Goal: Task Accomplishment & Management: Use online tool/utility

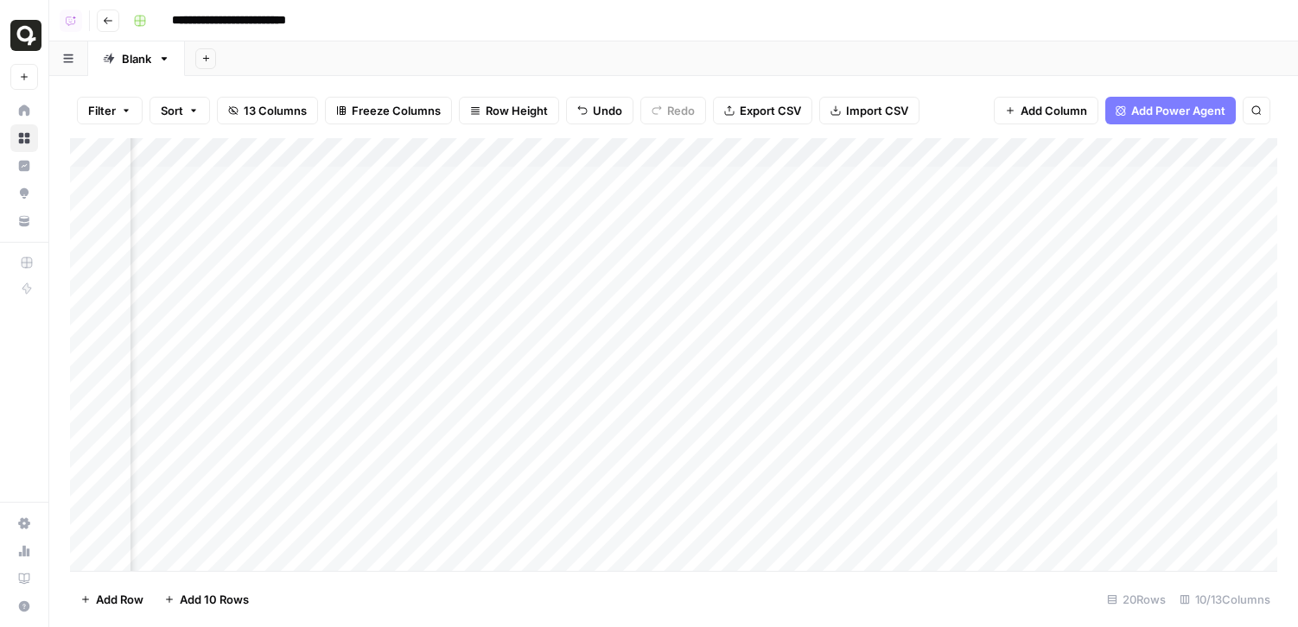
scroll to position [0, 674]
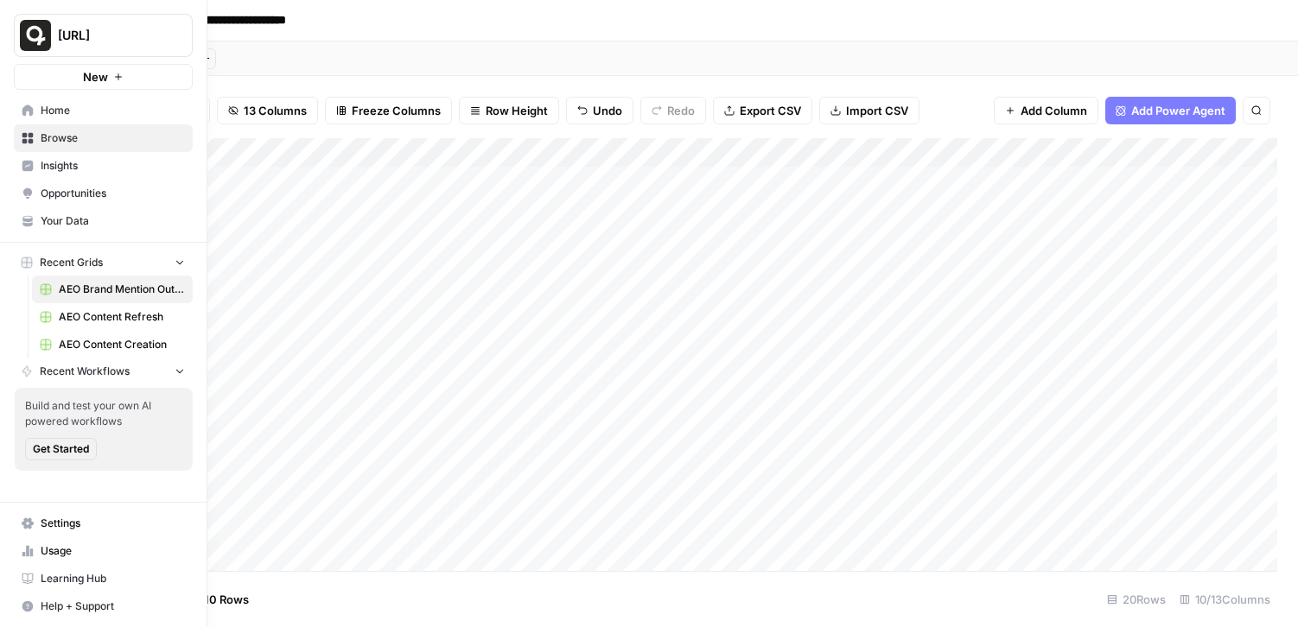
click at [38, 105] on link "Home" at bounding box center [103, 111] width 179 height 28
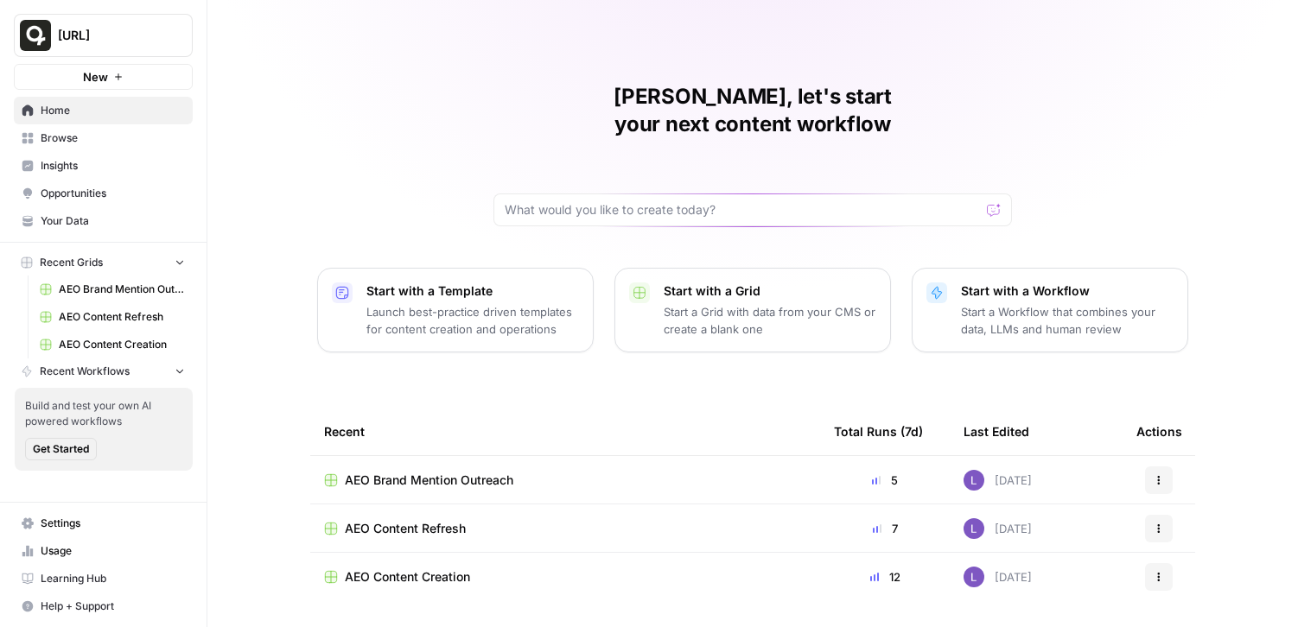
click at [428, 569] on span "AEO Content Creation" at bounding box center [407, 577] width 125 height 17
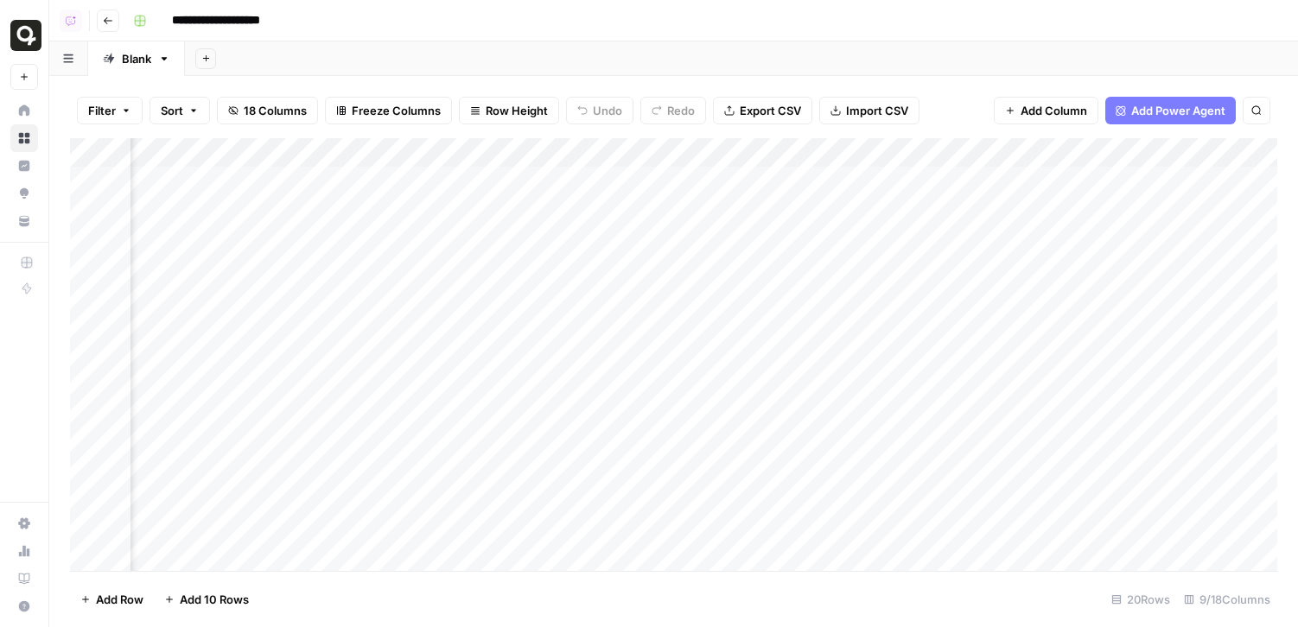
scroll to position [0, 817]
click at [653, 154] on div "Add Column" at bounding box center [673, 354] width 1207 height 433
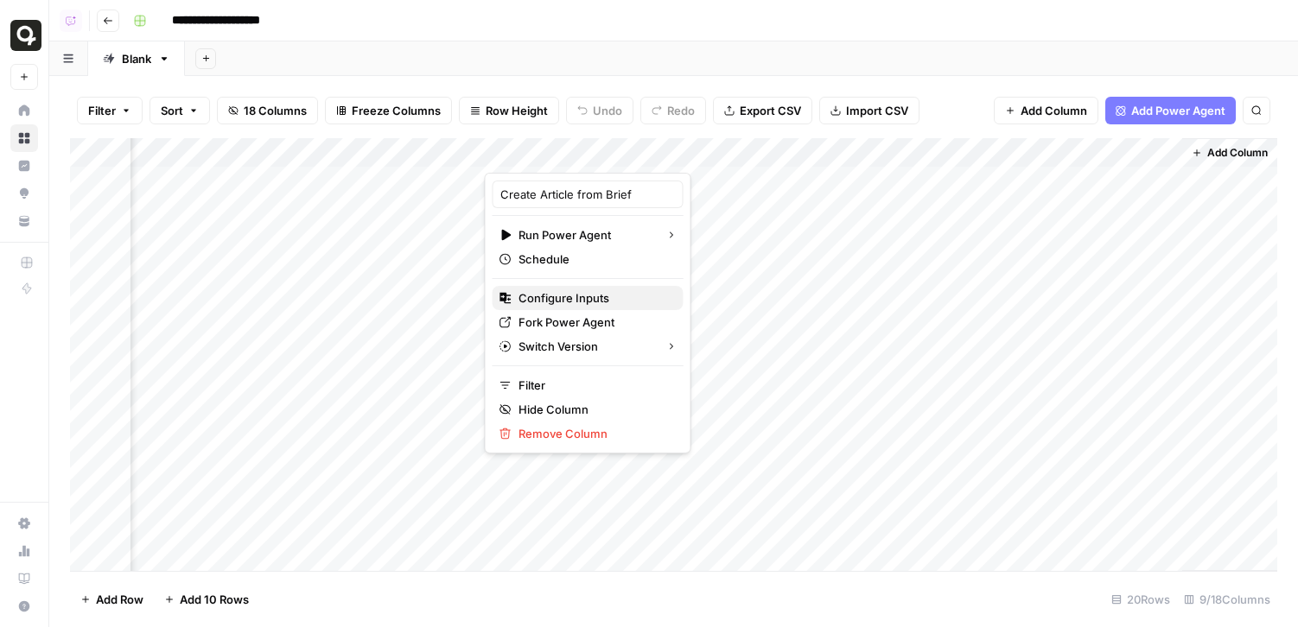
click at [558, 300] on span "Configure Inputs" at bounding box center [593, 297] width 151 height 17
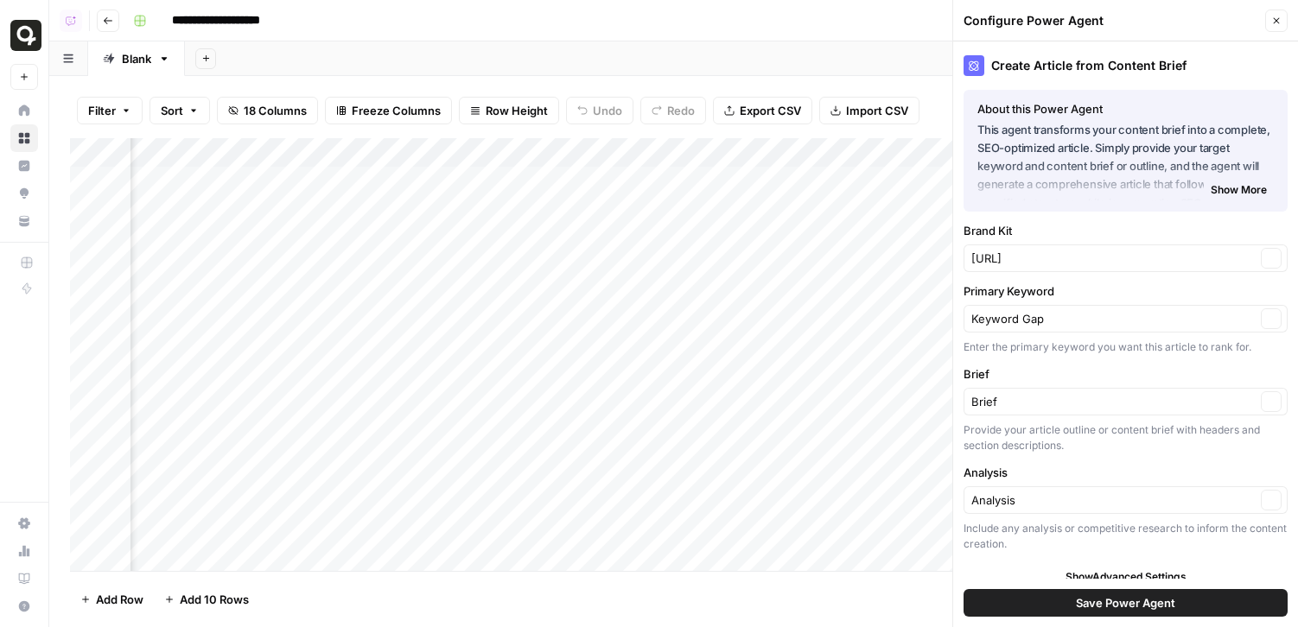
type input "quso.ai"
click at [1137, 327] on div "Keyword Gap Clear" at bounding box center [1125, 319] width 324 height 28
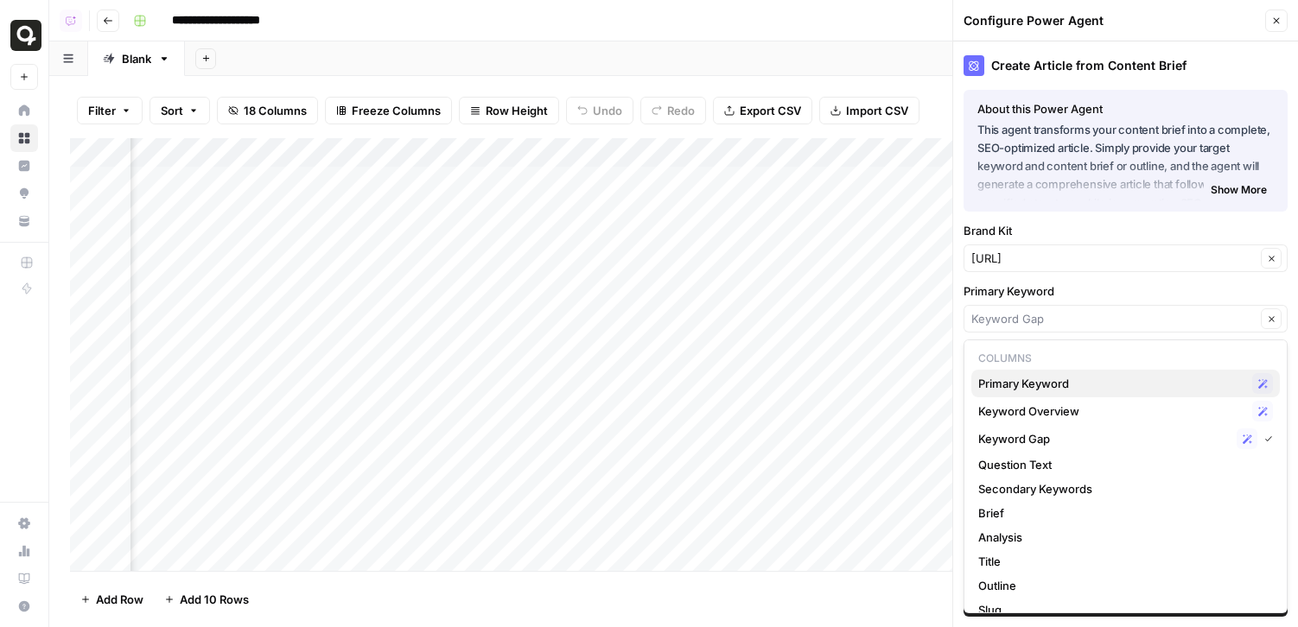
click at [1105, 390] on span "Primary Keyword" at bounding box center [1111, 383] width 267 height 17
type input "Primary Keyword"
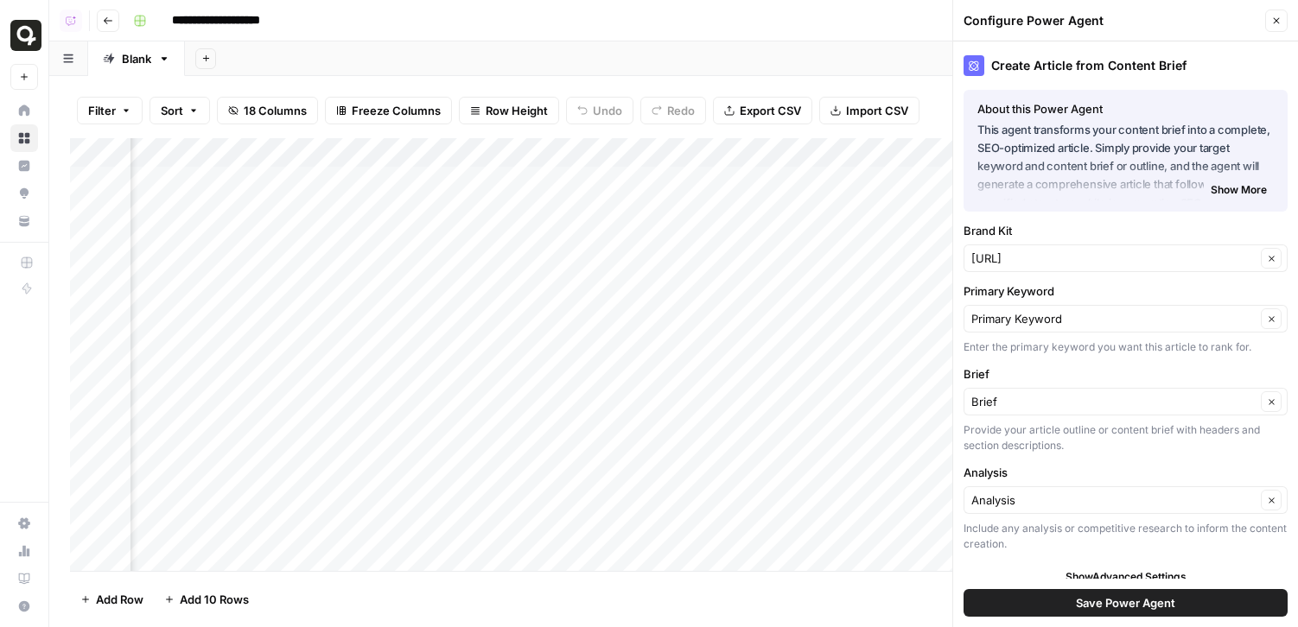
click at [1098, 509] on div "Analysis Clear" at bounding box center [1125, 500] width 324 height 28
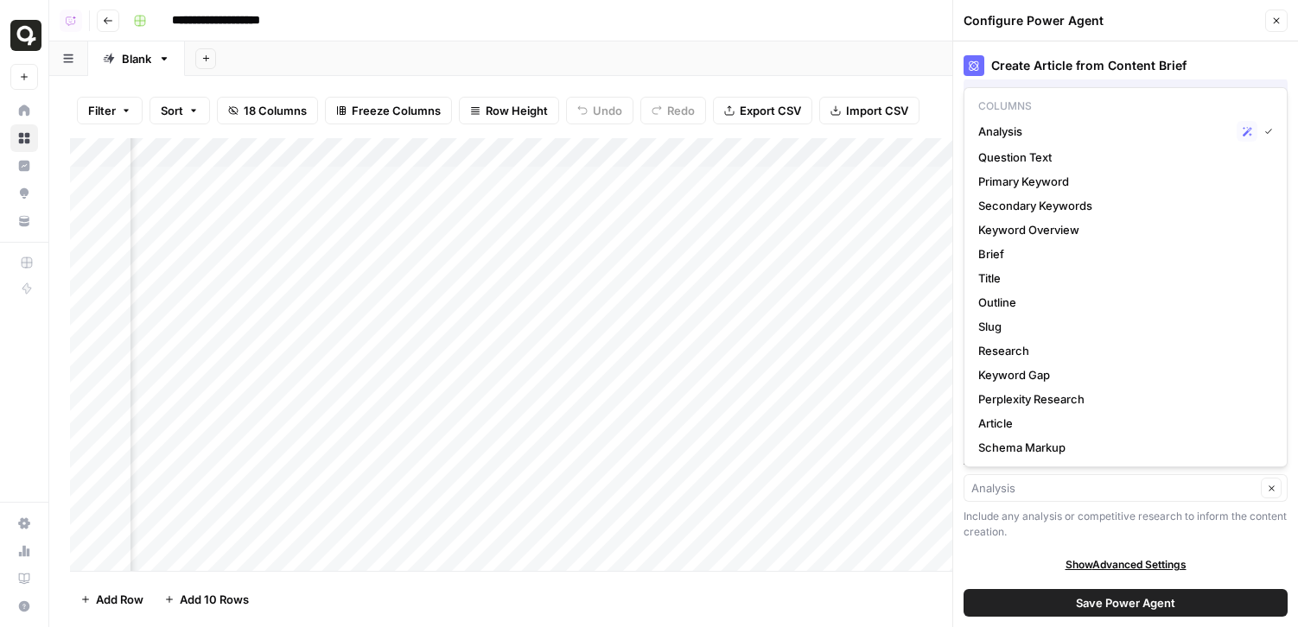
type input "Analysis"
click at [1098, 509] on div "Include any analysis or competitive research to inform the content creation." at bounding box center [1125, 524] width 324 height 31
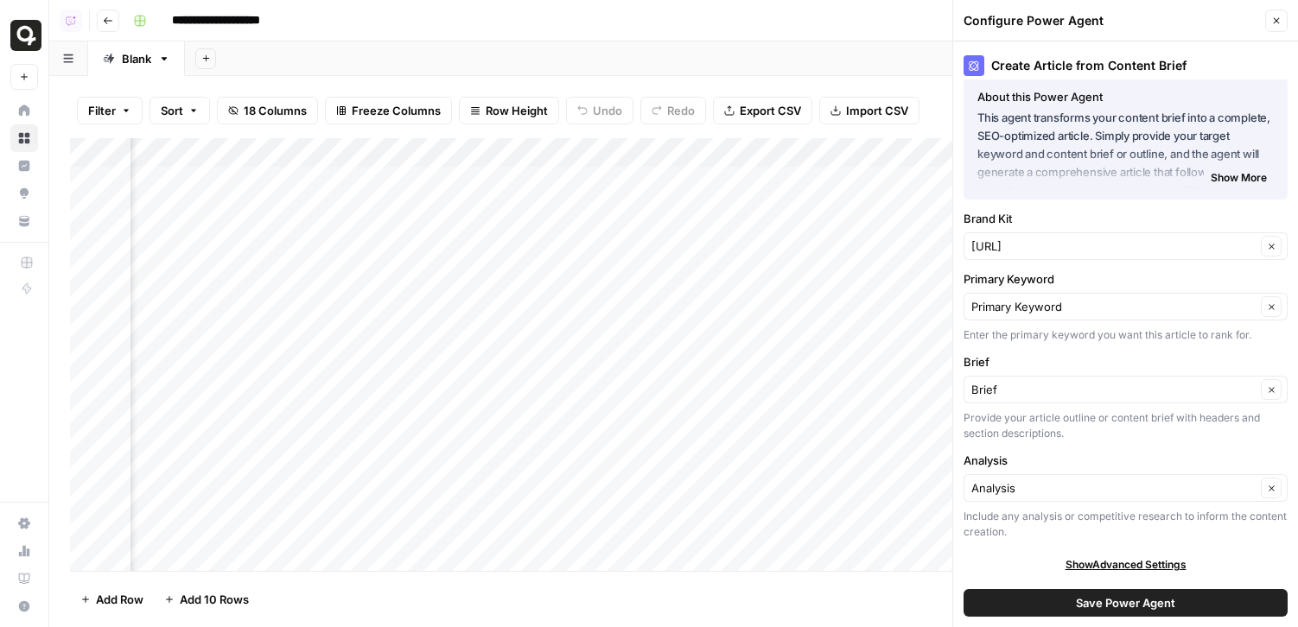
scroll to position [13, 0]
click at [1054, 593] on button "Save Power Agent" at bounding box center [1125, 603] width 324 height 28
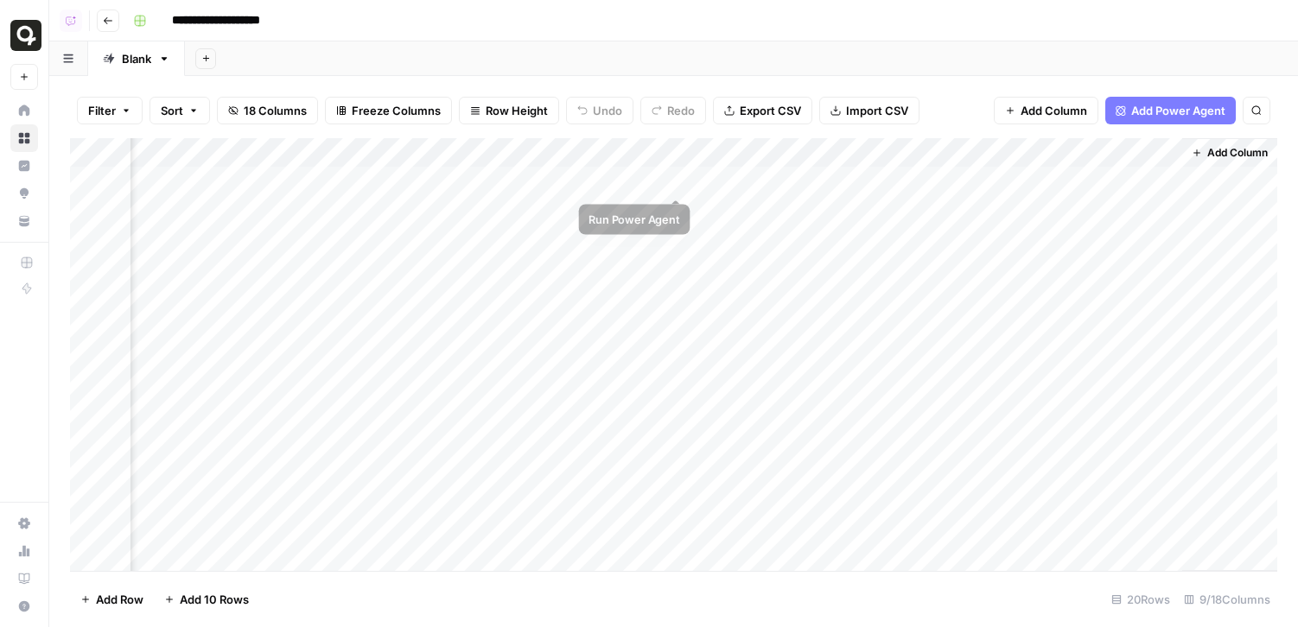
click at [678, 181] on div "Add Column" at bounding box center [673, 354] width 1207 height 433
click at [674, 211] on div "Add Column" at bounding box center [673, 354] width 1207 height 433
click at [674, 272] on div "Add Column" at bounding box center [673, 354] width 1207 height 433
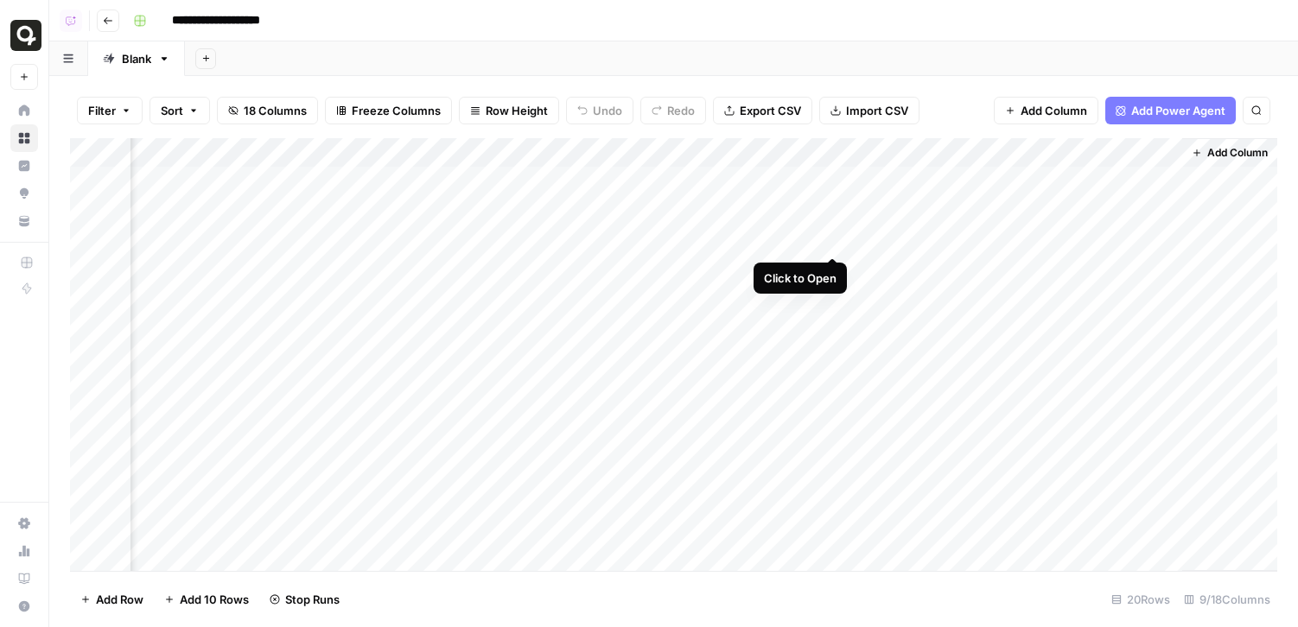
click at [829, 238] on div "Add Column" at bounding box center [673, 354] width 1207 height 433
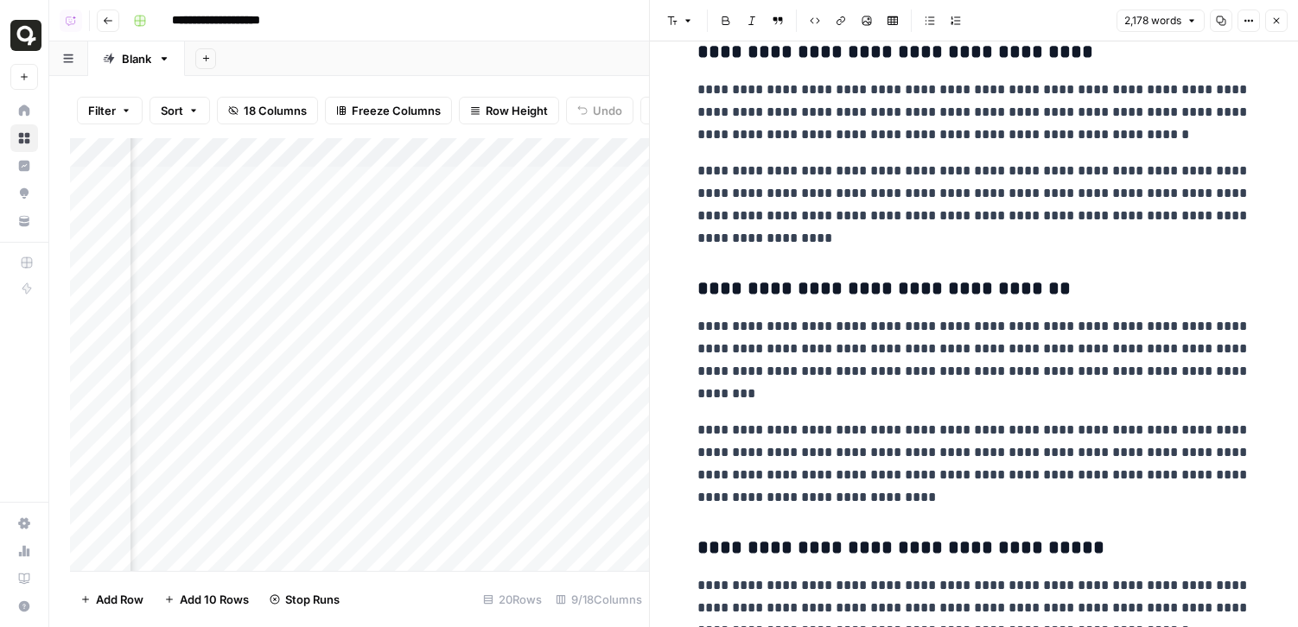
scroll to position [2240, 0]
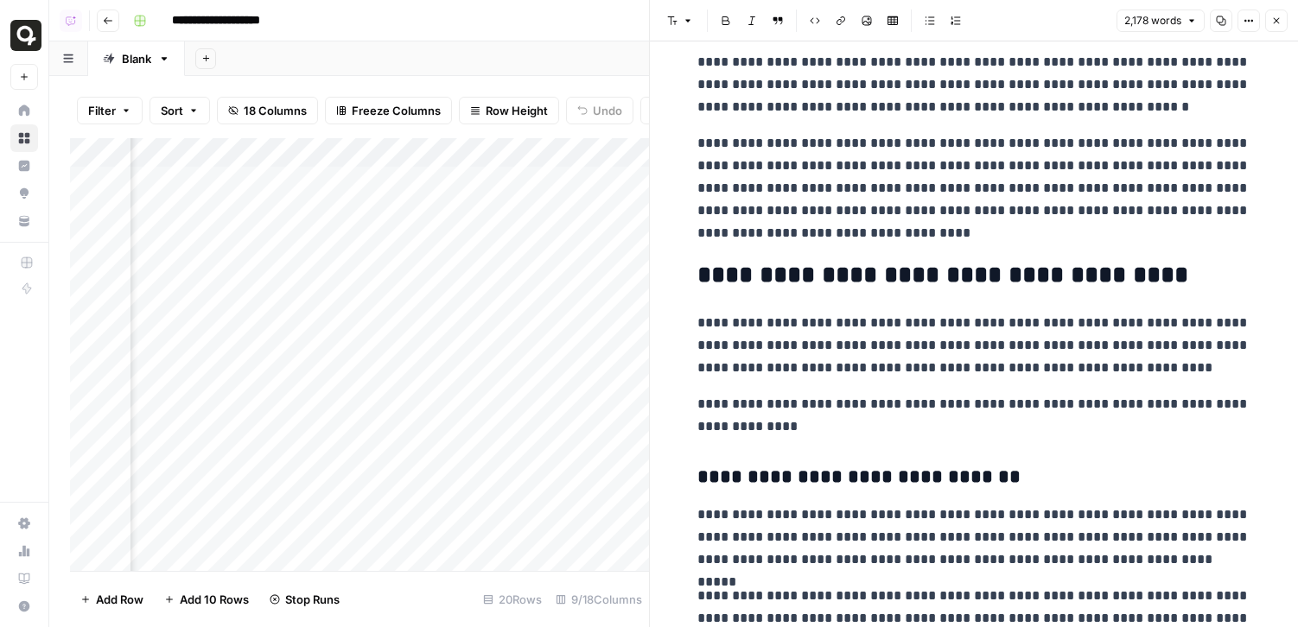
click at [1280, 19] on icon "button" at bounding box center [1276, 21] width 10 height 10
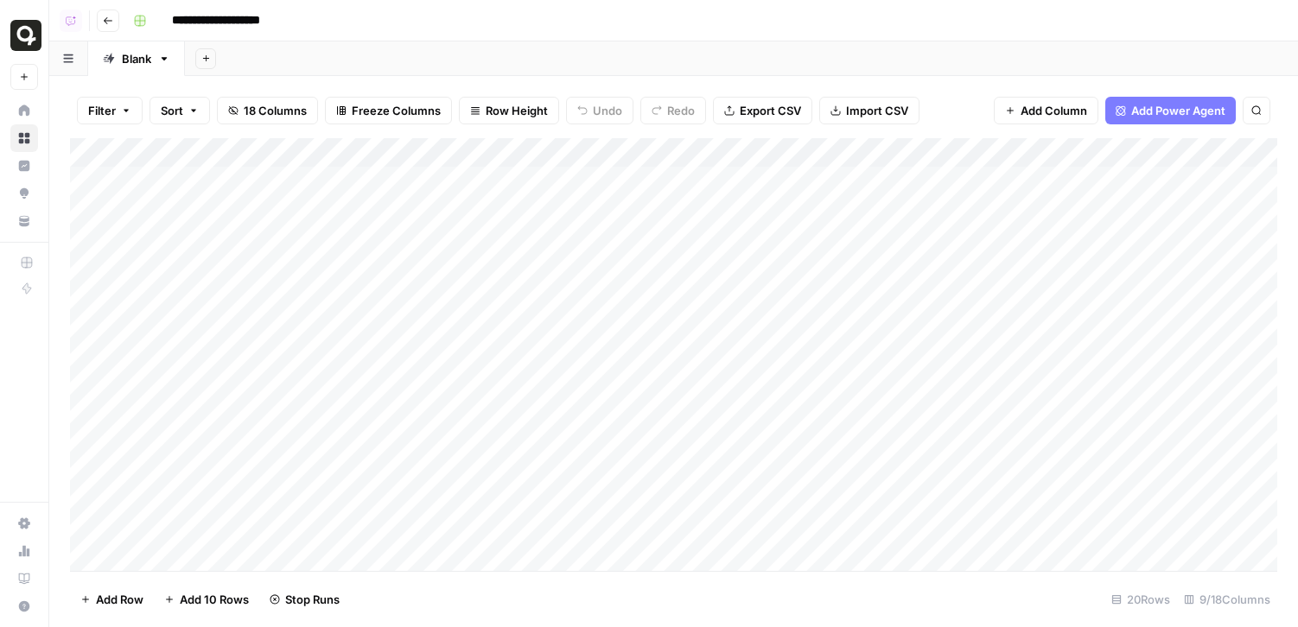
drag, startPoint x: 73, startPoint y: 238, endPoint x: 72, endPoint y: 186, distance: 52.7
click at [73, 185] on div "Add Column" at bounding box center [673, 354] width 1207 height 433
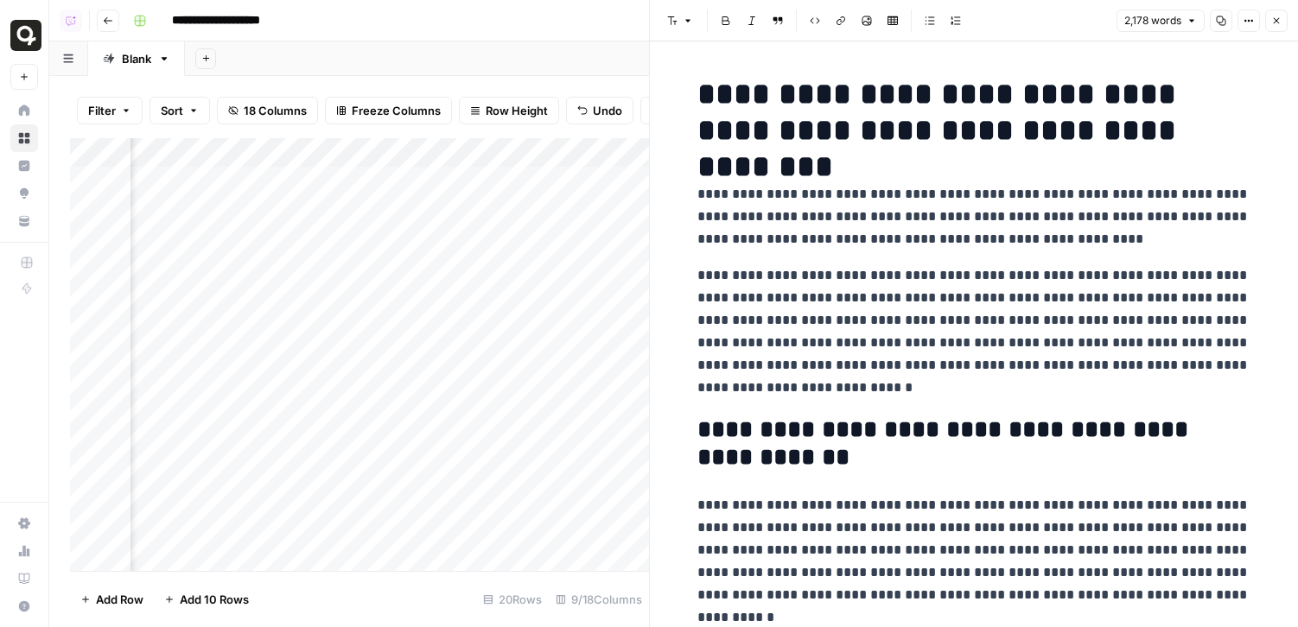
click at [1283, 18] on button "Close" at bounding box center [1276, 21] width 22 height 22
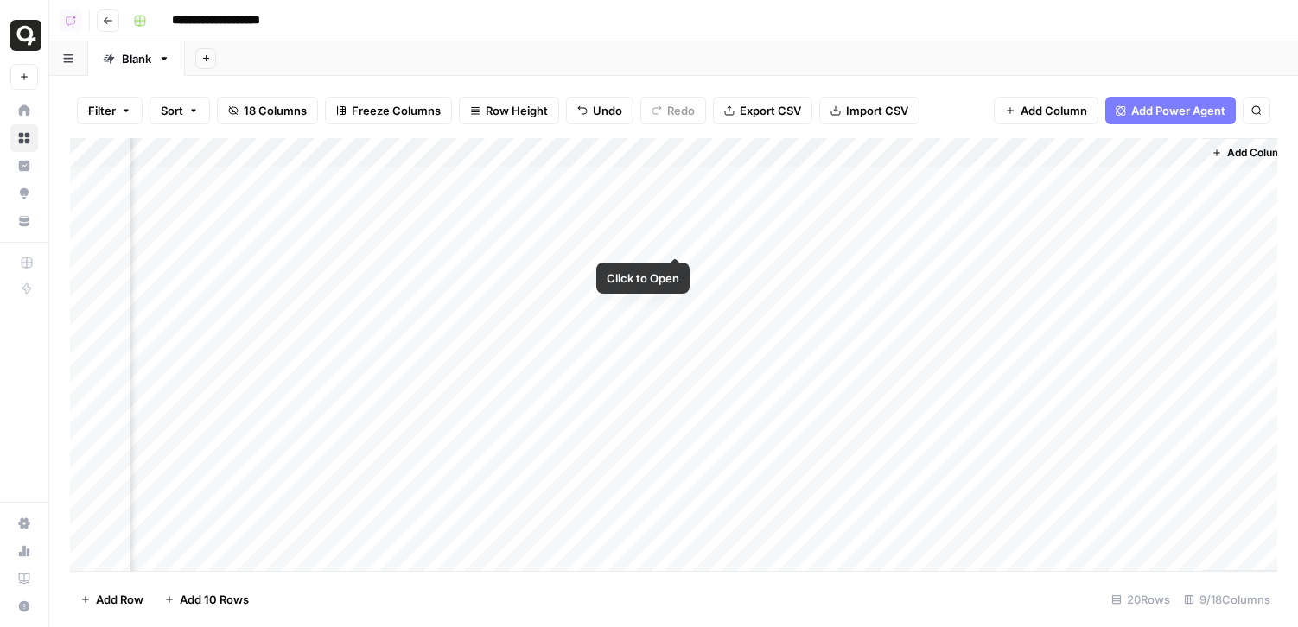
click at [678, 206] on div "Add Column" at bounding box center [673, 354] width 1207 height 433
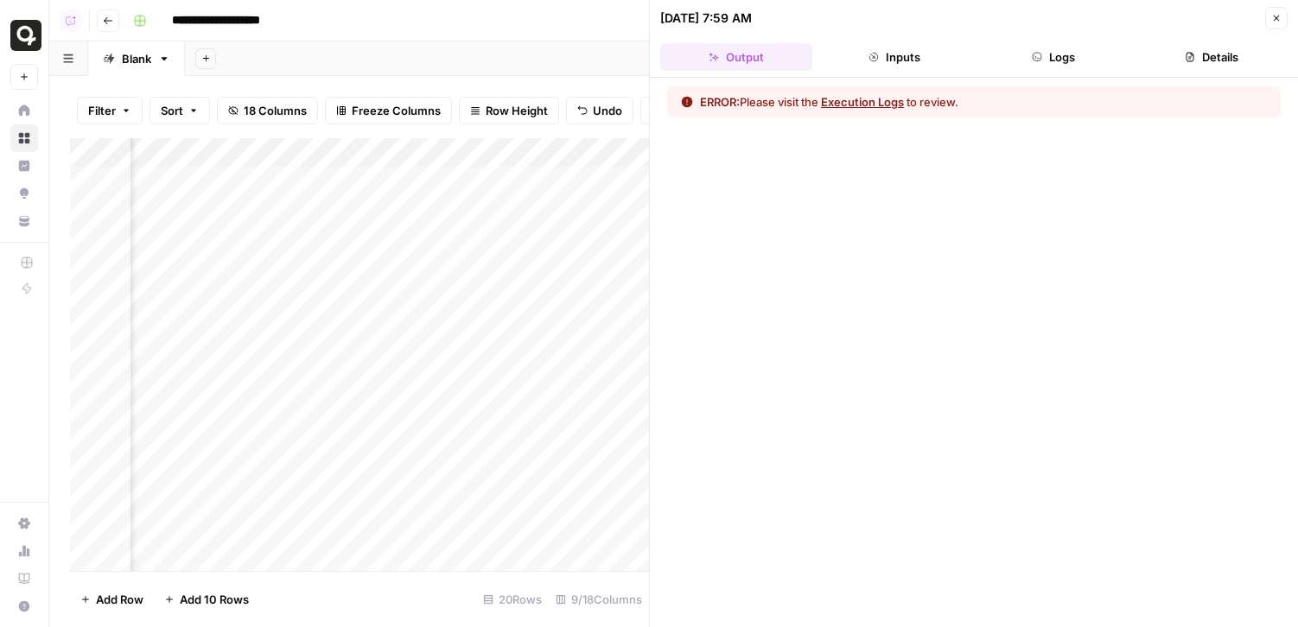
click at [836, 106] on button "Execution Logs" at bounding box center [862, 101] width 83 height 17
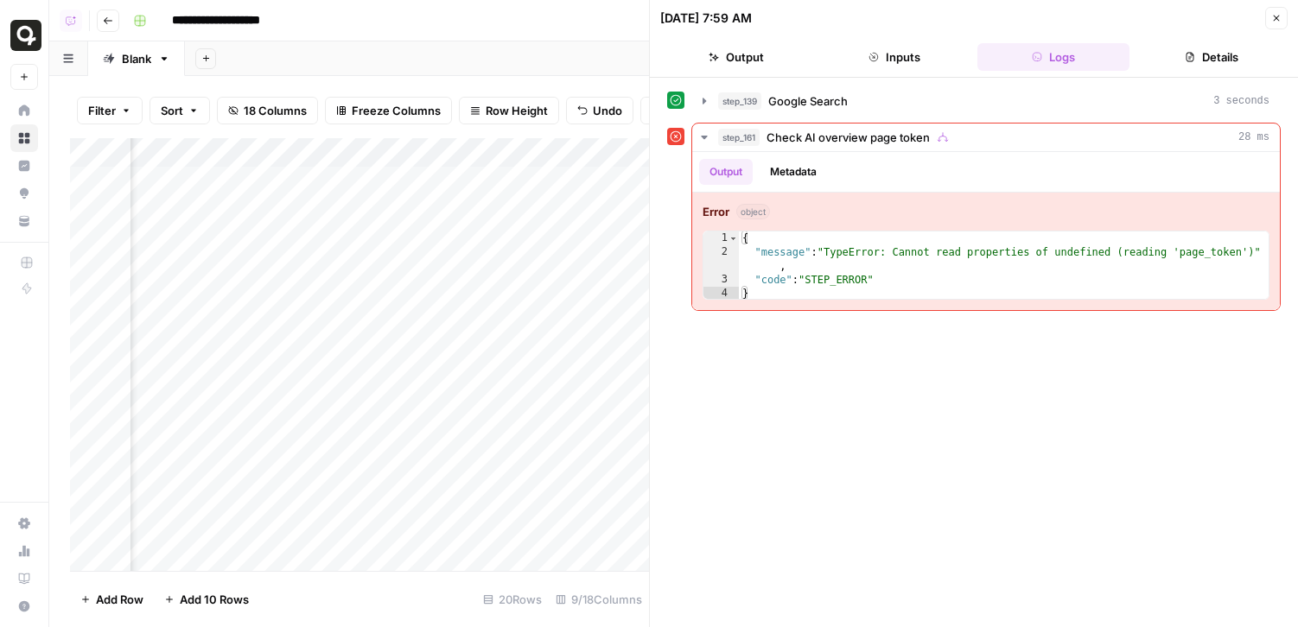
scroll to position [0, 893]
click at [903, 60] on button "Inputs" at bounding box center [895, 57] width 152 height 28
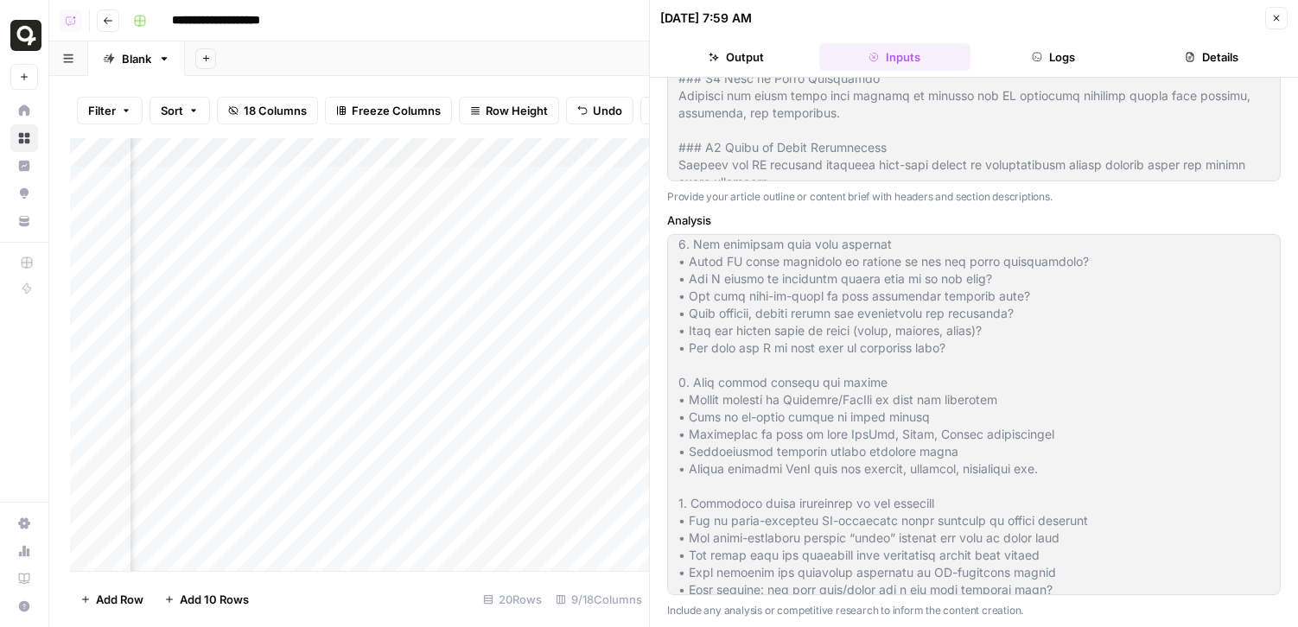
scroll to position [166, 0]
click at [576, 240] on div "Add Column" at bounding box center [359, 354] width 579 height 433
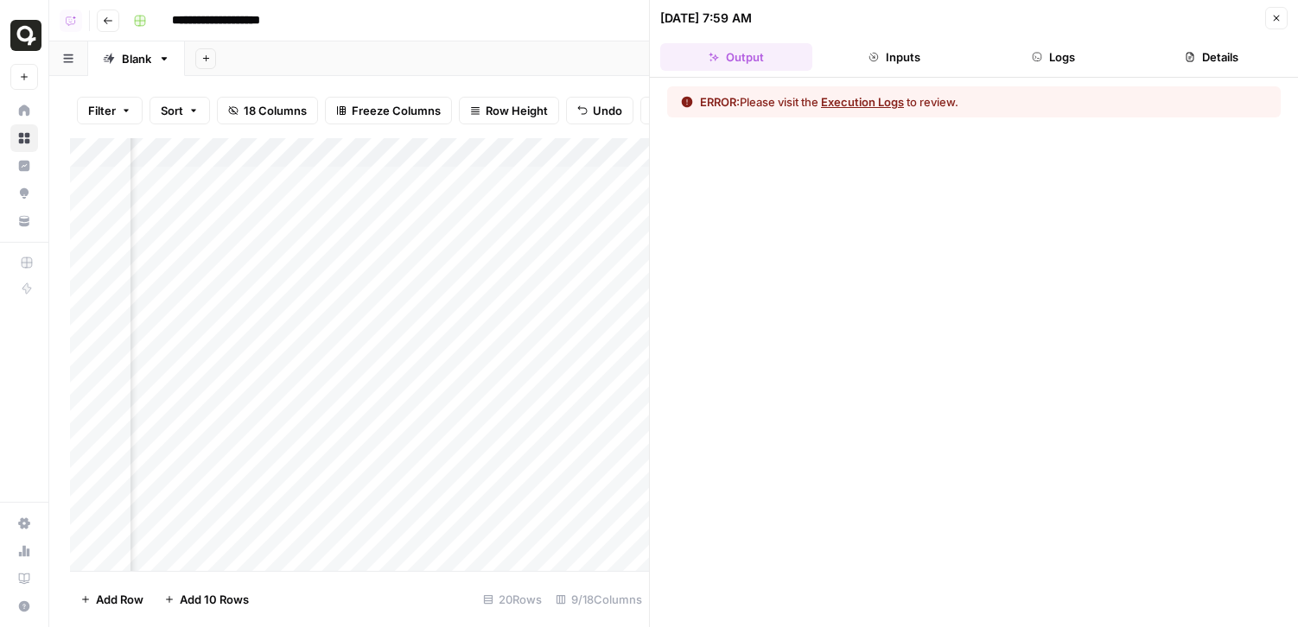
click at [878, 103] on button "Execution Logs" at bounding box center [862, 101] width 83 height 17
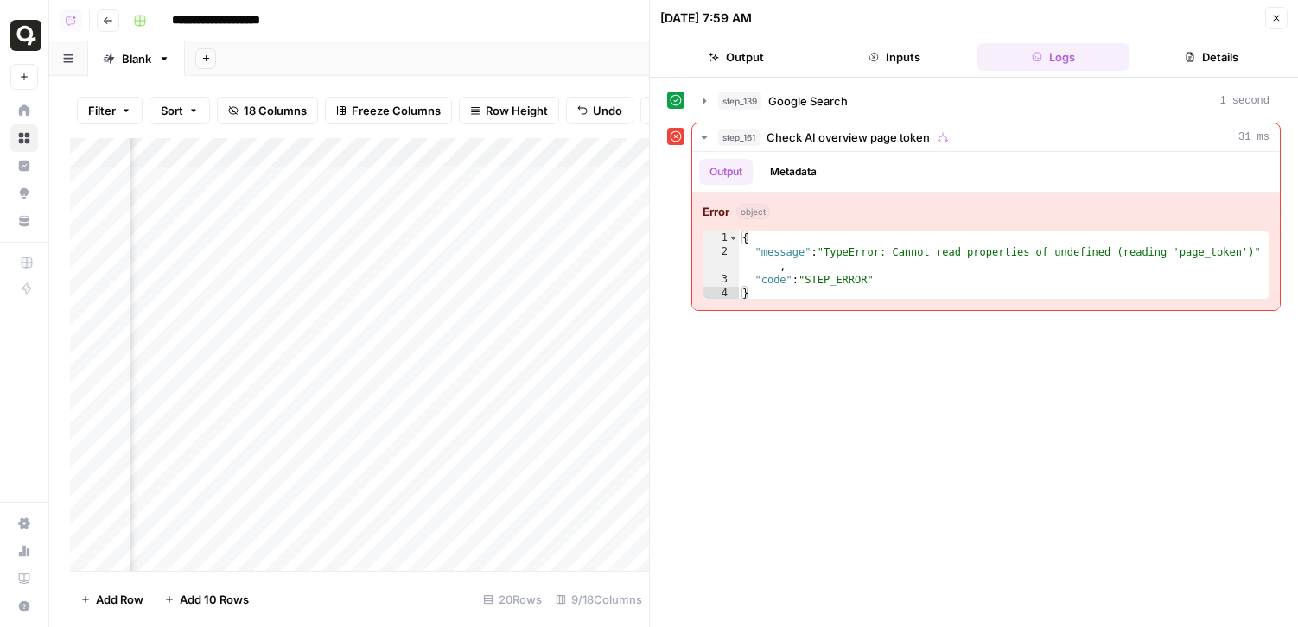
scroll to position [0, 953]
click at [522, 151] on div "Add Column" at bounding box center [359, 354] width 579 height 433
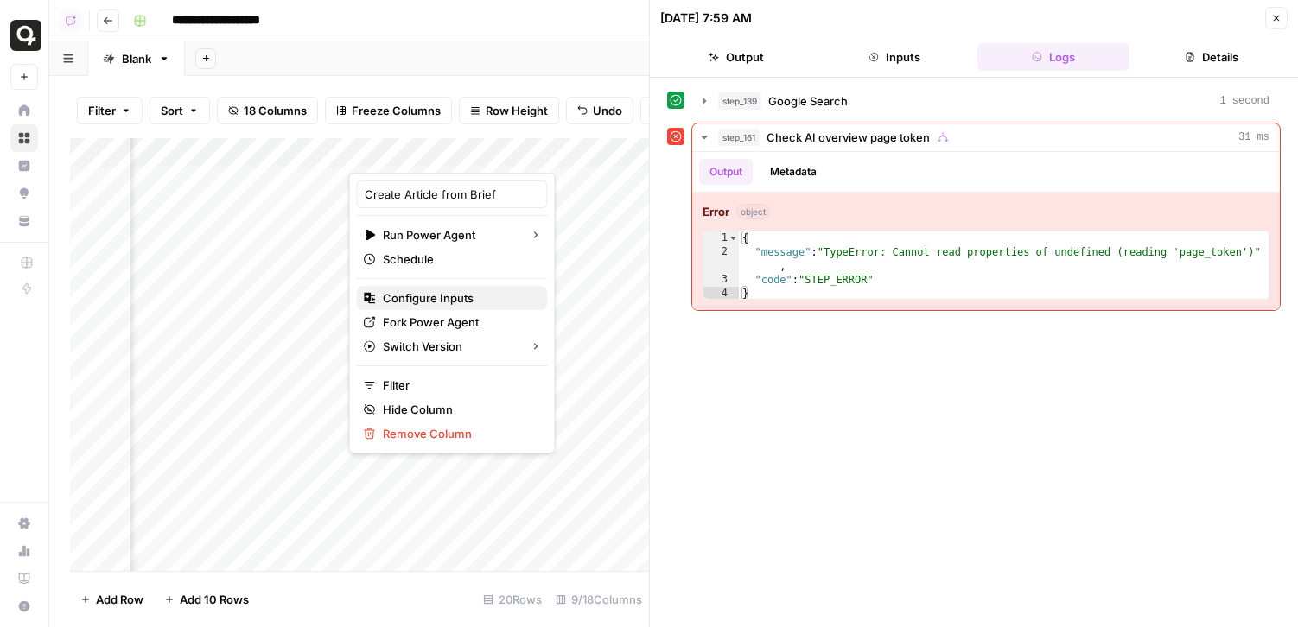
click at [433, 302] on span "Configure Inputs" at bounding box center [458, 297] width 151 height 17
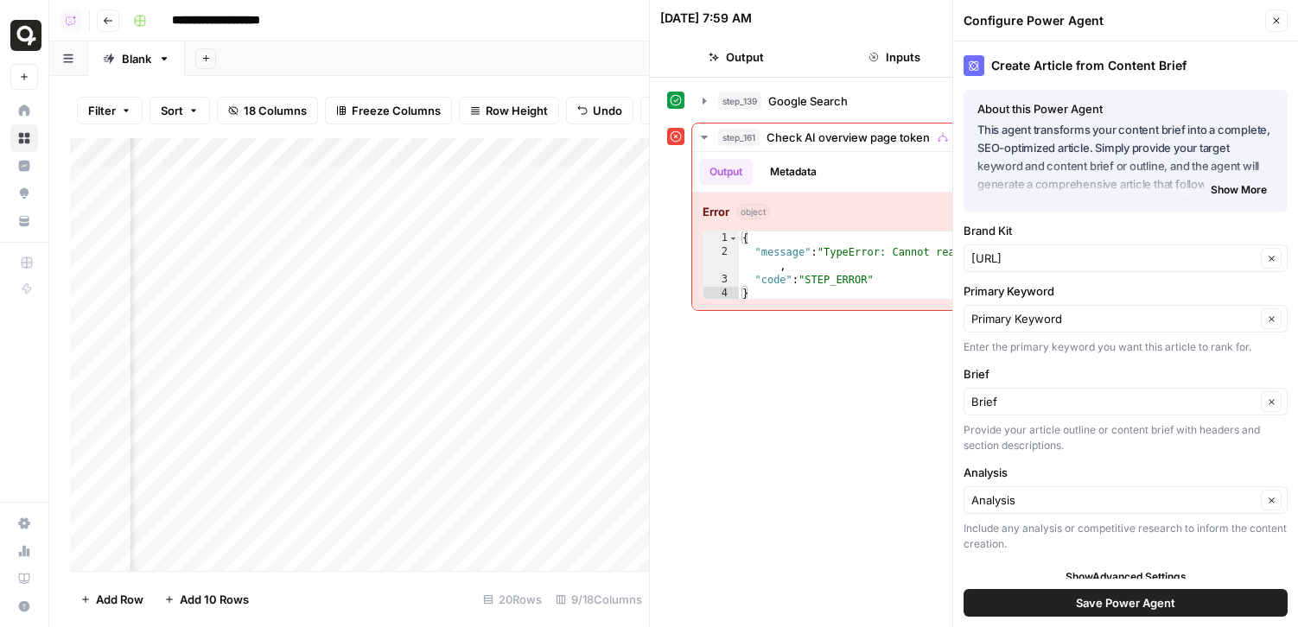
scroll to position [13, 0]
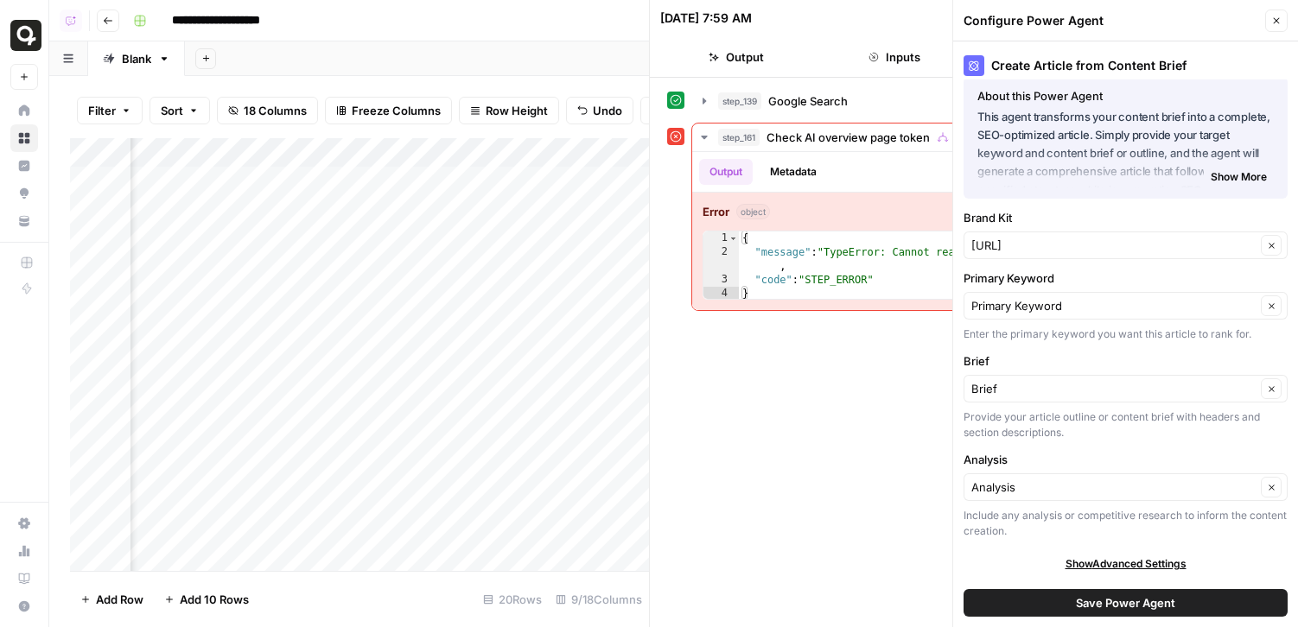
click at [1075, 605] on button "Save Power Agent" at bounding box center [1125, 603] width 324 height 28
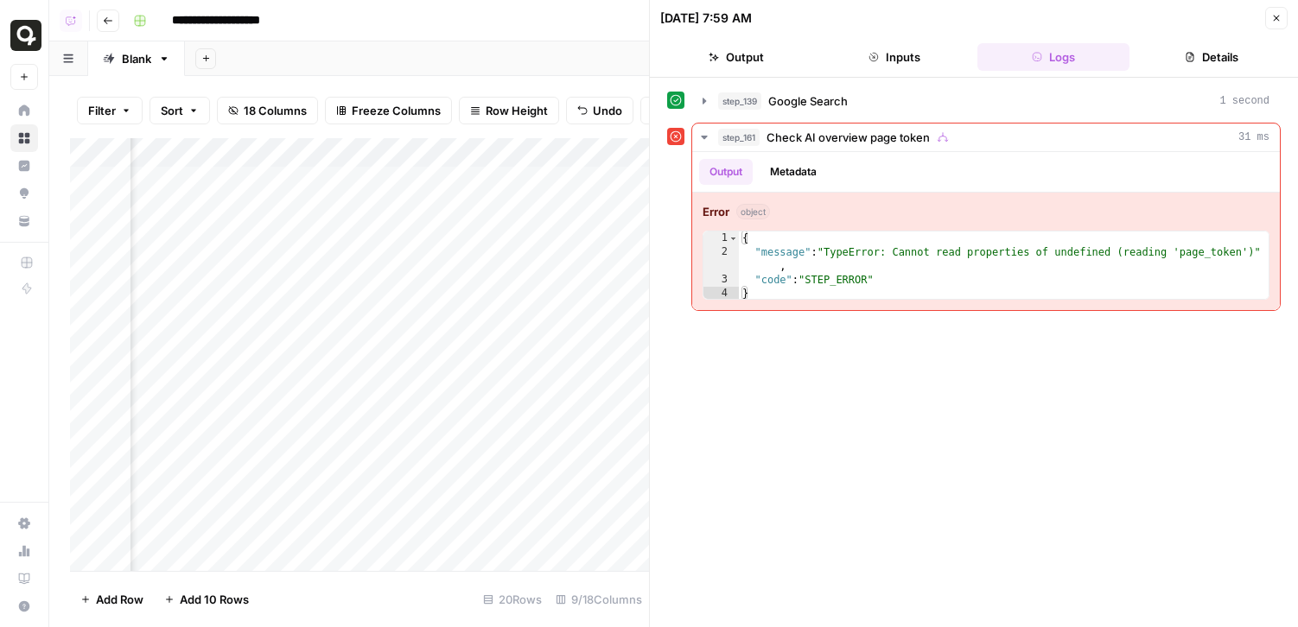
scroll to position [0, 924]
click at [571, 206] on div "Add Column" at bounding box center [359, 354] width 579 height 433
click at [904, 92] on div "step_139 Google Search 1 second" at bounding box center [993, 100] width 551 height 17
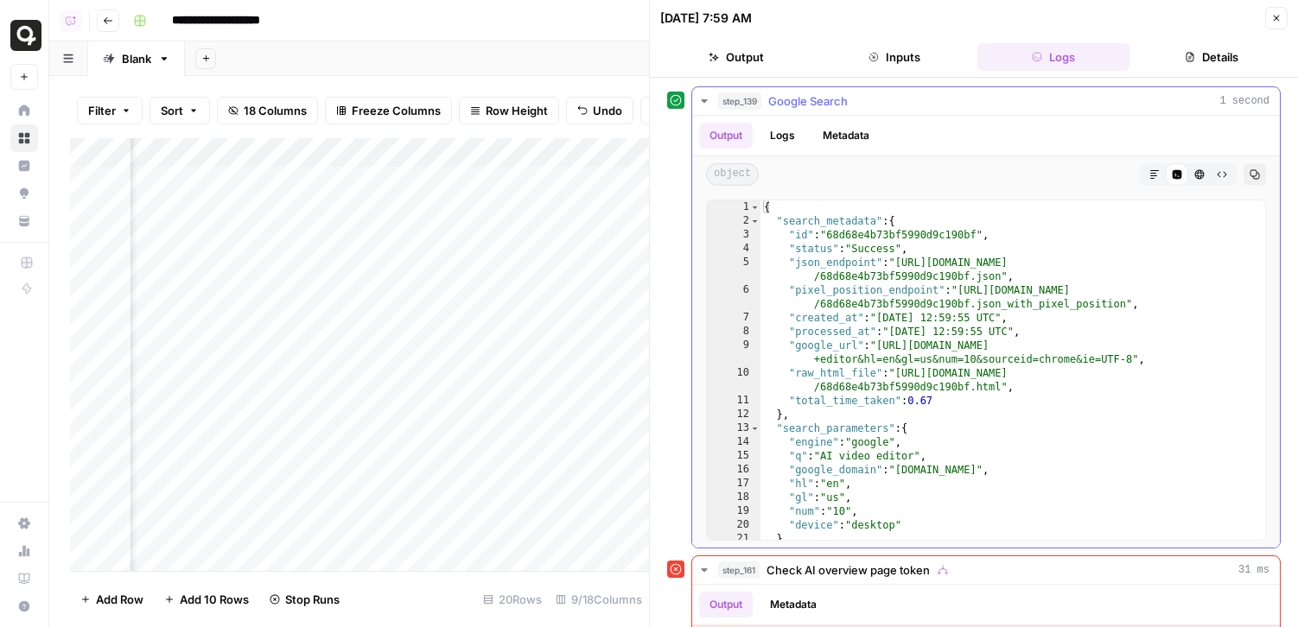
click at [904, 93] on div "step_139 Google Search 1 second" at bounding box center [993, 100] width 551 height 17
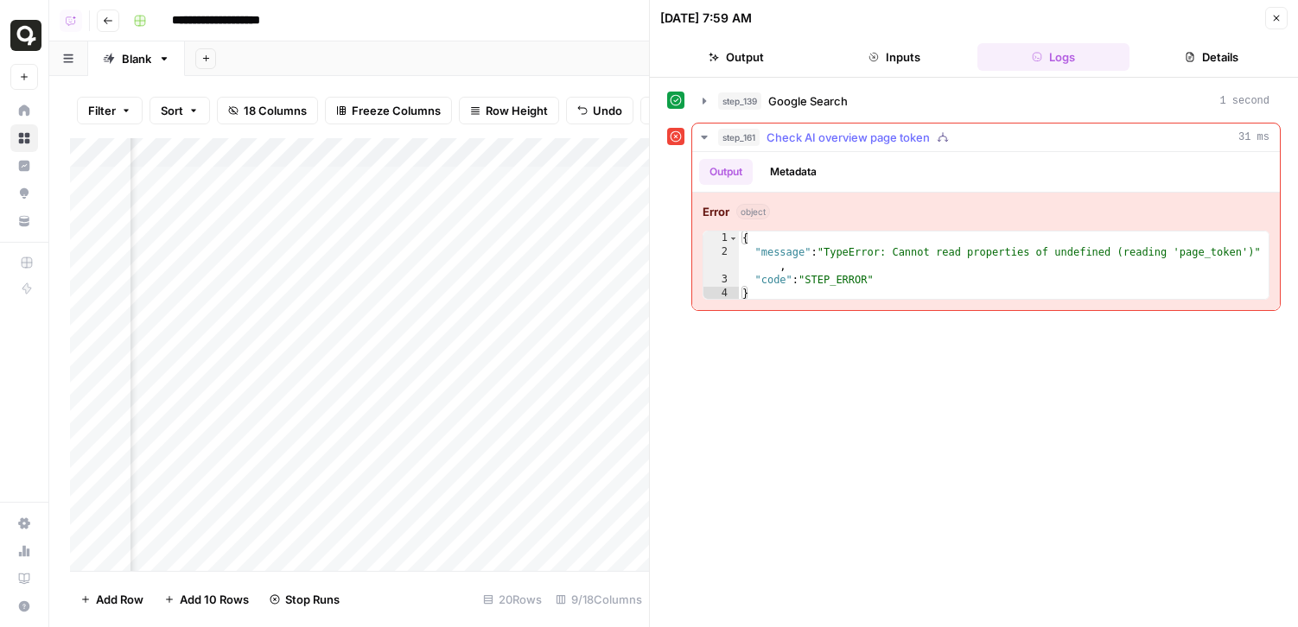
click at [951, 148] on button "step_161 Check AI overview page token 31 ms" at bounding box center [986, 138] width 588 height 28
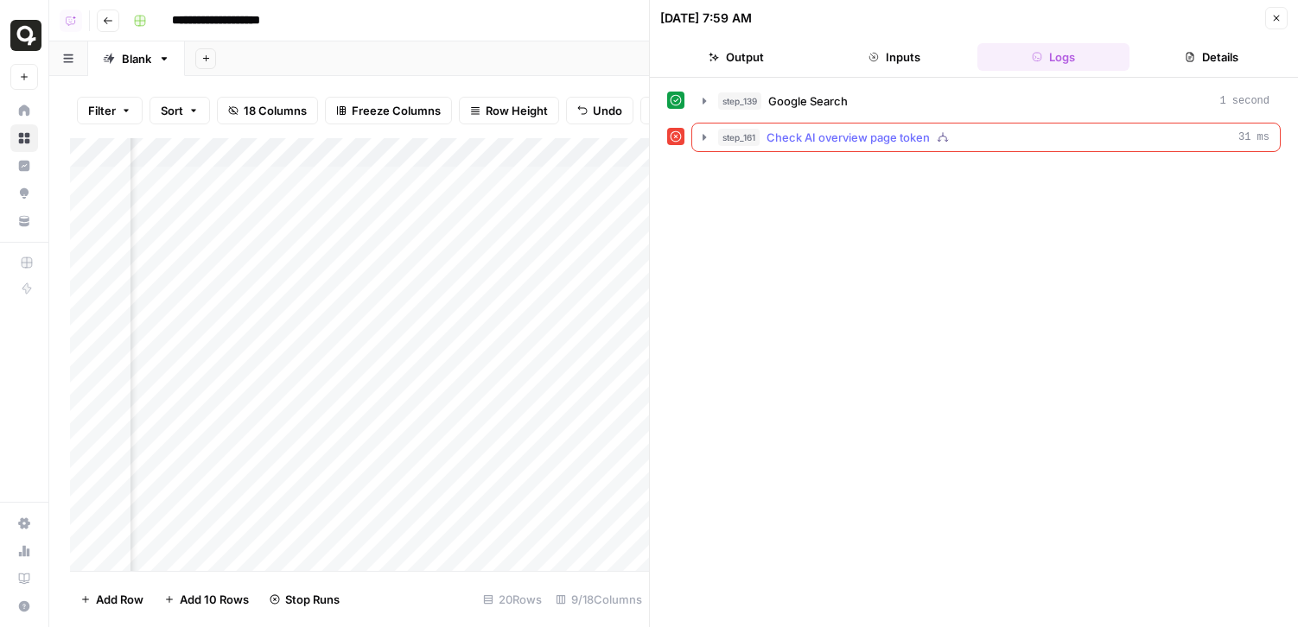
click at [951, 149] on button "step_161 Check AI overview page token 31 ms" at bounding box center [986, 138] width 588 height 28
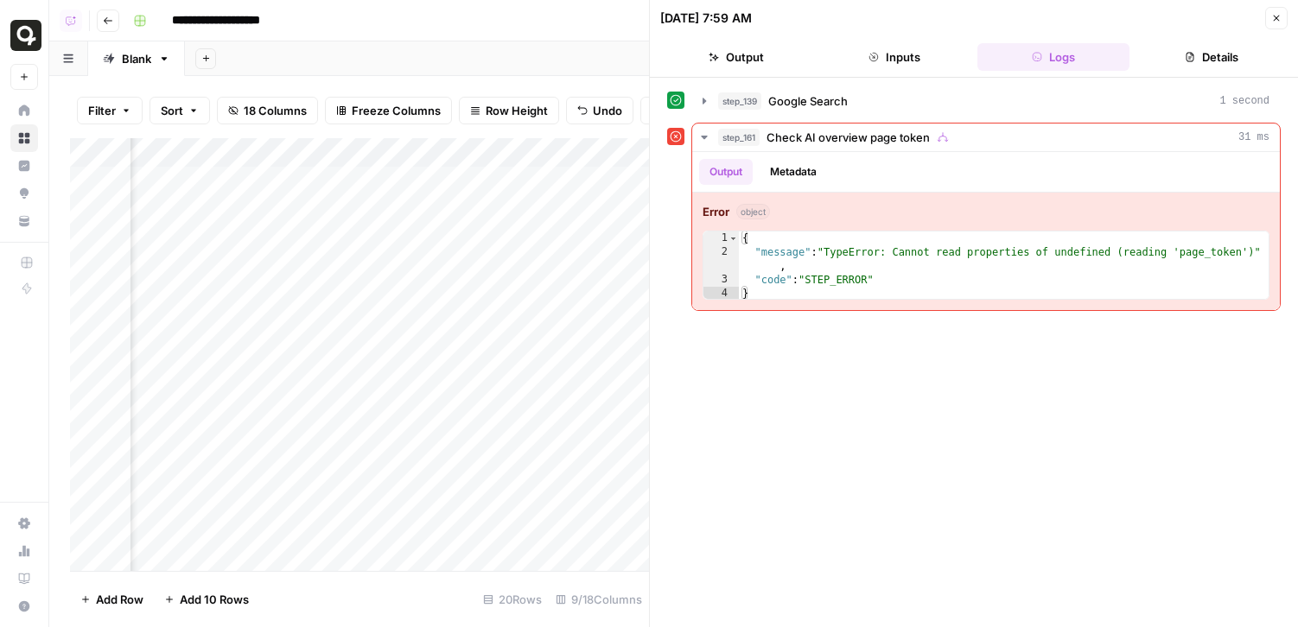
scroll to position [0, 0]
drag, startPoint x: 76, startPoint y: 270, endPoint x: 76, endPoint y: 199, distance: 70.8
click at [76, 198] on div "Add Column" at bounding box center [359, 354] width 579 height 433
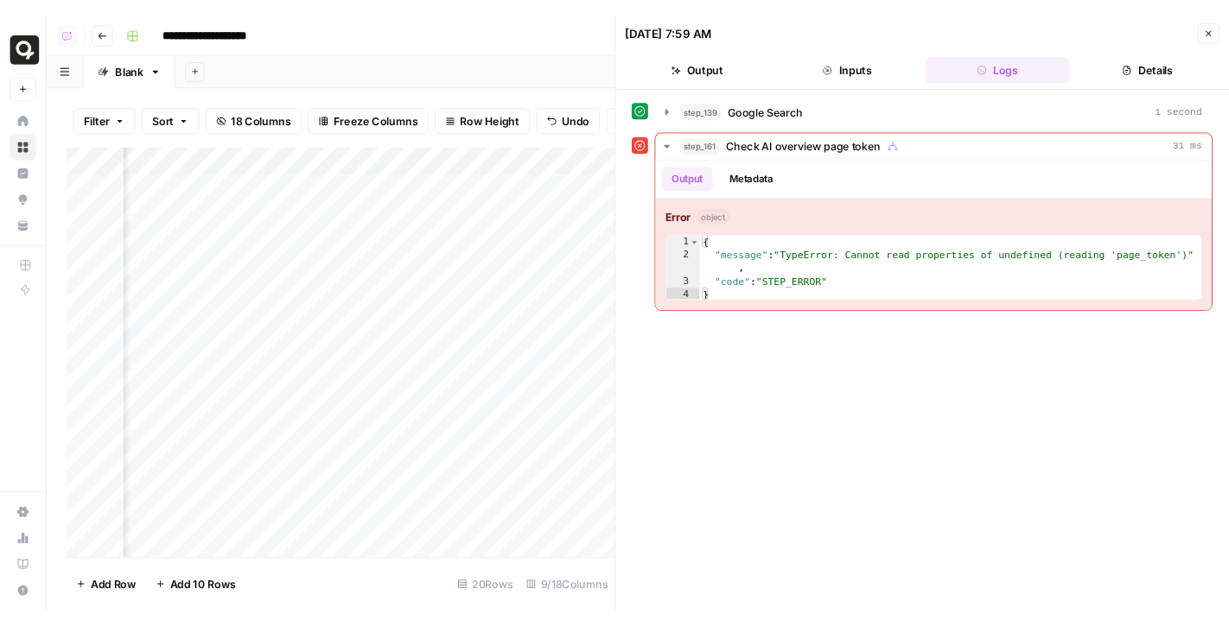
scroll to position [0, 959]
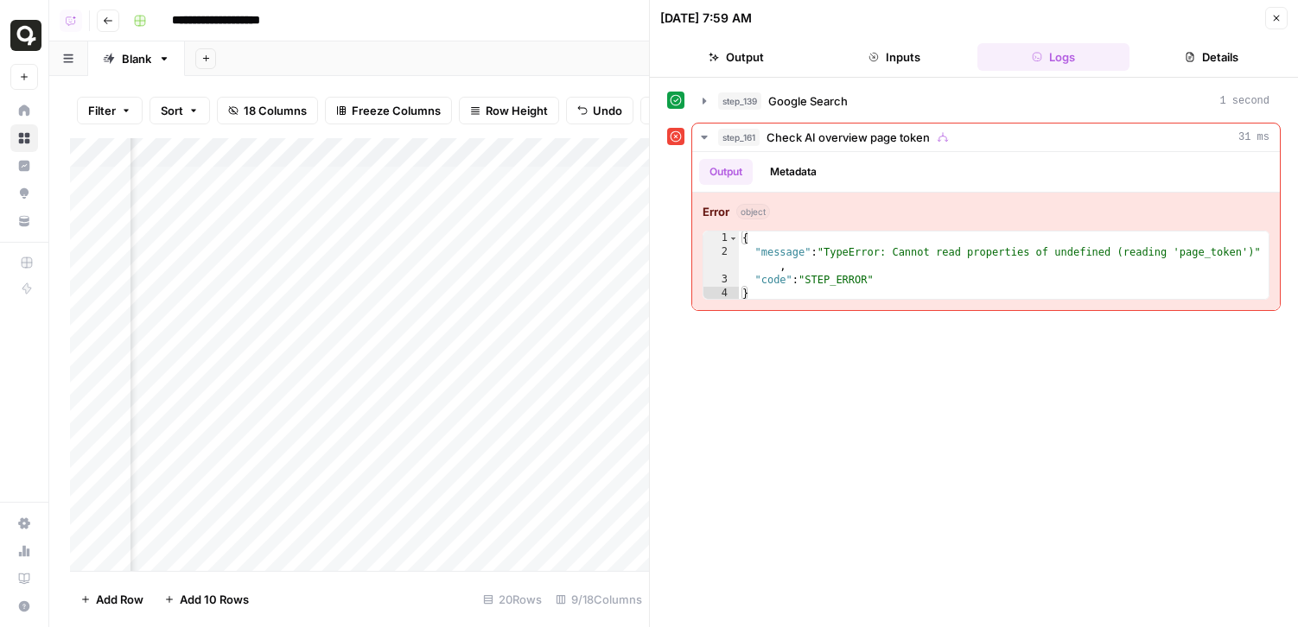
click at [513, 241] on div "Add Column" at bounding box center [359, 354] width 579 height 433
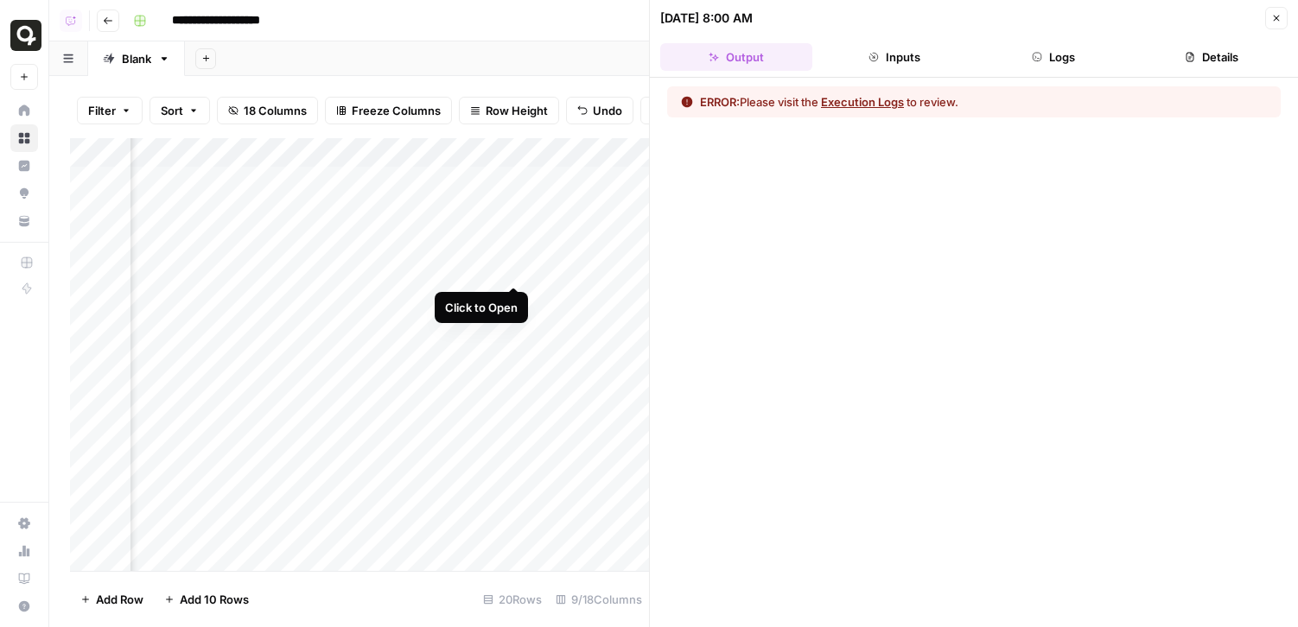
click at [512, 264] on div "Add Column" at bounding box center [359, 354] width 579 height 433
click at [1068, 54] on button "Logs" at bounding box center [1053, 57] width 152 height 28
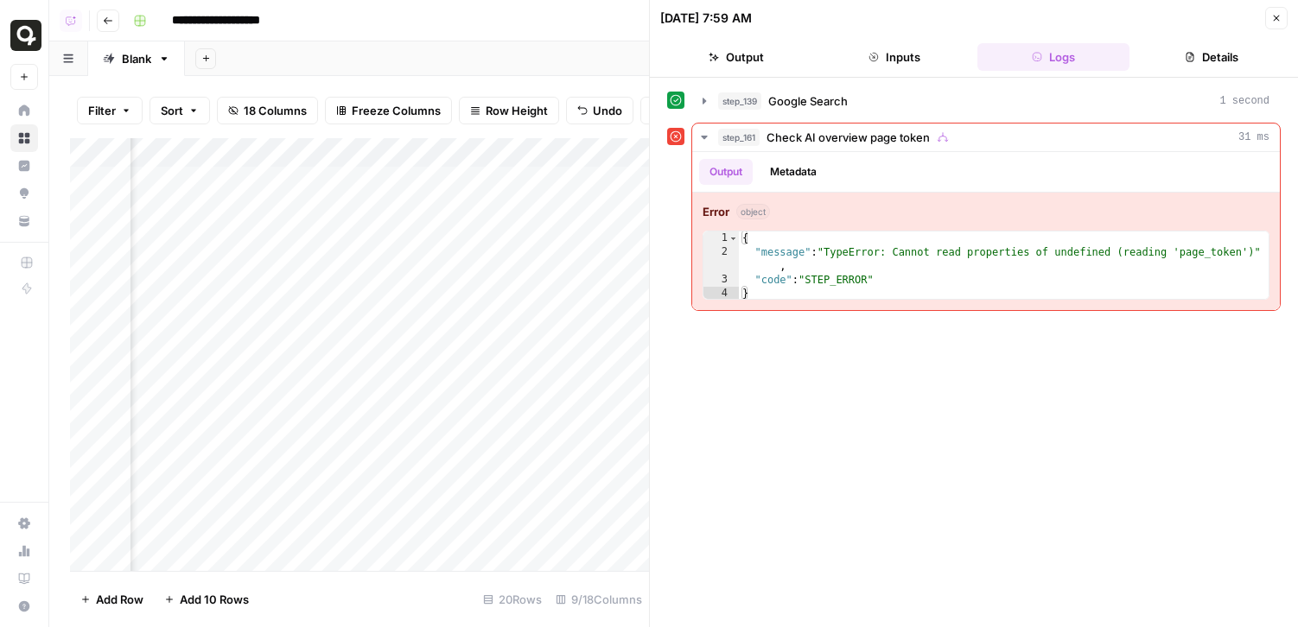
click at [514, 148] on div "Add Column" at bounding box center [359, 354] width 579 height 433
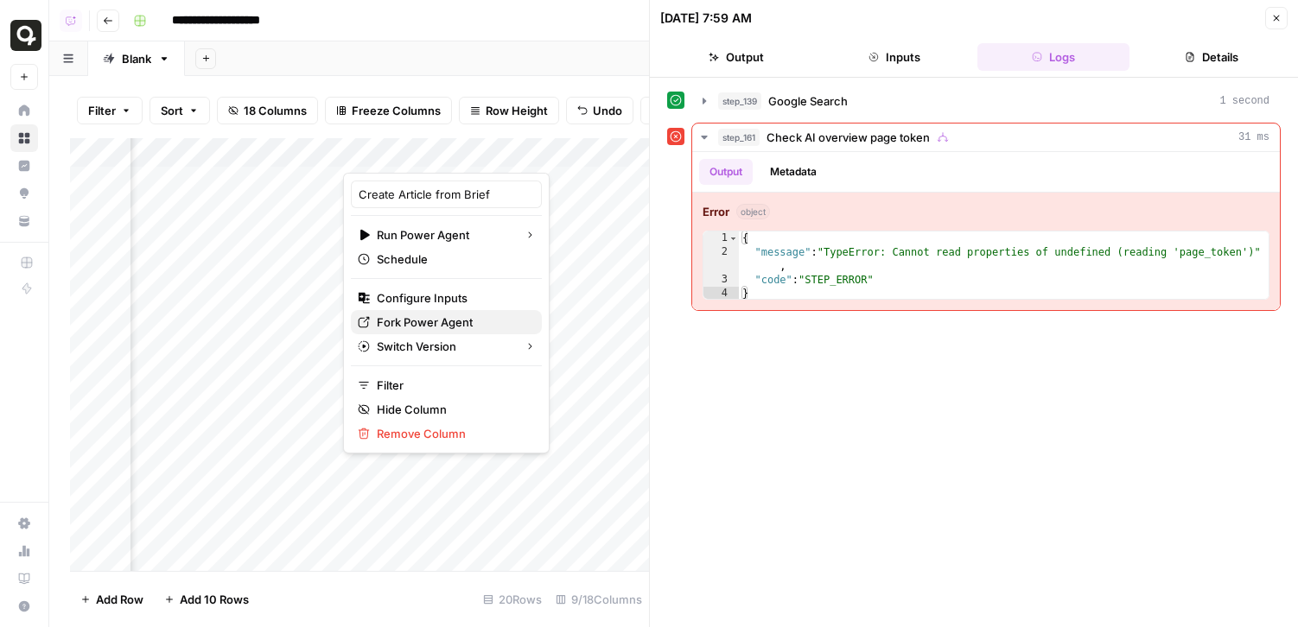
click at [441, 319] on span "Fork Power Agent" at bounding box center [452, 322] width 151 height 17
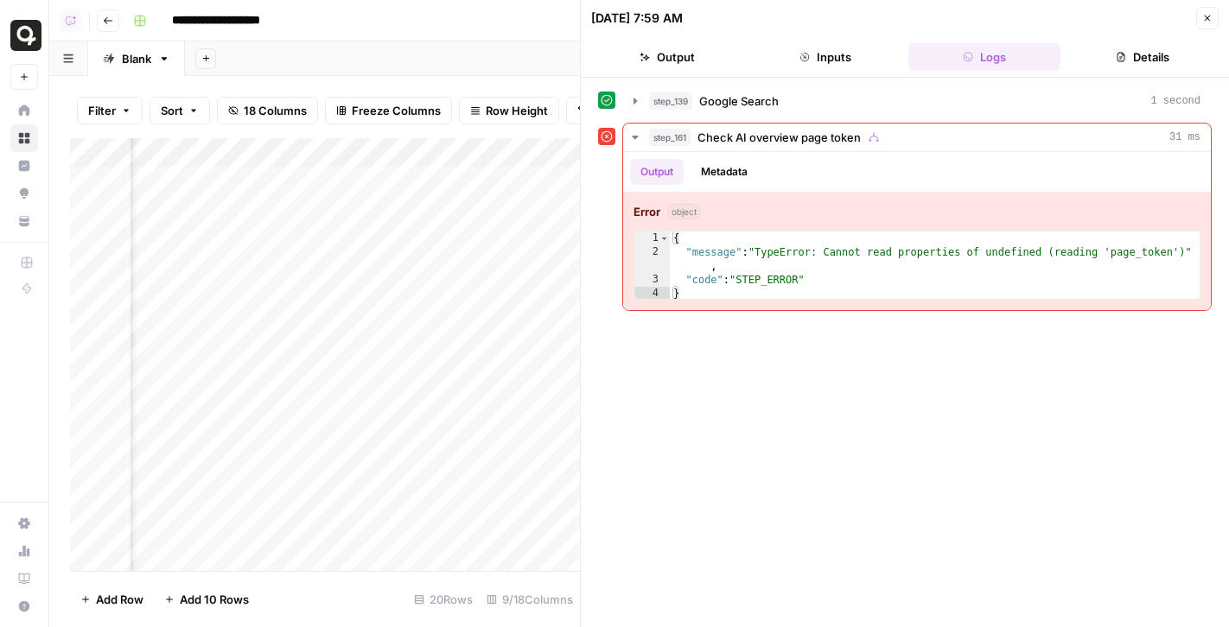
click at [1210, 22] on icon "button" at bounding box center [1207, 18] width 10 height 10
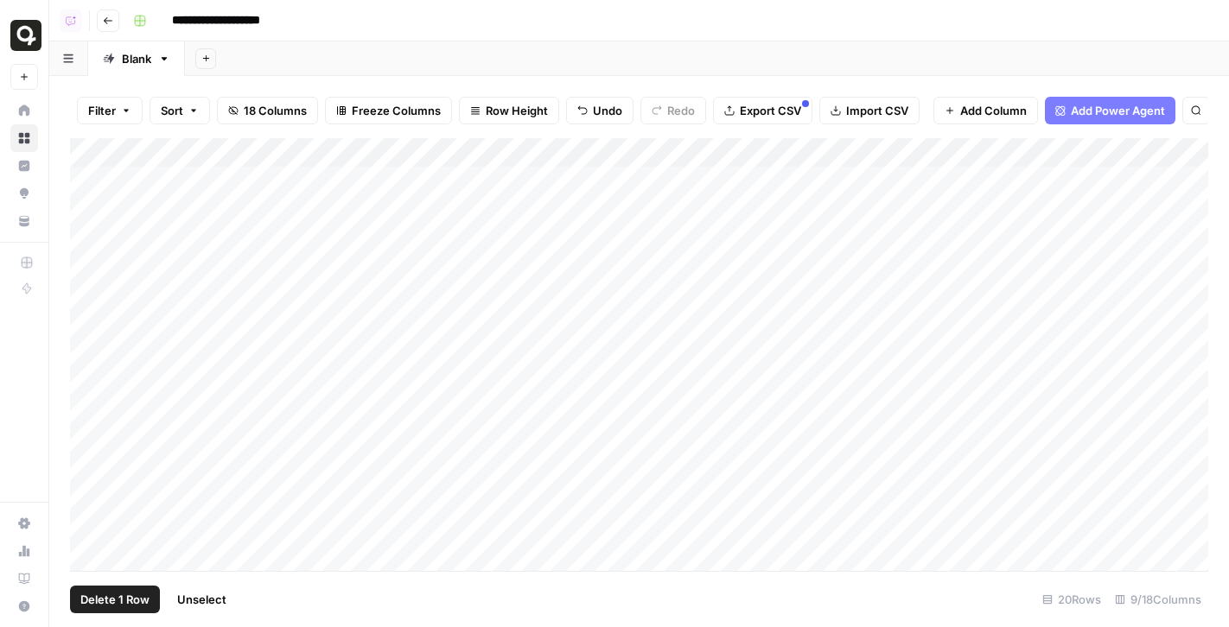
click at [87, 238] on div "Add Column" at bounding box center [639, 354] width 1138 height 433
click at [87, 265] on div "Add Column" at bounding box center [639, 354] width 1138 height 433
click at [130, 611] on button "Delete 2 Rows" at bounding box center [119, 600] width 98 height 28
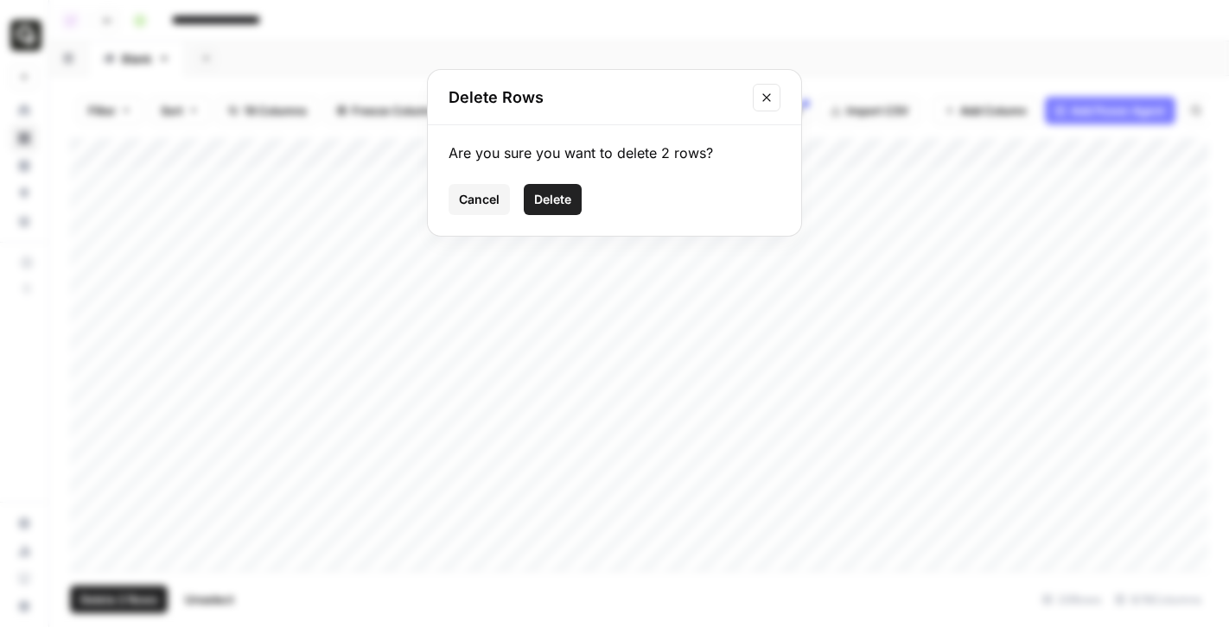
click at [559, 202] on span "Delete" at bounding box center [552, 199] width 37 height 17
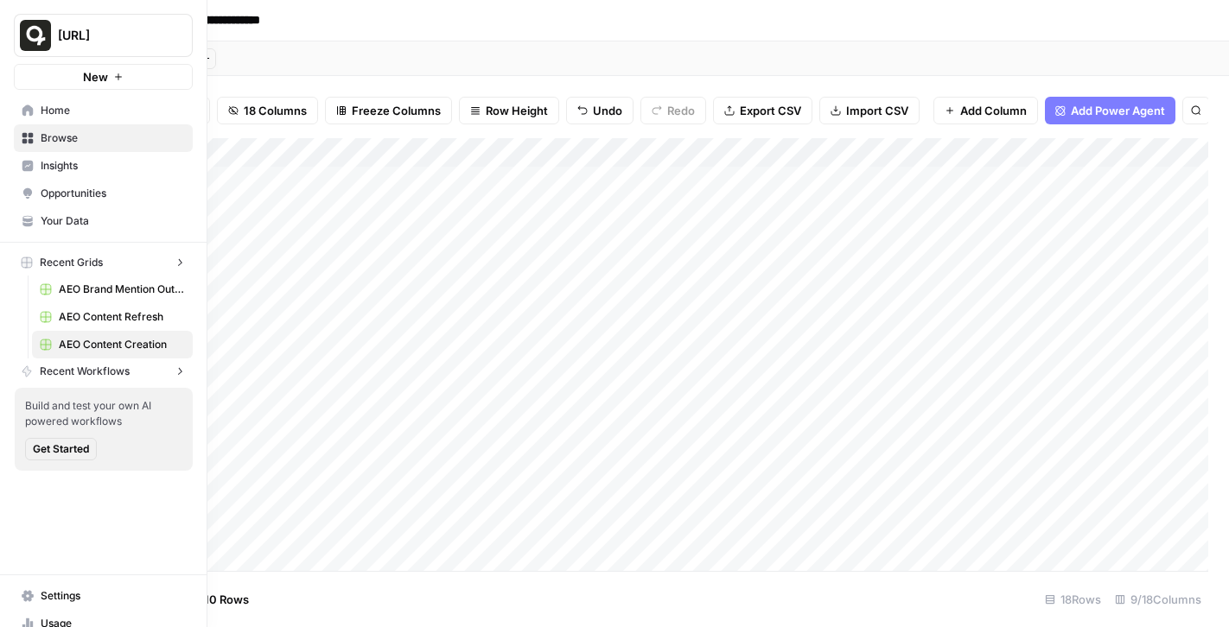
click at [18, 105] on link "Home" at bounding box center [103, 111] width 179 height 28
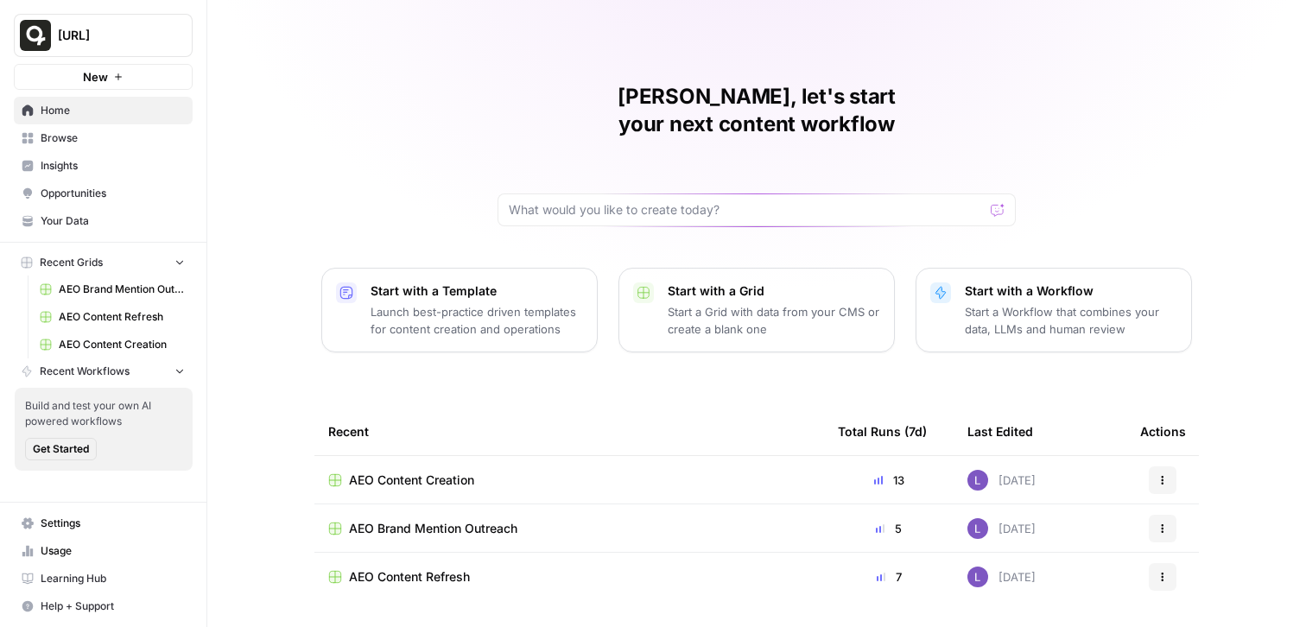
click at [104, 223] on span "Your Data" at bounding box center [113, 221] width 144 height 16
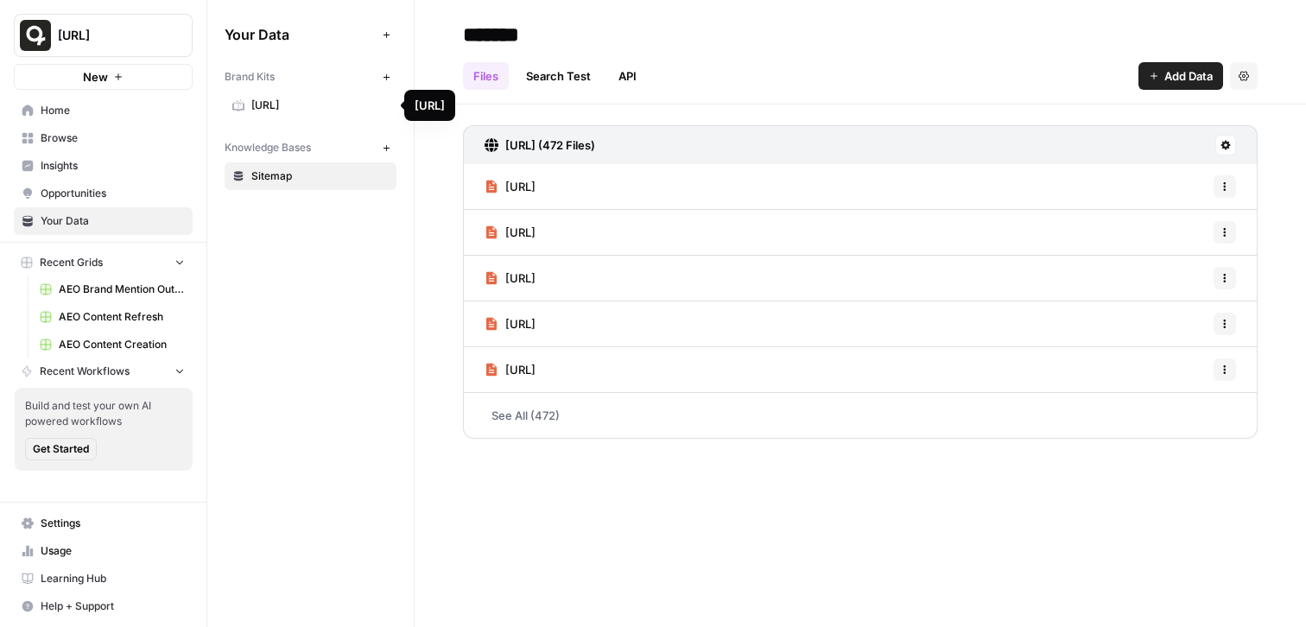
click at [261, 109] on span "quso.ai" at bounding box center [319, 106] width 137 height 16
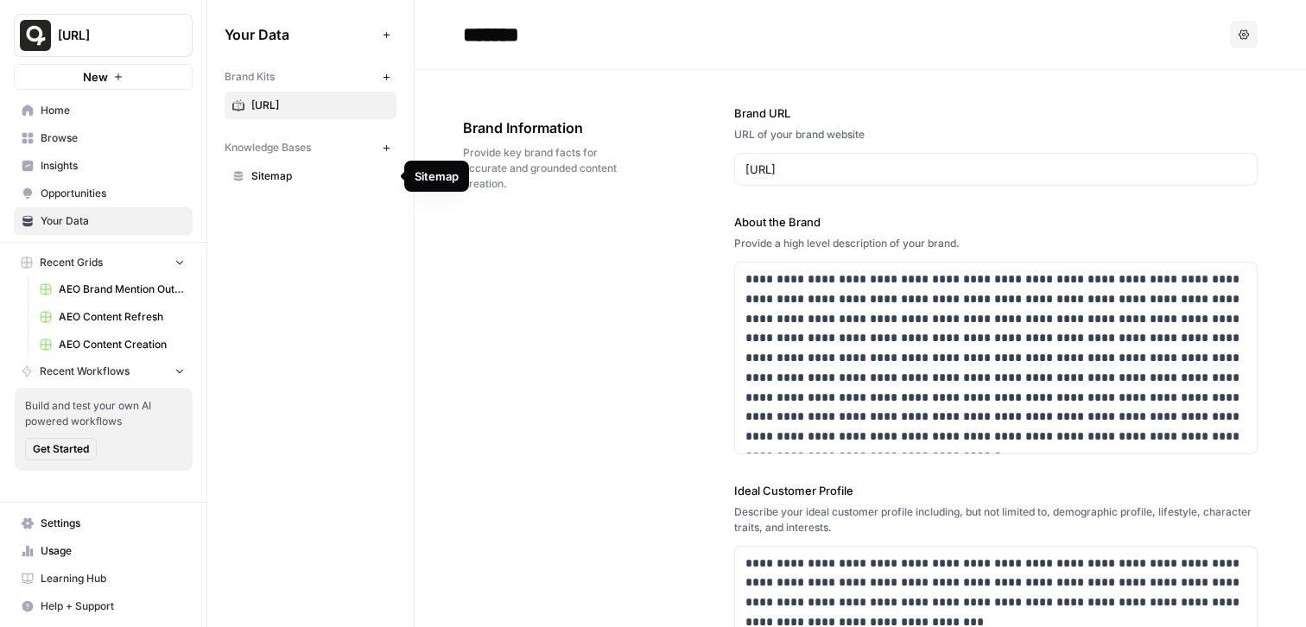
click at [272, 174] on span "Sitemap" at bounding box center [319, 176] width 137 height 16
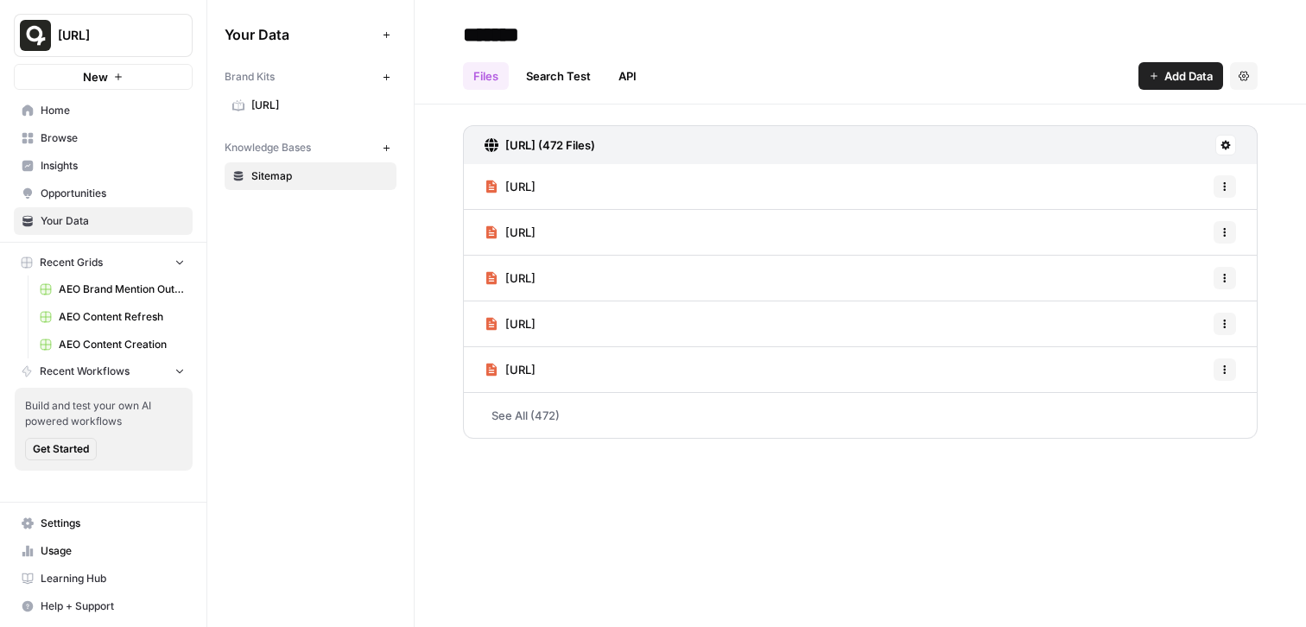
click at [80, 162] on span "Insights" at bounding box center [113, 166] width 144 height 16
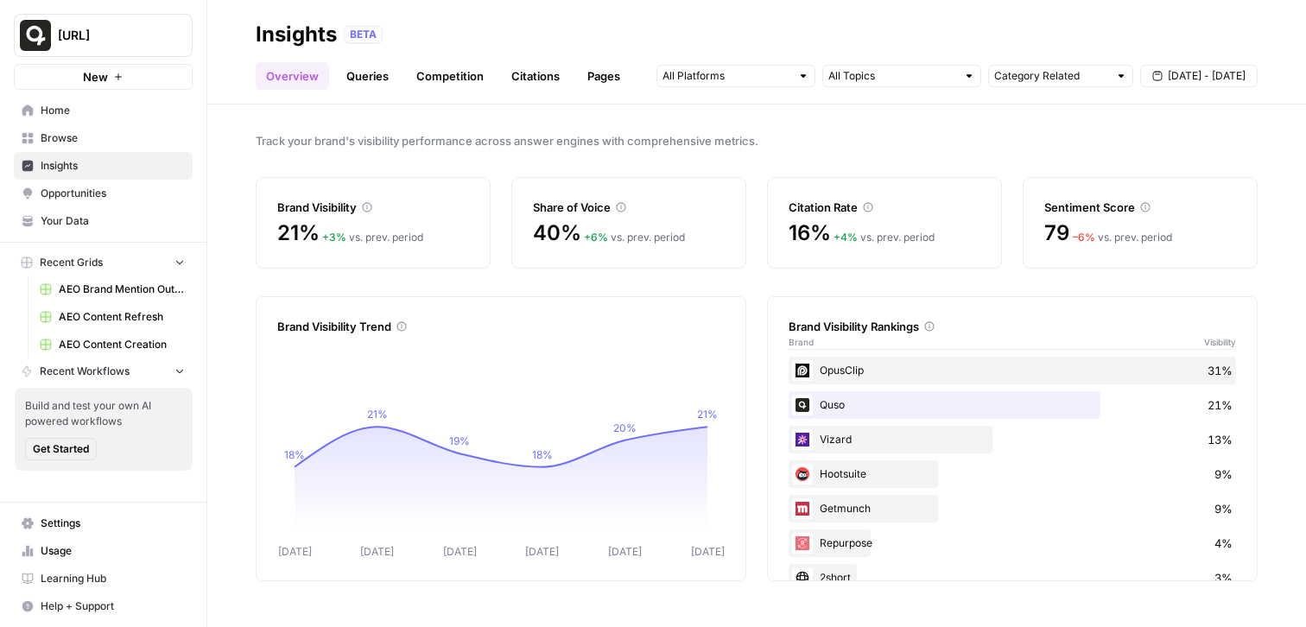
click at [800, 79] on div at bounding box center [803, 76] width 12 height 12
click at [903, 109] on div "Track your brand's visibility performance across answer engines with comprehens…" at bounding box center [756, 366] width 1099 height 523
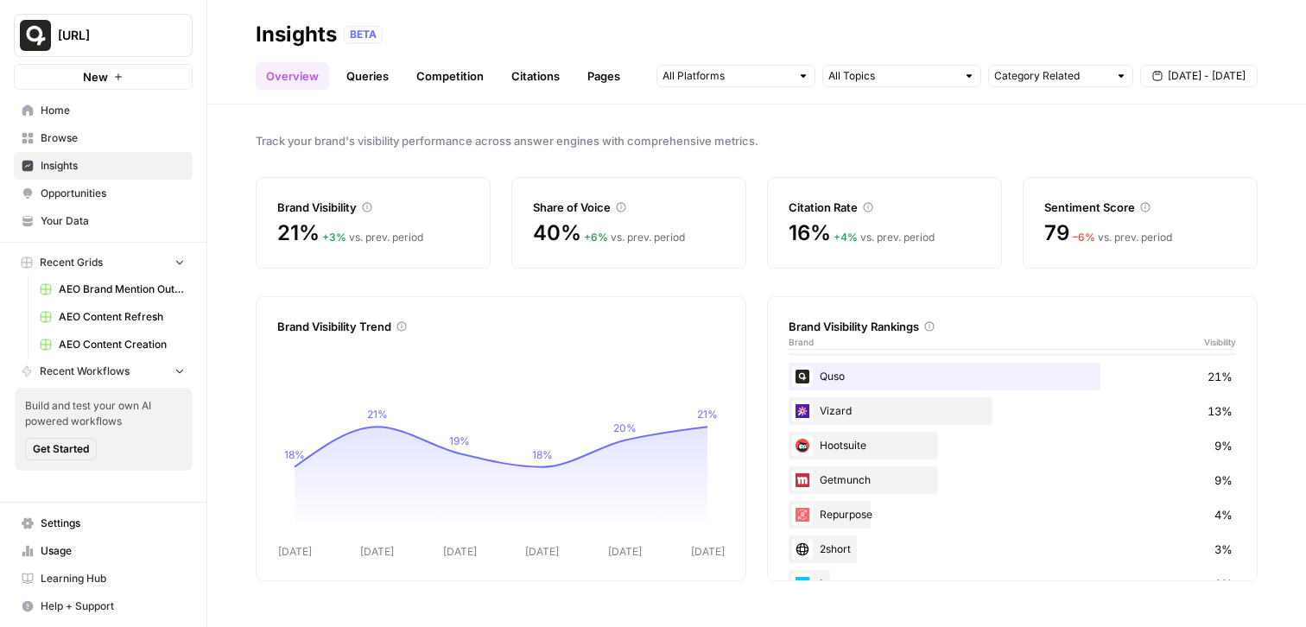
scroll to position [27, 0]
click at [759, 81] on input "text" at bounding box center [727, 75] width 128 height 17
click at [364, 76] on link "Queries" at bounding box center [367, 76] width 63 height 28
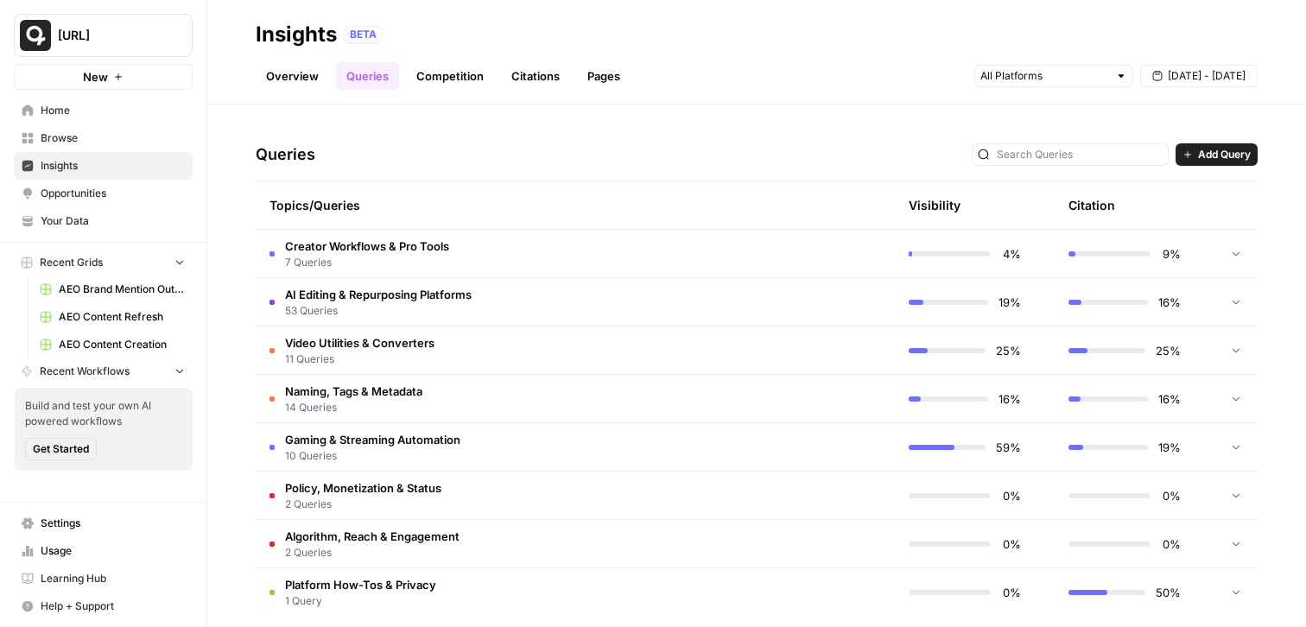
scroll to position [344, 0]
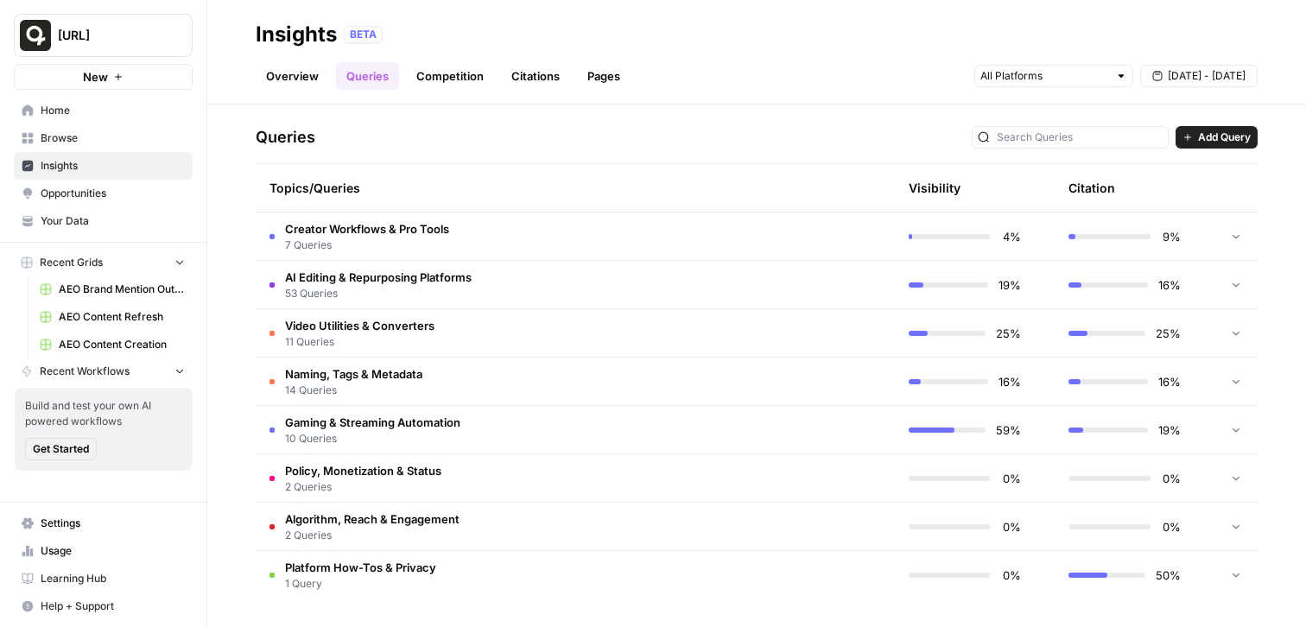
click at [448, 238] on span "7 Queries" at bounding box center [367, 246] width 164 height 16
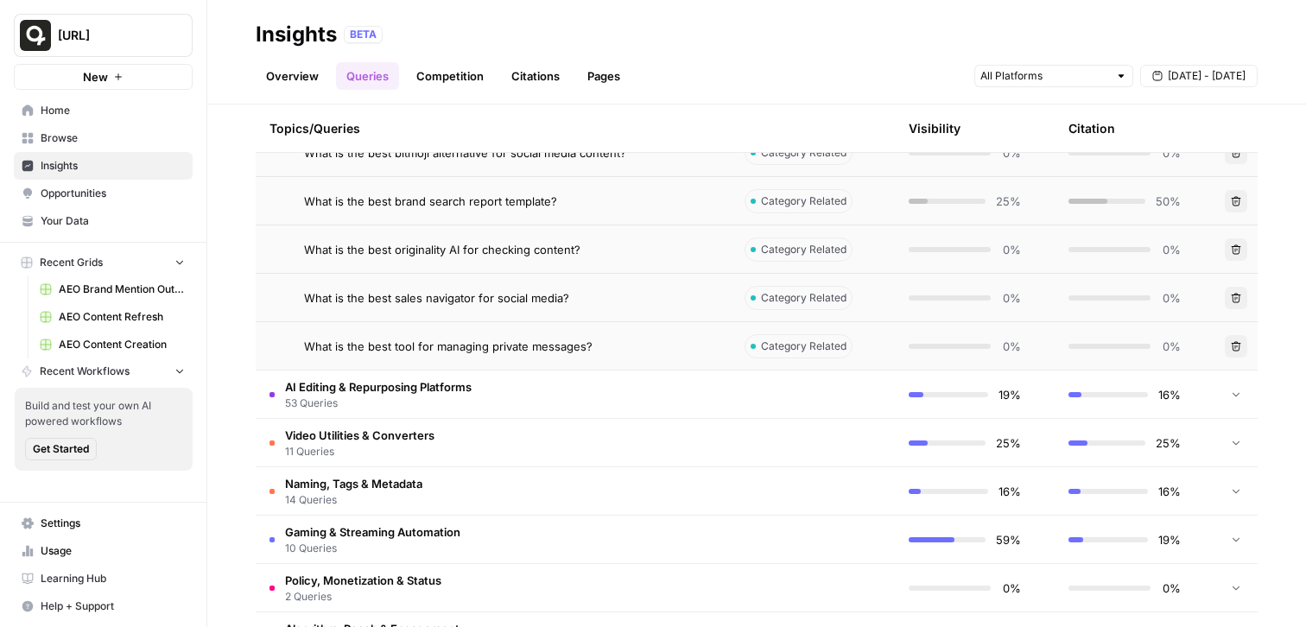
scroll to position [571, 0]
click at [464, 410] on span "53 Queries" at bounding box center [378, 405] width 187 height 16
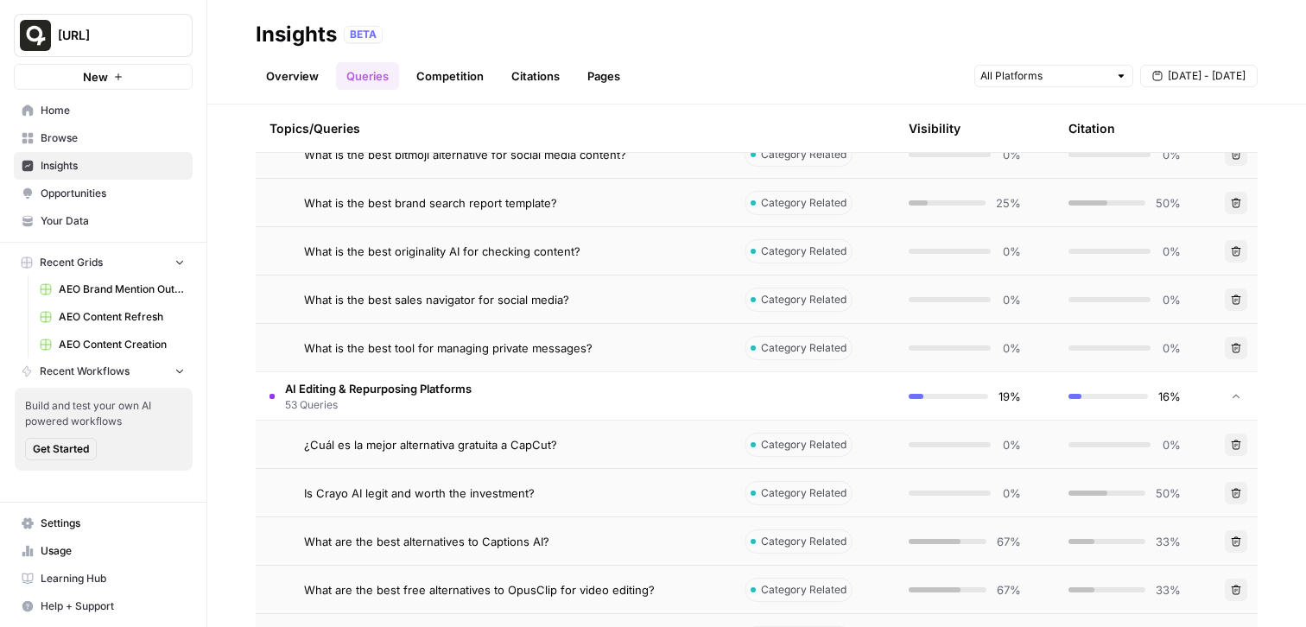
click at [437, 450] on span "¿Cuál es la mejor alternativa gratuita a CapCut?" at bounding box center [430, 444] width 253 height 17
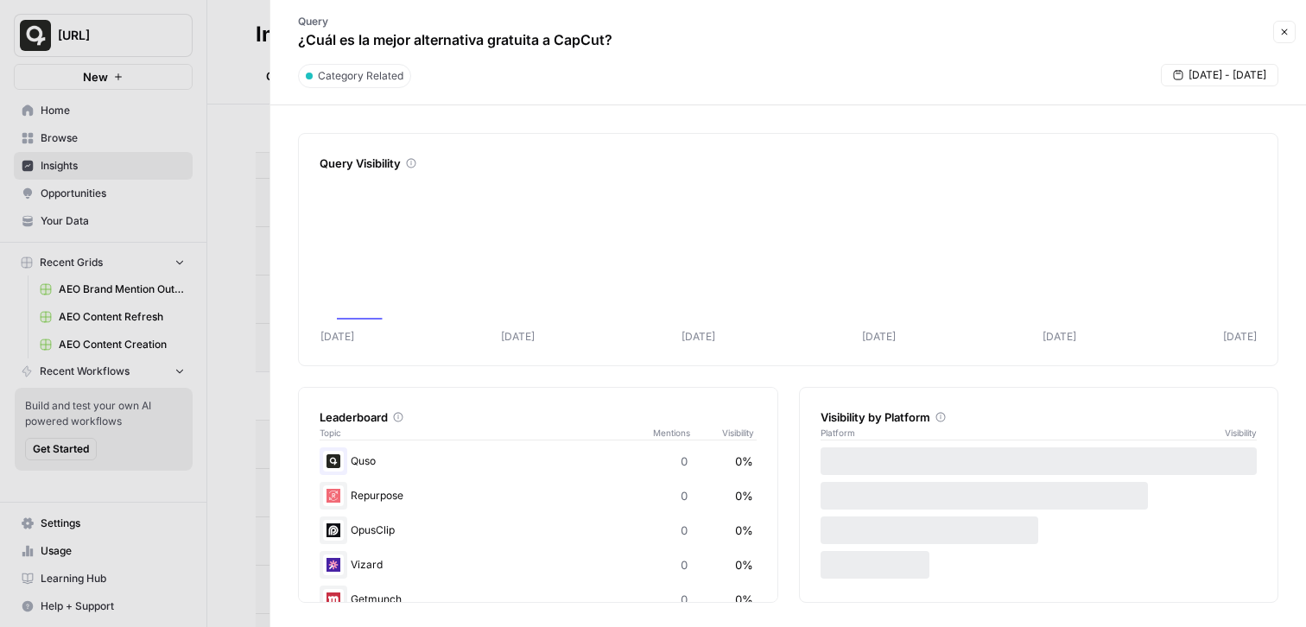
click at [452, 402] on div "Leaderboard Topic Mentions Visibility" at bounding box center [538, 416] width 437 height 56
click at [227, 282] on div at bounding box center [653, 313] width 1306 height 627
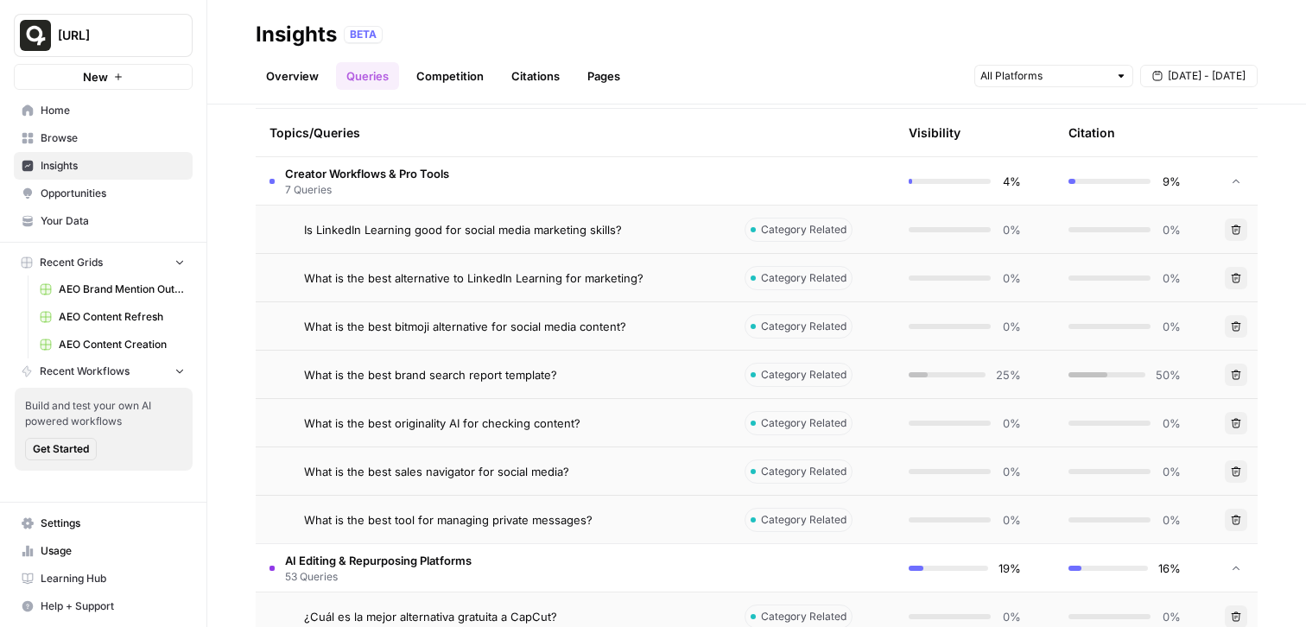
scroll to position [367, 0]
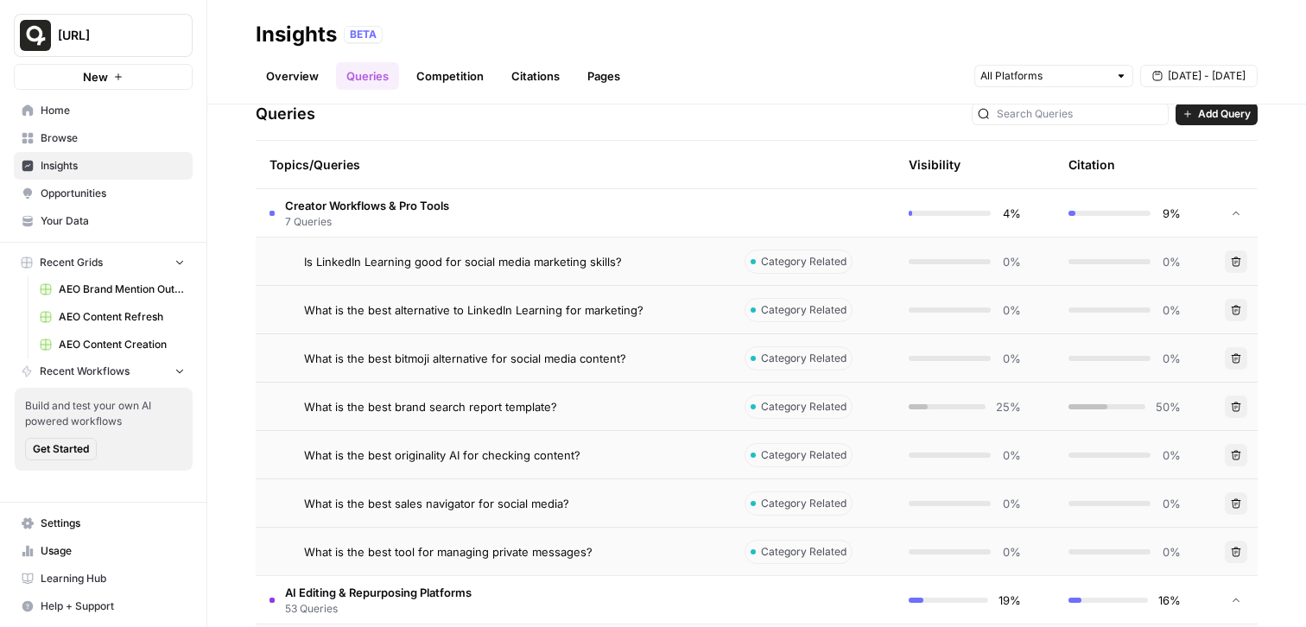
click at [381, 264] on span "Is LinkedIn Learning good for social media marketing skills?" at bounding box center [463, 261] width 318 height 17
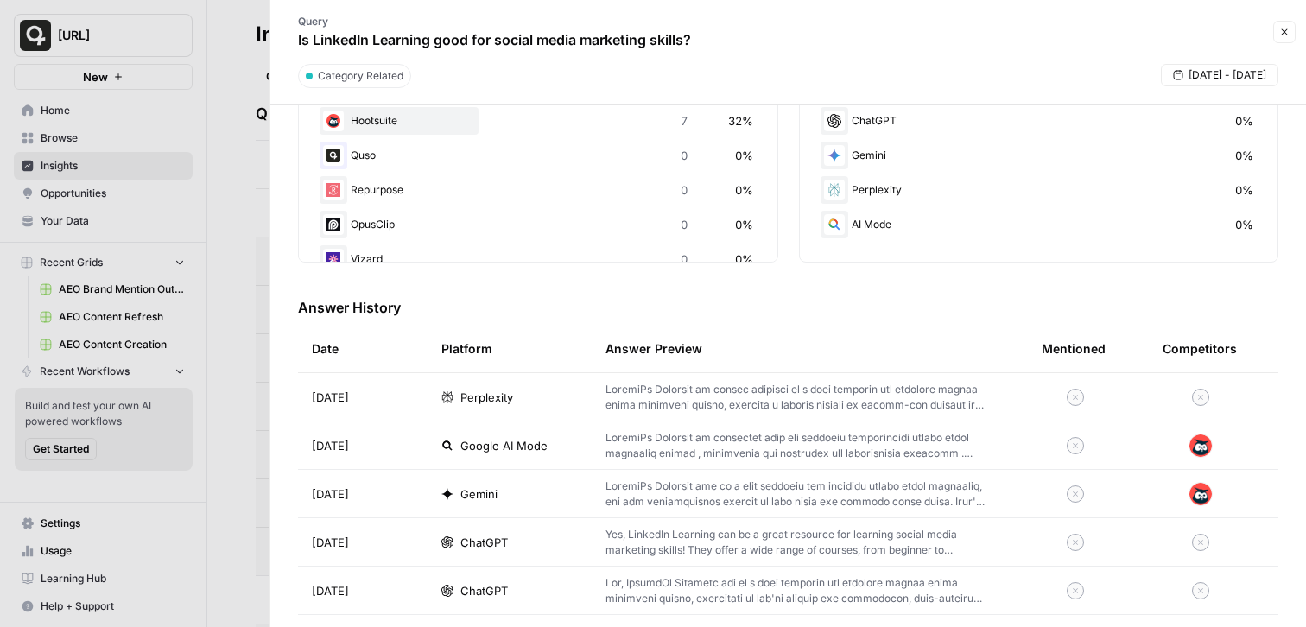
scroll to position [332, 0]
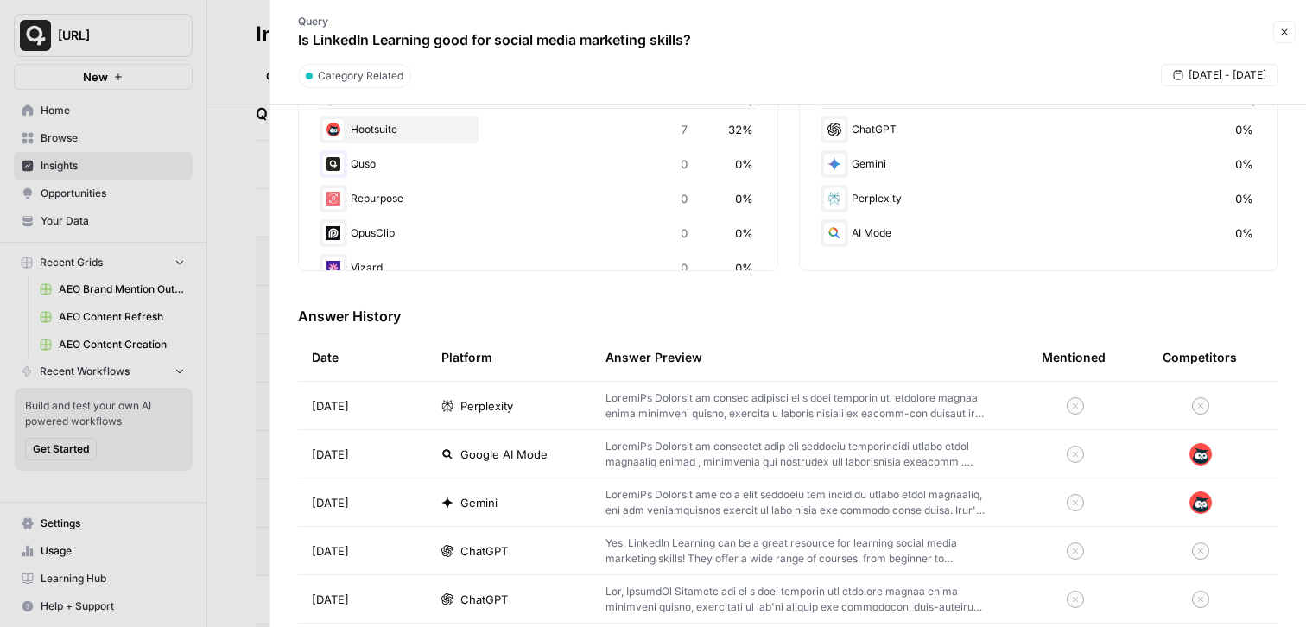
click at [728, 456] on p at bounding box center [796, 454] width 381 height 31
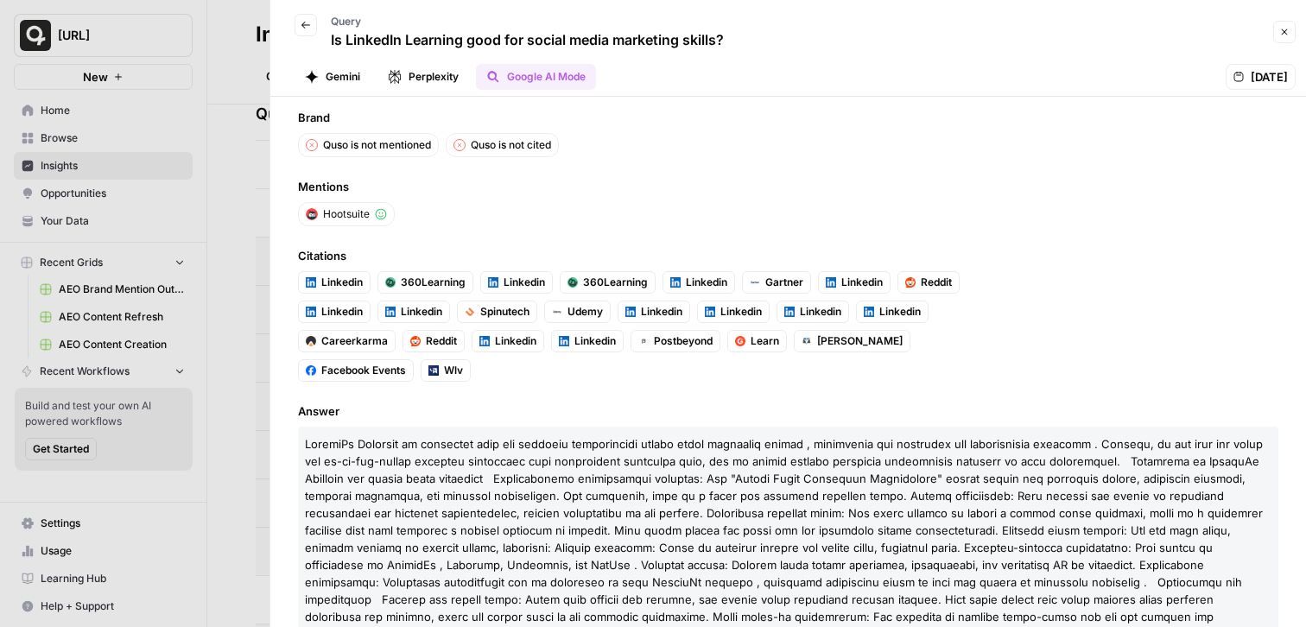
scroll to position [17, 0]
drag, startPoint x: 758, startPoint y: 41, endPoint x: 240, endPoint y: 41, distance: 517.5
click at [240, 41] on div "Insights BETA Overview Queries Competition Citations Pages Sep 20 - Sep 26 Expl…" at bounding box center [756, 313] width 1099 height 627
drag, startPoint x: 411, startPoint y: 215, endPoint x: 294, endPoint y: 215, distance: 117.5
click at [295, 215] on div "Brand Quso is not mentioned Quso is not cited Mentions Hootsuite Citations Link…" at bounding box center [788, 362] width 1036 height 530
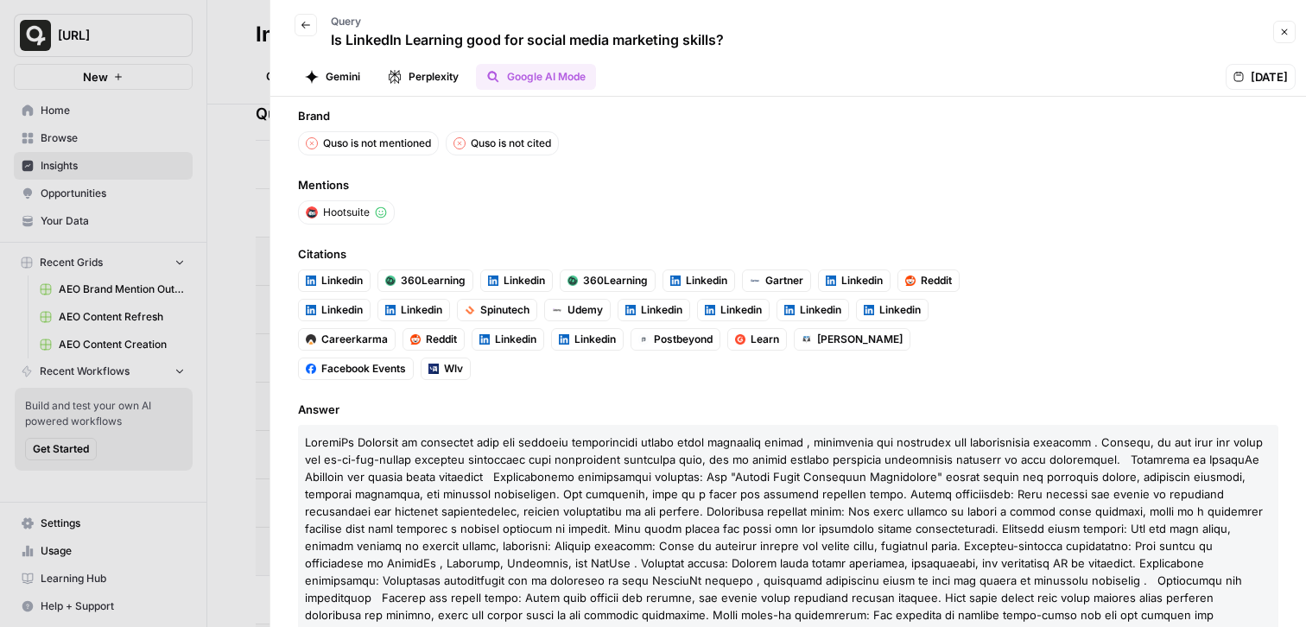
drag, startPoint x: 302, startPoint y: 267, endPoint x: 575, endPoint y: 393, distance: 300.8
click at [575, 393] on div "Brand Quso is not mentioned Quso is not cited Mentions Hootsuite Citations Link…" at bounding box center [788, 362] width 1036 height 530
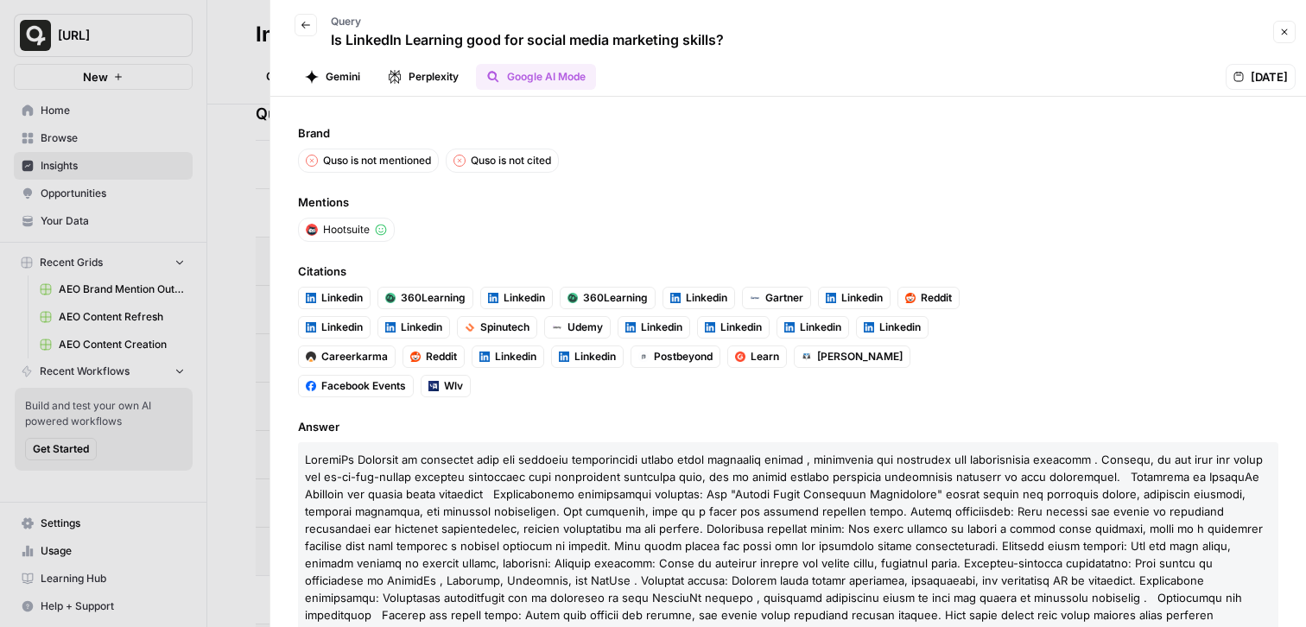
scroll to position [1, 0]
click at [323, 75] on button "Gemini" at bounding box center [333, 77] width 76 height 26
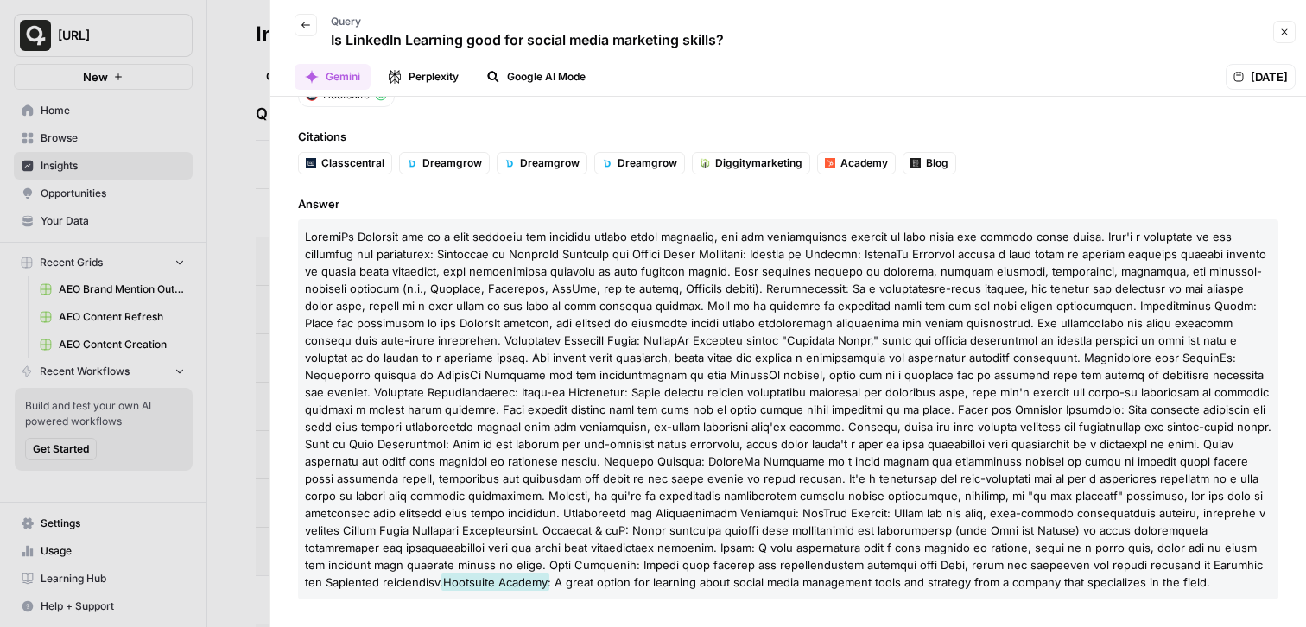
scroll to position [133, 0]
click at [1282, 39] on button "Close" at bounding box center [1285, 32] width 22 height 22
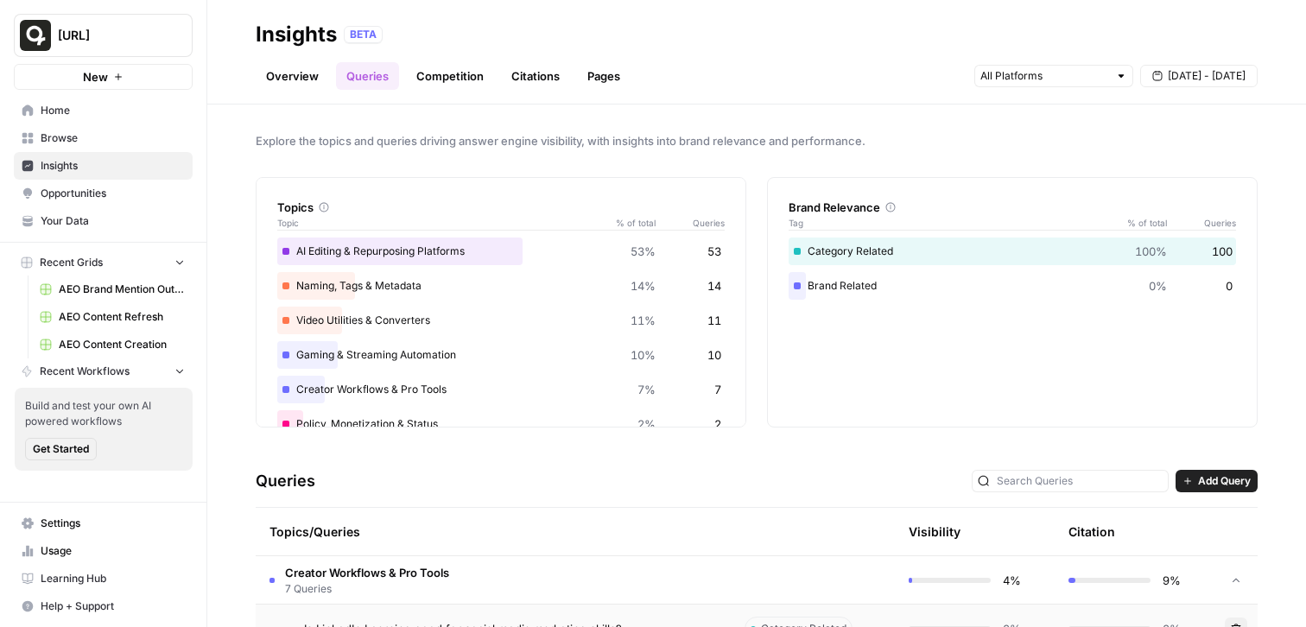
click at [458, 78] on link "Competition" at bounding box center [450, 76] width 88 height 28
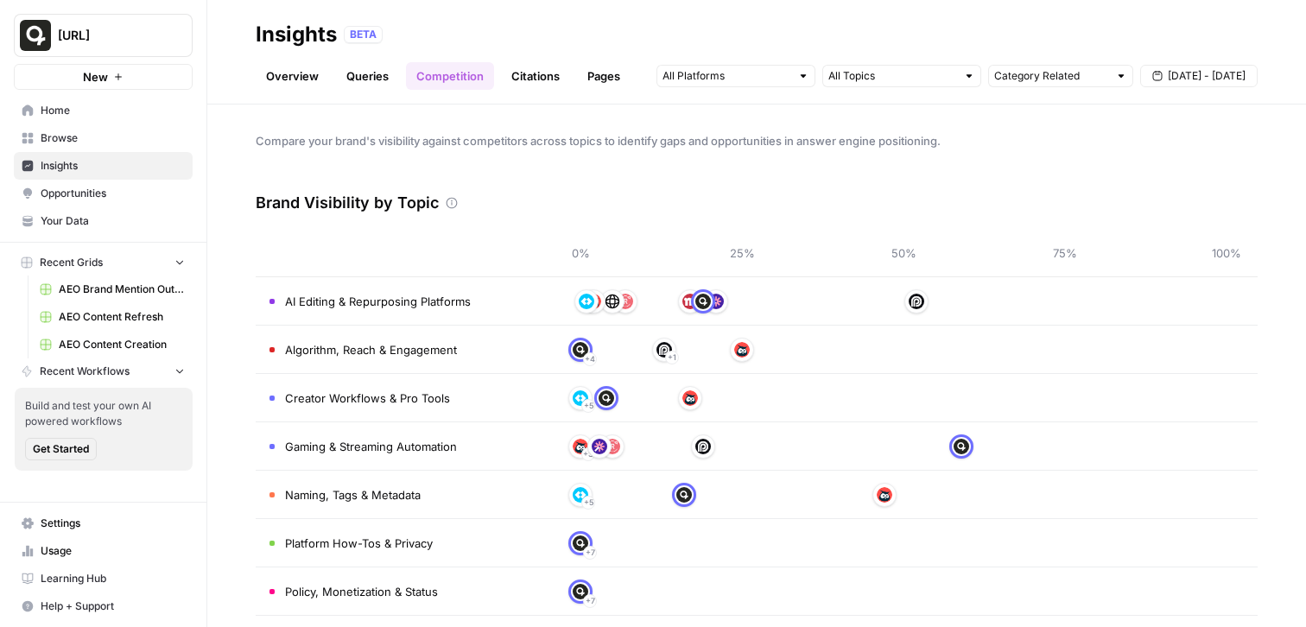
click at [532, 78] on link "Citations" at bounding box center [535, 76] width 69 height 28
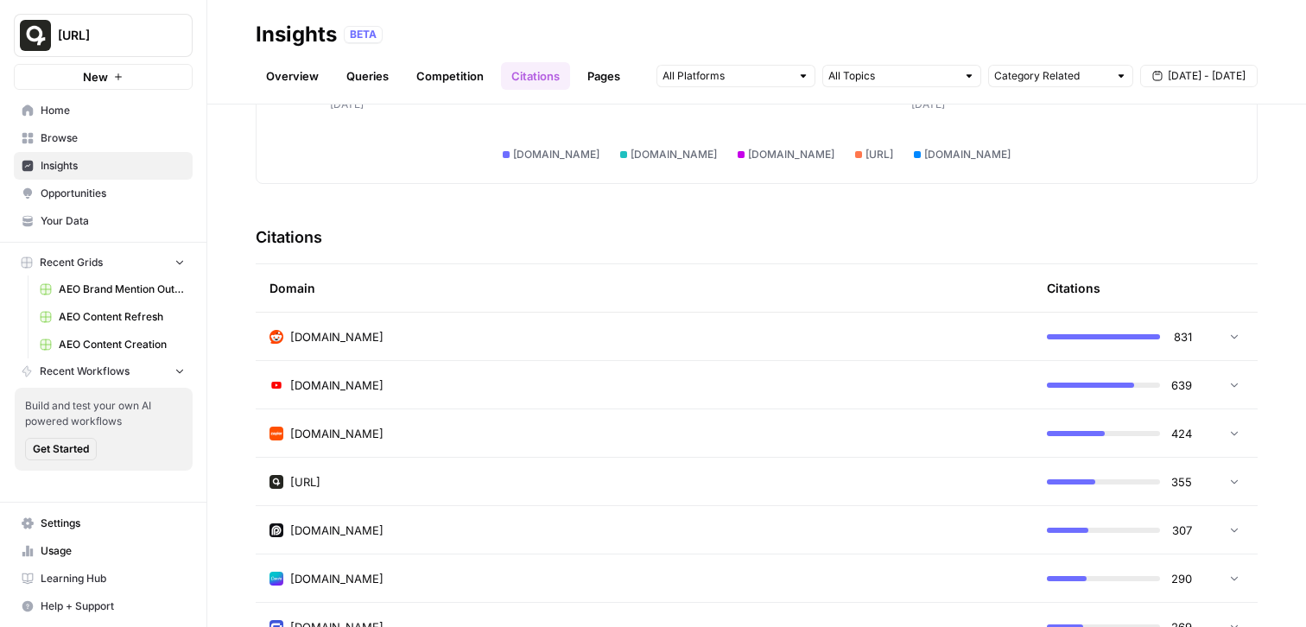
scroll to position [351, 0]
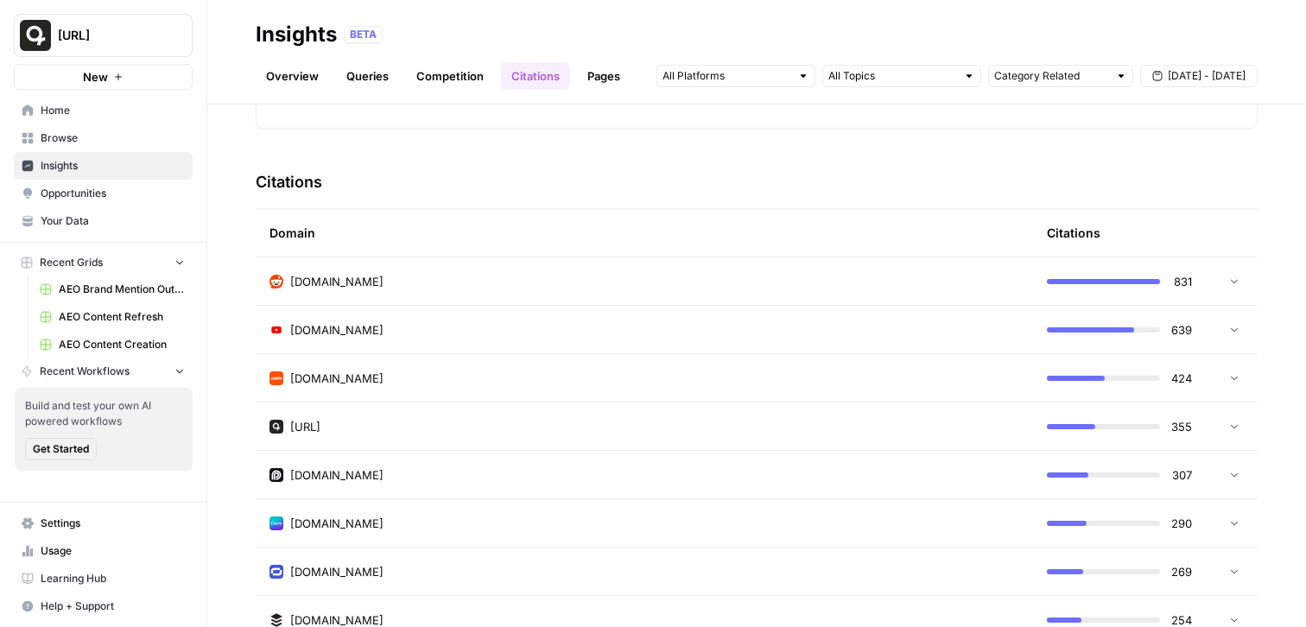
click at [592, 294] on td "reddit.com" at bounding box center [645, 281] width 778 height 48
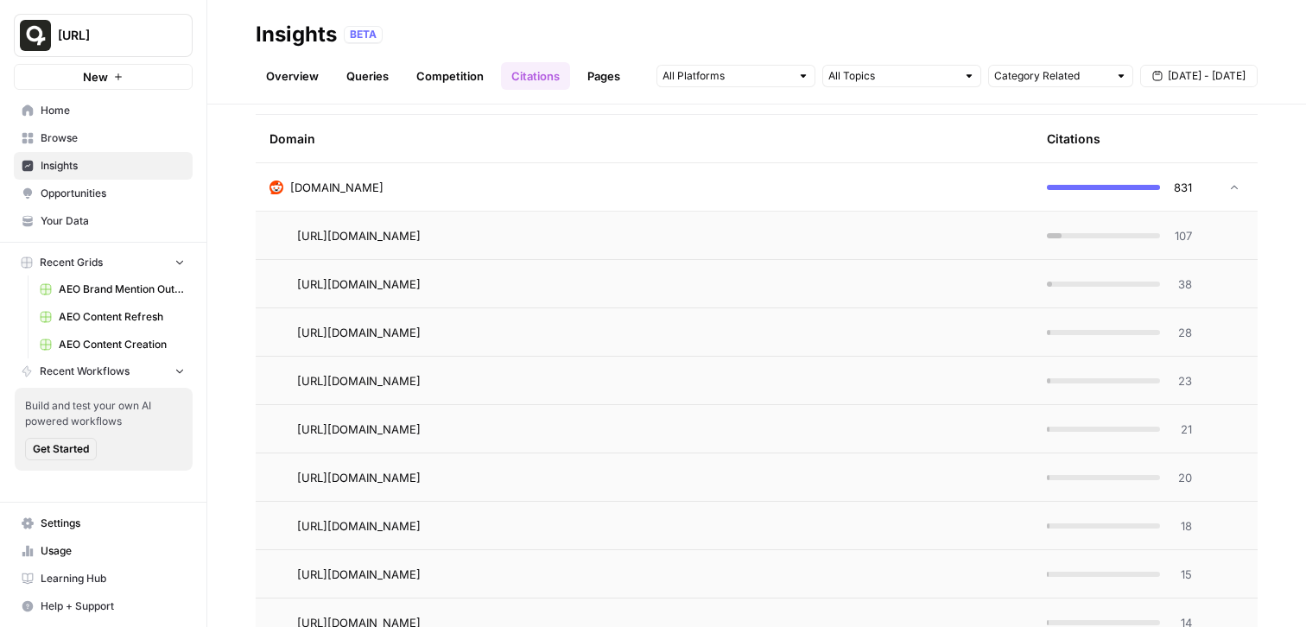
scroll to position [445, 0]
click at [1178, 232] on span "107" at bounding box center [1182, 235] width 22 height 17
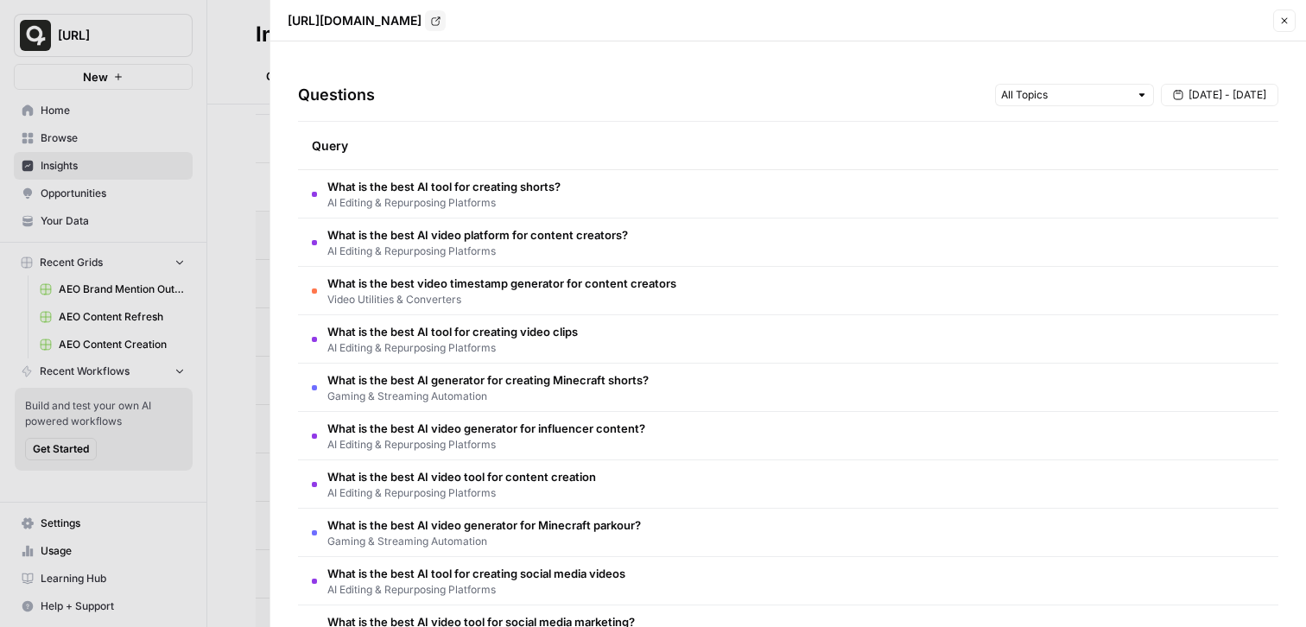
click at [1284, 16] on icon "button" at bounding box center [1285, 21] width 10 height 10
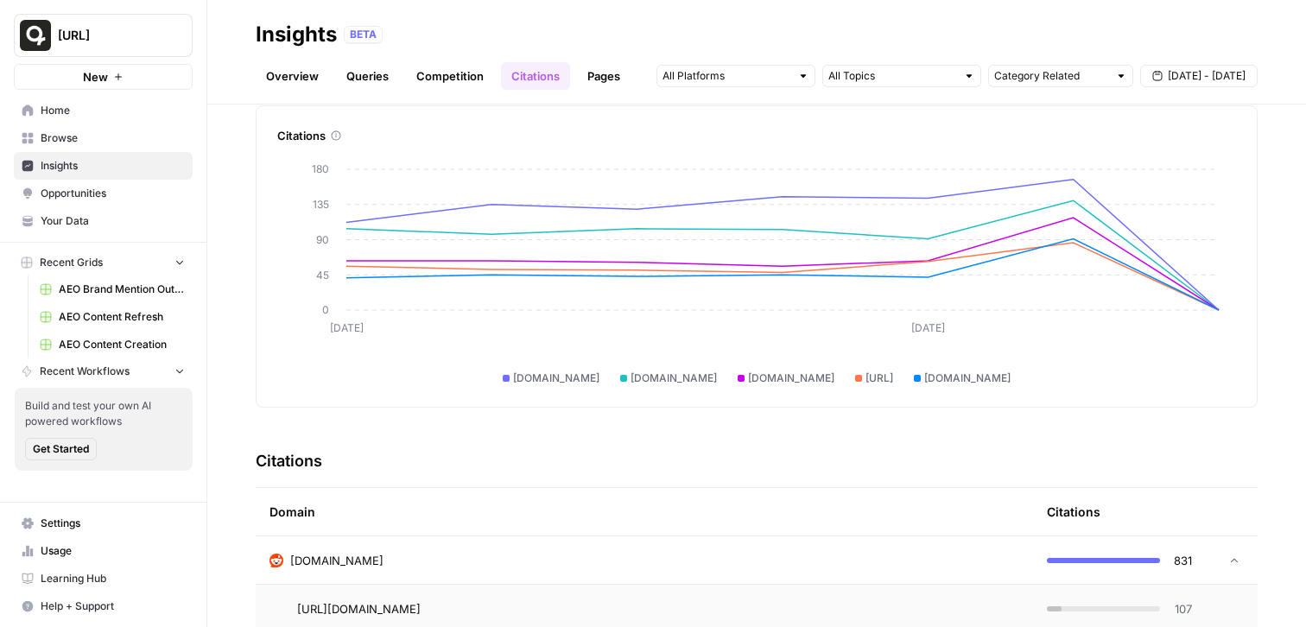
scroll to position [54, 0]
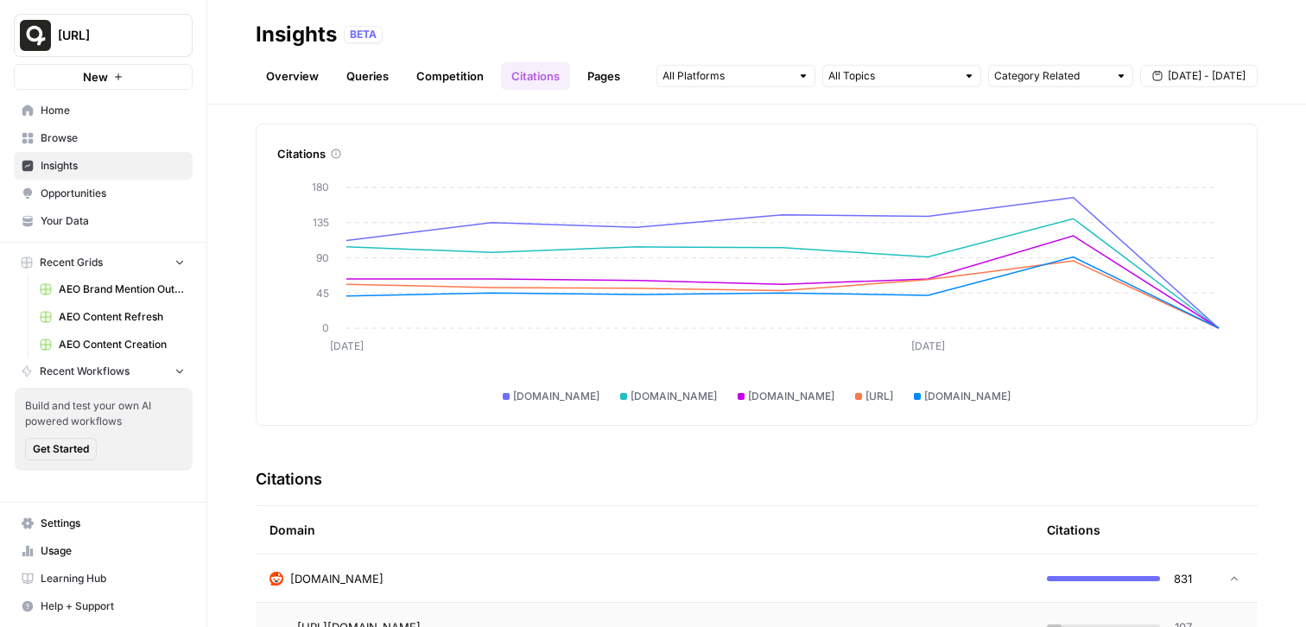
click at [607, 73] on link "Pages" at bounding box center [604, 76] width 54 height 28
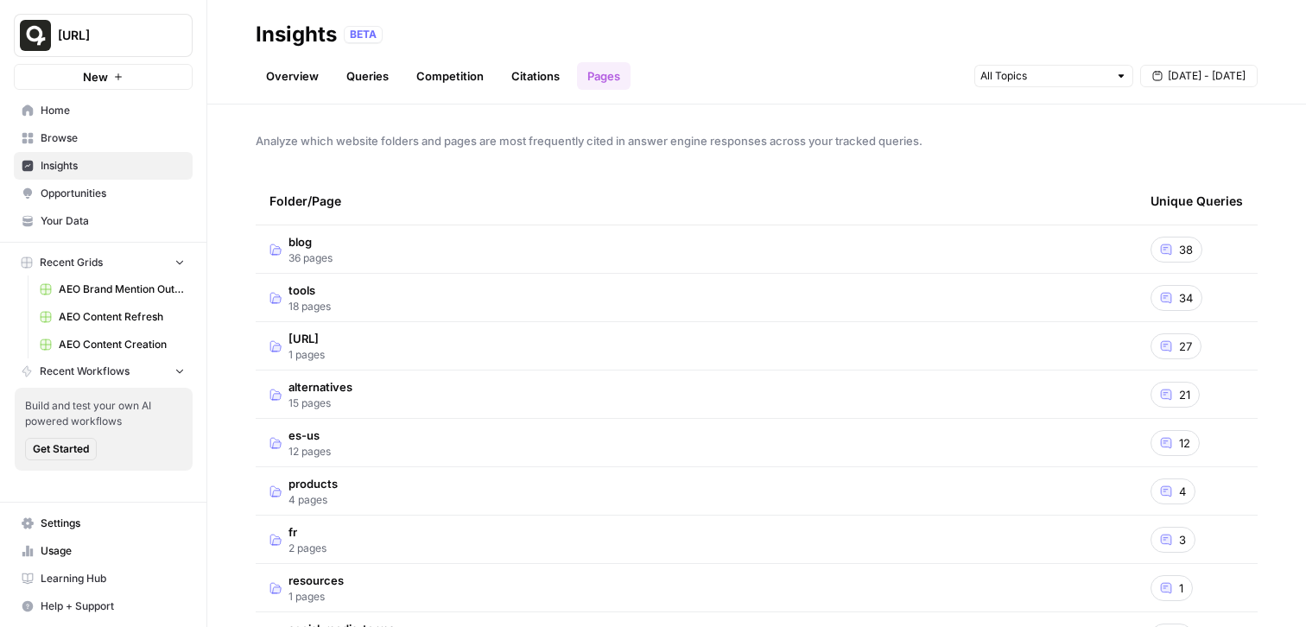
click at [327, 251] on span "36 pages" at bounding box center [311, 259] width 44 height 16
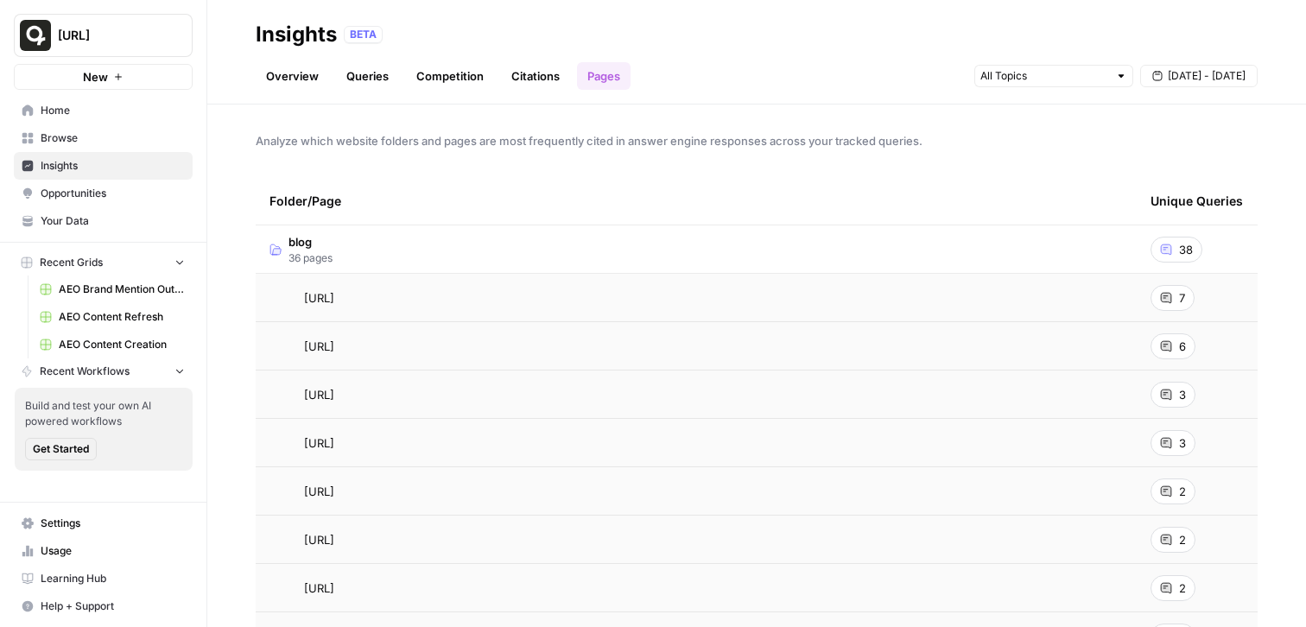
click at [1181, 294] on span "7" at bounding box center [1182, 297] width 6 height 17
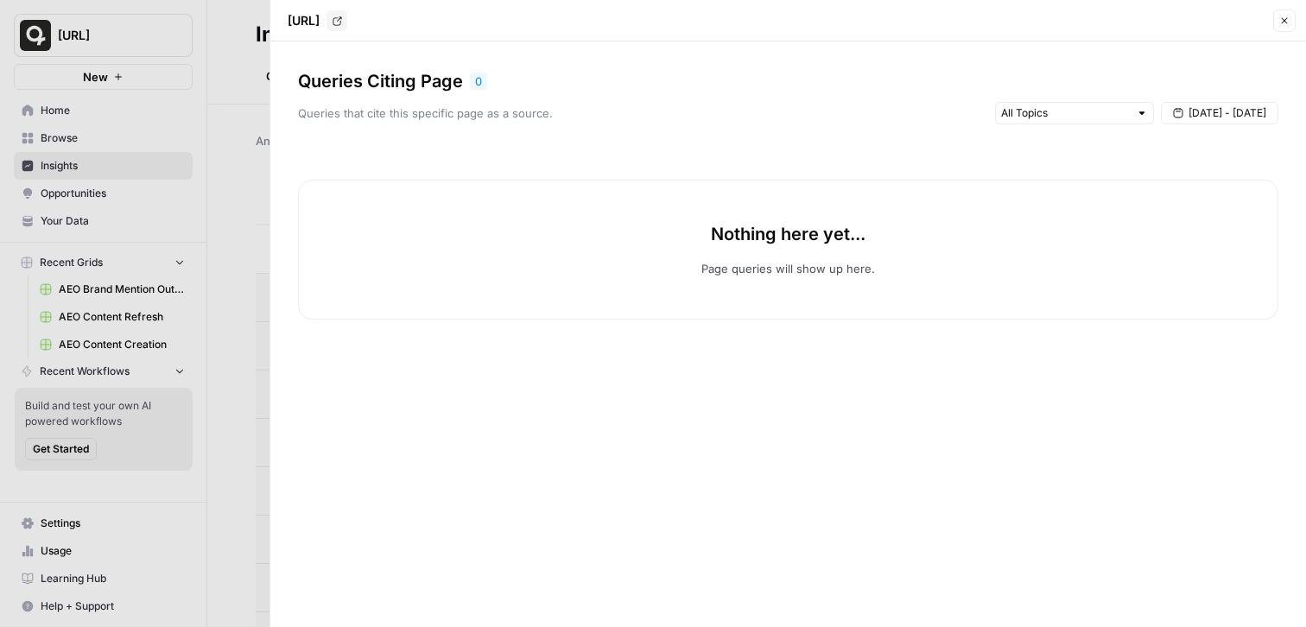
click at [1280, 22] on icon "button" at bounding box center [1285, 21] width 10 height 10
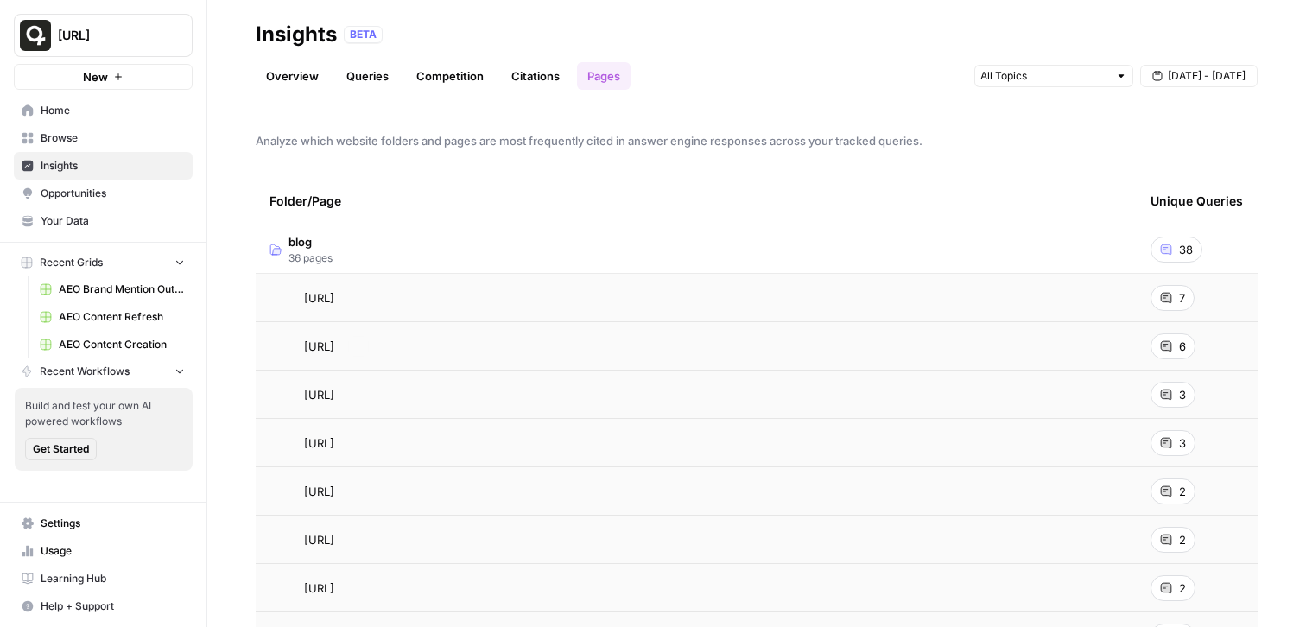
scroll to position [54, 0]
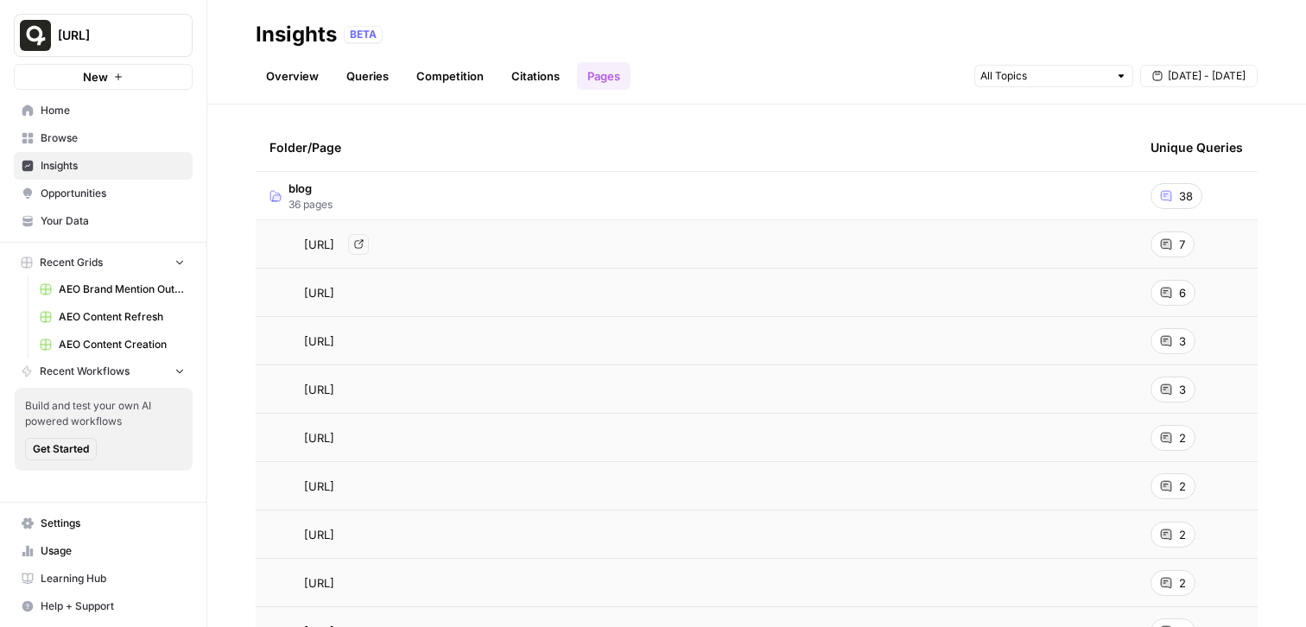
click at [448, 186] on td "blog 36 pages" at bounding box center [696, 196] width 881 height 48
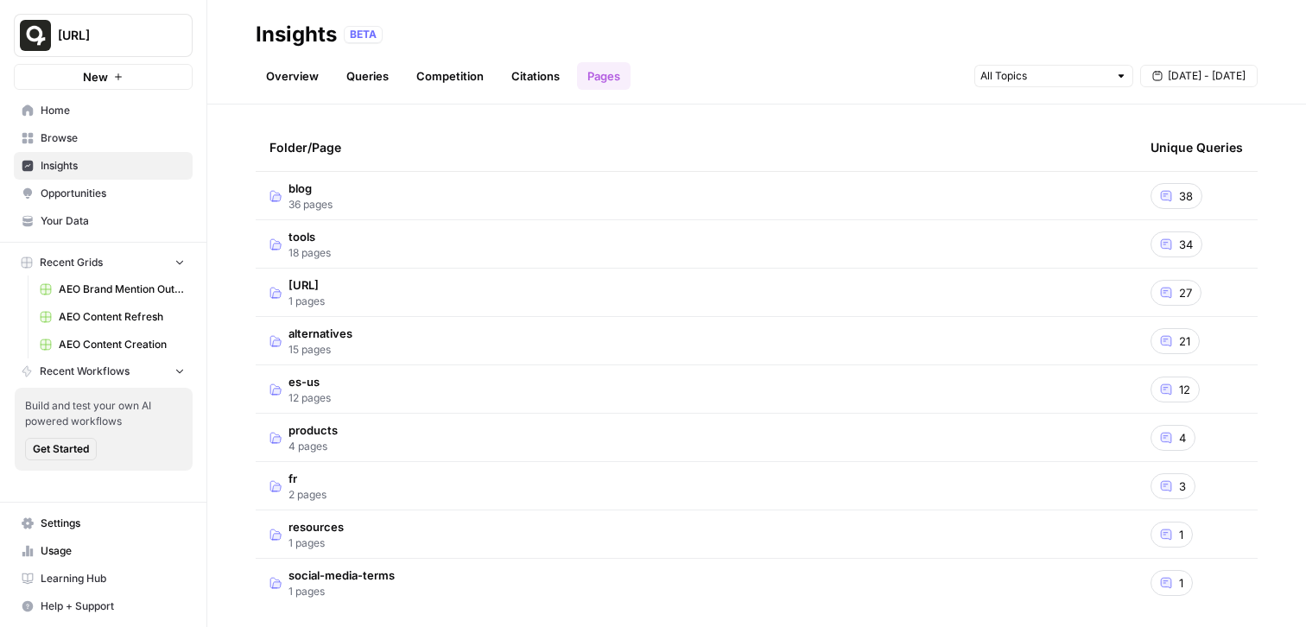
click at [356, 251] on td "tools 18 pages" at bounding box center [696, 244] width 881 height 48
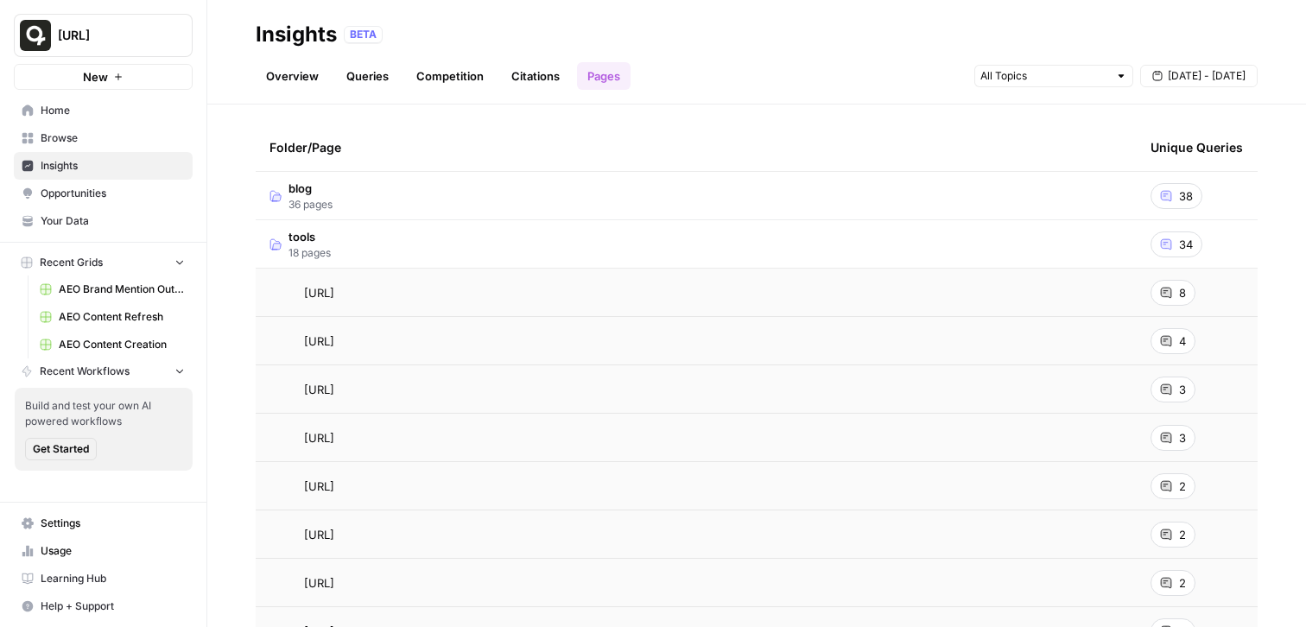
click at [437, 245] on td "tools 18 pages" at bounding box center [696, 244] width 881 height 48
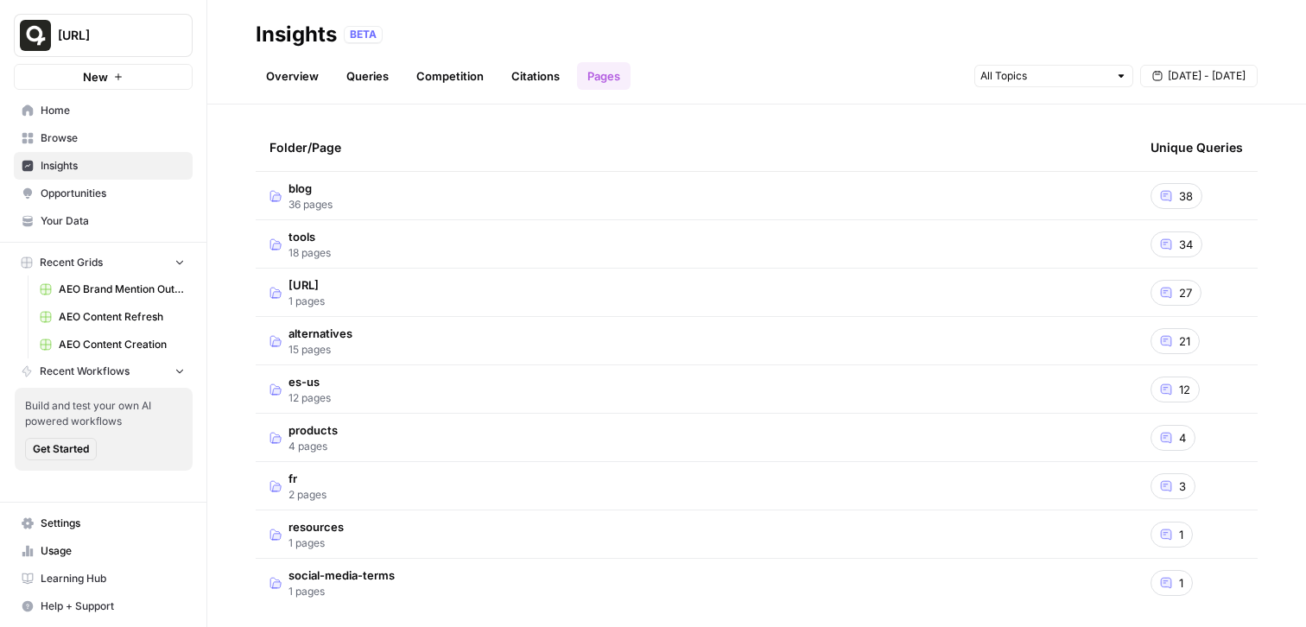
scroll to position [61, 0]
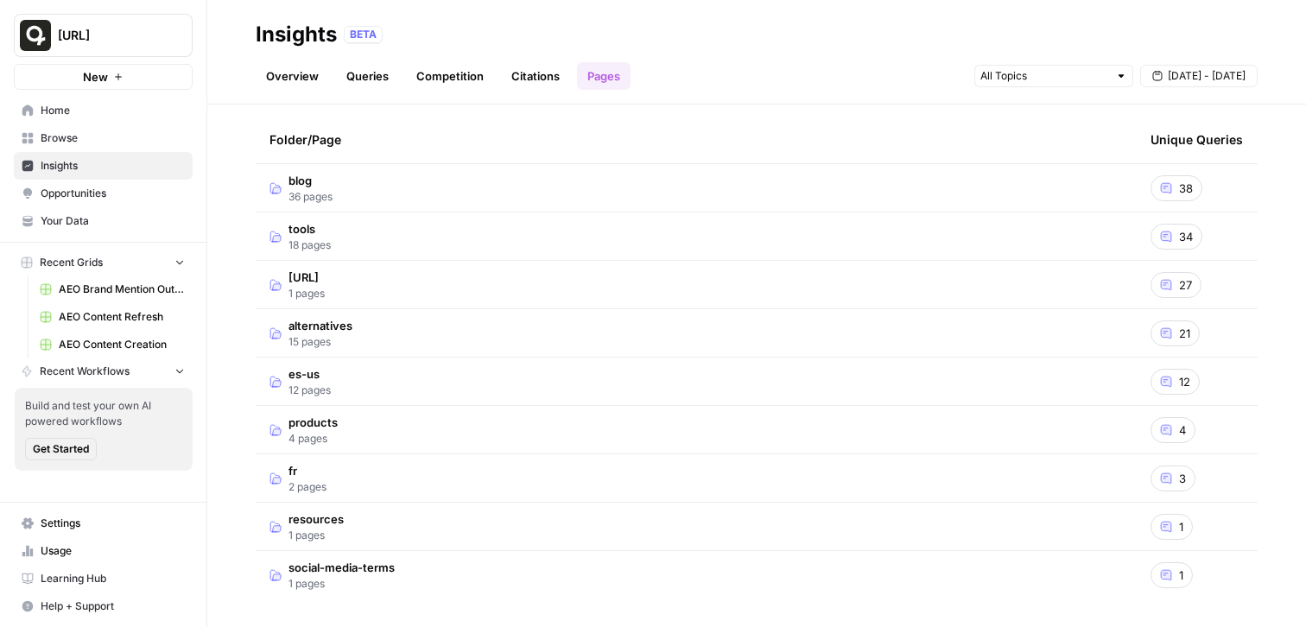
click at [279, 86] on link "Overview" at bounding box center [292, 76] width 73 height 28
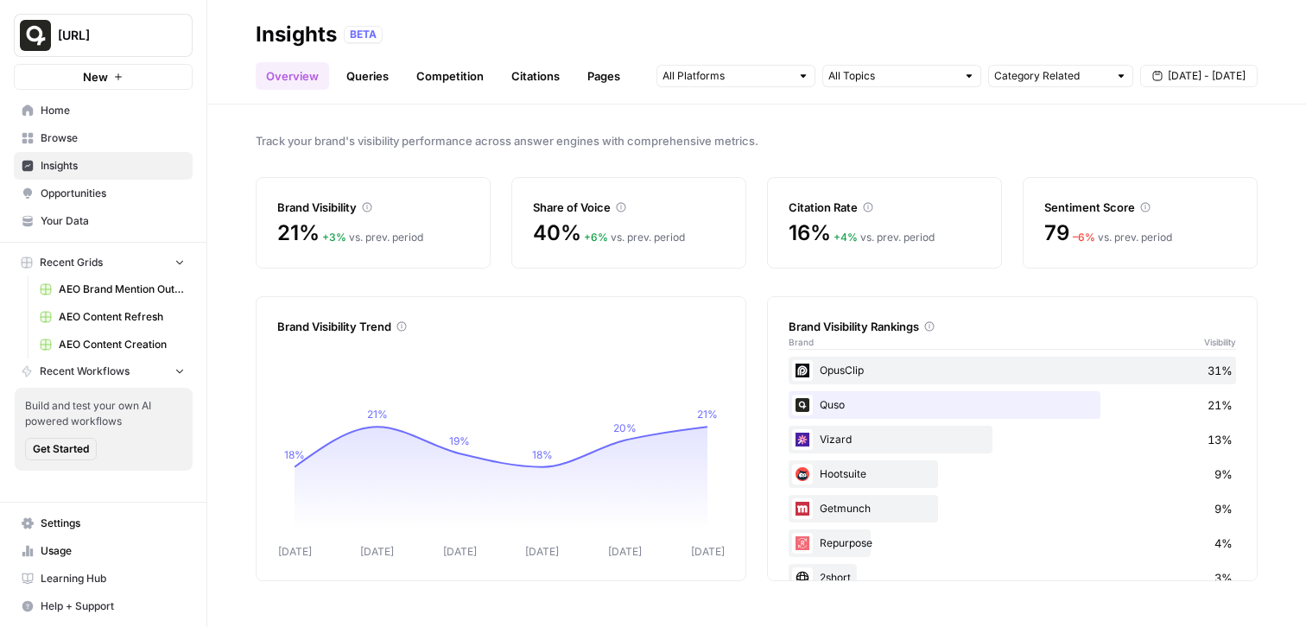
click at [101, 188] on span "Opportunities" at bounding box center [113, 194] width 144 height 16
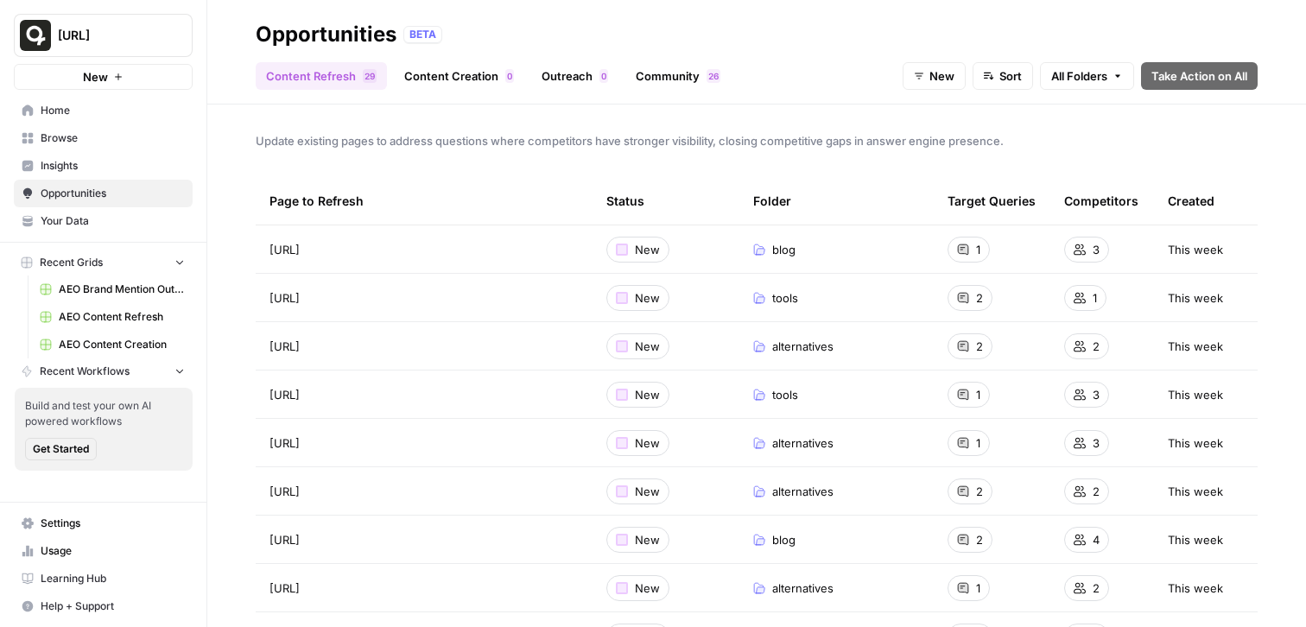
click at [499, 75] on link "Content Creation 0" at bounding box center [459, 76] width 130 height 28
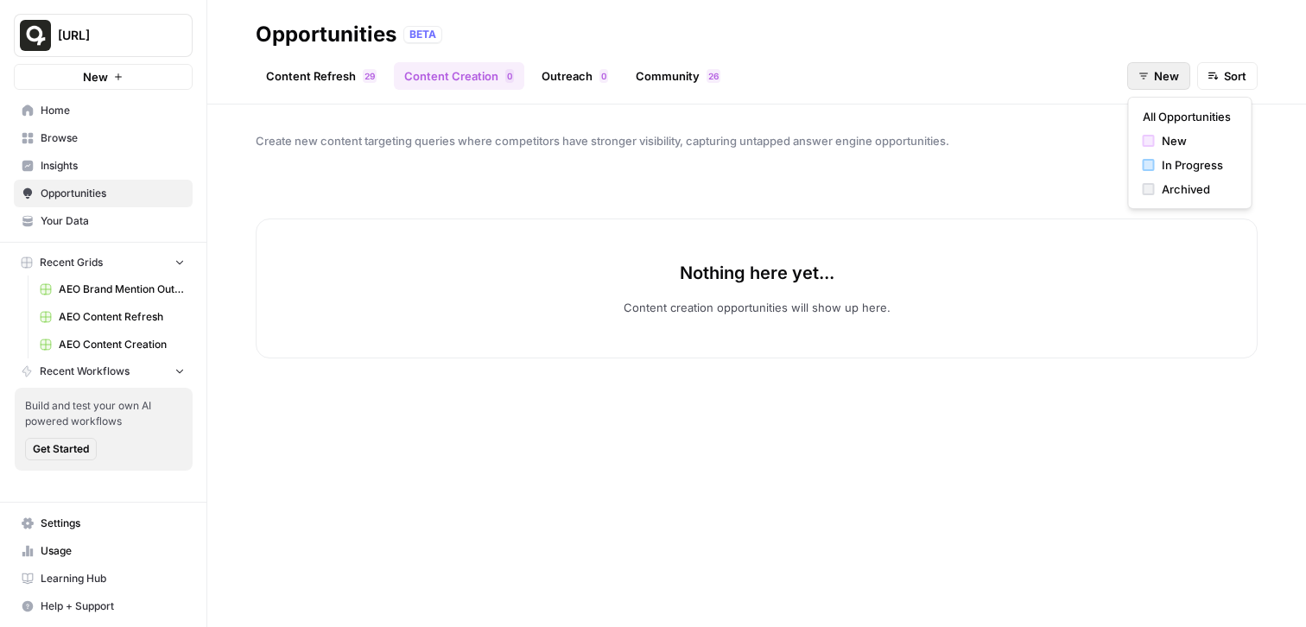
click at [1129, 83] on button "New" at bounding box center [1159, 76] width 63 height 28
click at [1187, 160] on span "In Progress" at bounding box center [1196, 164] width 69 height 17
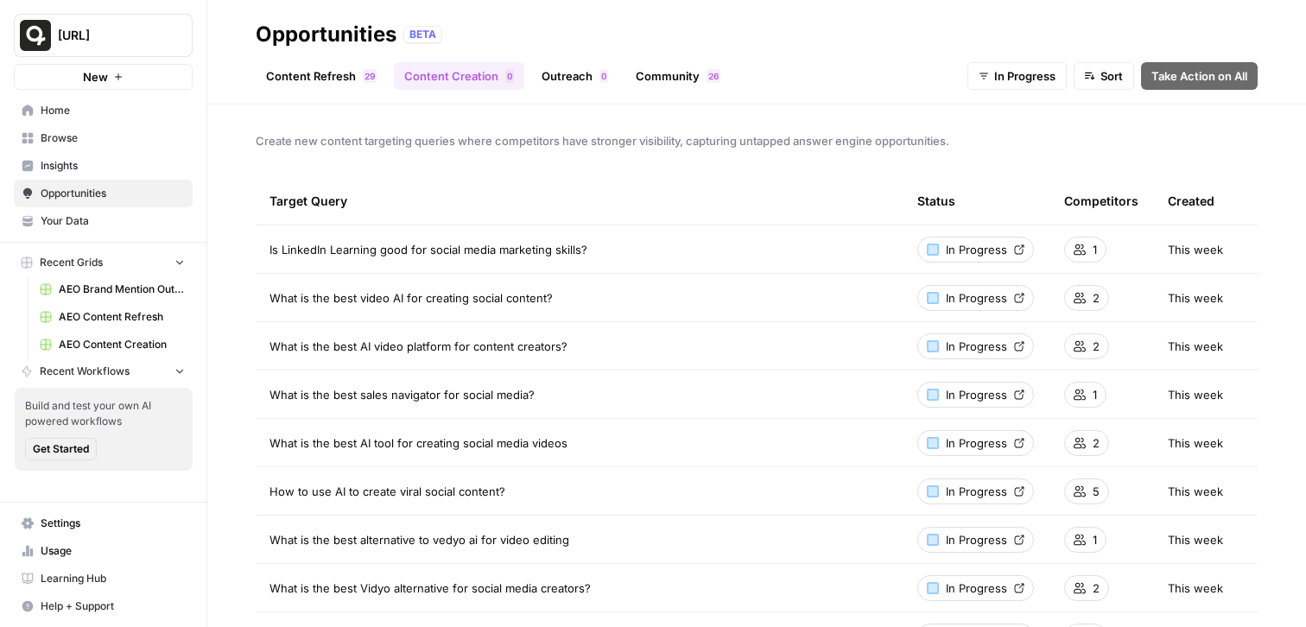
click at [323, 73] on link "Content Refresh 9 2" at bounding box center [321, 76] width 131 height 28
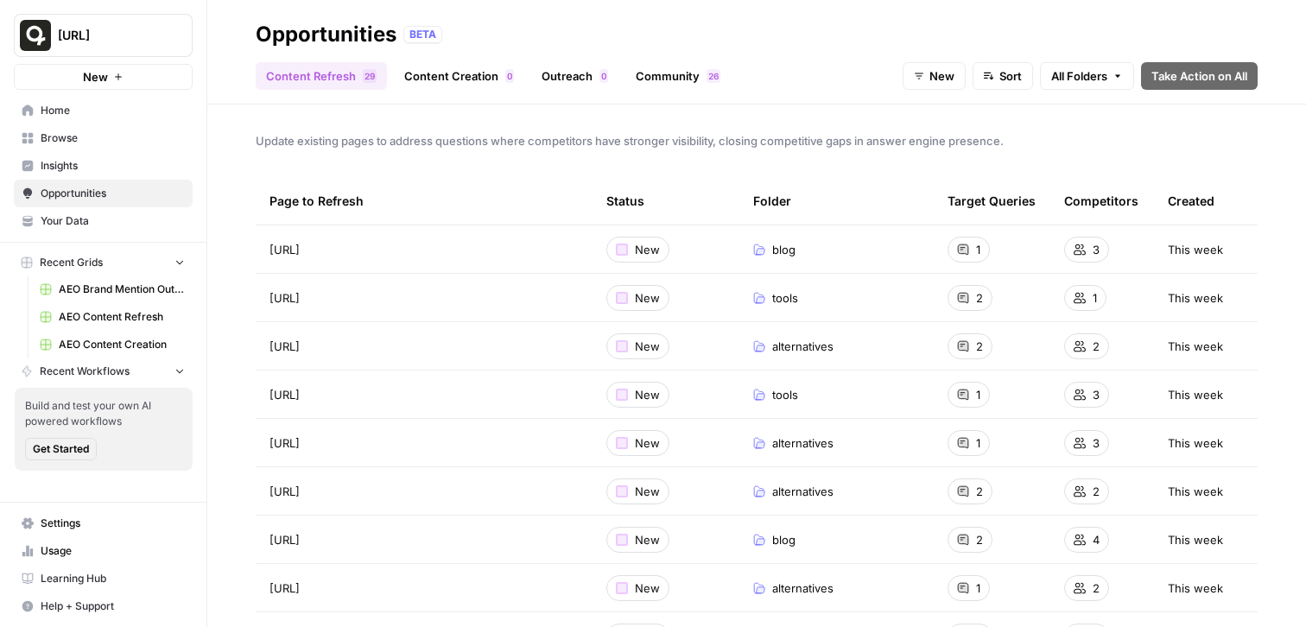
scroll to position [81, 0]
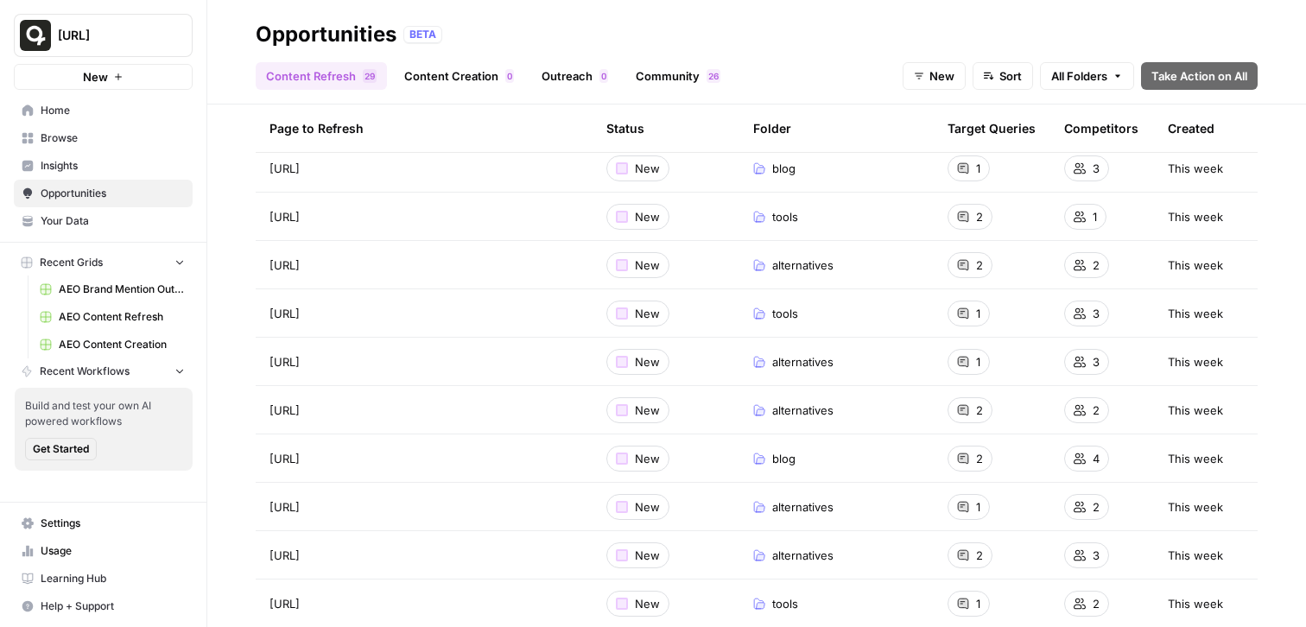
click at [994, 70] on button "Sort" at bounding box center [1003, 76] width 60 height 28
click at [831, 39] on div "Opportunities BETA" at bounding box center [757, 35] width 1002 height 28
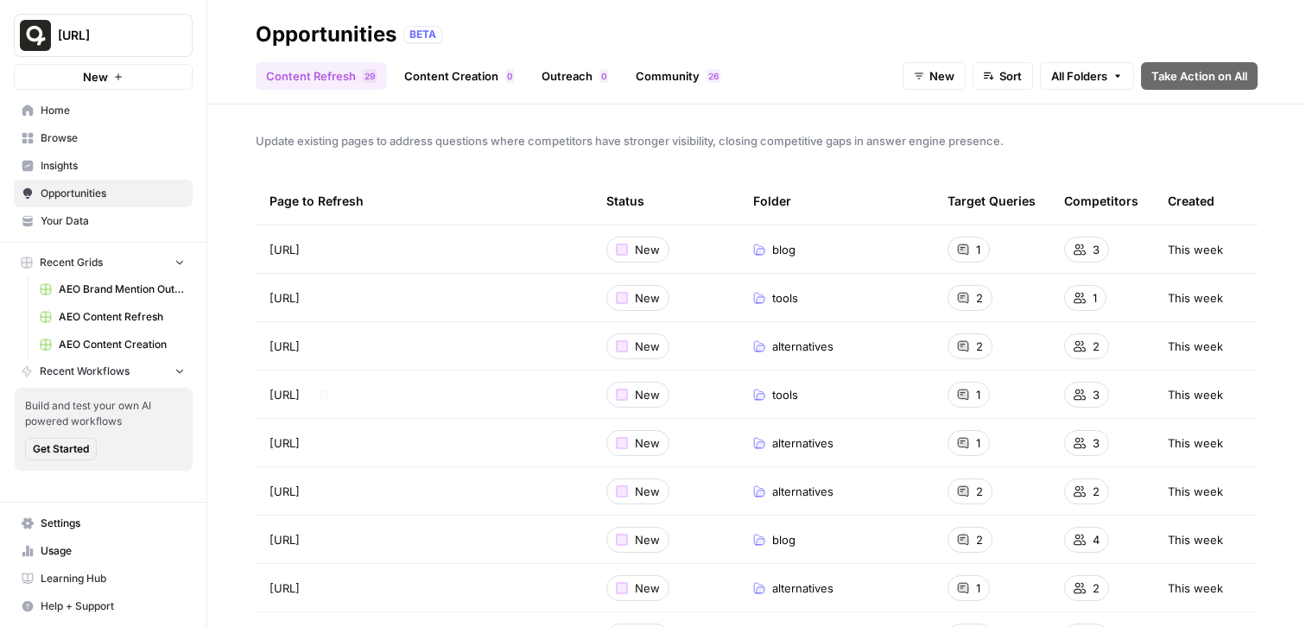
scroll to position [35, 0]
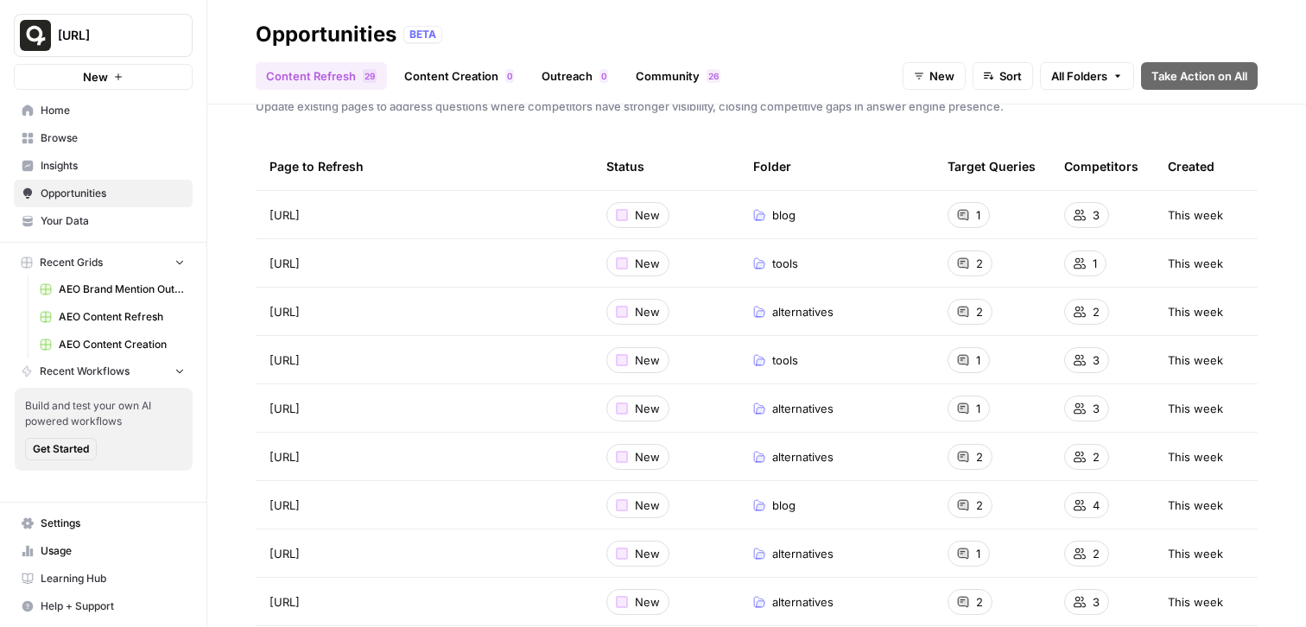
click at [77, 318] on span "AEO Content Refresh" at bounding box center [122, 317] width 126 height 16
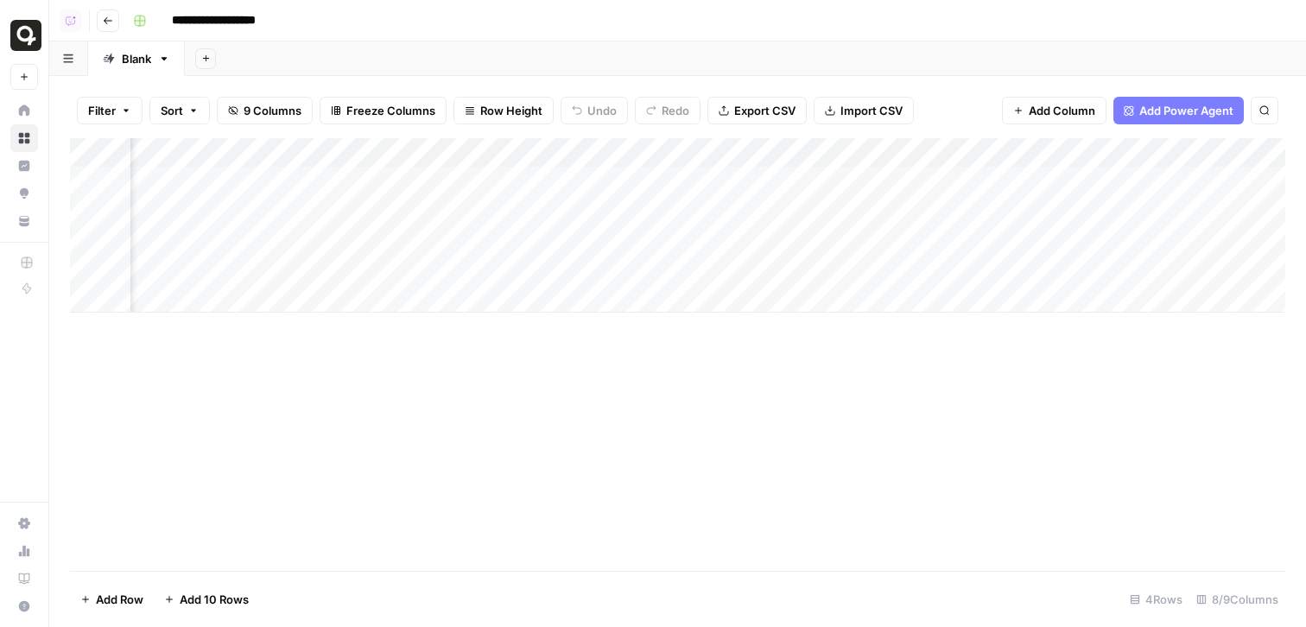
scroll to position [0, 92]
click at [1188, 182] on div "Add Column" at bounding box center [678, 225] width 1216 height 175
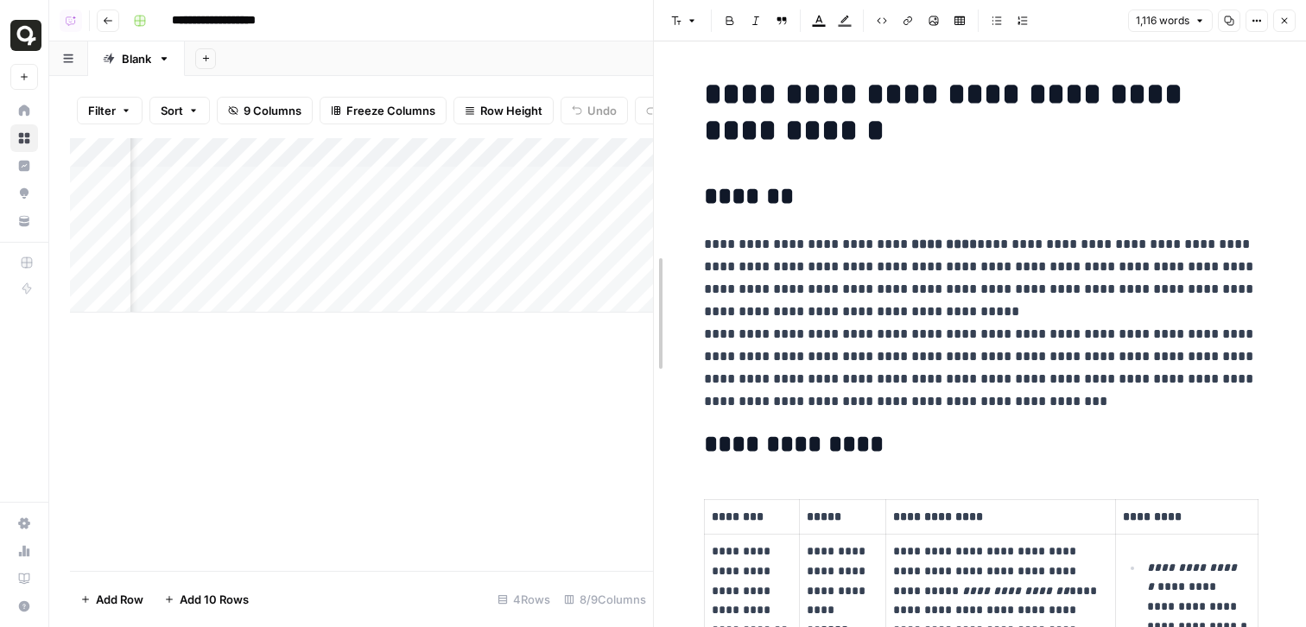
drag, startPoint x: 658, startPoint y: 268, endPoint x: 451, endPoint y: 264, distance: 207.4
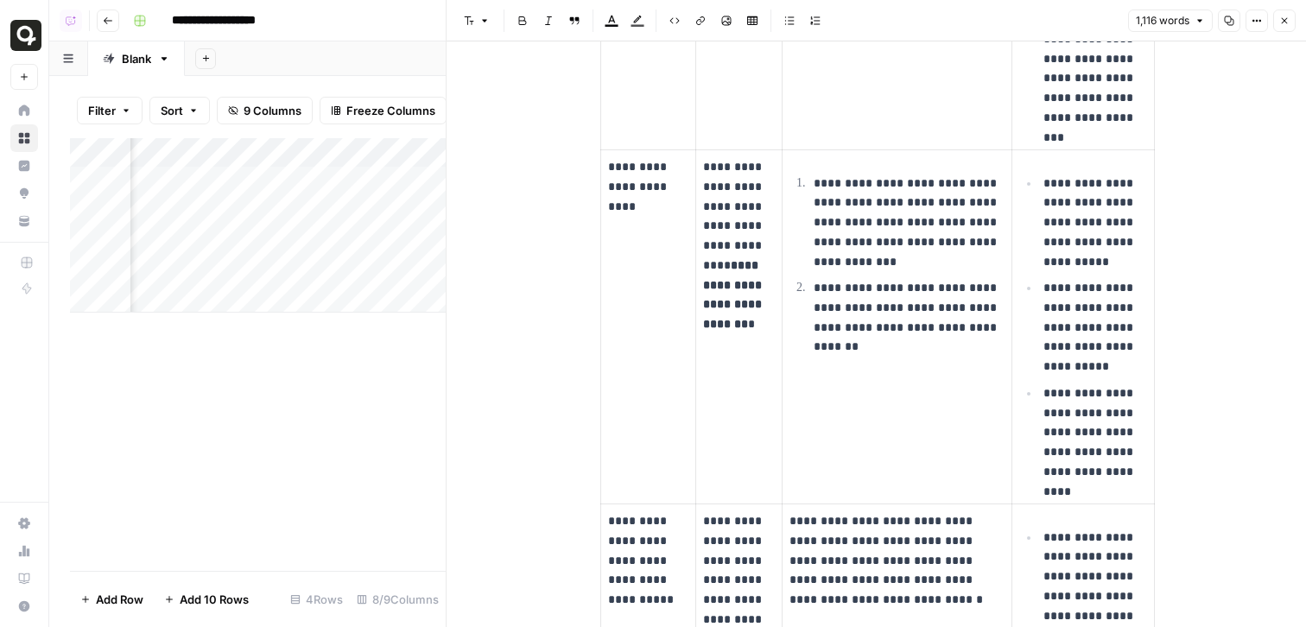
scroll to position [1600, 0]
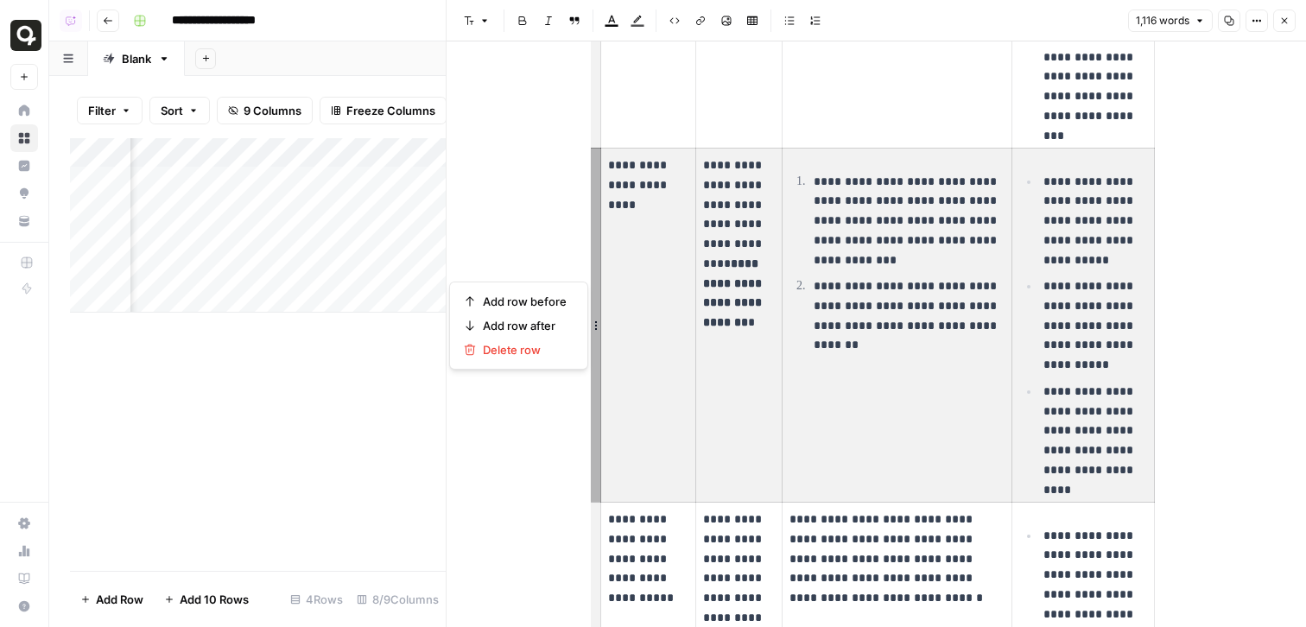
drag, startPoint x: 1120, startPoint y: 472, endPoint x: 663, endPoint y: 284, distance: 494.0
click at [662, 284] on tr "**********" at bounding box center [877, 326] width 554 height 354
click at [637, 353] on td "**********" at bounding box center [647, 326] width 95 height 354
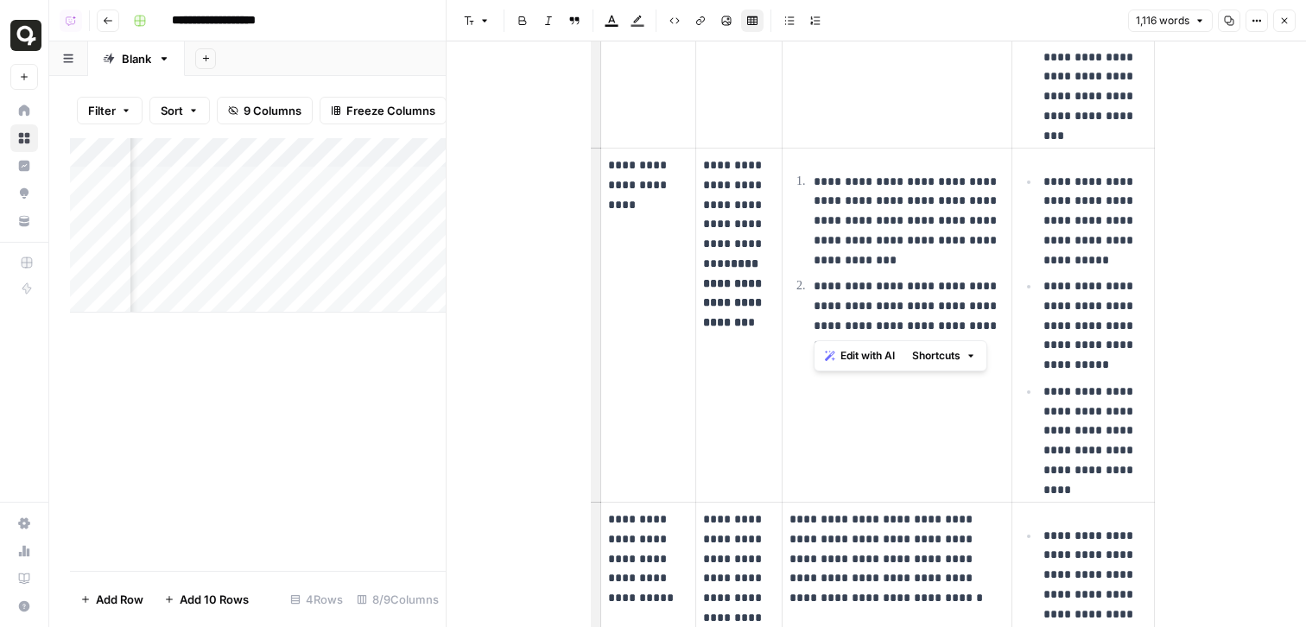
drag, startPoint x: 976, startPoint y: 346, endPoint x: 799, endPoint y: 285, distance: 187.4
click at [799, 286] on td "**********" at bounding box center [897, 326] width 231 height 354
click at [864, 456] on td "**********" at bounding box center [897, 326] width 231 height 354
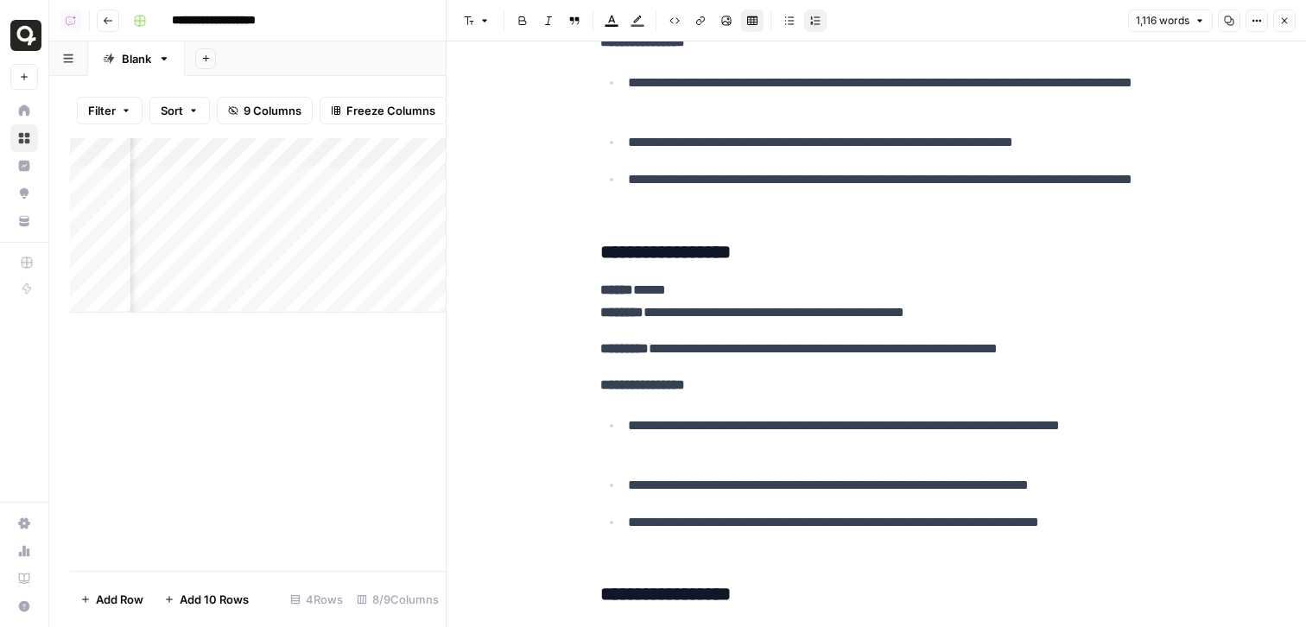
scroll to position [0, 660]
click at [1282, 26] on button "Close" at bounding box center [1285, 21] width 22 height 22
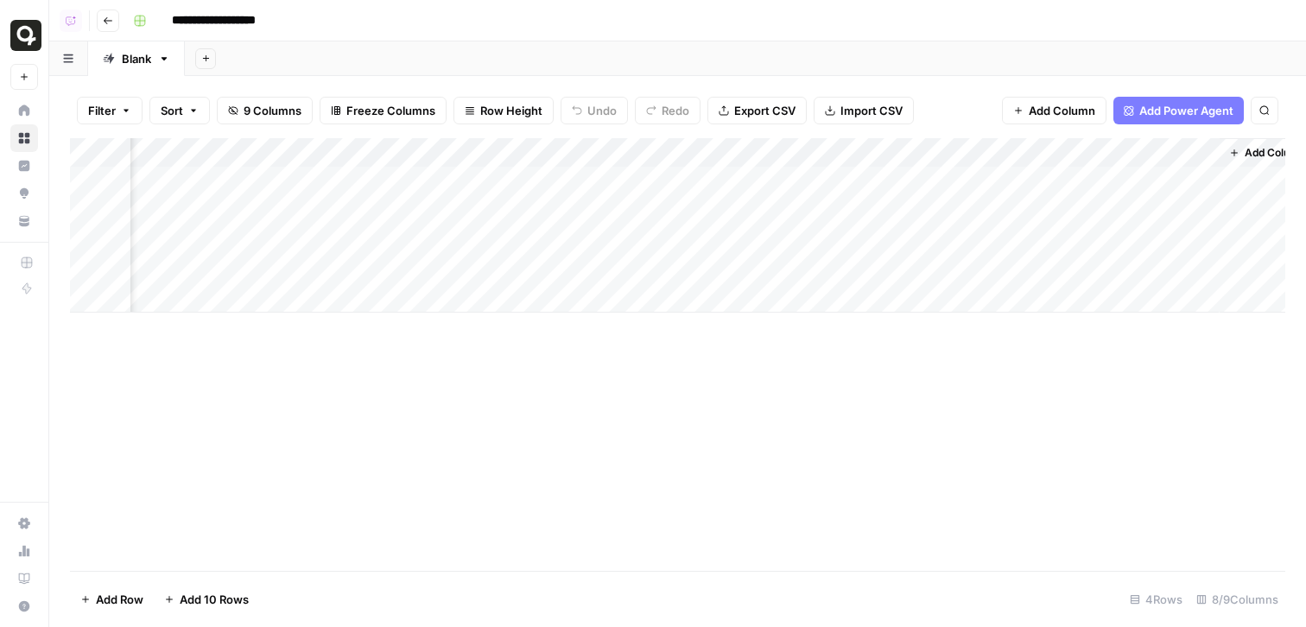
click at [1181, 107] on span "Add Power Agent" at bounding box center [1187, 110] width 94 height 17
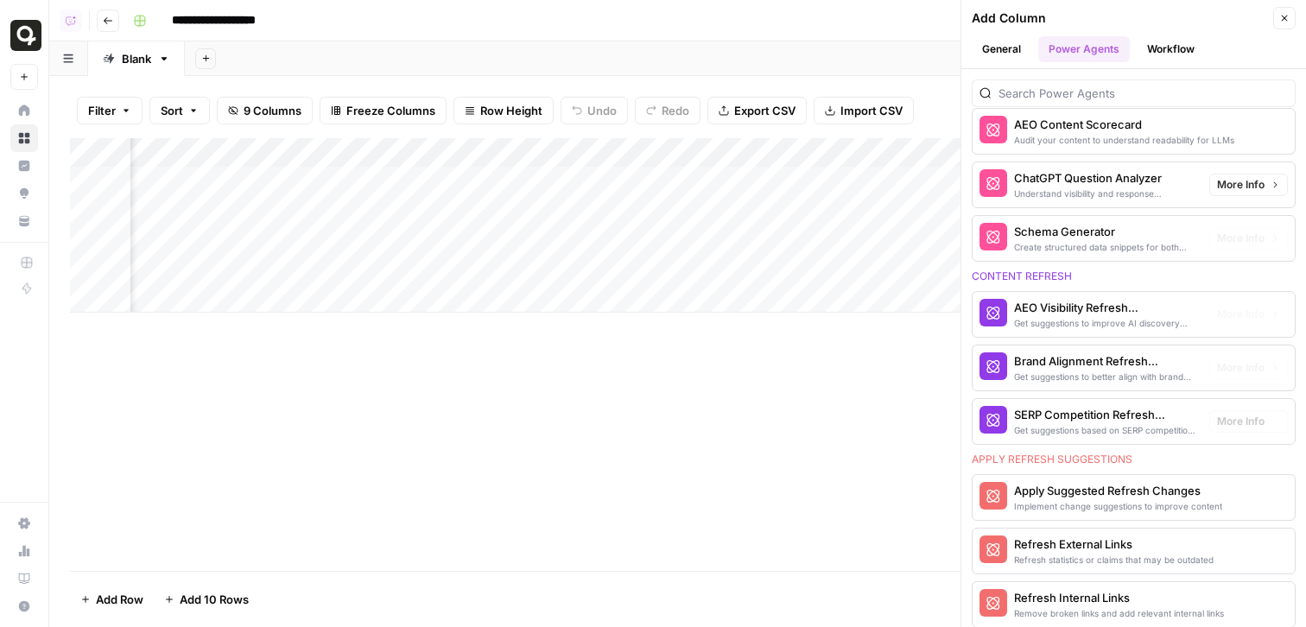
scroll to position [746, 0]
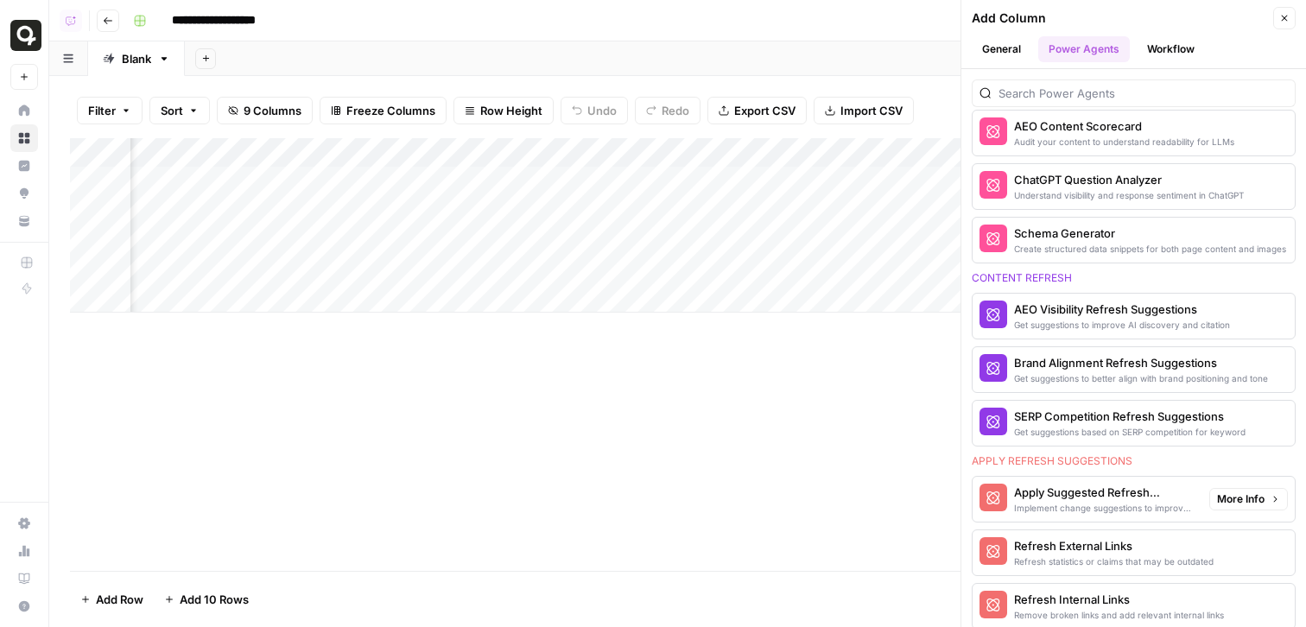
click at [1027, 505] on div "Implement change suggestions to improve content" at bounding box center [1104, 508] width 181 height 14
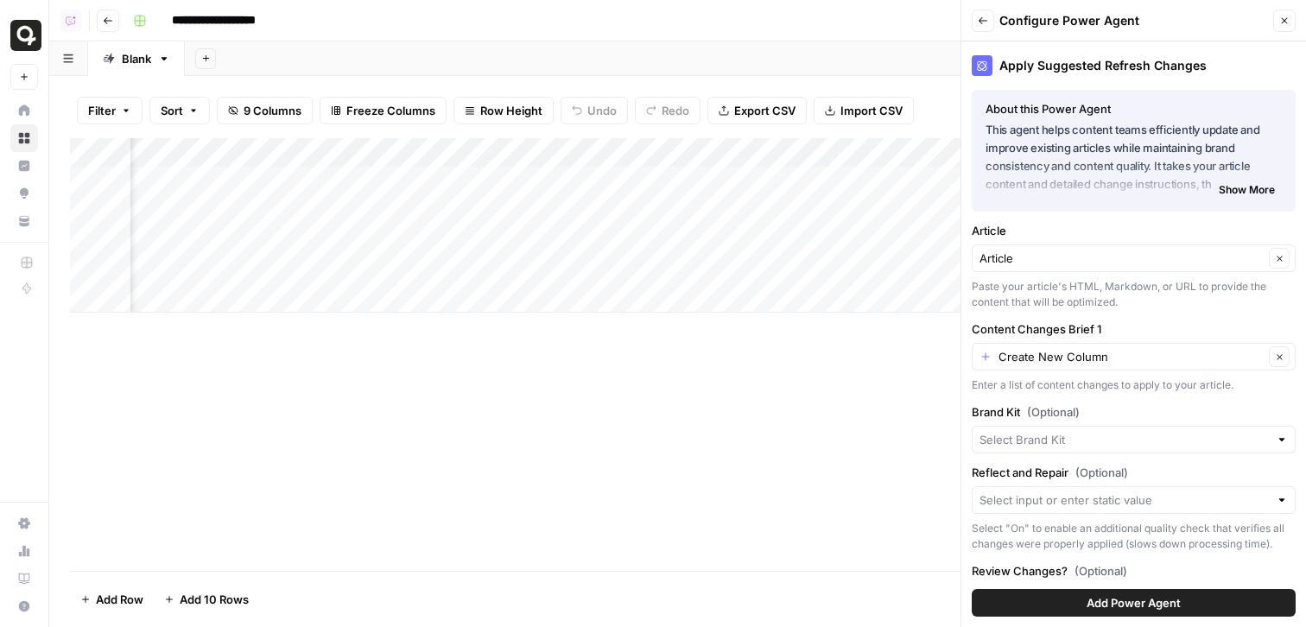
drag, startPoint x: 962, startPoint y: 380, endPoint x: 827, endPoint y: 385, distance: 134.9
click at [827, 385] on div "**********" at bounding box center [677, 313] width 1257 height 627
click at [1169, 224] on label "Article" at bounding box center [1134, 230] width 324 height 17
click at [1169, 250] on input "Article" at bounding box center [1122, 258] width 284 height 17
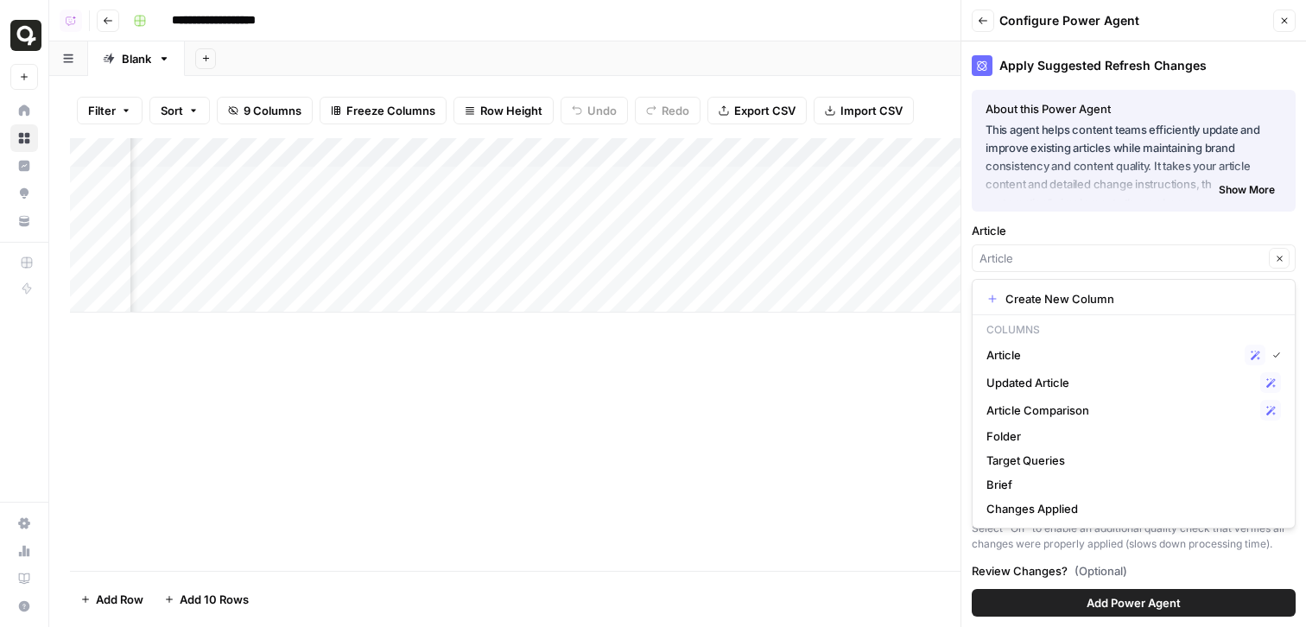
type input "Article"
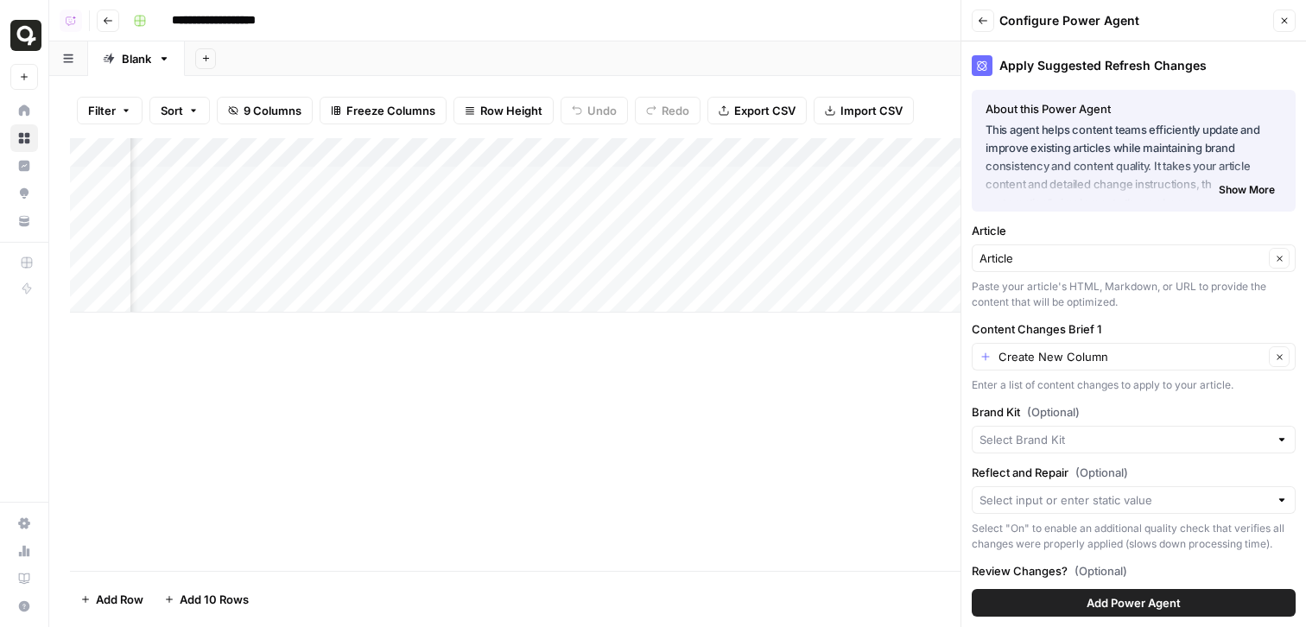
click at [1246, 195] on span "Show More" at bounding box center [1247, 190] width 56 height 16
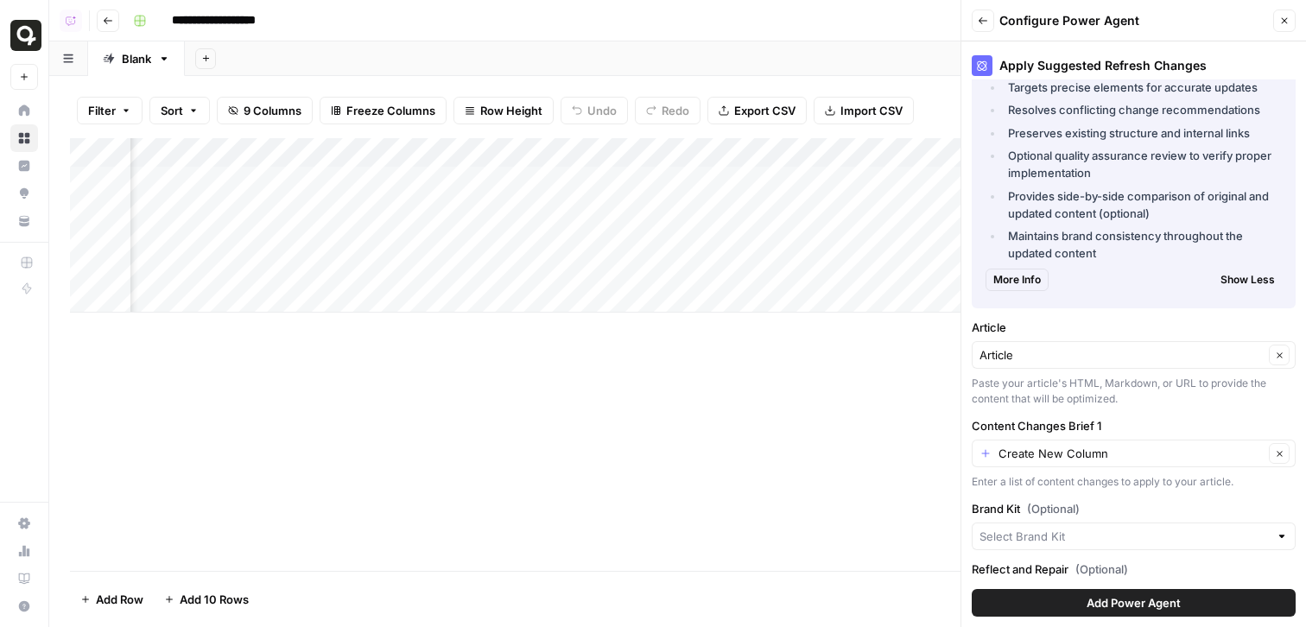
scroll to position [0, 940]
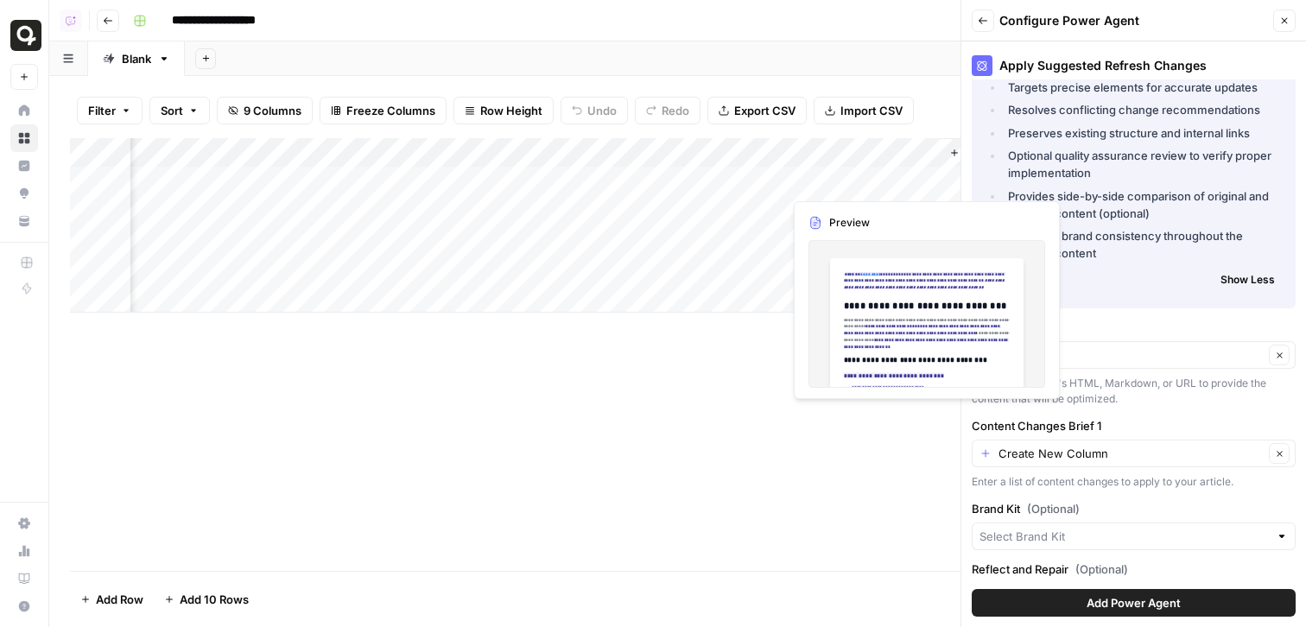
click at [902, 181] on div "Add Column" at bounding box center [678, 225] width 1216 height 175
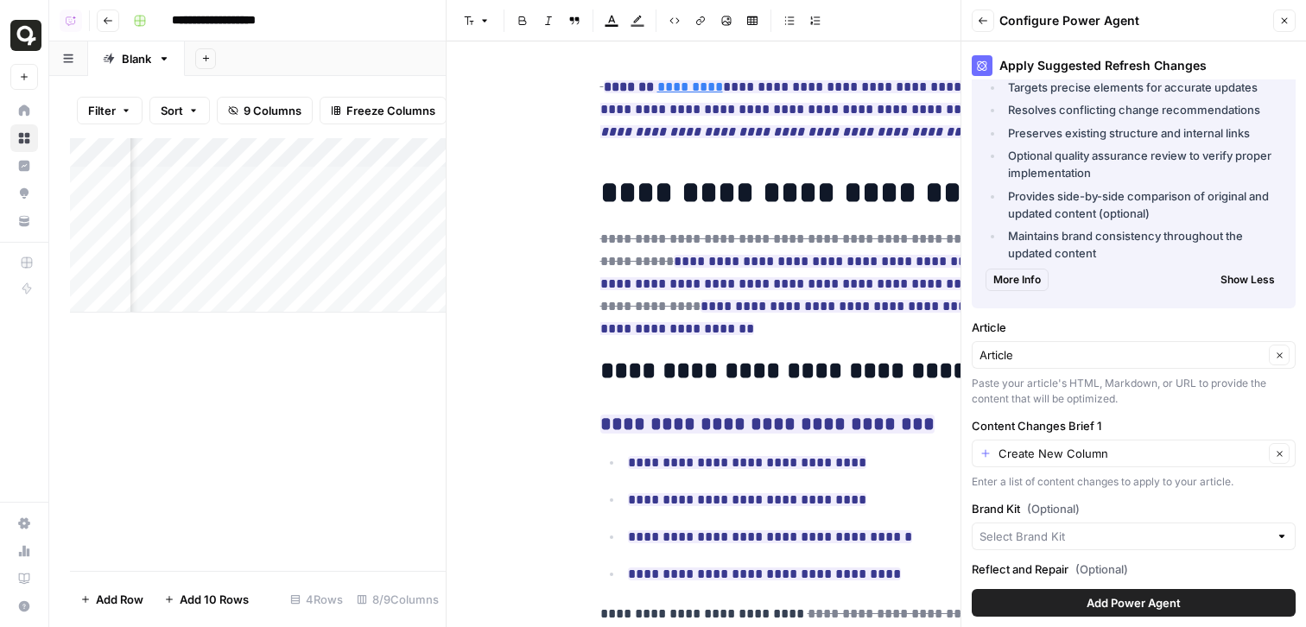
click at [1281, 11] on button "Close" at bounding box center [1285, 21] width 22 height 22
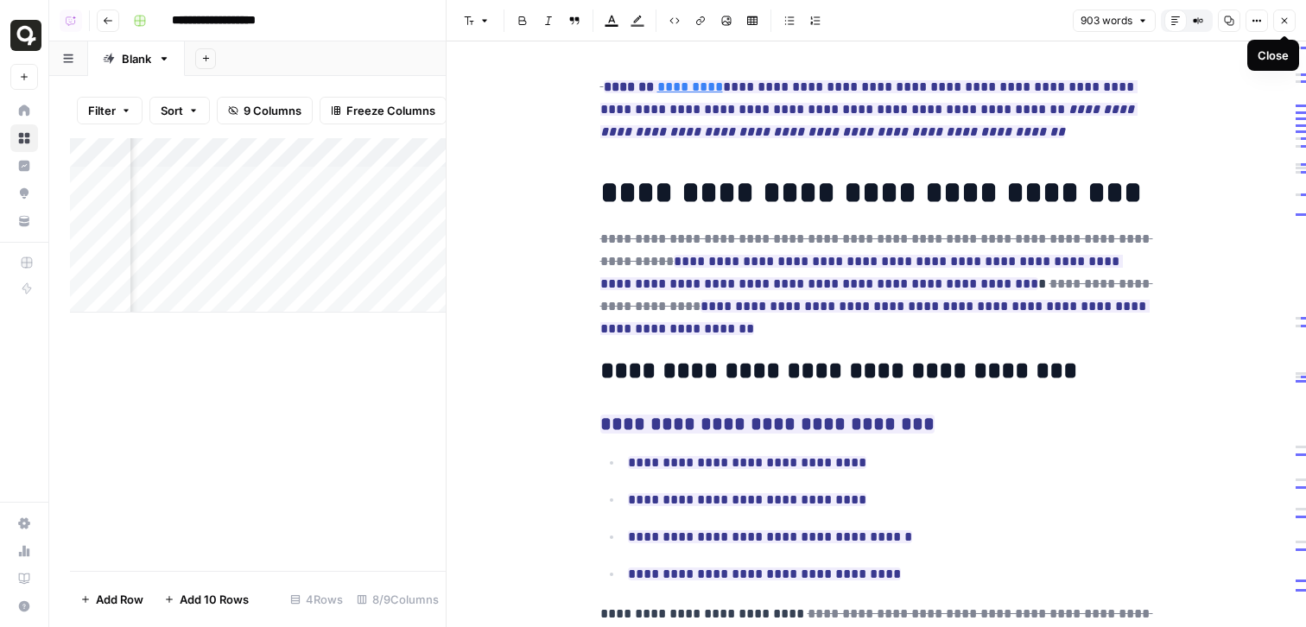
click at [1283, 28] on button "Close" at bounding box center [1285, 21] width 22 height 22
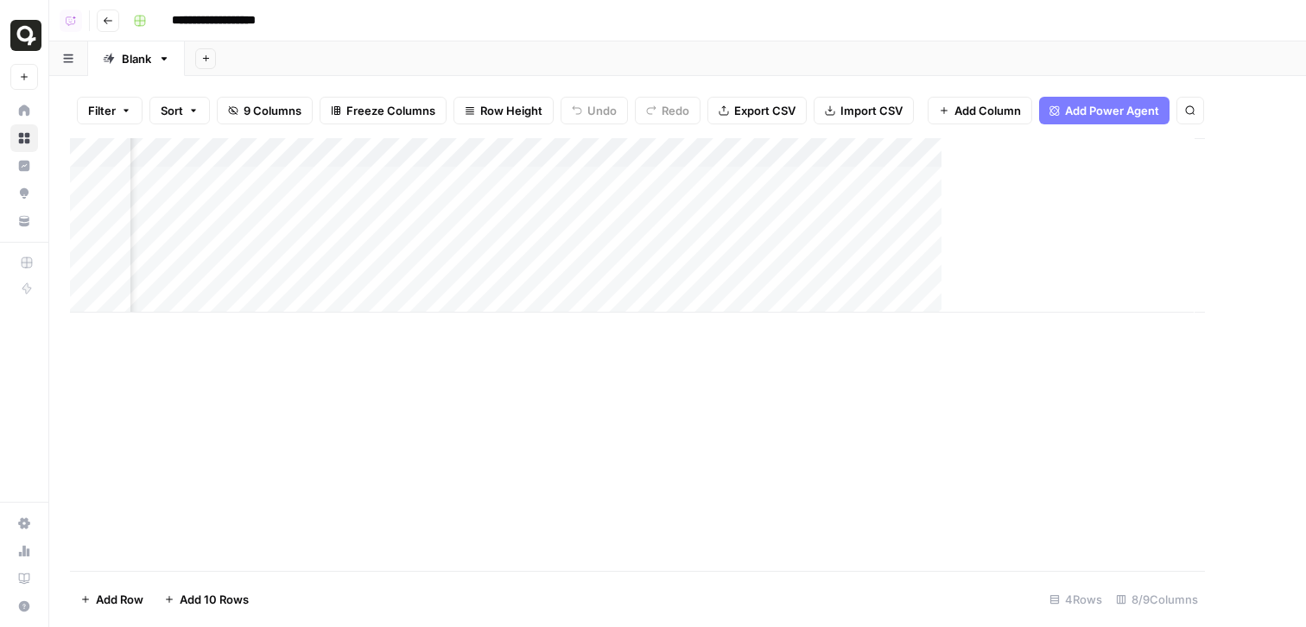
scroll to position [0, 670]
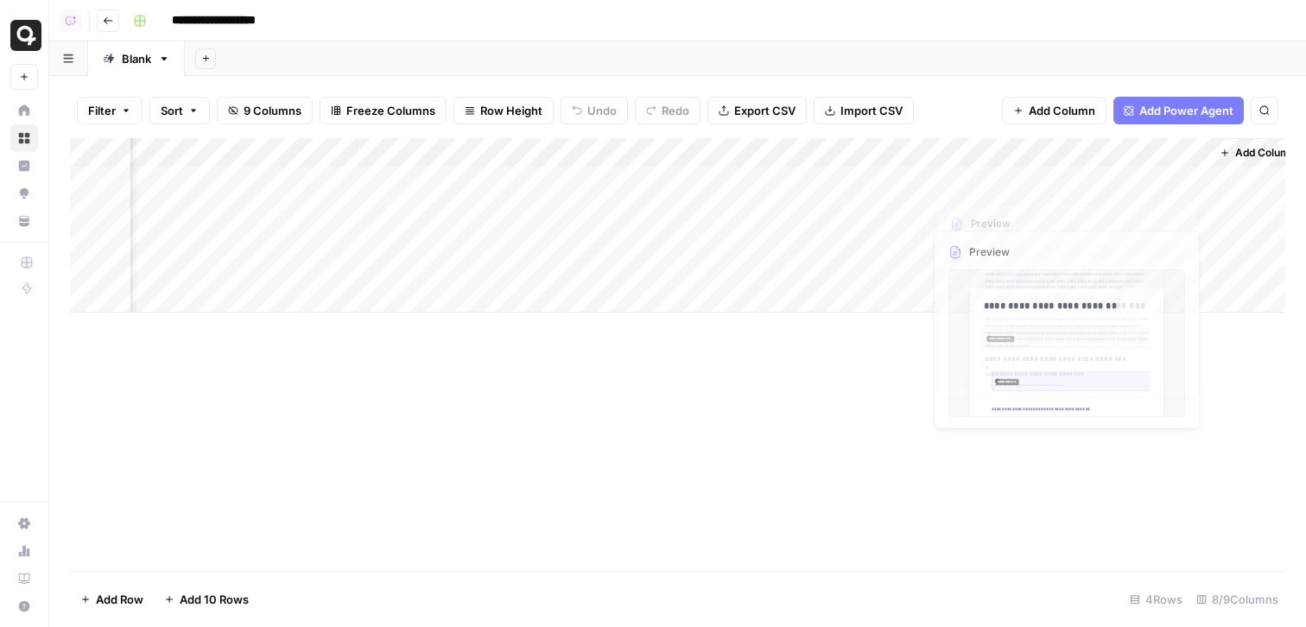
click at [1245, 149] on span "Add Column" at bounding box center [1266, 153] width 60 height 16
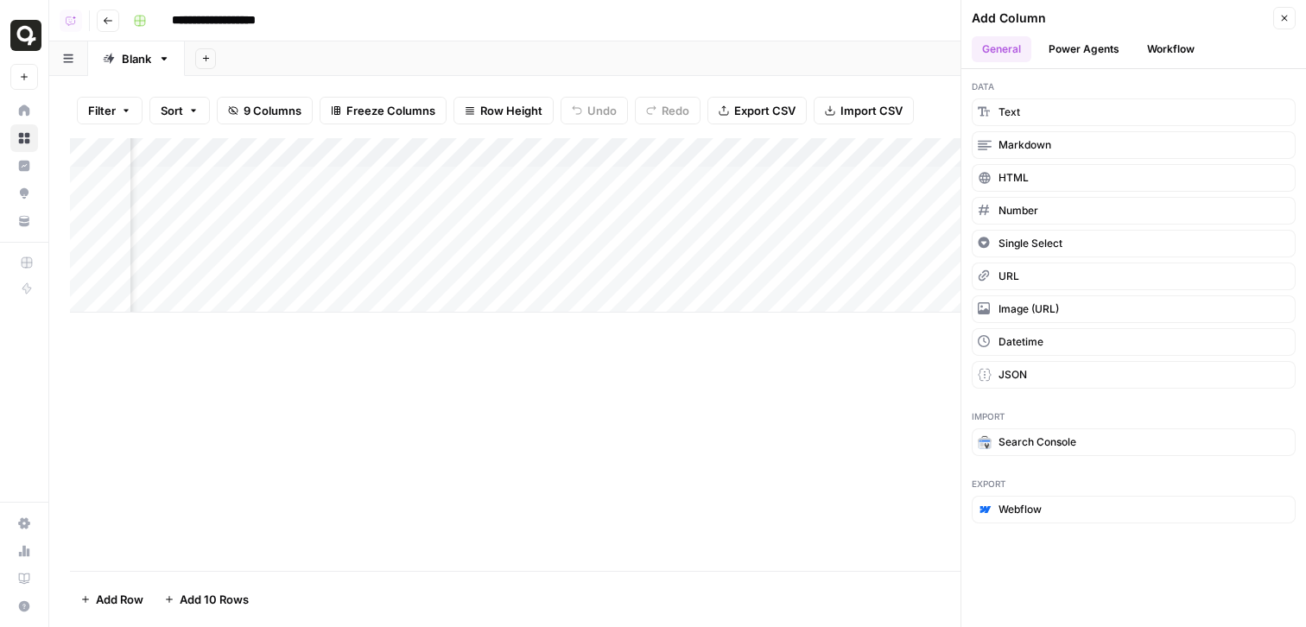
click at [1175, 54] on button "Workflow" at bounding box center [1171, 49] width 68 height 26
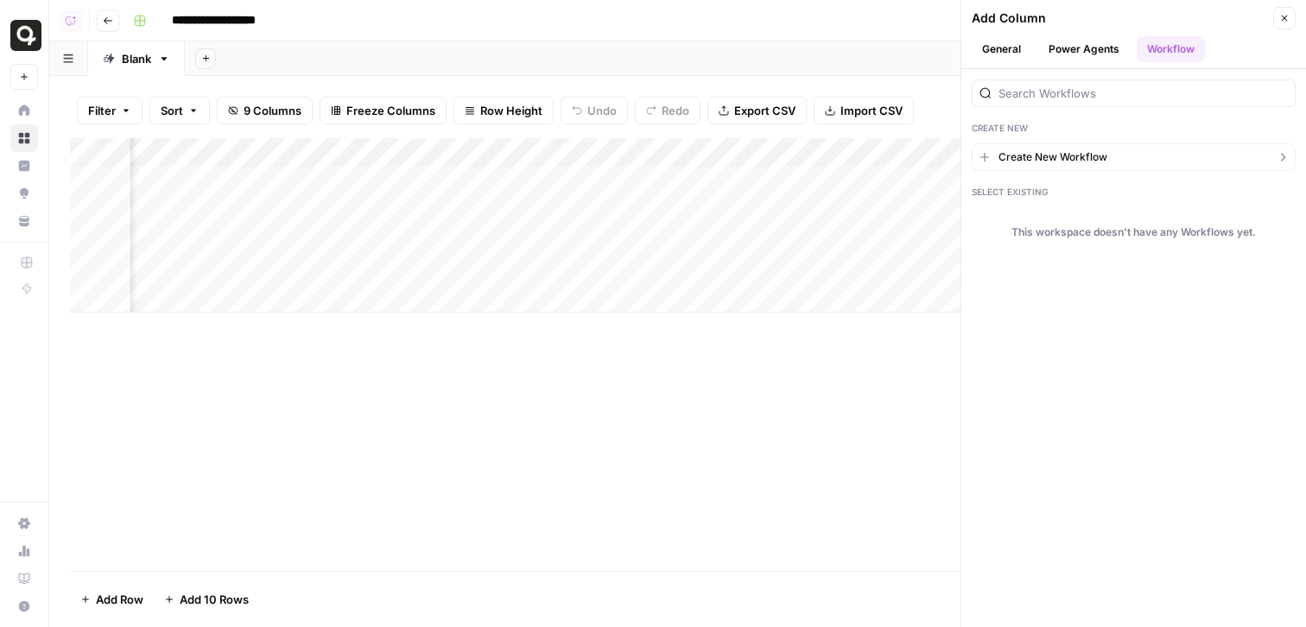
click at [1042, 167] on button "Create New Workflow" at bounding box center [1134, 157] width 324 height 28
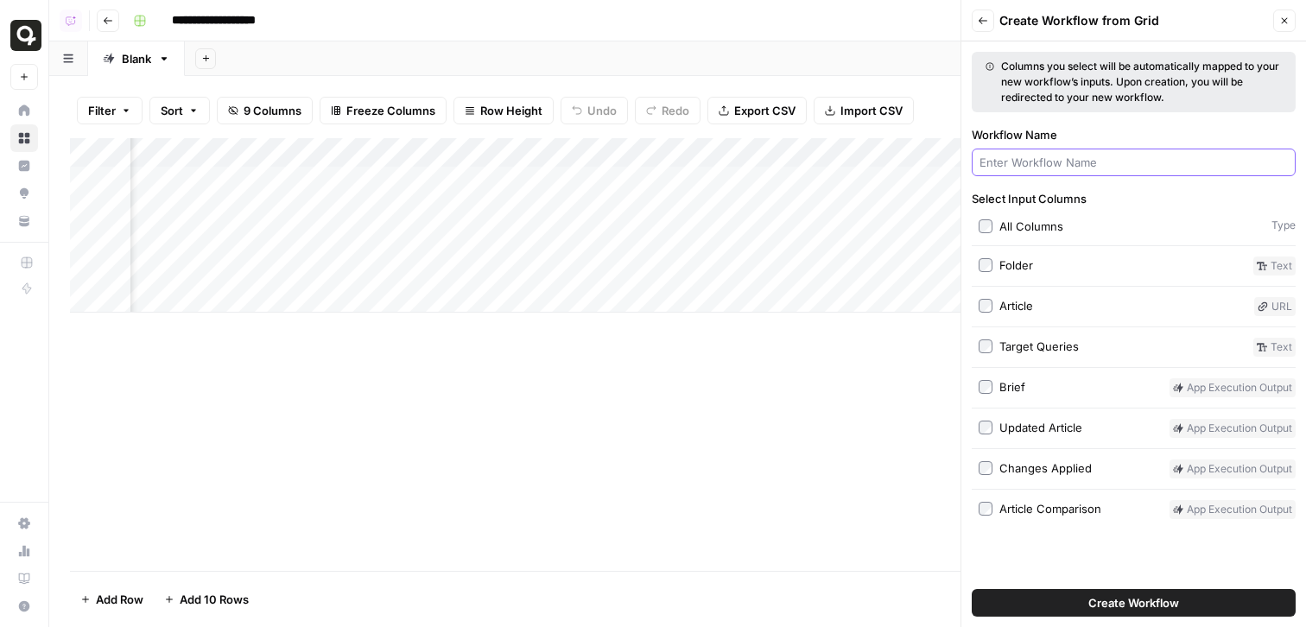
click at [1032, 163] on input "Workflow Name" at bounding box center [1134, 162] width 308 height 17
type input "cms"
click at [972, 589] on button "Create Workflow" at bounding box center [1134, 603] width 324 height 28
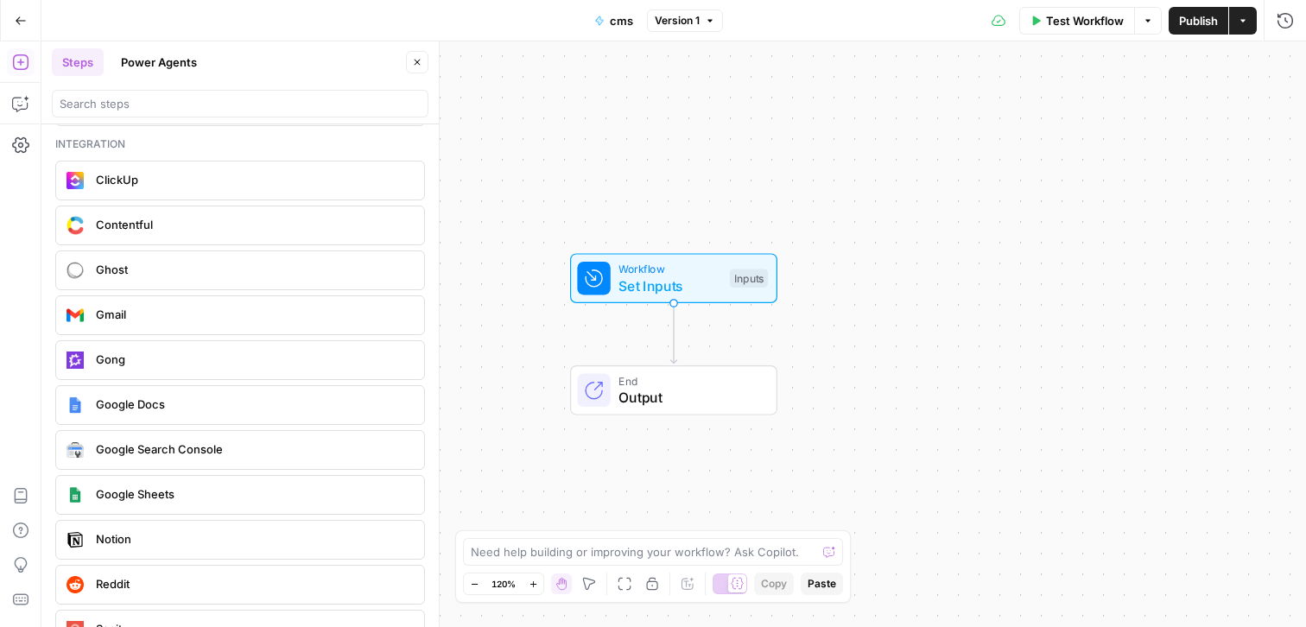
scroll to position [3193, 0]
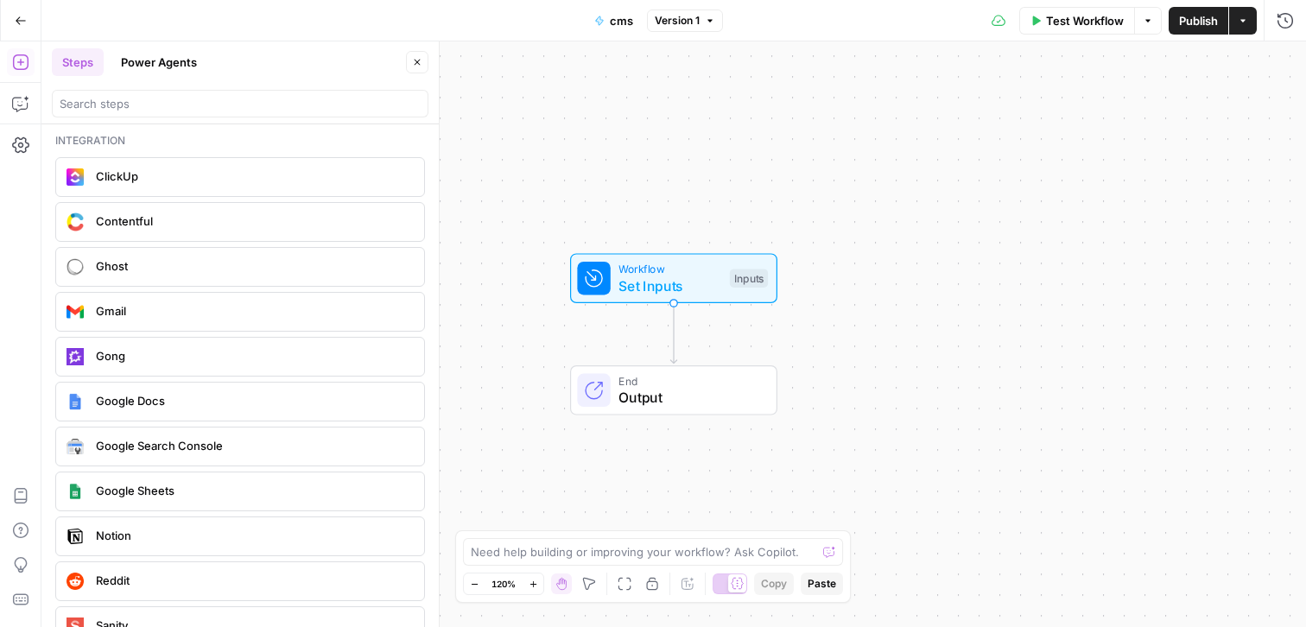
click at [1264, 17] on hr at bounding box center [1264, 20] width 1 height 41
click at [1242, 18] on icon "button" at bounding box center [1243, 21] width 10 height 10
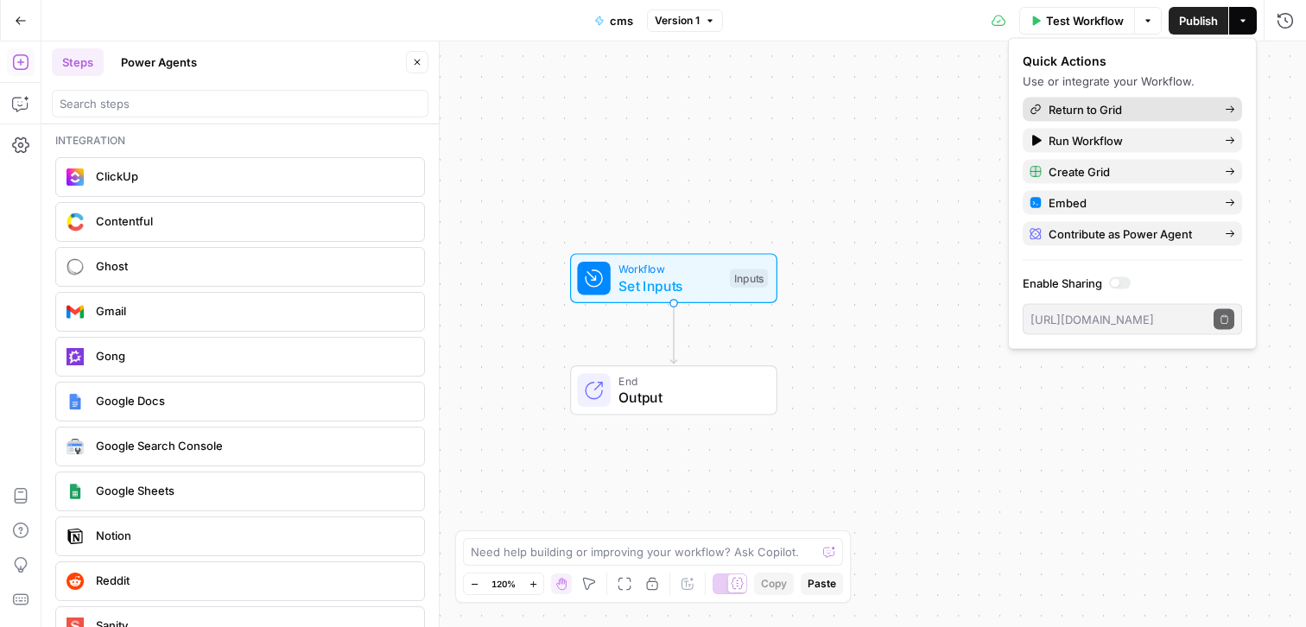
click at [1154, 108] on span "Return to Grid" at bounding box center [1130, 109] width 162 height 17
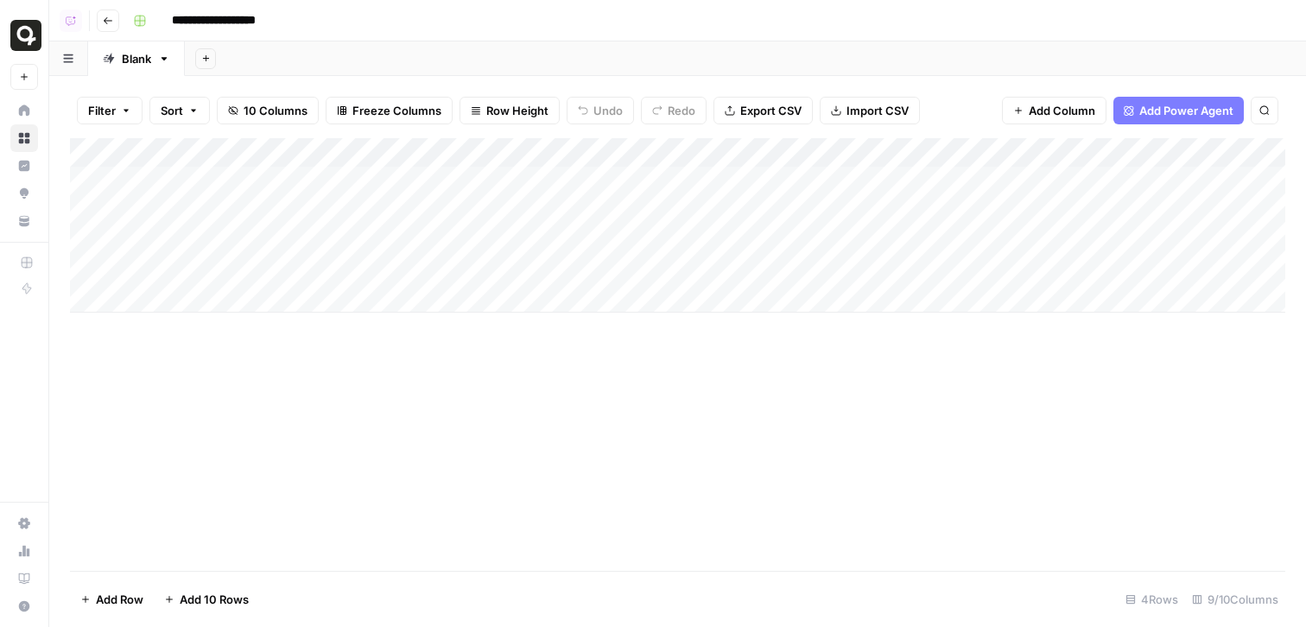
click at [1043, 116] on span "Add Column" at bounding box center [1062, 110] width 67 height 17
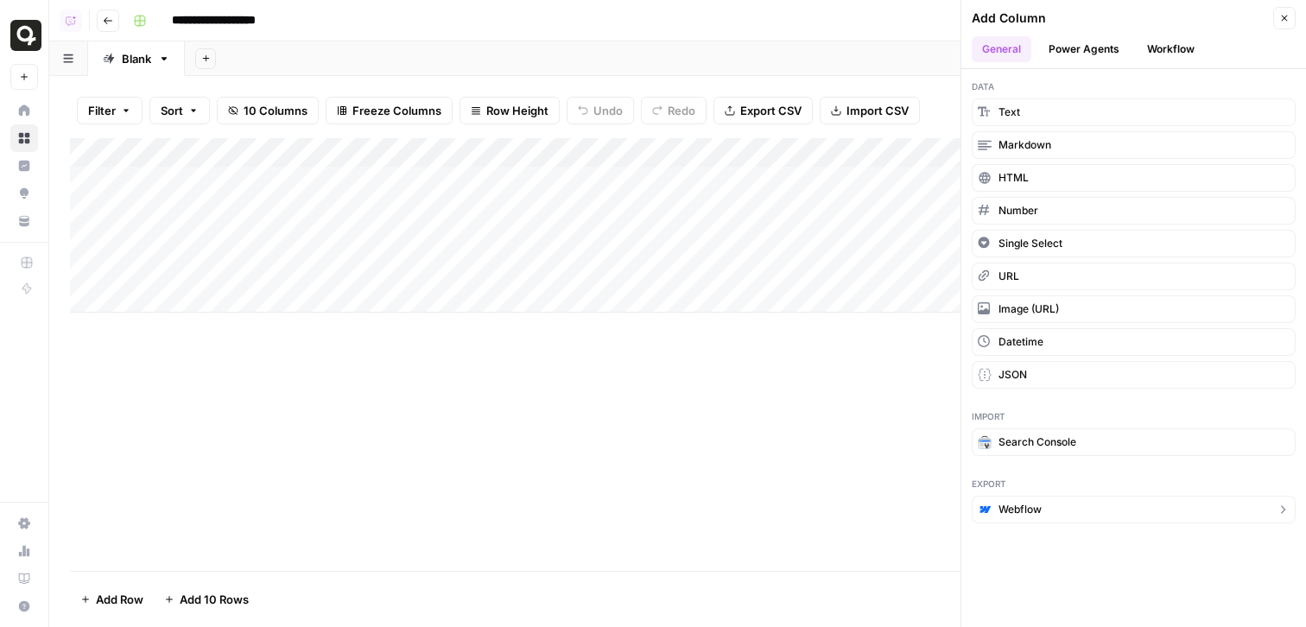
click at [1005, 506] on span "Webflow" at bounding box center [1020, 510] width 43 height 16
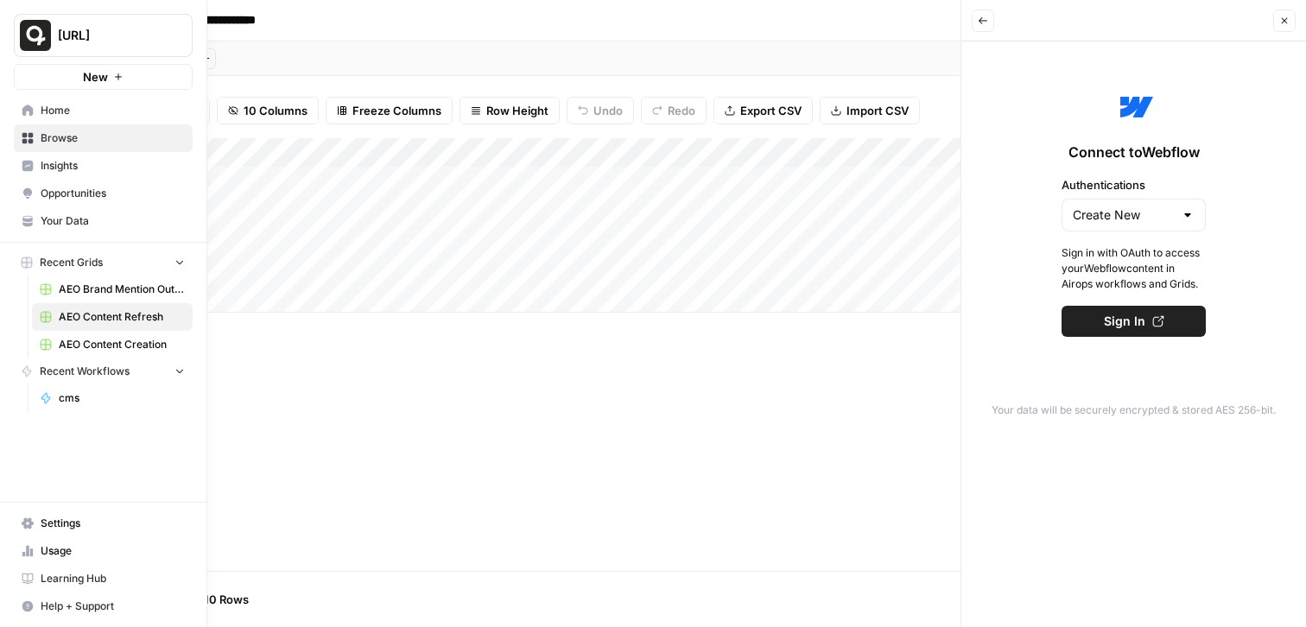
click at [54, 172] on span "Insights" at bounding box center [113, 166] width 144 height 16
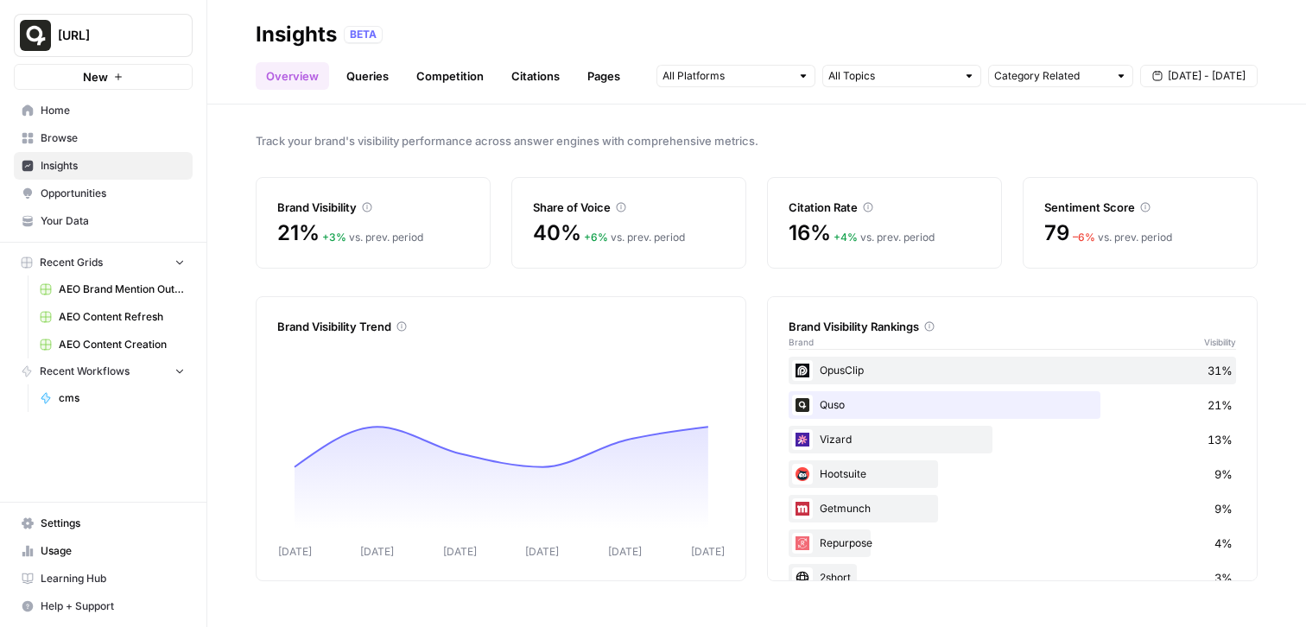
click at [86, 203] on link "Opportunities" at bounding box center [103, 194] width 179 height 28
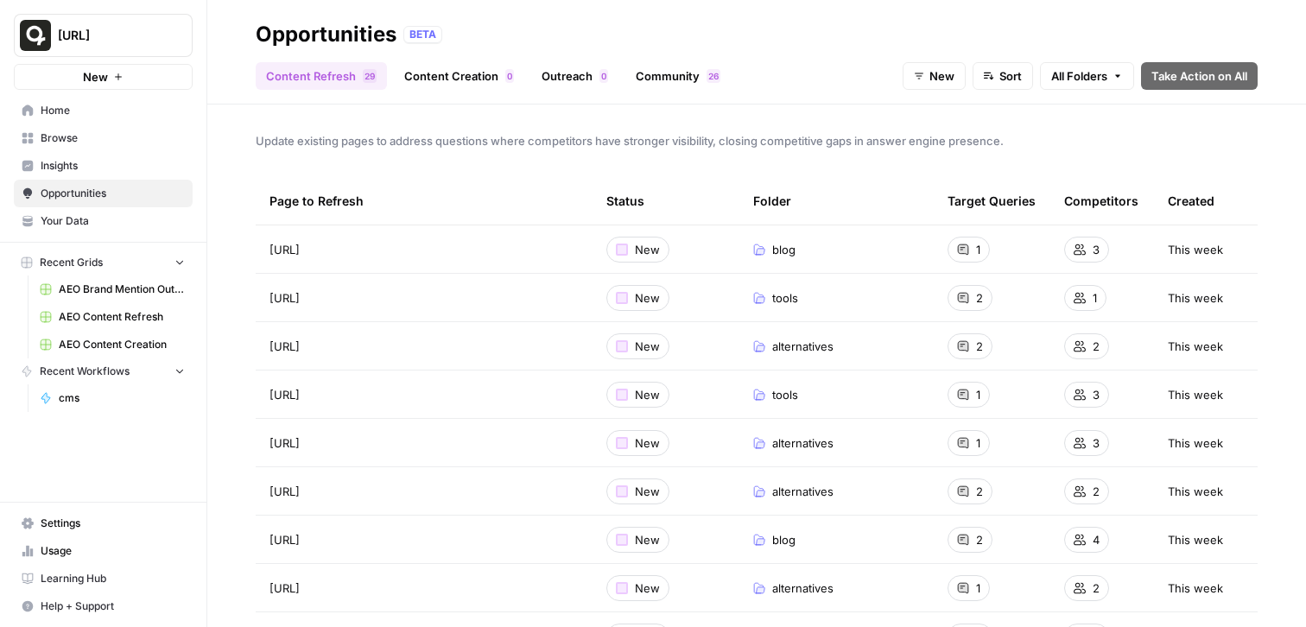
click at [488, 83] on link "Content Creation 0" at bounding box center [459, 76] width 130 height 28
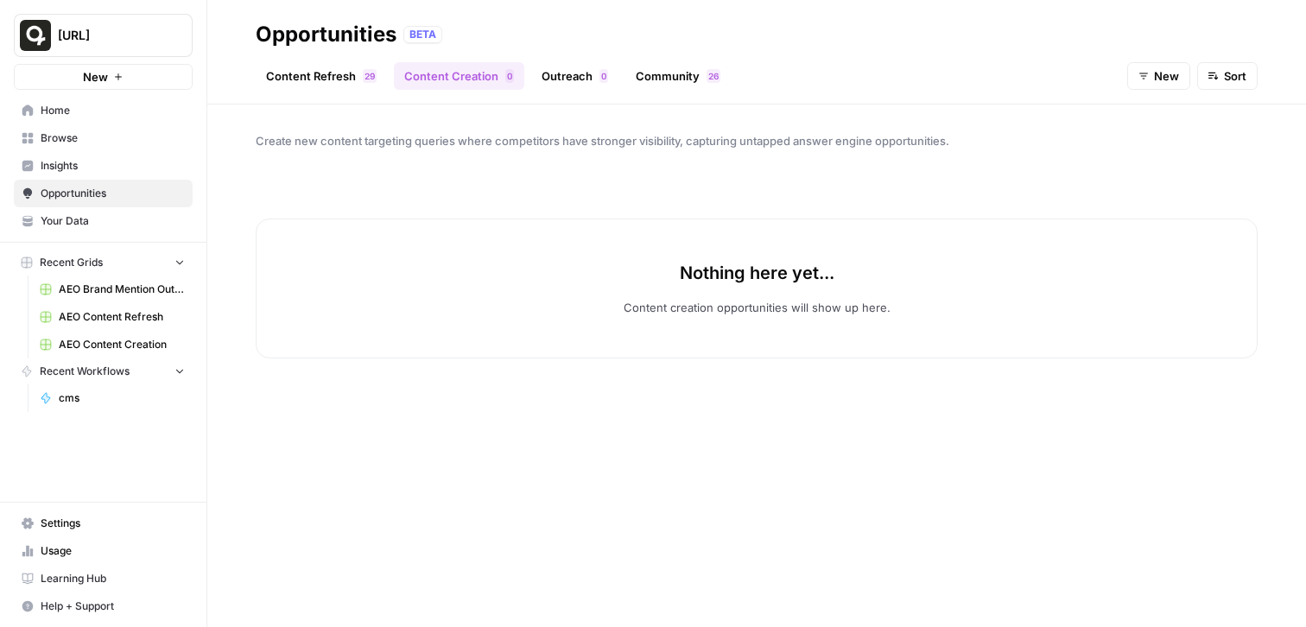
click at [1152, 70] on button "New" at bounding box center [1159, 76] width 63 height 28
click at [1185, 165] on span "In Progress" at bounding box center [1196, 164] width 69 height 17
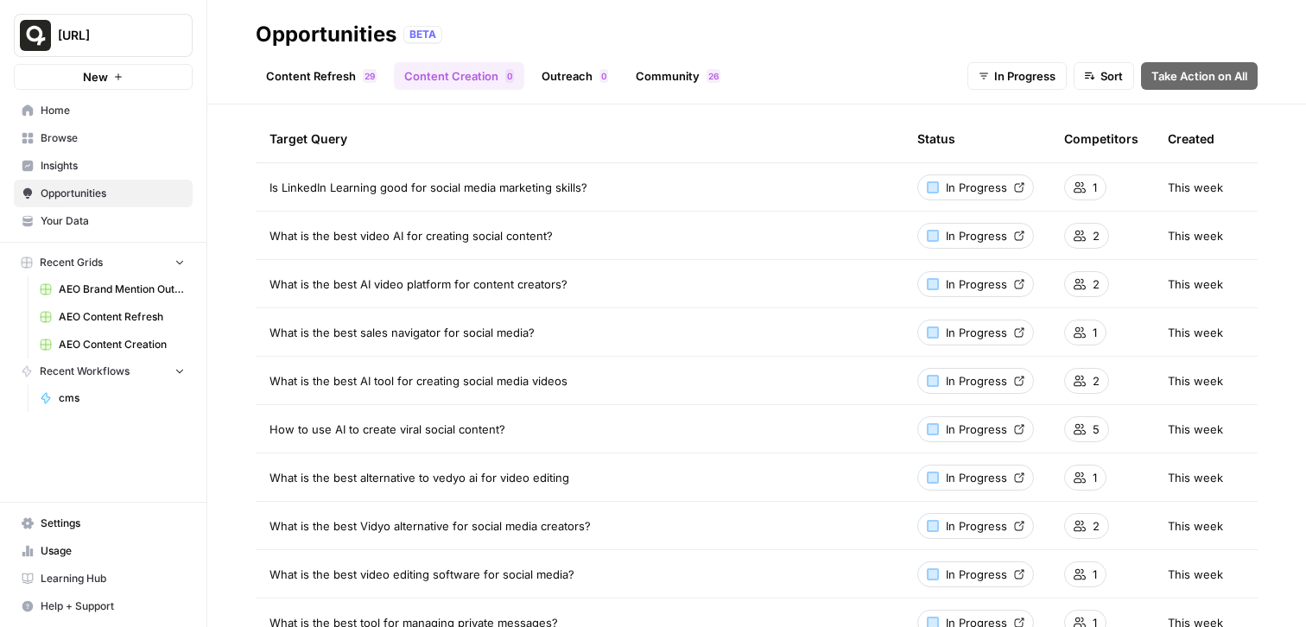
scroll to position [67, 0]
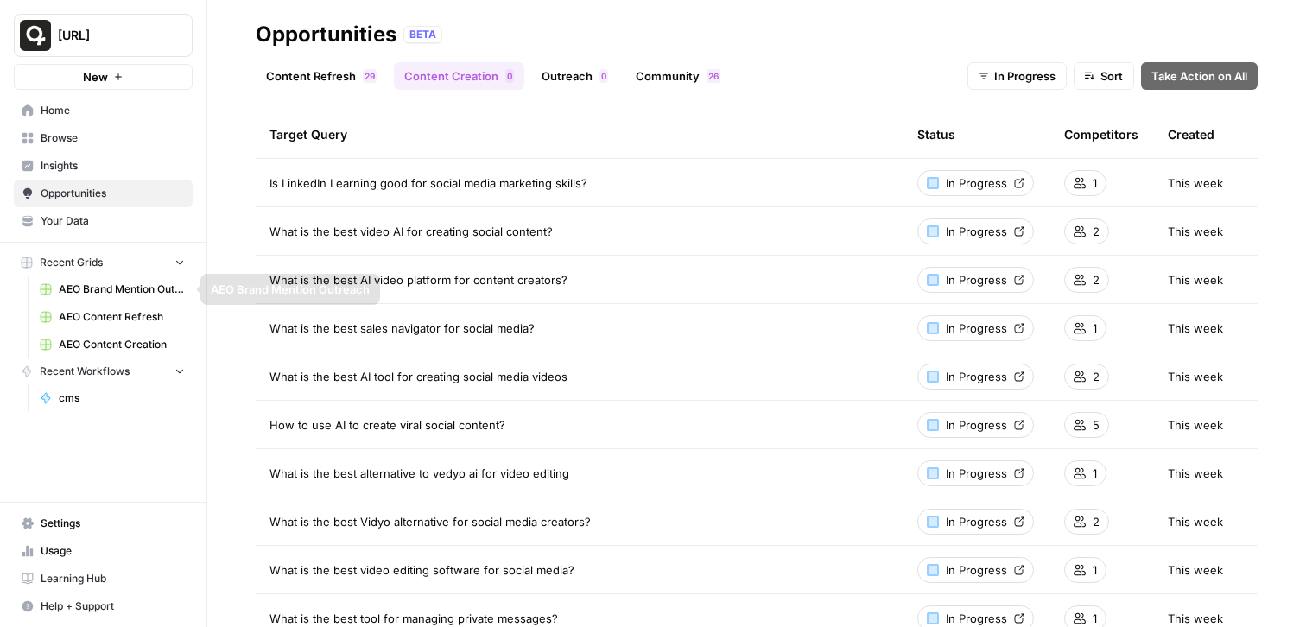
click at [117, 346] on span "AEO Content Creation" at bounding box center [122, 345] width 126 height 16
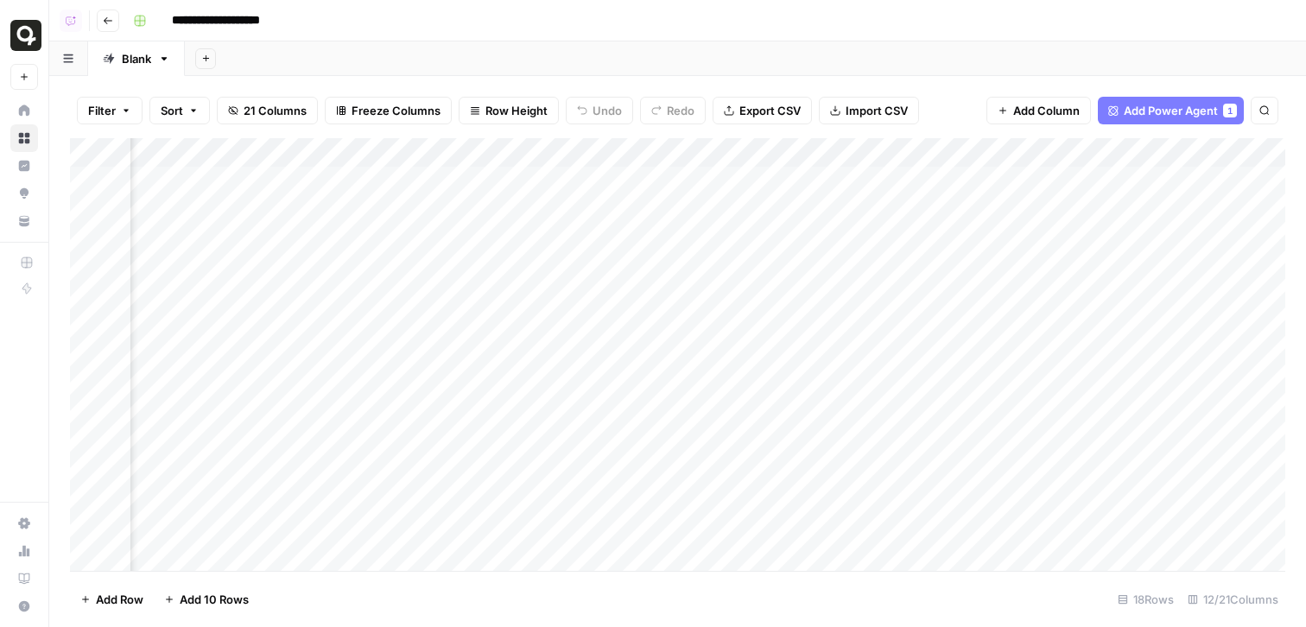
scroll to position [0, 553]
click at [731, 181] on div "Add Column" at bounding box center [678, 354] width 1216 height 433
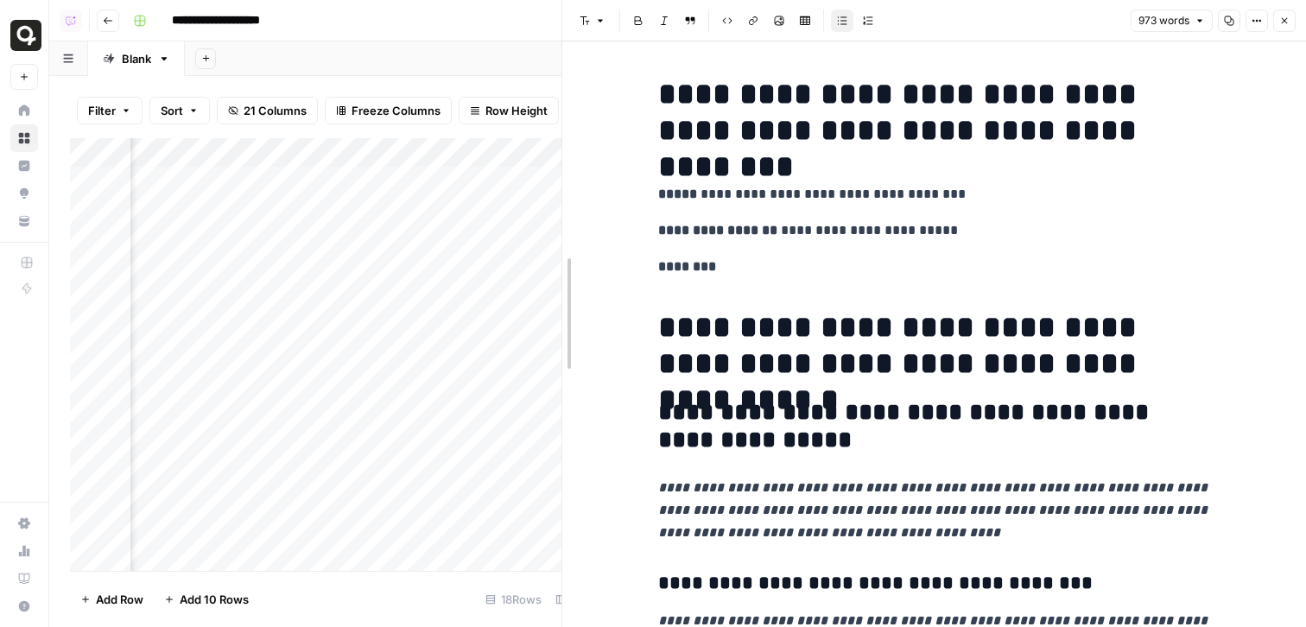
drag, startPoint x: 652, startPoint y: 268, endPoint x: 412, endPoint y: 283, distance: 240.6
click at [554, 283] on div at bounding box center [562, 313] width 17 height 627
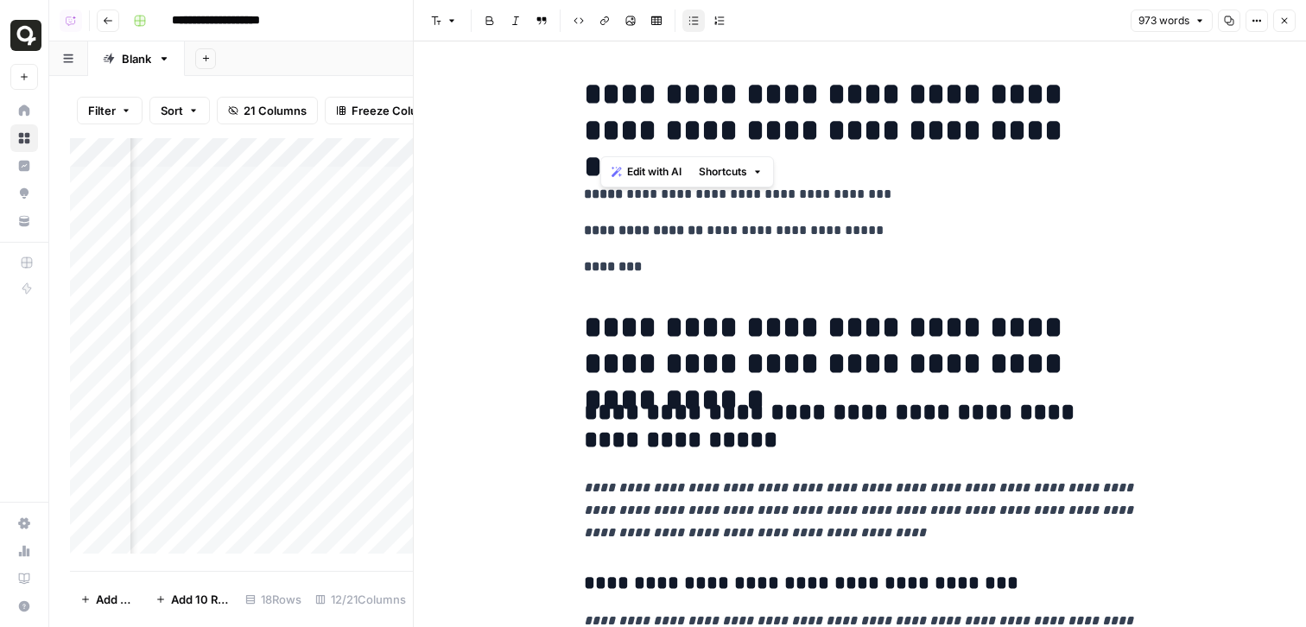
drag, startPoint x: 1072, startPoint y: 125, endPoint x: 537, endPoint y: 69, distance: 537.8
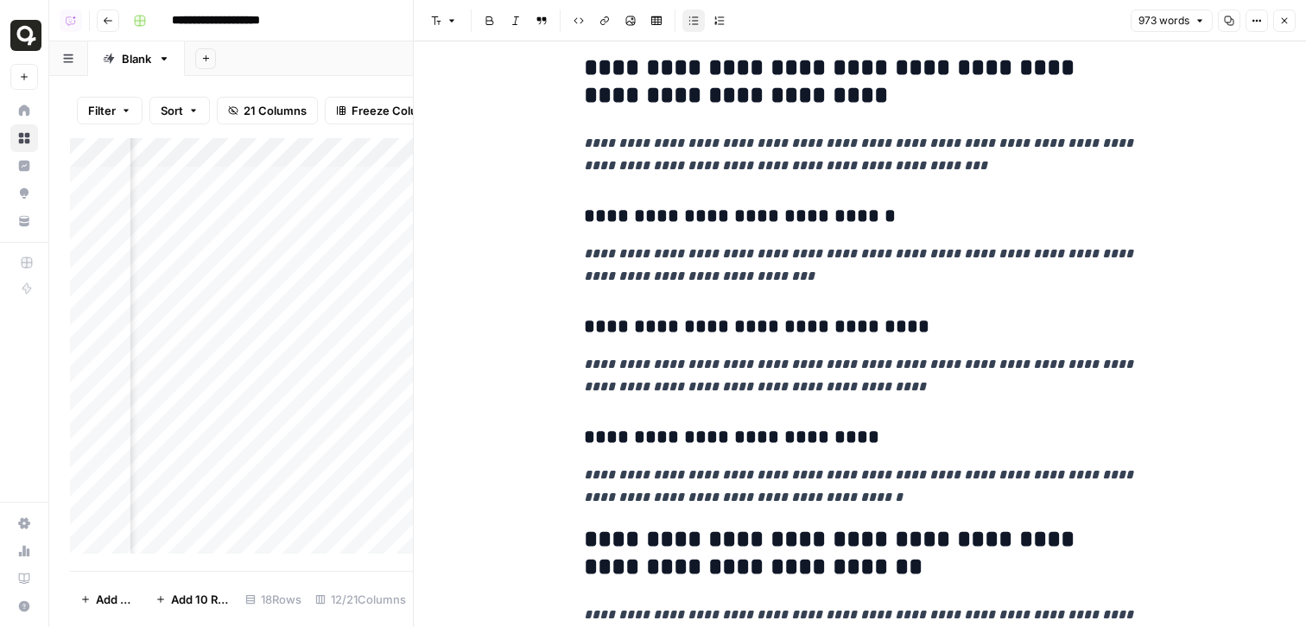
scroll to position [2593, 0]
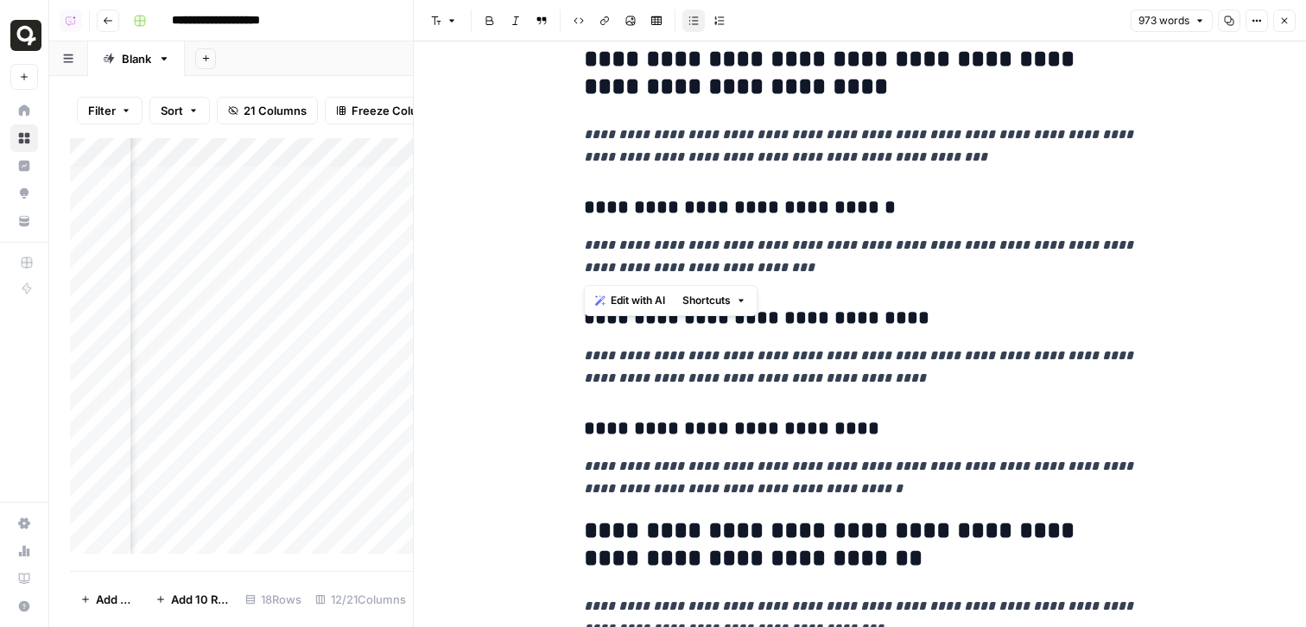
drag, startPoint x: 919, startPoint y: 270, endPoint x: 524, endPoint y: 221, distance: 398.8
click at [524, 221] on div "**********" at bounding box center [860, 214] width 893 height 5531
click at [960, 504] on div "**********" at bounding box center [861, 200] width 574 height 5448
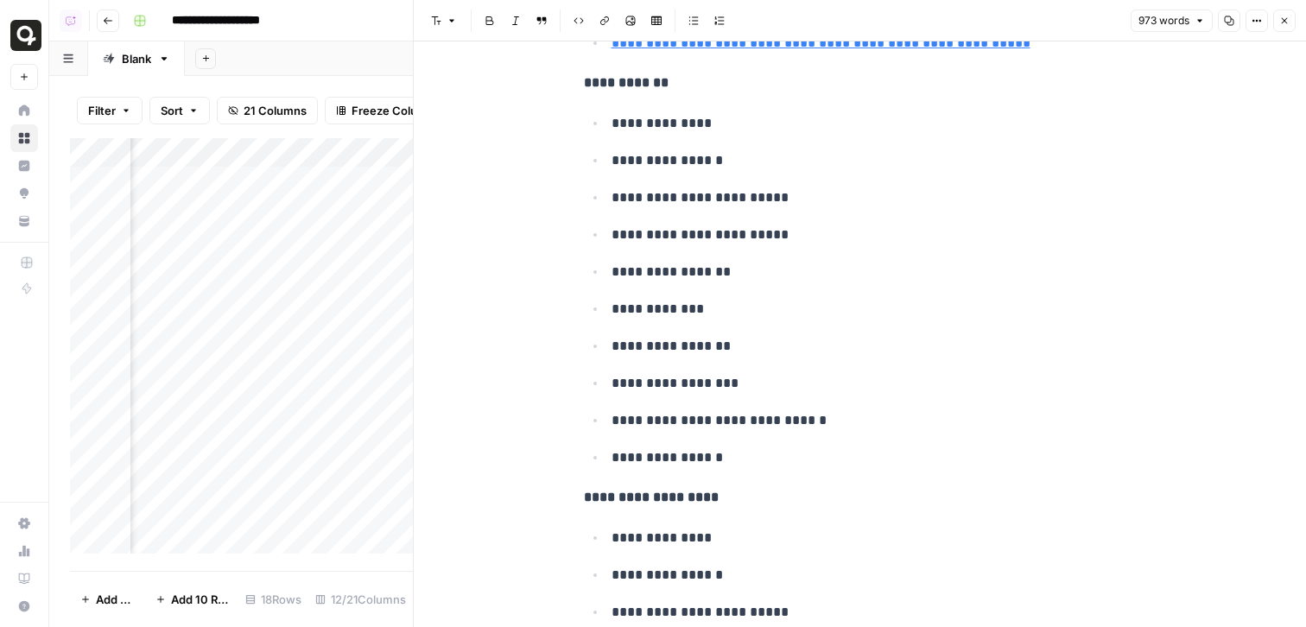
scroll to position [4926, 0]
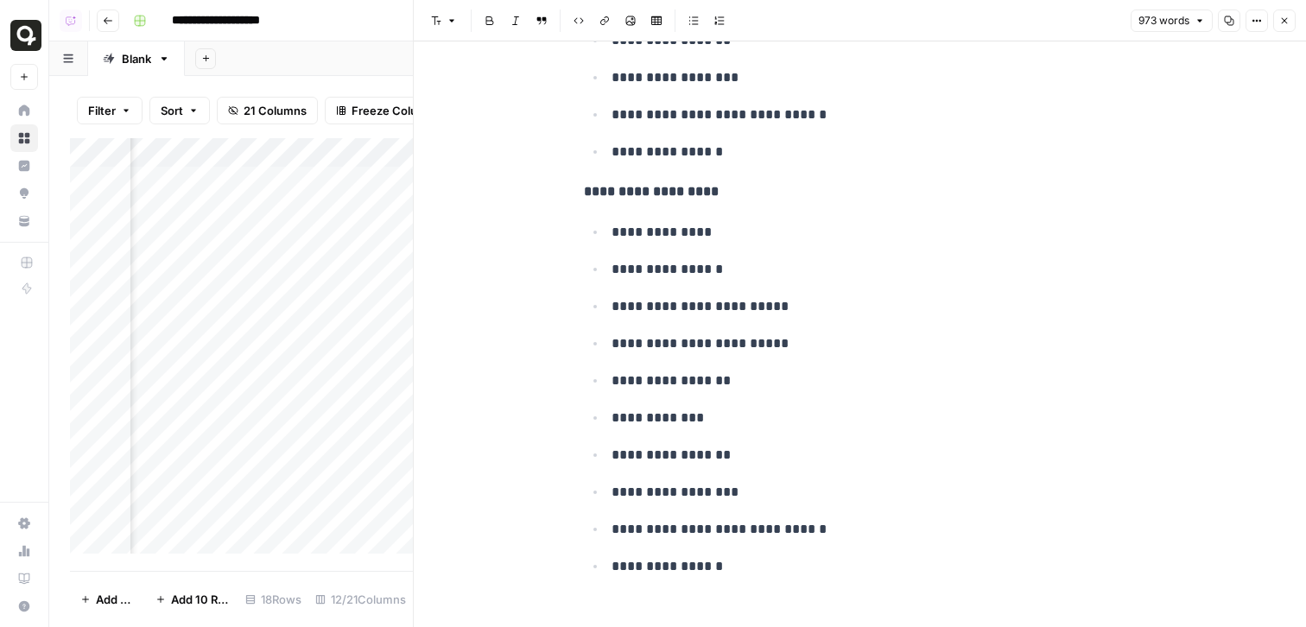
click at [1296, 21] on header "Font style Bold Italic Block quote Code block Link Image Insert Table Bulleted …" at bounding box center [860, 20] width 893 height 41
click at [1289, 22] on icon "button" at bounding box center [1285, 21] width 10 height 10
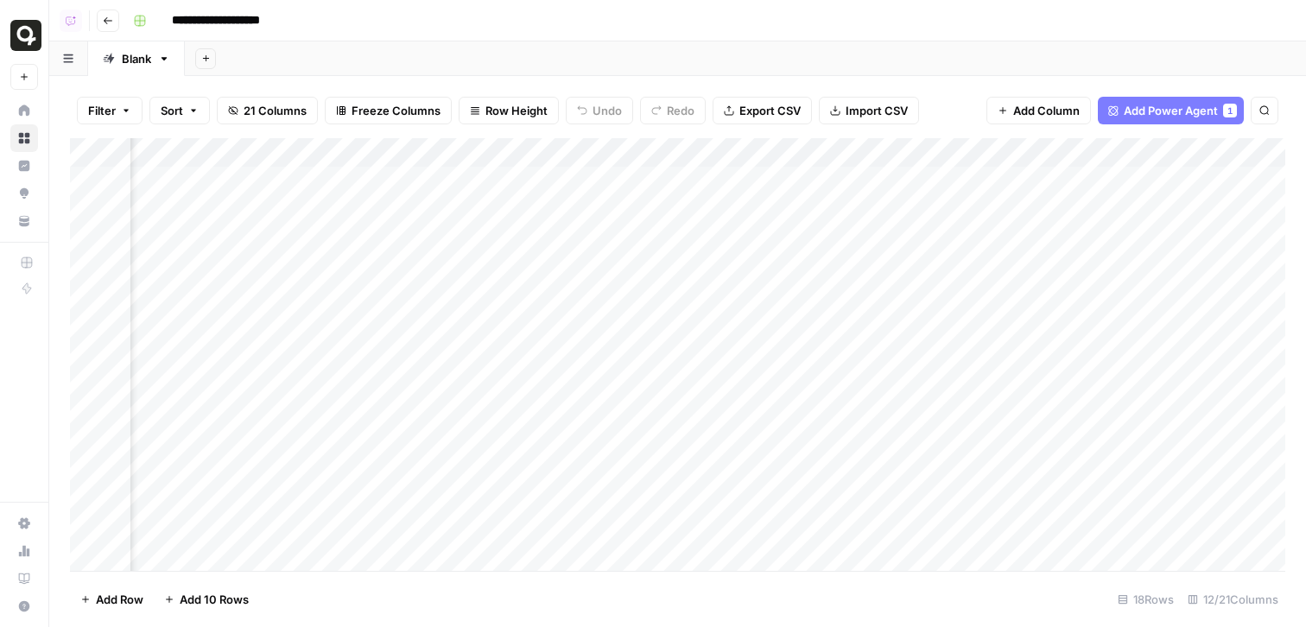
click at [1097, 179] on div "Add Column" at bounding box center [678, 354] width 1216 height 433
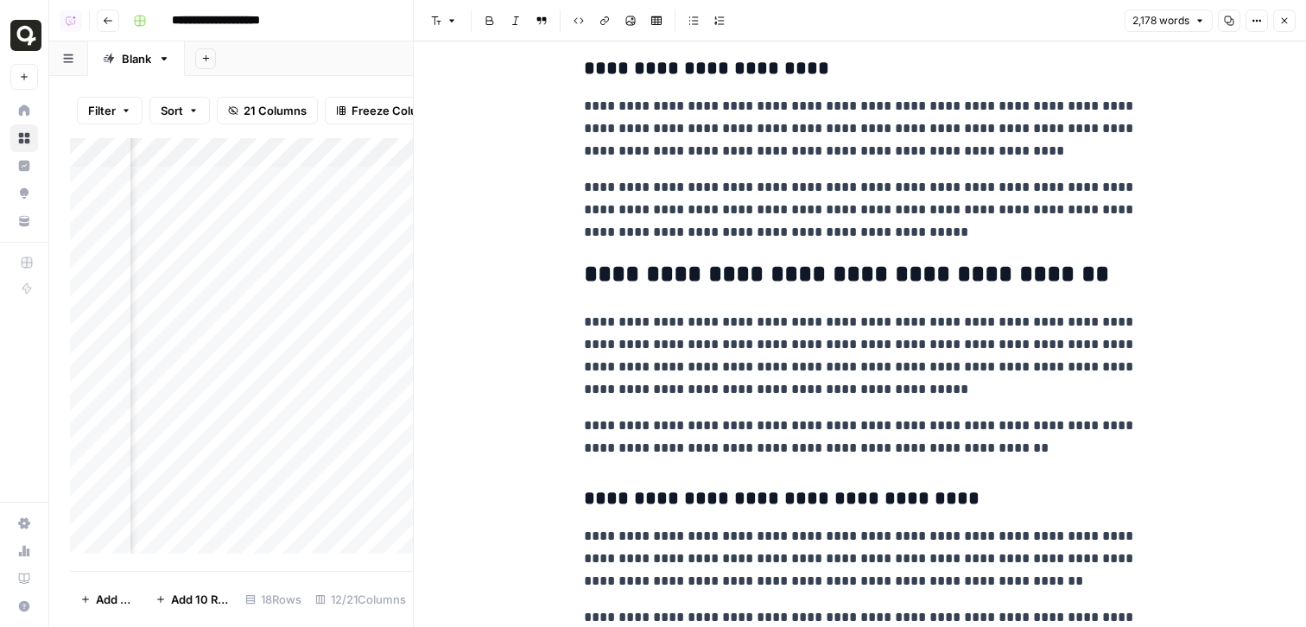
scroll to position [6780, 0]
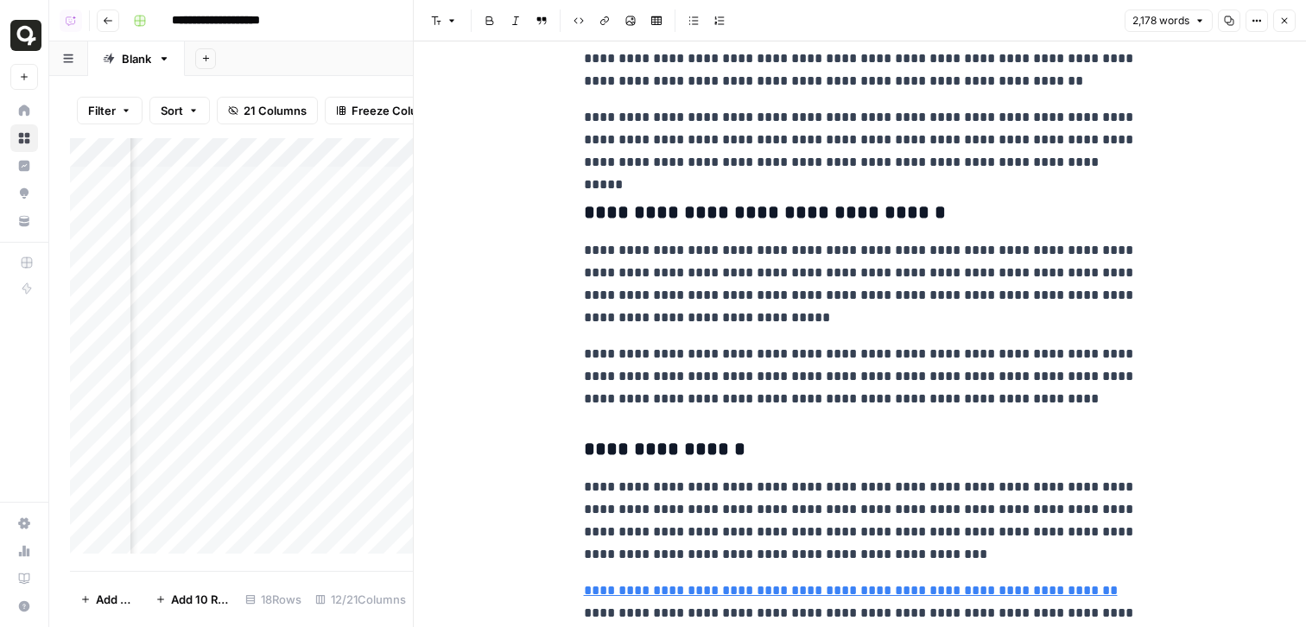
click at [1284, 22] on icon "button" at bounding box center [1285, 21] width 10 height 10
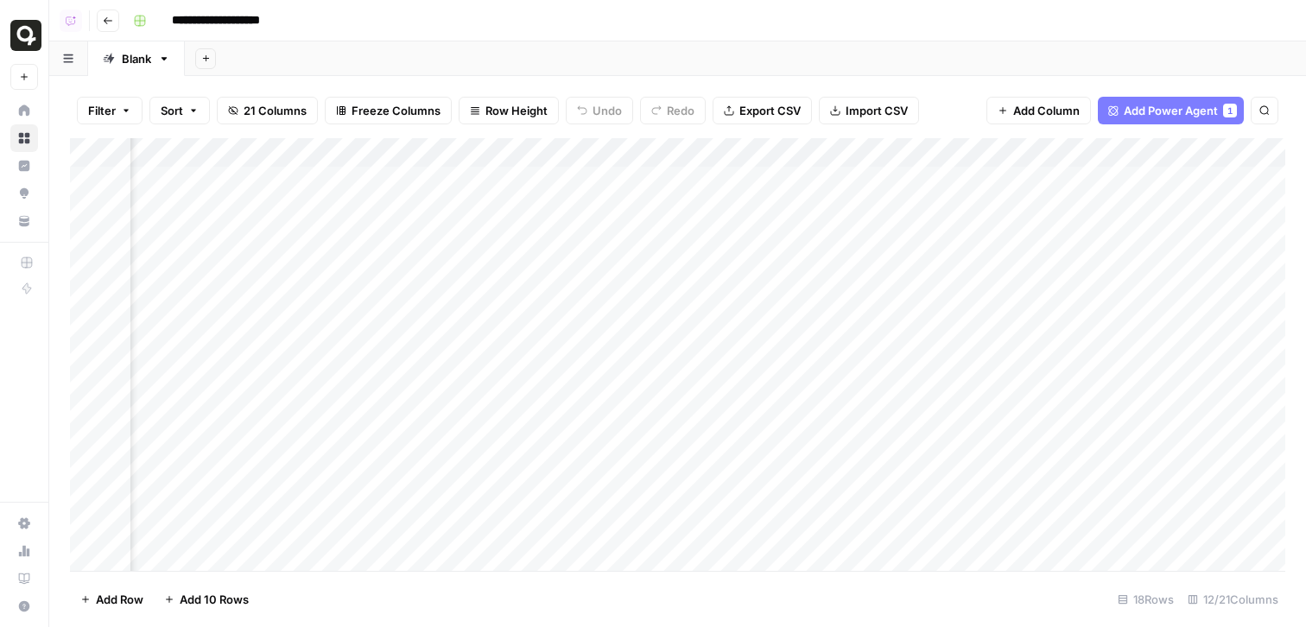
scroll to position [1, 980]
click at [962, 184] on div "Add Column" at bounding box center [678, 354] width 1216 height 433
click at [1044, 38] on header "**********" at bounding box center [677, 20] width 1257 height 41
click at [1101, 179] on div "Add Column" at bounding box center [678, 354] width 1216 height 433
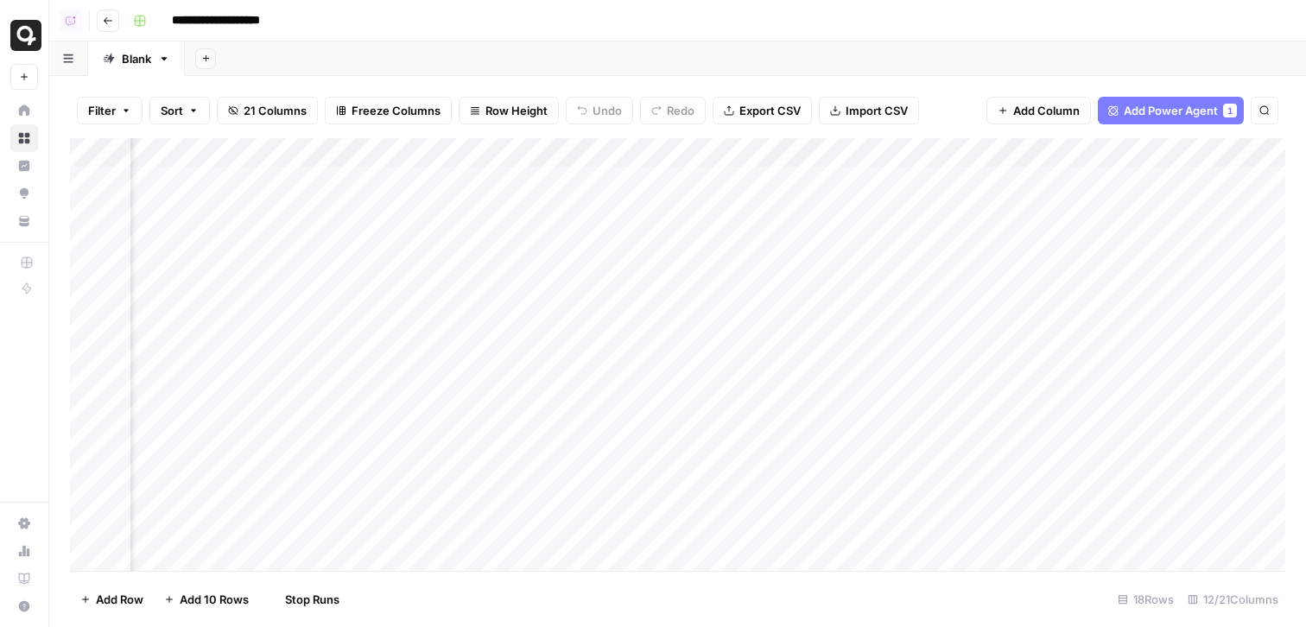
click at [1160, 118] on span "Add Power Agent" at bounding box center [1171, 110] width 94 height 17
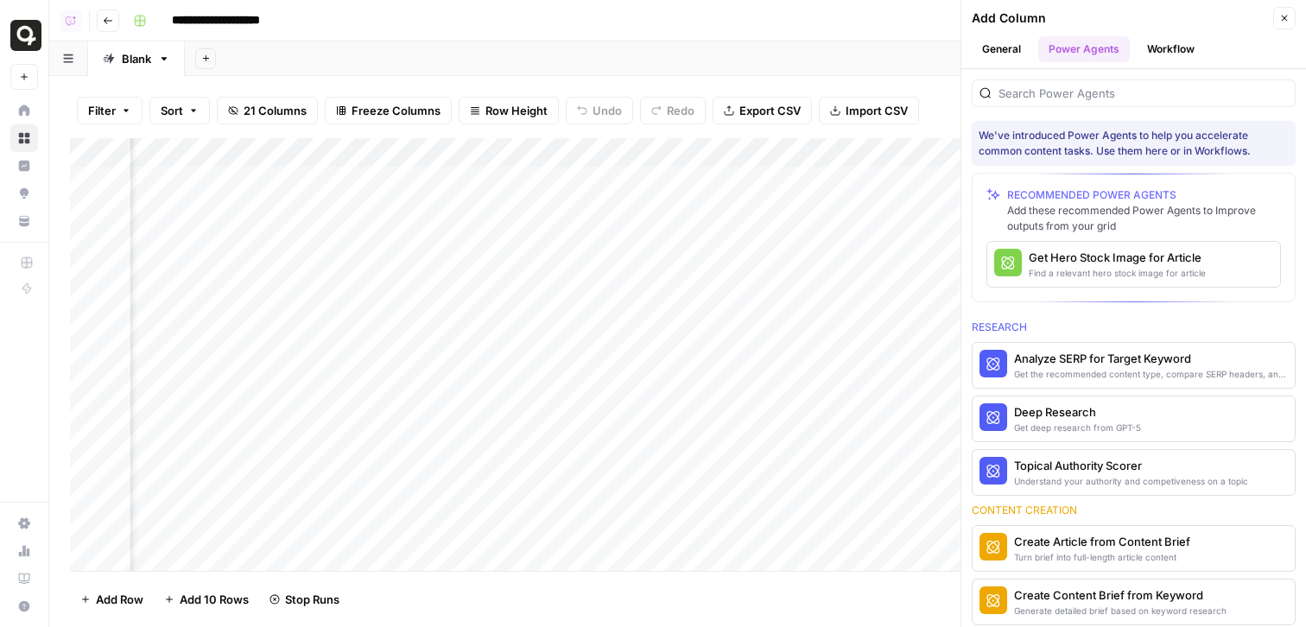
drag, startPoint x: 960, startPoint y: 226, endPoint x: 733, endPoint y: 266, distance: 230.8
click at [740, 266] on div "Add Column" at bounding box center [678, 354] width 1216 height 433
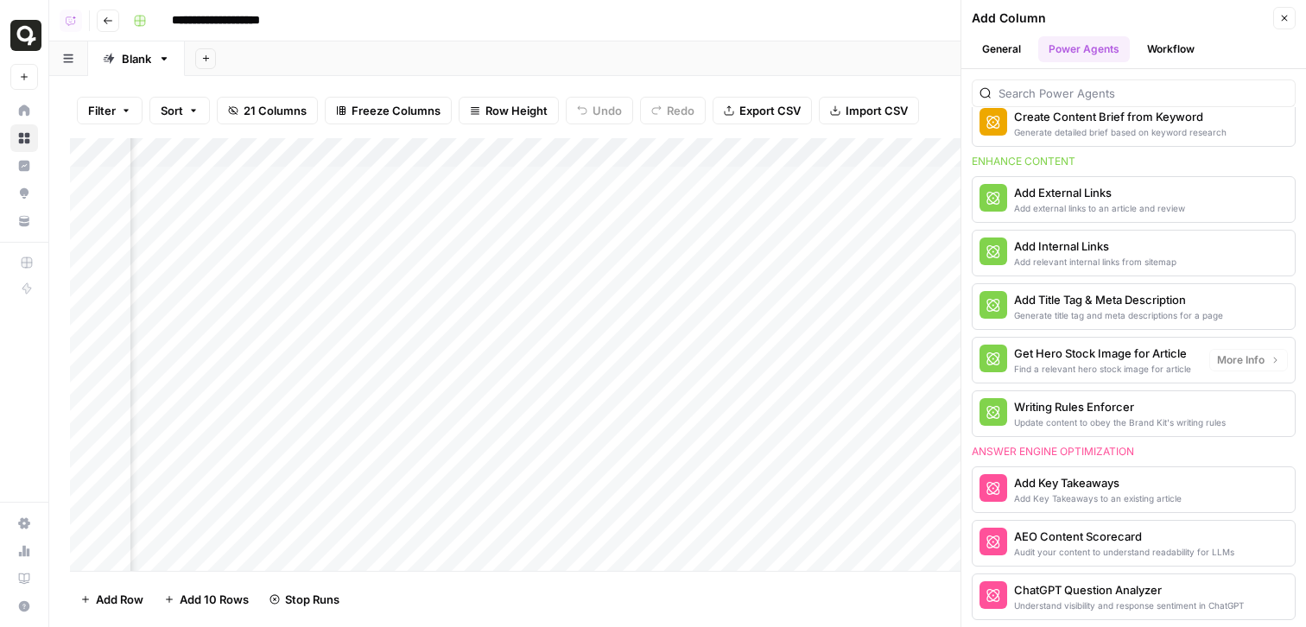
scroll to position [558, 0]
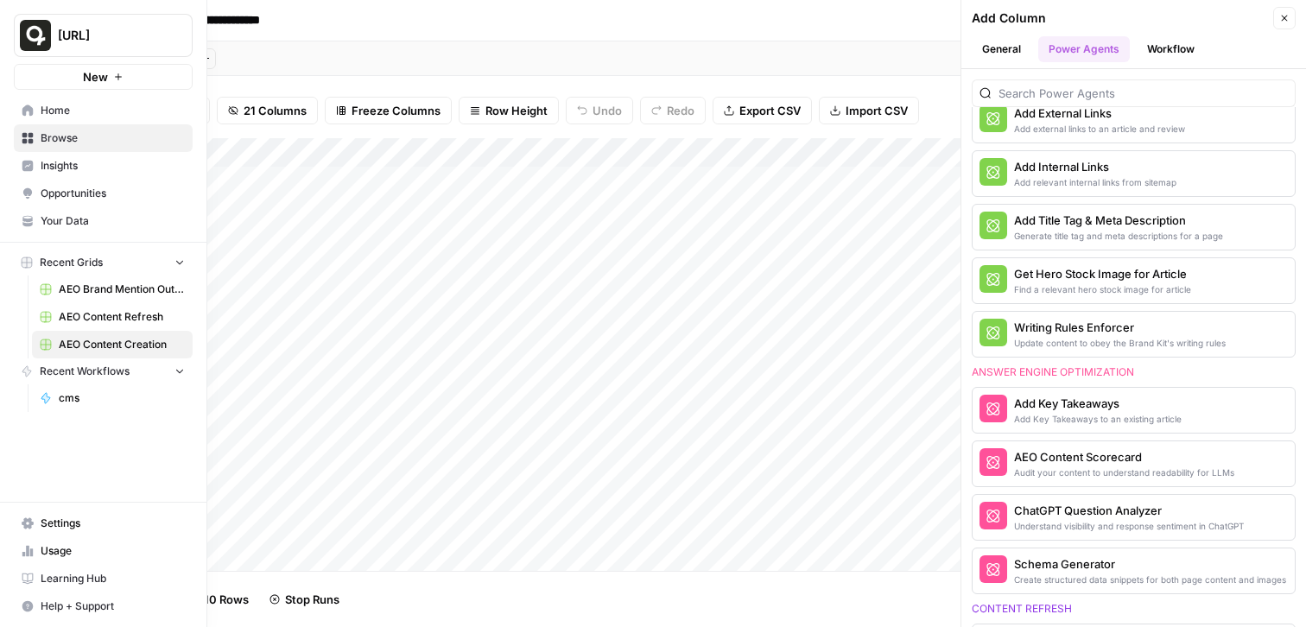
click at [72, 170] on span "Insights" at bounding box center [113, 166] width 144 height 16
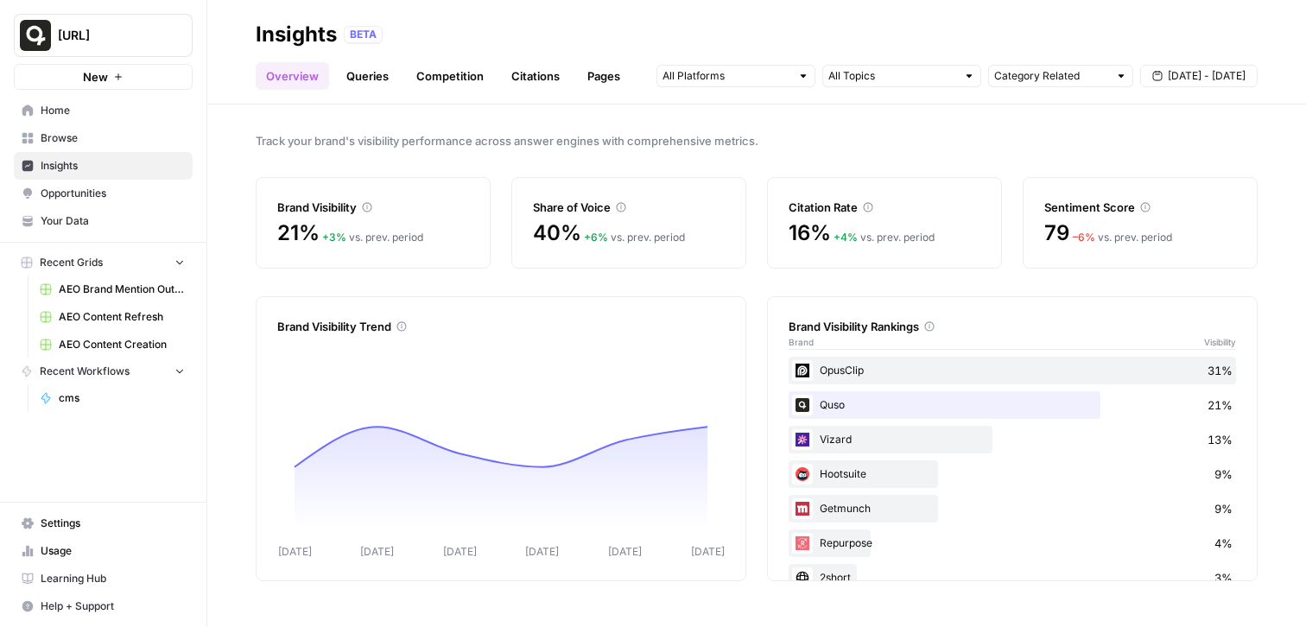
click at [93, 193] on span "Opportunities" at bounding box center [113, 194] width 144 height 16
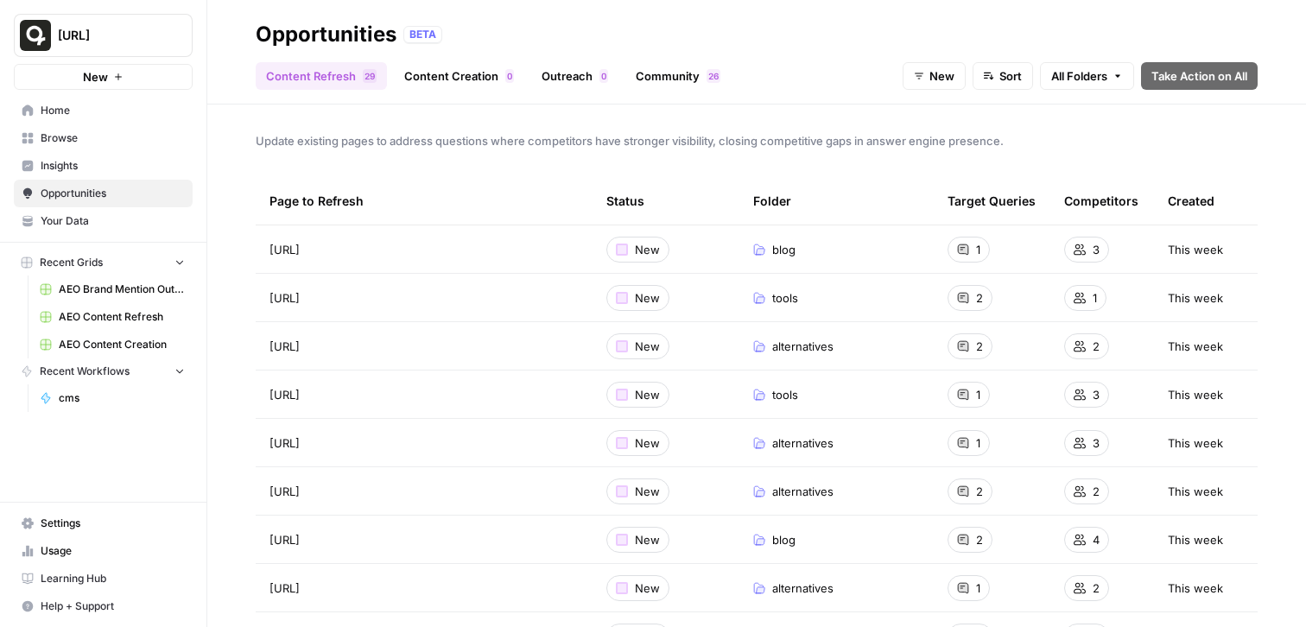
click at [496, 67] on link "Content Creation 0" at bounding box center [459, 76] width 130 height 28
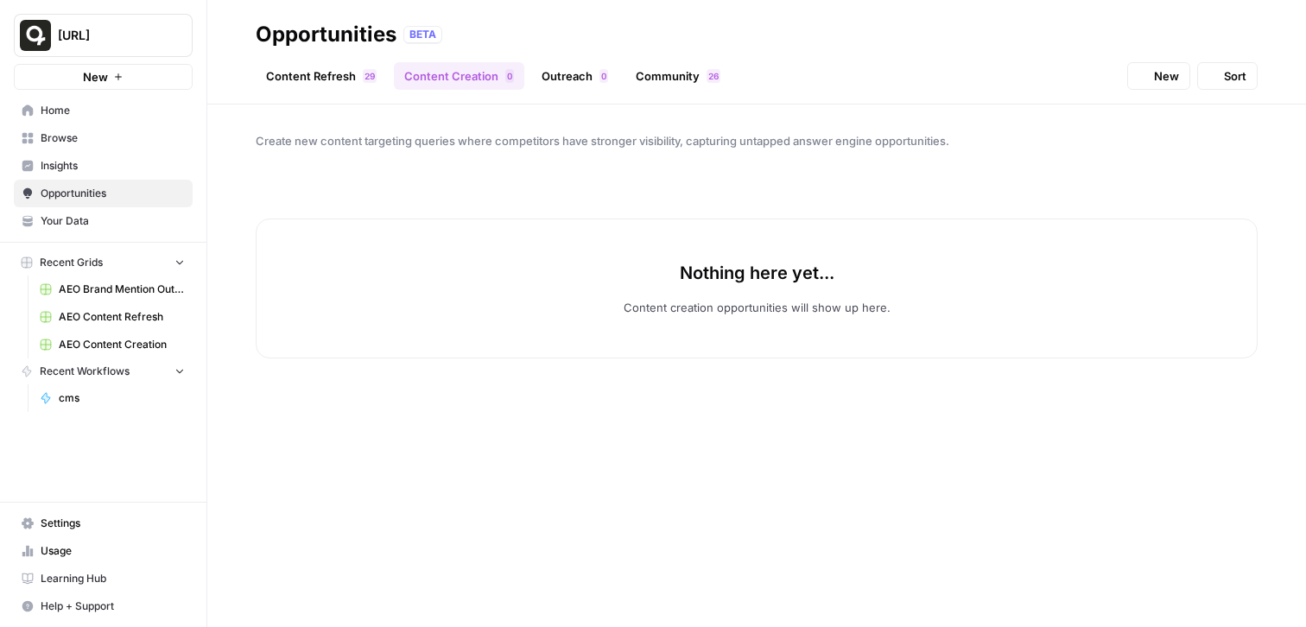
click at [588, 68] on link "Outreach 0" at bounding box center [574, 76] width 87 height 28
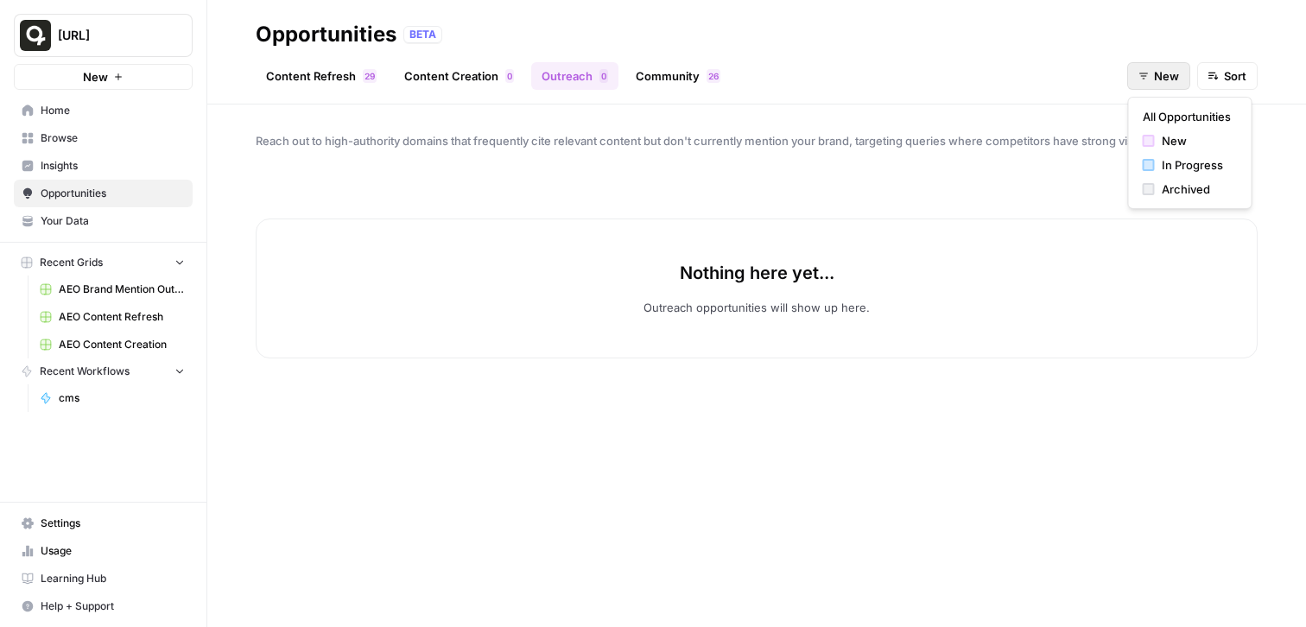
click at [1155, 74] on span "New" at bounding box center [1166, 75] width 25 height 17
click at [1183, 167] on span "In Progress" at bounding box center [1196, 164] width 69 height 17
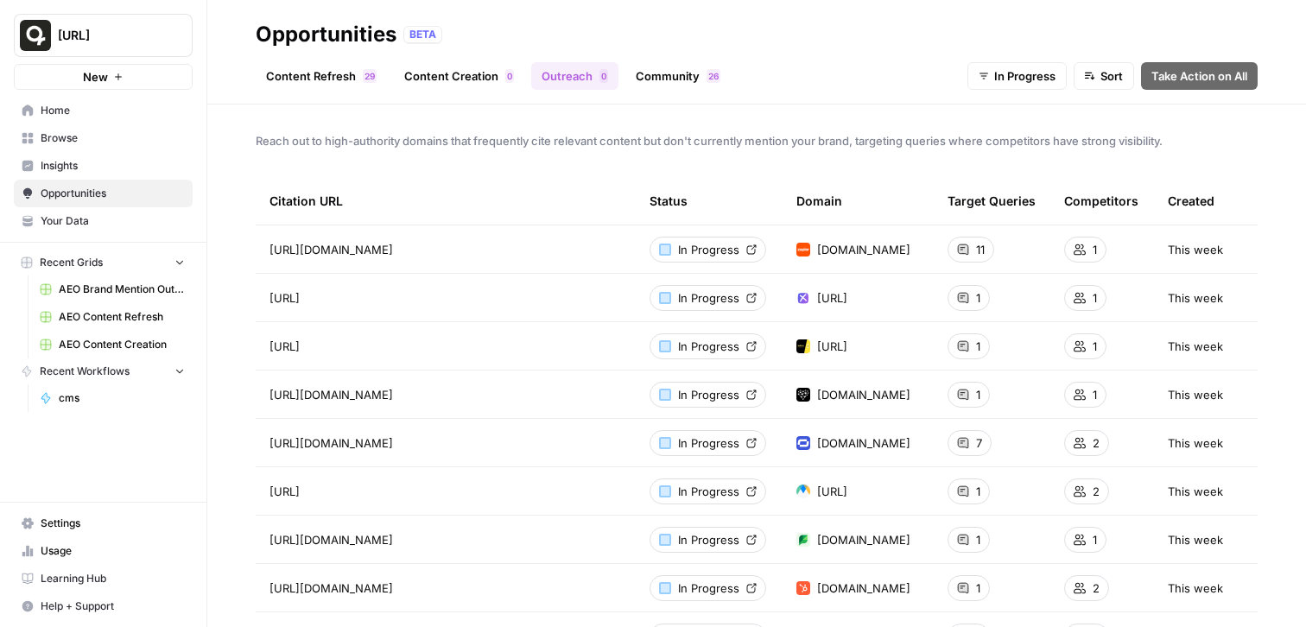
click at [91, 289] on span "AEO Brand Mention Outreach" at bounding box center [122, 290] width 126 height 16
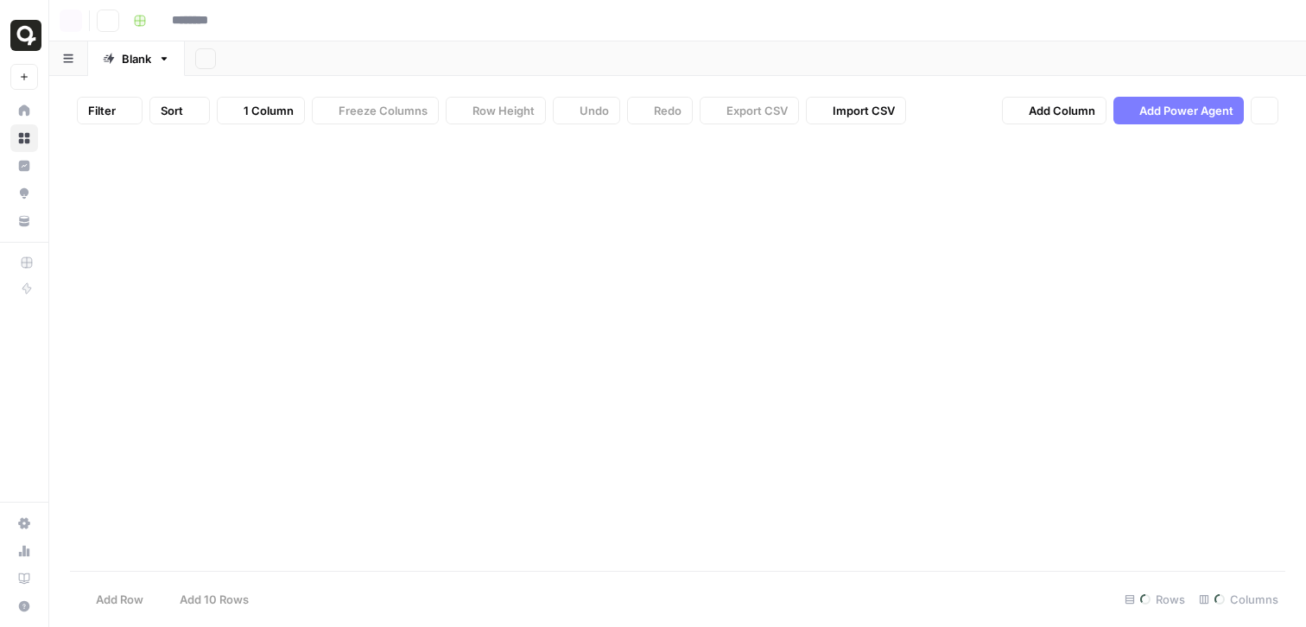
type input "**********"
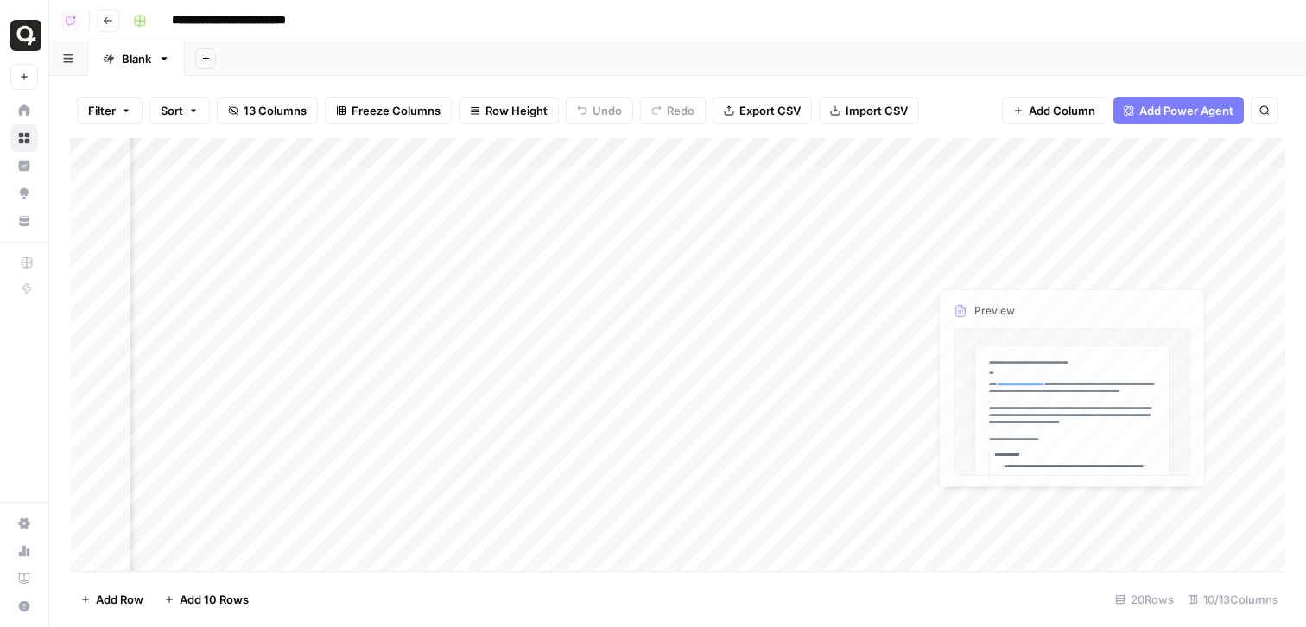
scroll to position [0, 314]
click at [795, 184] on div "Add Column" at bounding box center [678, 354] width 1216 height 433
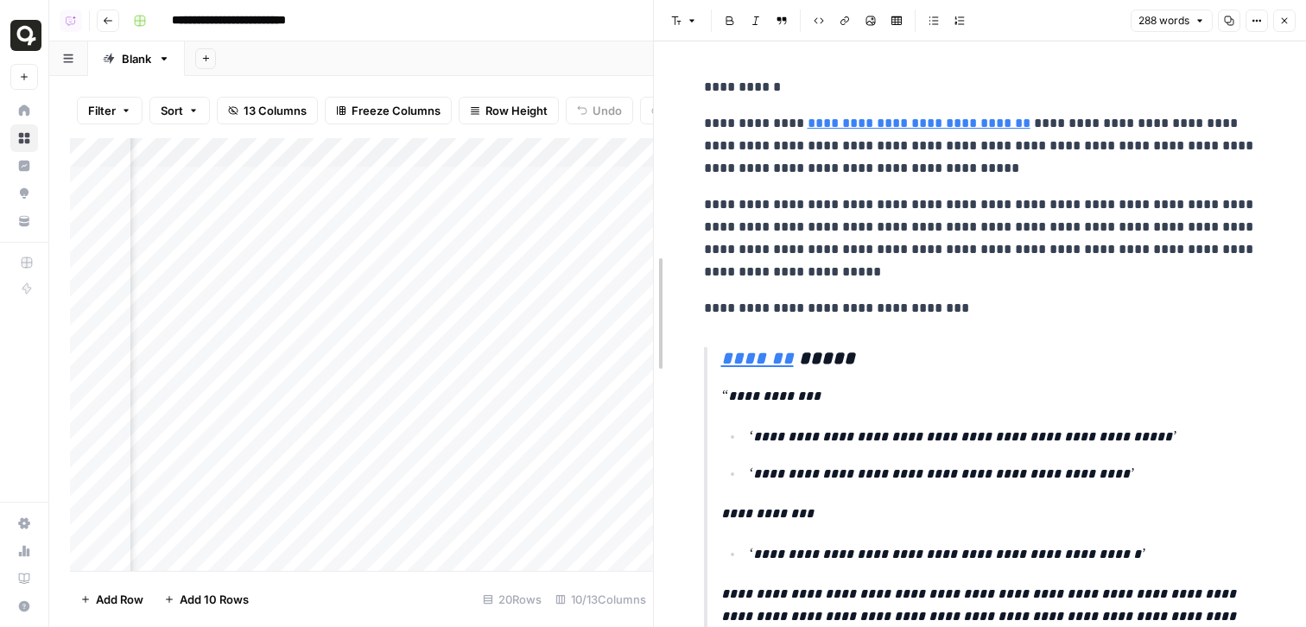
drag, startPoint x: 654, startPoint y: 226, endPoint x: 404, endPoint y: 241, distance: 250.2
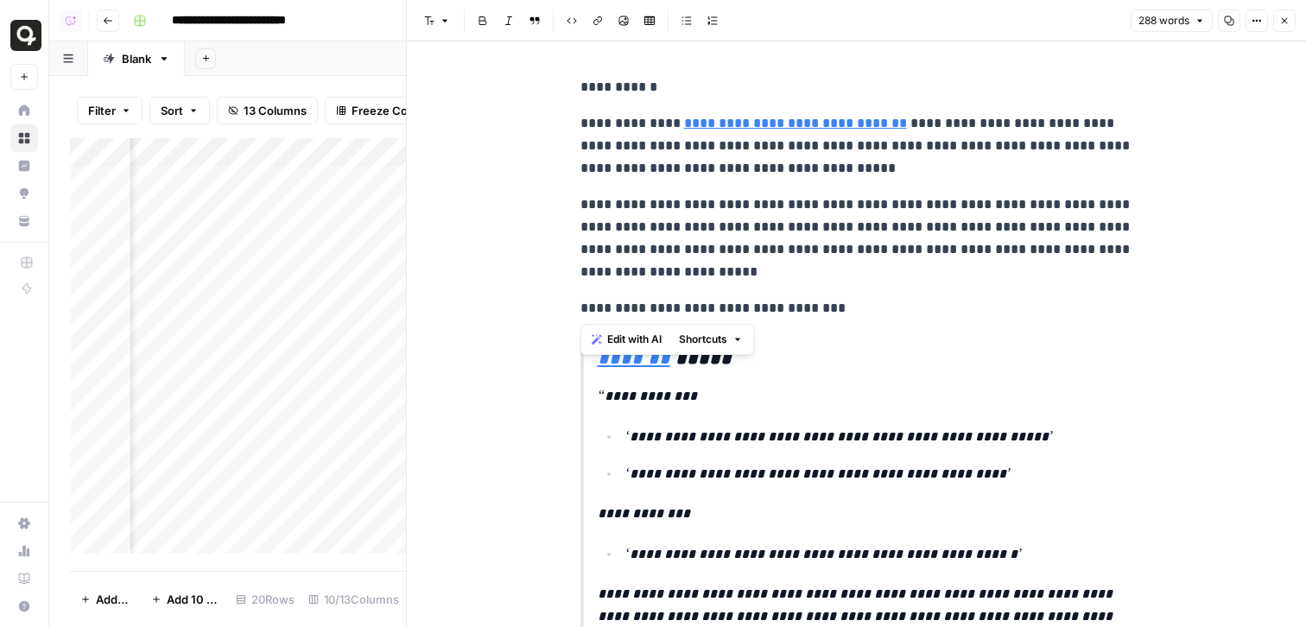
drag, startPoint x: 576, startPoint y: 95, endPoint x: 708, endPoint y: 290, distance: 235.3
click at [708, 290] on div "**********" at bounding box center [857, 552] width 574 height 966
click at [708, 289] on div "**********" at bounding box center [857, 552] width 574 height 966
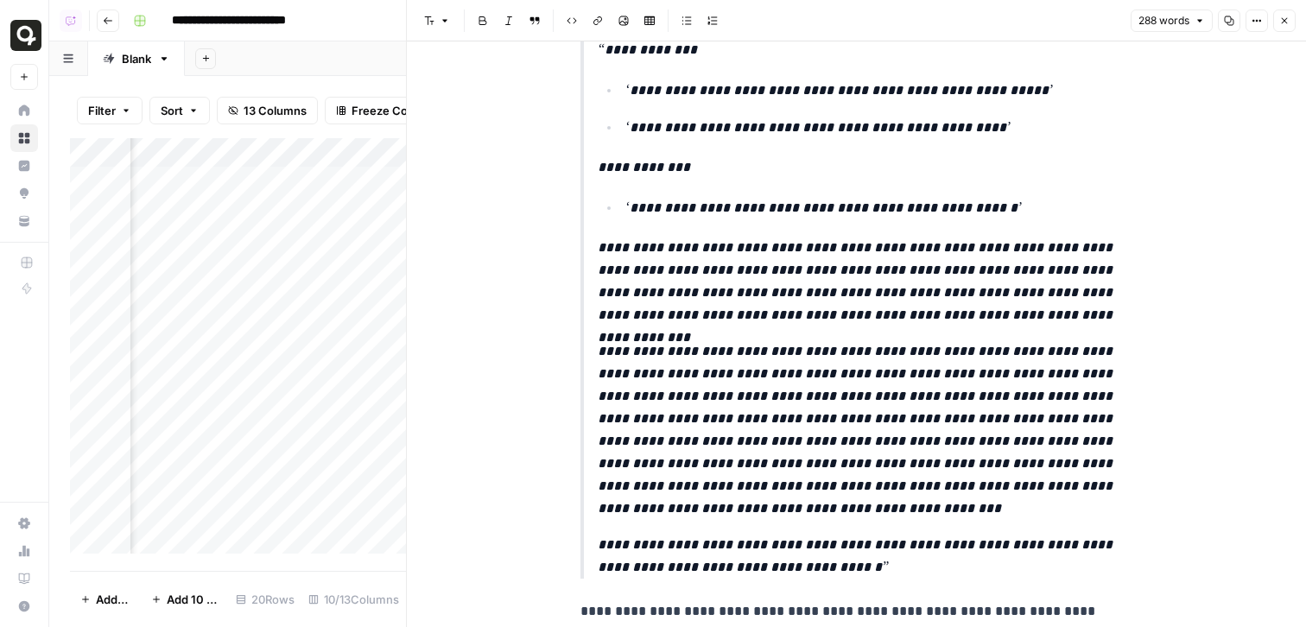
scroll to position [334, 0]
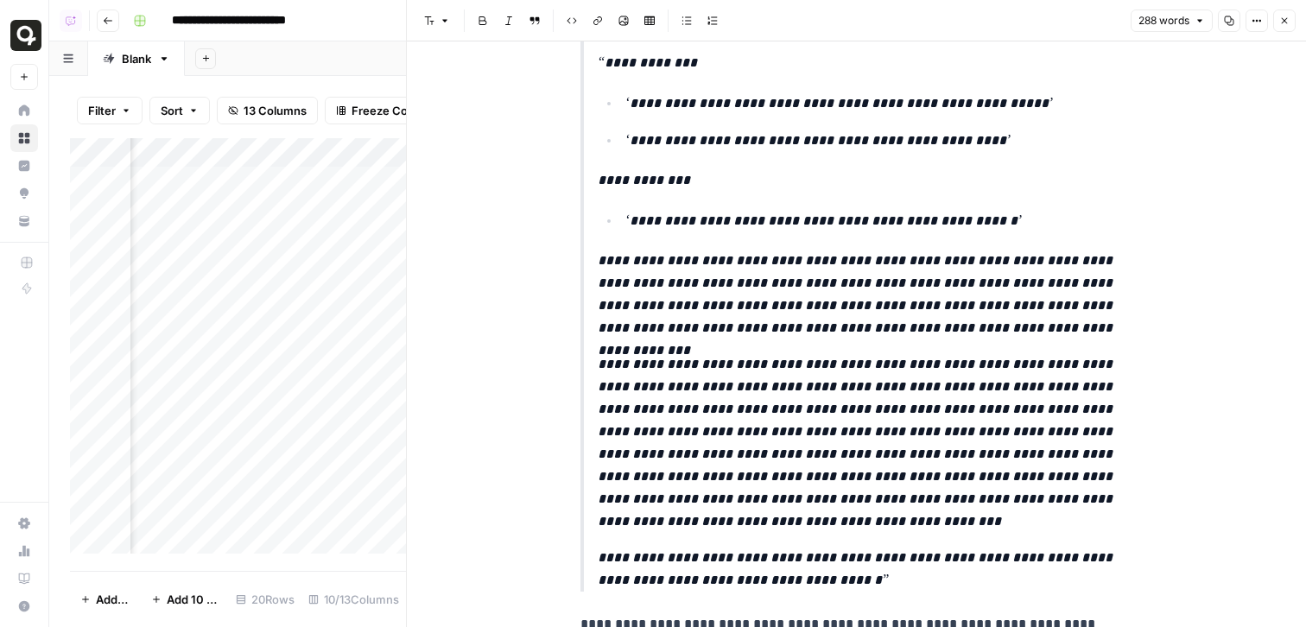
click at [1282, 27] on button "Close" at bounding box center [1285, 21] width 22 height 22
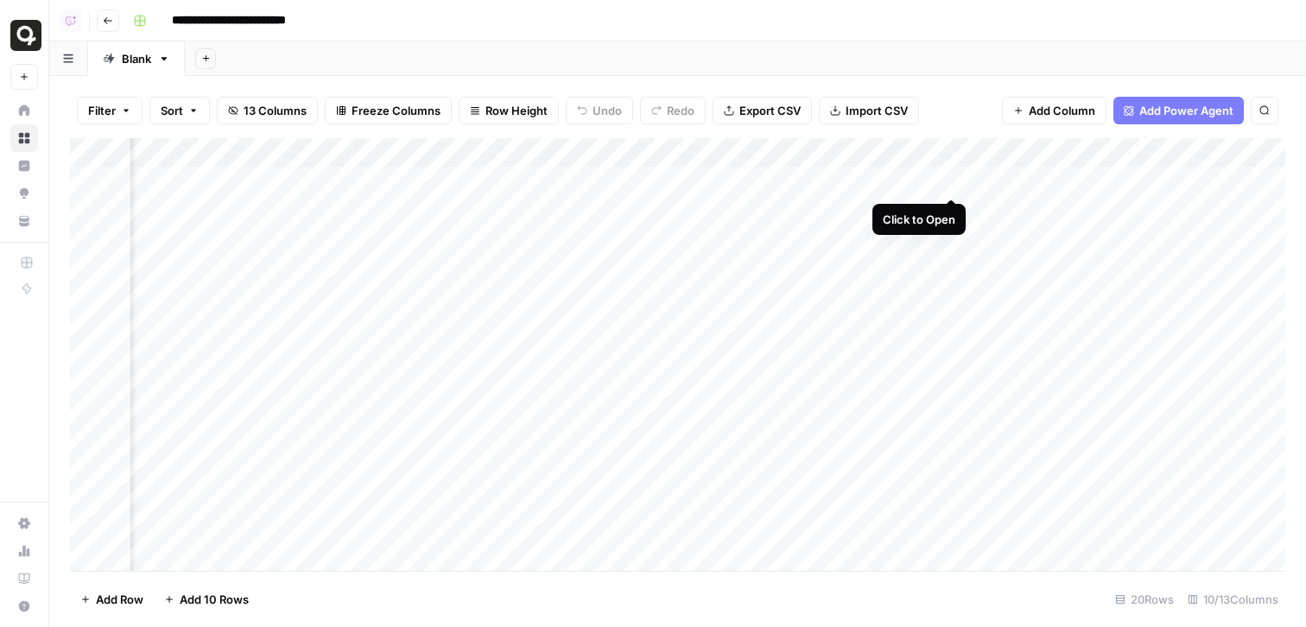
click at [951, 185] on div "Add Column" at bounding box center [678, 354] width 1216 height 433
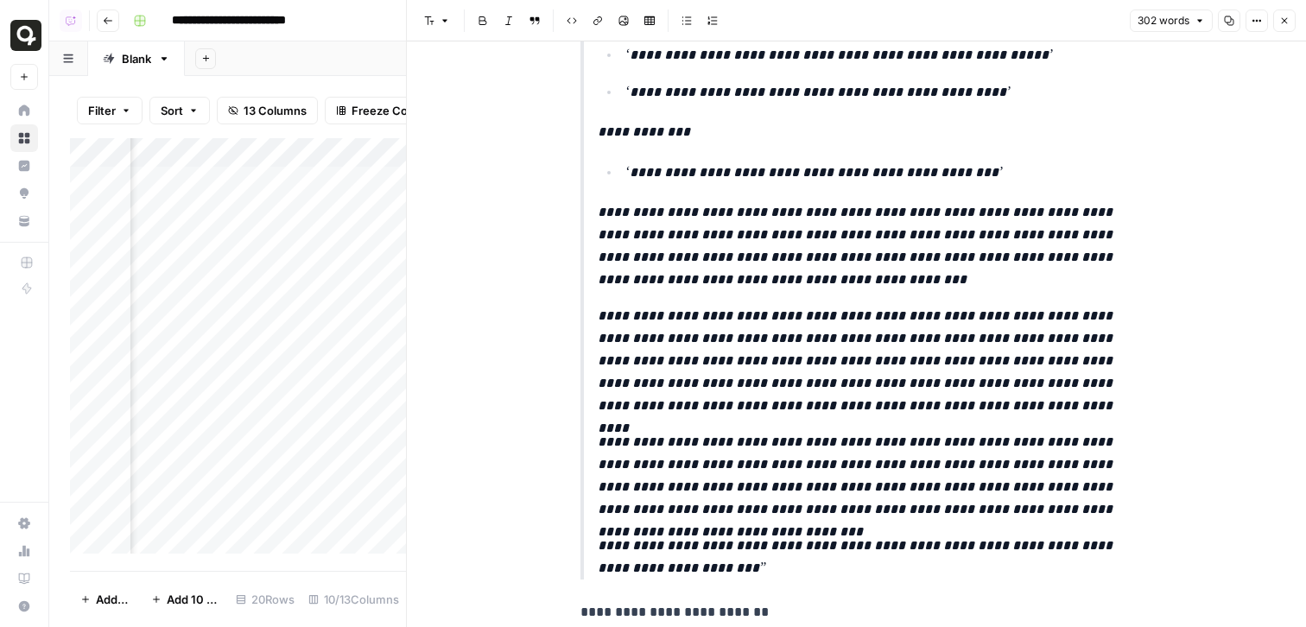
scroll to position [499, 0]
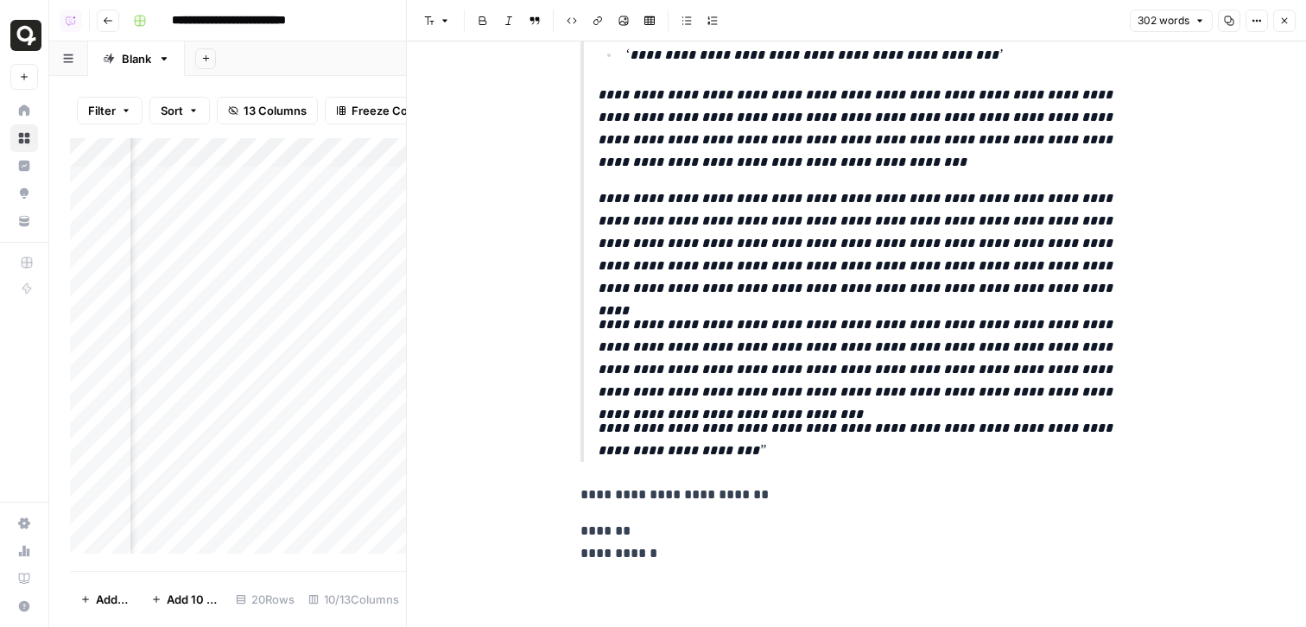
click at [1283, 19] on icon "button" at bounding box center [1285, 21] width 6 height 6
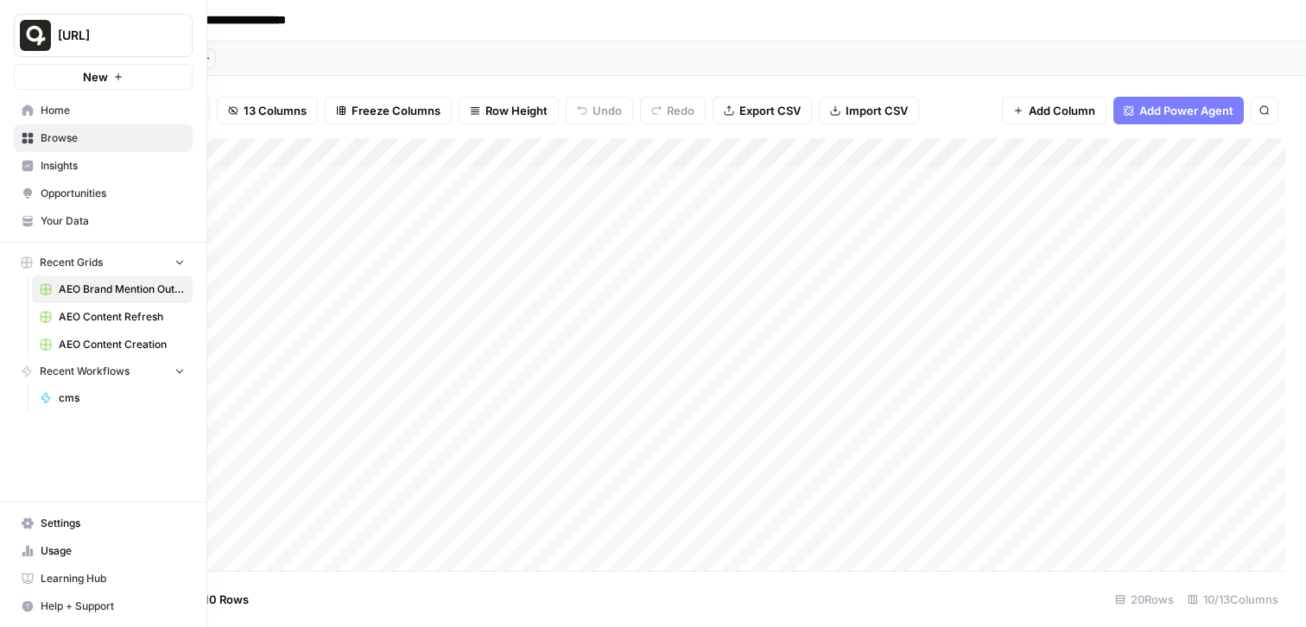
click at [78, 197] on span "Opportunities" at bounding box center [113, 194] width 144 height 16
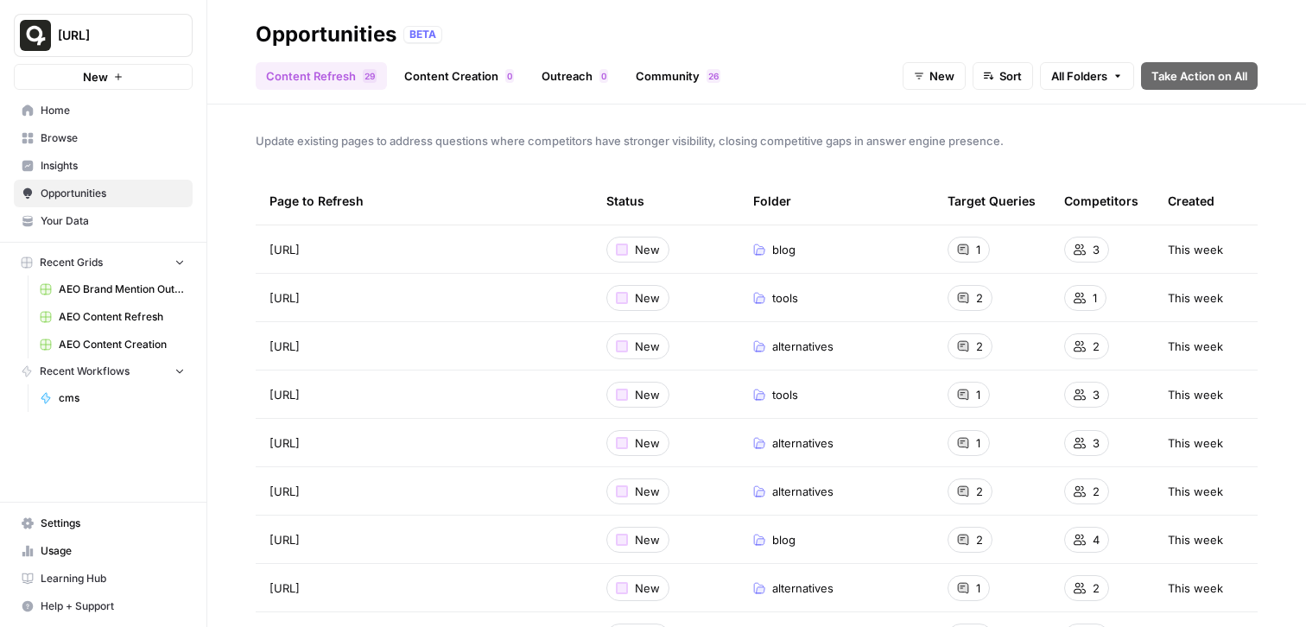
click at [663, 86] on link "Community 6 2" at bounding box center [678, 76] width 105 height 28
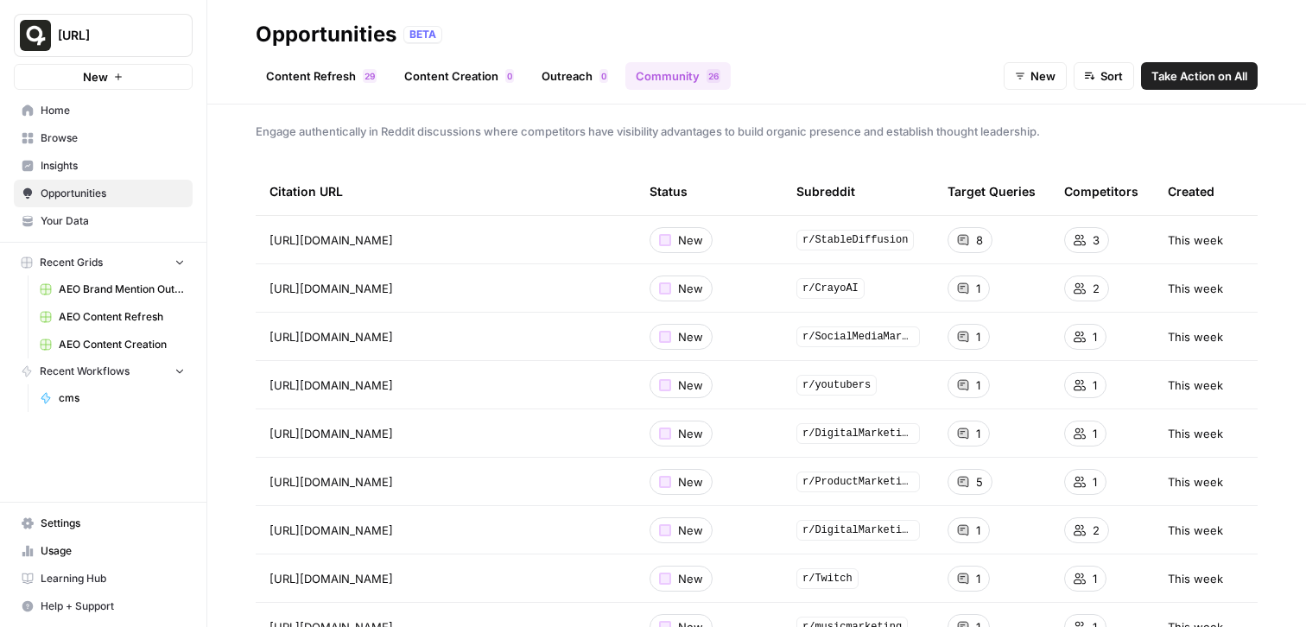
scroll to position [66, 0]
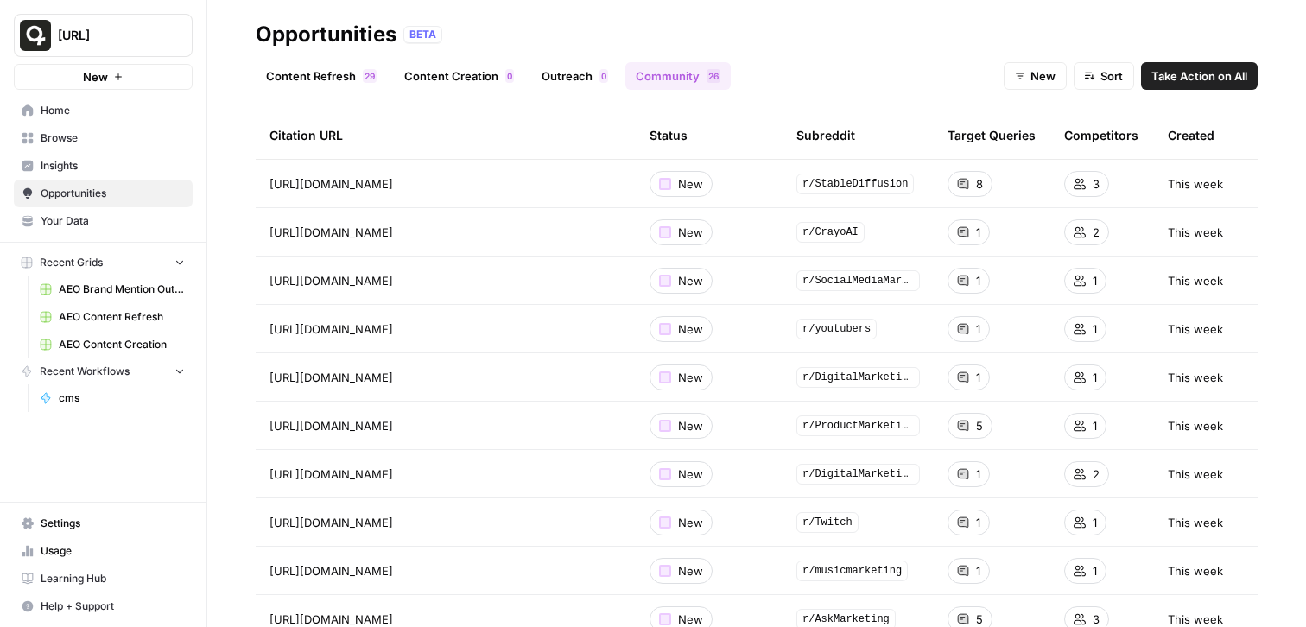
click at [1185, 63] on button "Take Action on All" at bounding box center [1199, 76] width 117 height 28
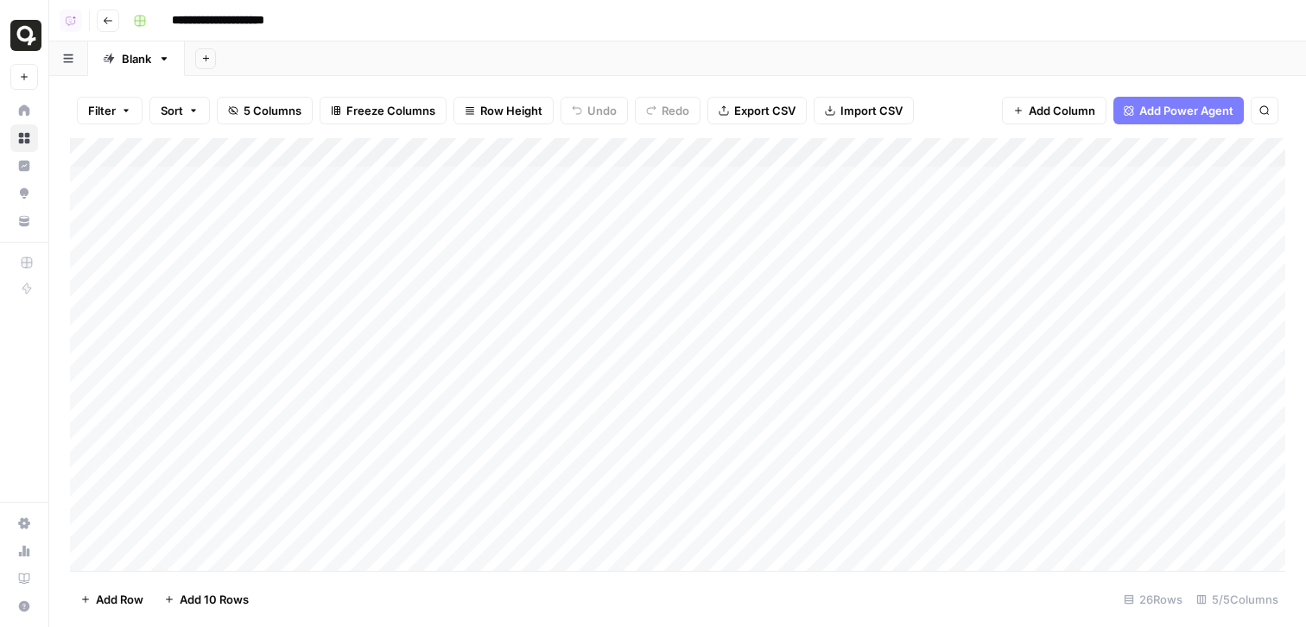
click at [1034, 102] on span "Add Column" at bounding box center [1062, 110] width 67 height 17
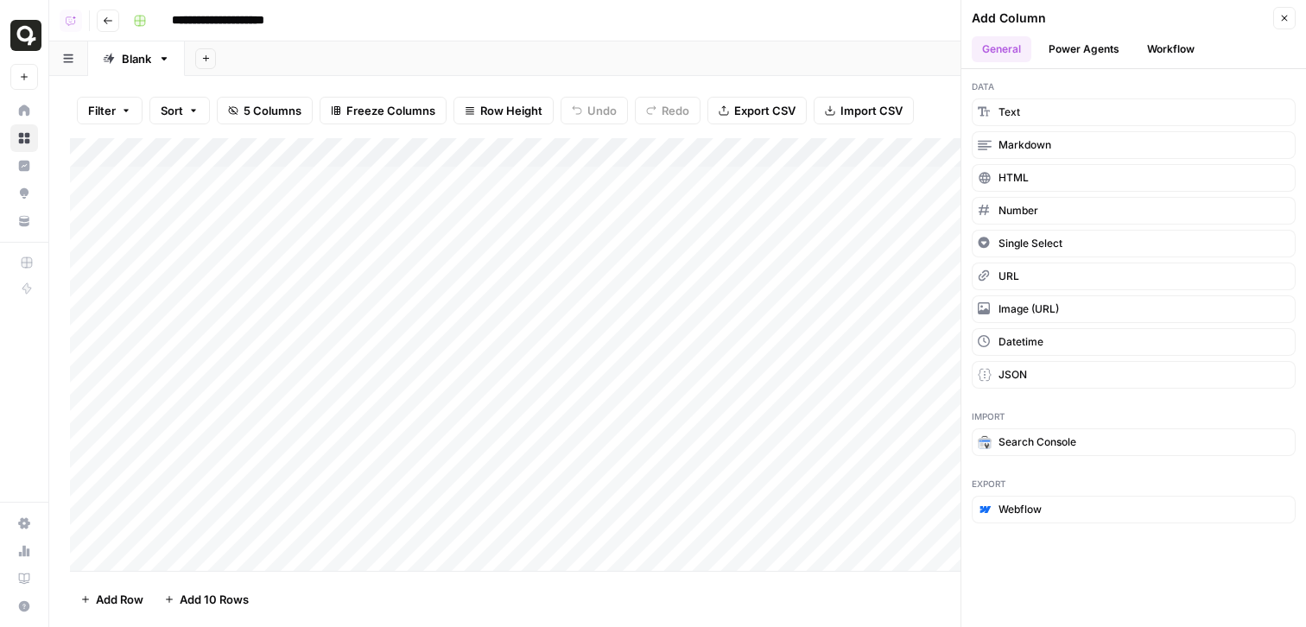
click at [1179, 49] on button "Workflow" at bounding box center [1171, 49] width 68 height 26
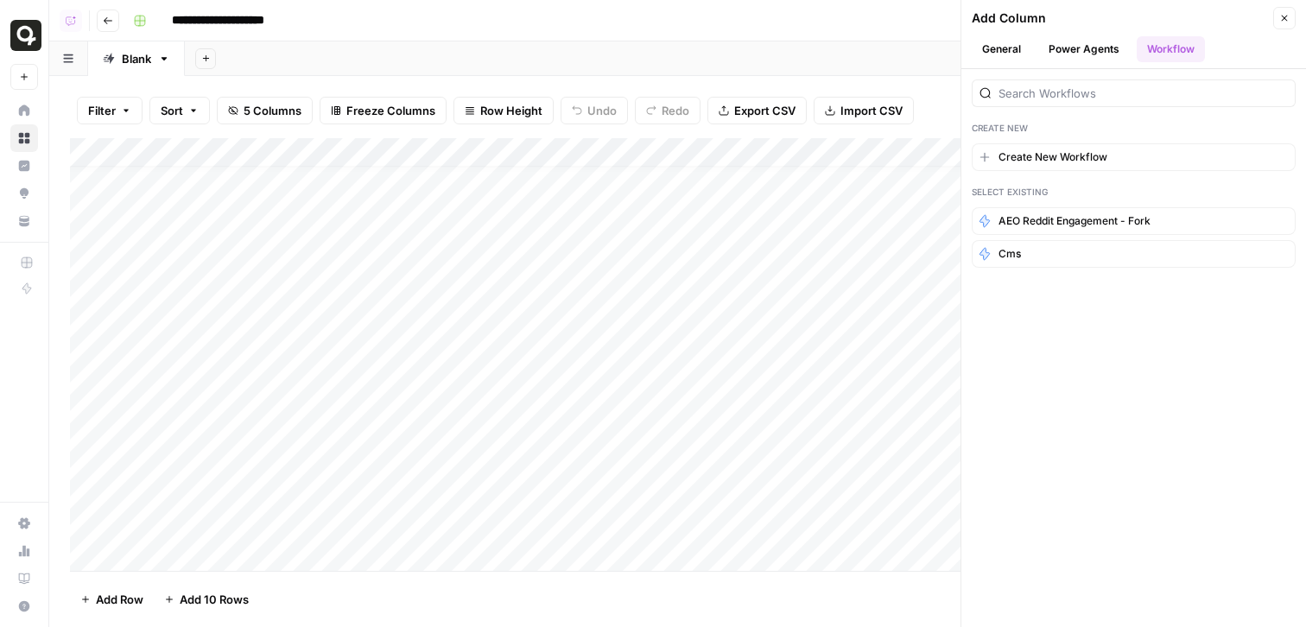
scroll to position [23, 0]
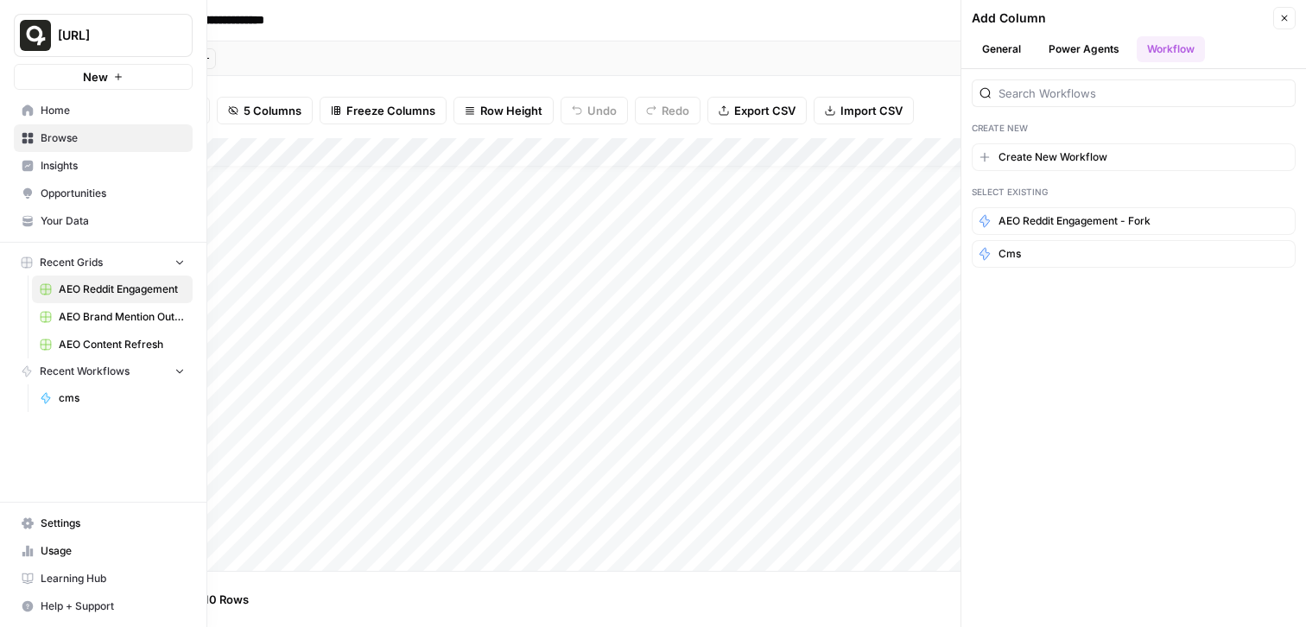
click at [94, 188] on span "Opportunities" at bounding box center [113, 194] width 144 height 16
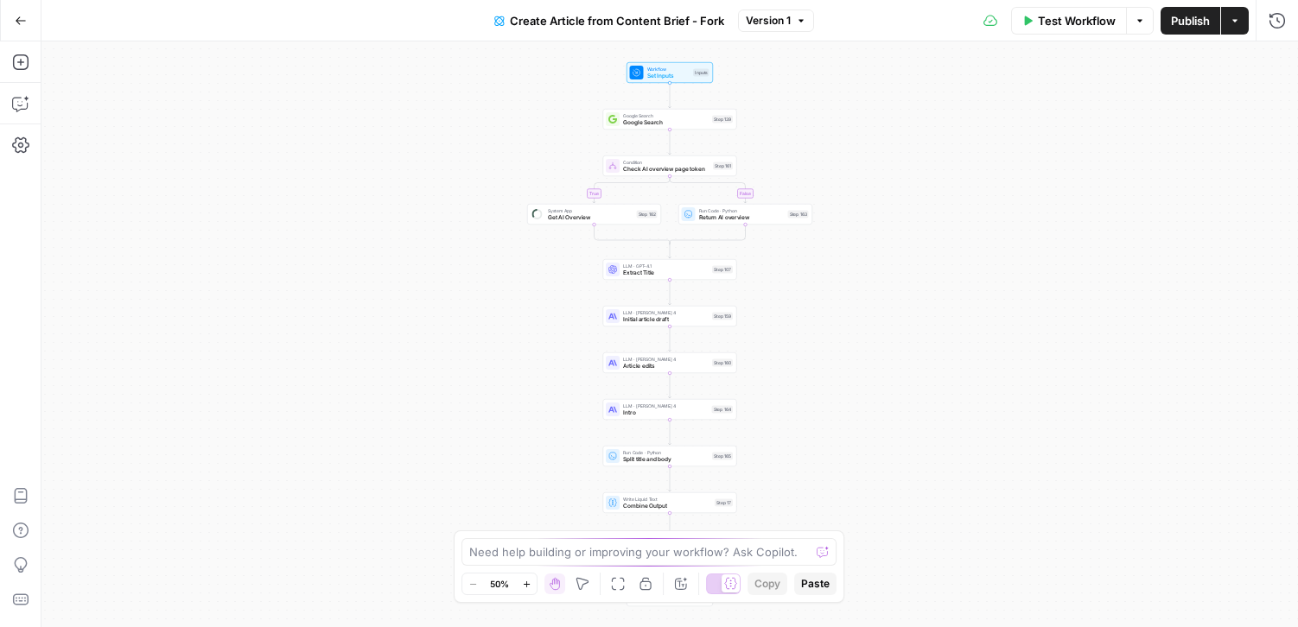
click at [683, 175] on div "Condition Check AI overview page token Step 161 Copy step Delete step Add Note …" at bounding box center [670, 166] width 134 height 21
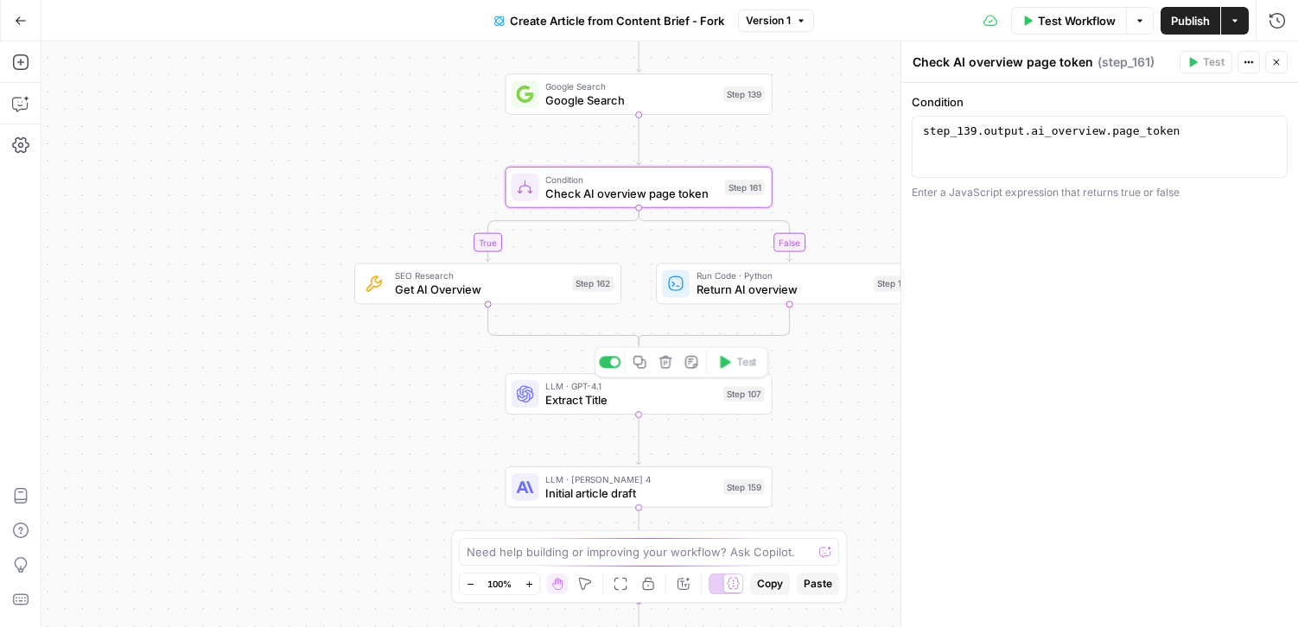
click at [569, 407] on span "Extract Title" at bounding box center [630, 399] width 170 height 17
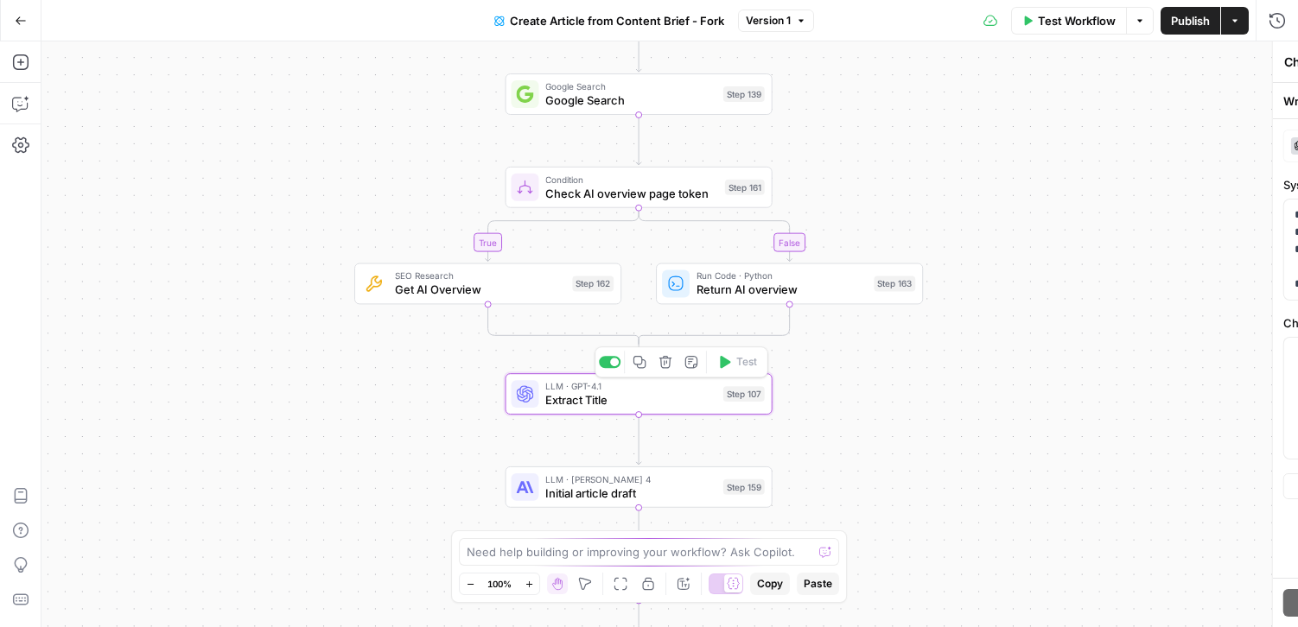
type textarea "Extract Title"
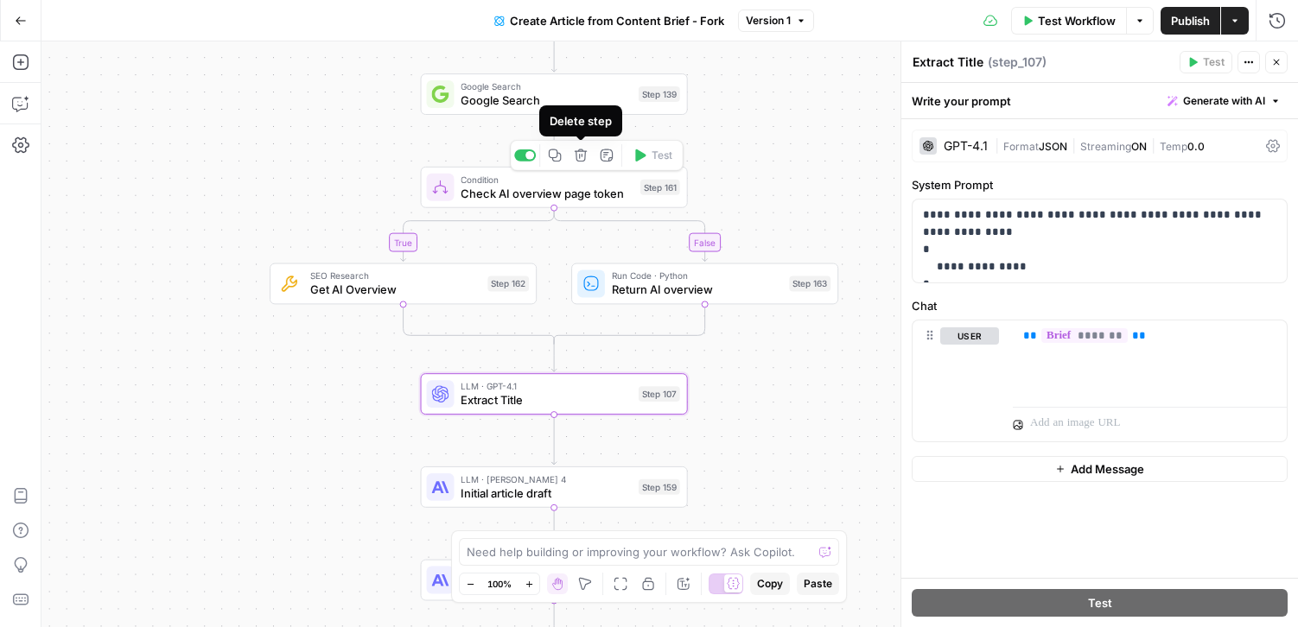
click at [584, 150] on icon "button" at bounding box center [581, 155] width 12 height 12
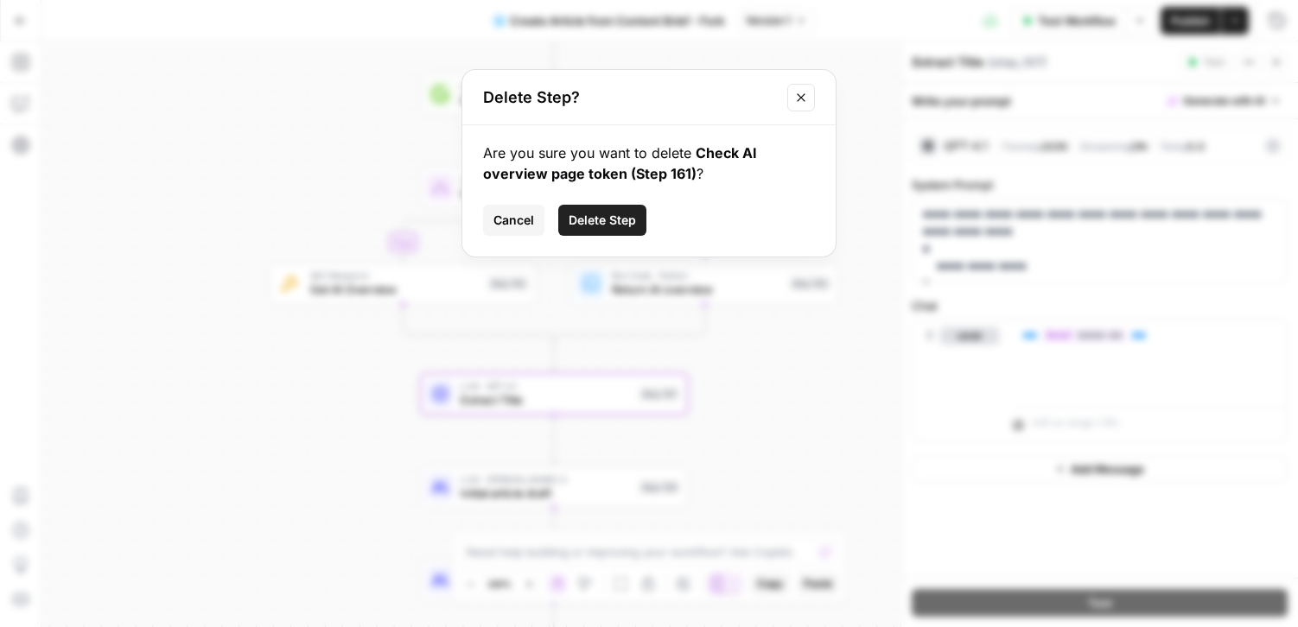
click at [620, 219] on span "Delete Step" at bounding box center [602, 220] width 67 height 17
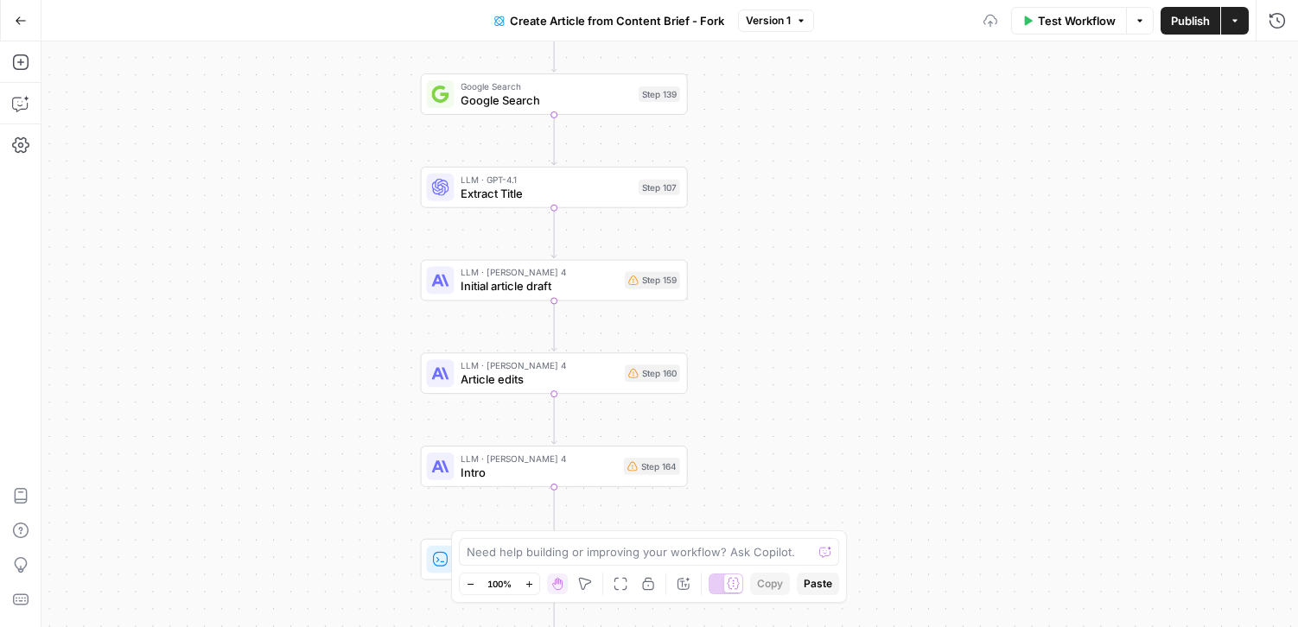
click at [1190, 20] on span "Publish" at bounding box center [1190, 20] width 39 height 17
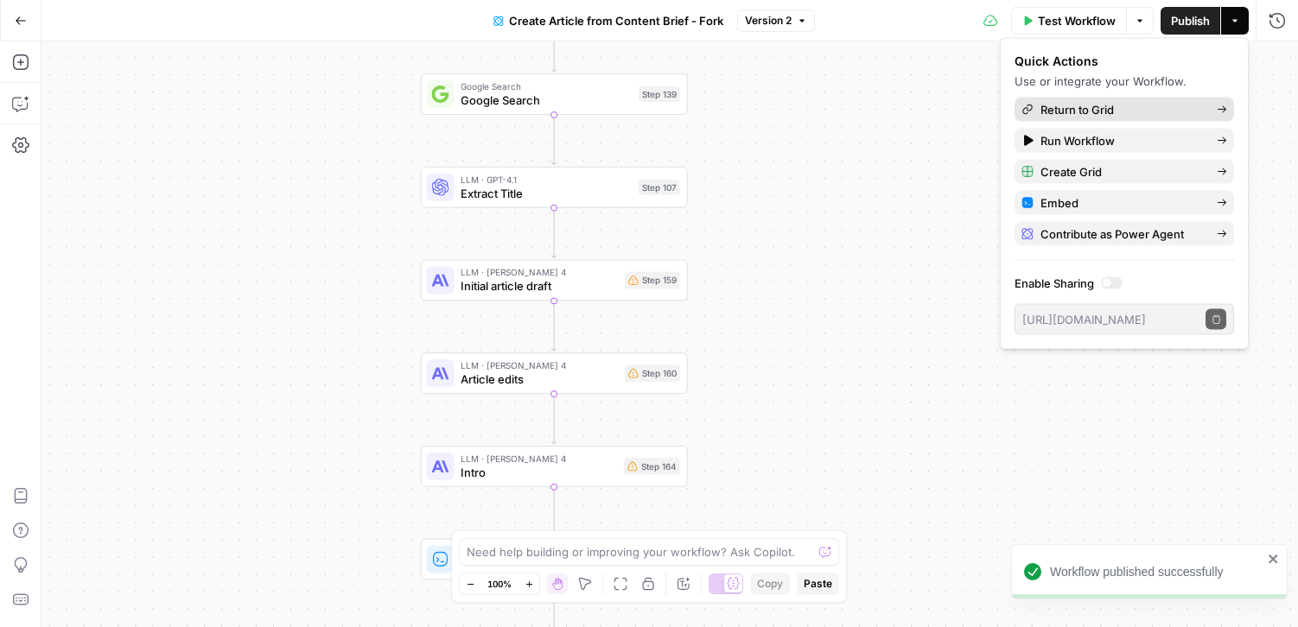
click at [1091, 106] on span "Return to Grid" at bounding box center [1121, 109] width 162 height 17
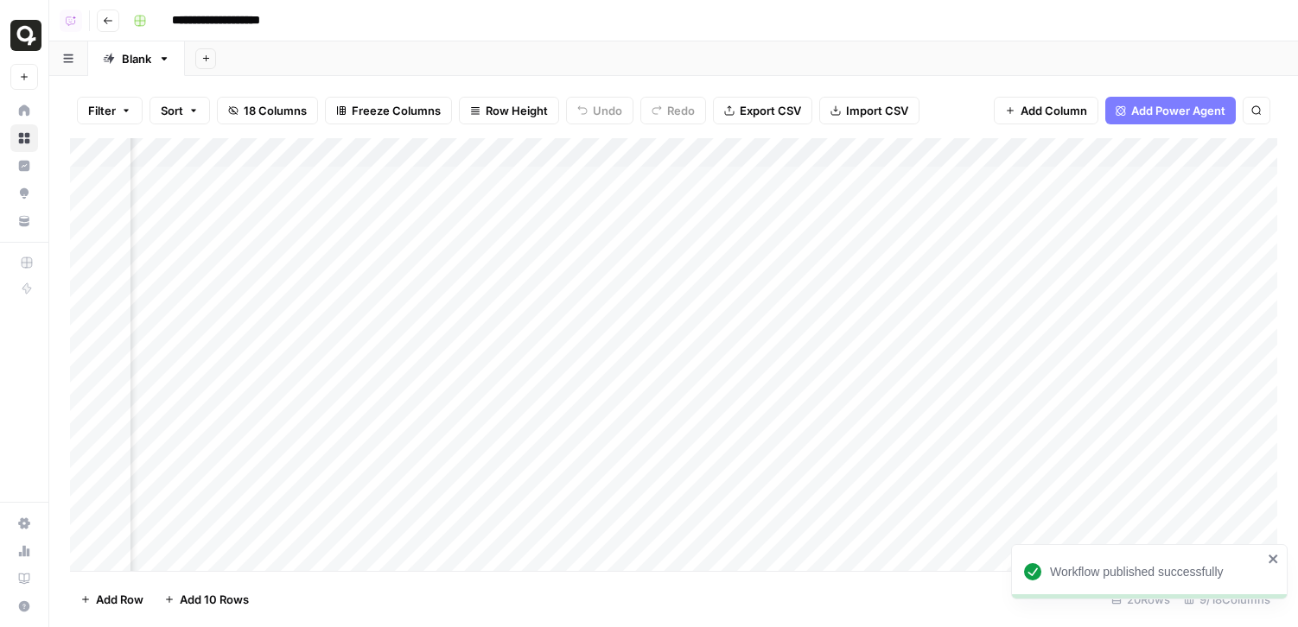
scroll to position [0, 817]
click at [677, 235] on div "Add Column" at bounding box center [673, 354] width 1207 height 433
click at [675, 267] on div "Add Column" at bounding box center [673, 354] width 1207 height 433
click at [954, 177] on div "Add Column" at bounding box center [673, 354] width 1207 height 433
click at [1209, 153] on span "Add Column" at bounding box center [1237, 153] width 60 height 16
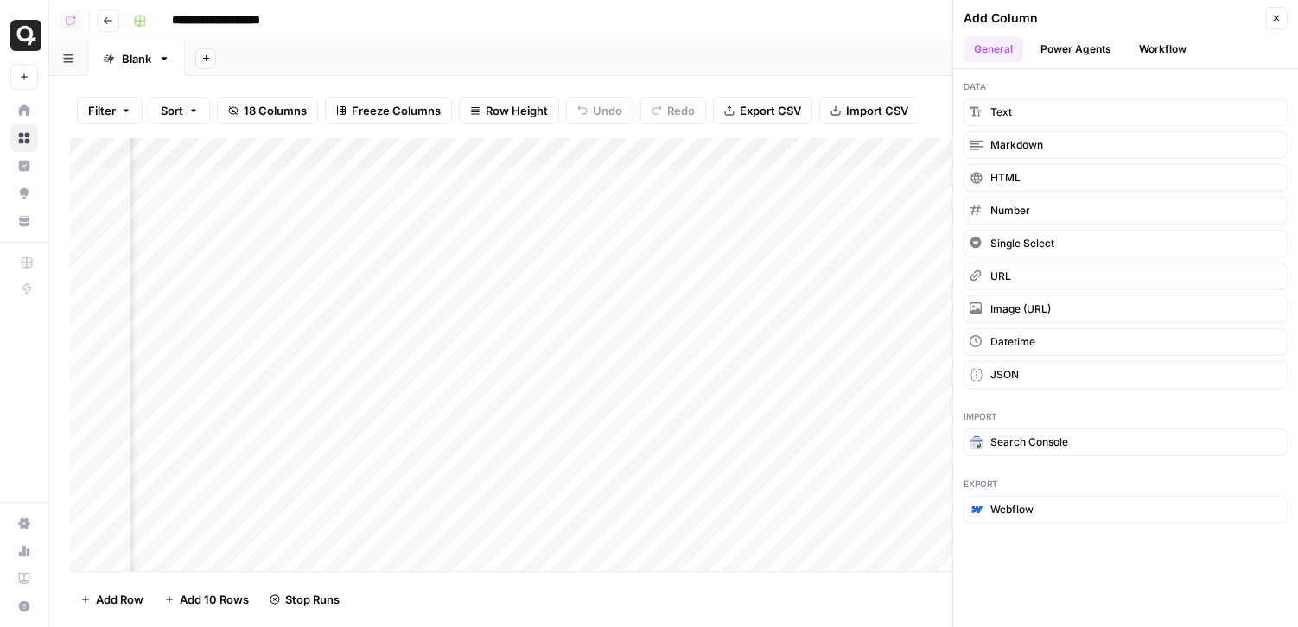
click at [1057, 58] on button "Power Agents" at bounding box center [1076, 49] width 92 height 26
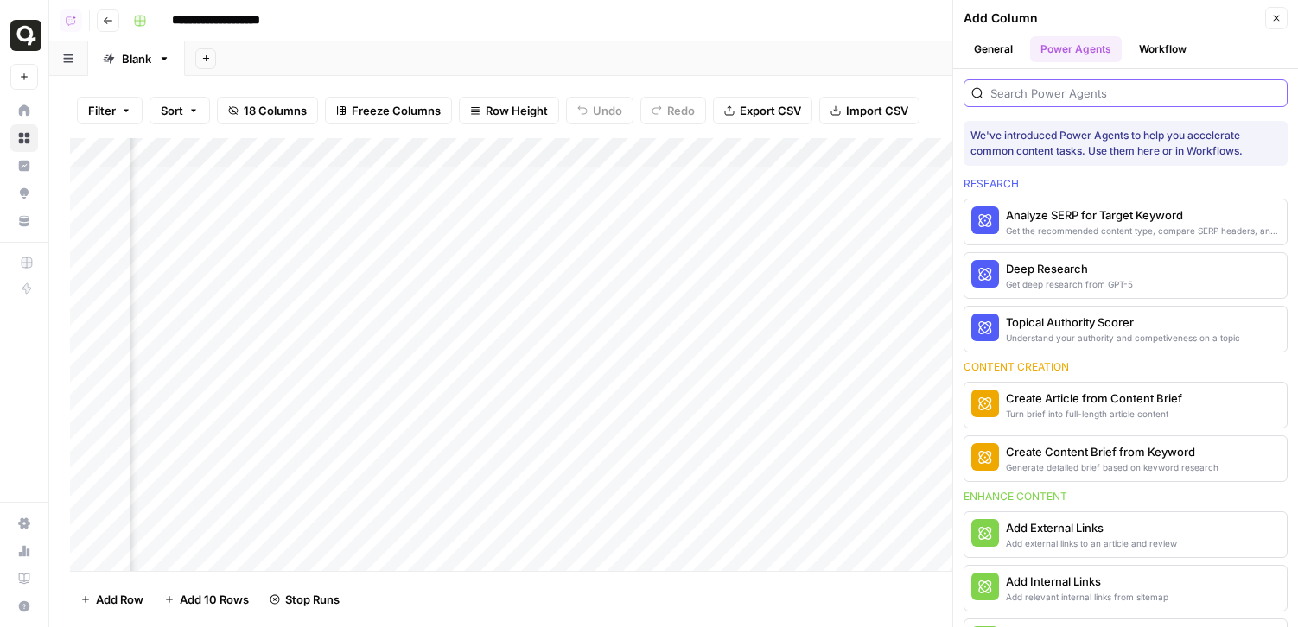
click at [1076, 93] on input "search" at bounding box center [1134, 93] width 289 height 17
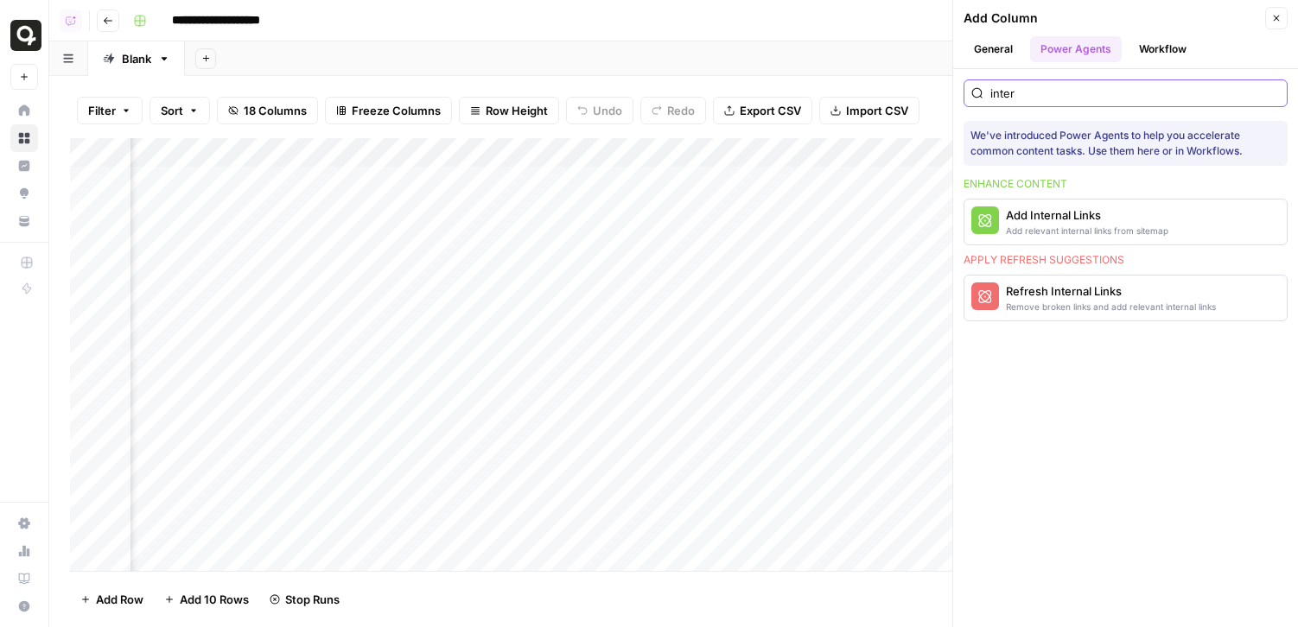
type input "inter"
click at [1024, 220] on div "Add Internal Links" at bounding box center [1087, 214] width 162 height 17
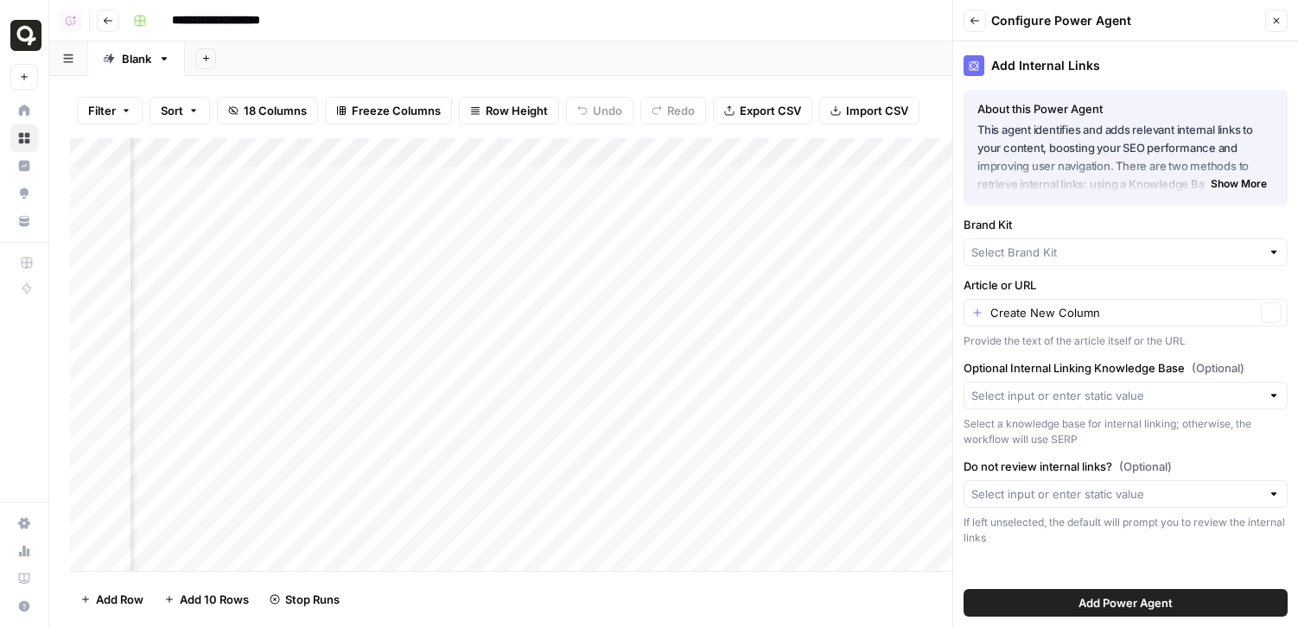
type input "quso.ai"
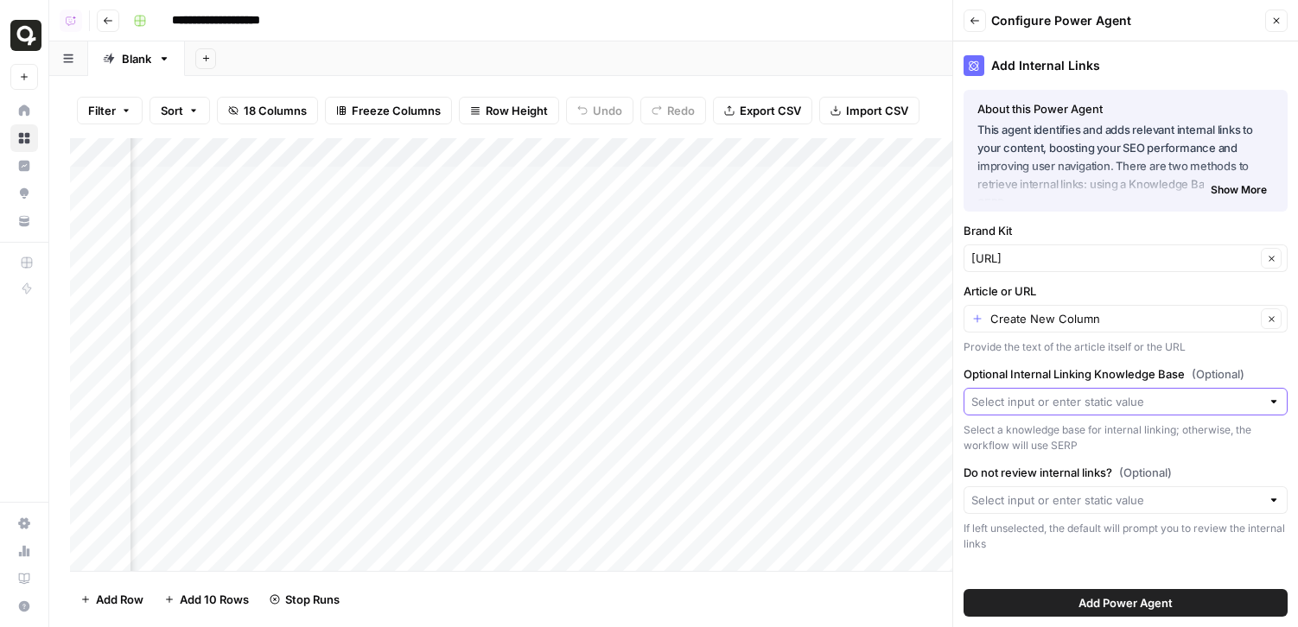
click at [1101, 403] on input "Optional Internal Linking Knowledge Base (Optional)" at bounding box center [1115, 401] width 289 height 17
click at [1083, 446] on span "Sitemap" at bounding box center [1122, 442] width 288 height 17
type input "Sitemap"
click at [1115, 599] on span "Add Power Agent" at bounding box center [1125, 602] width 94 height 17
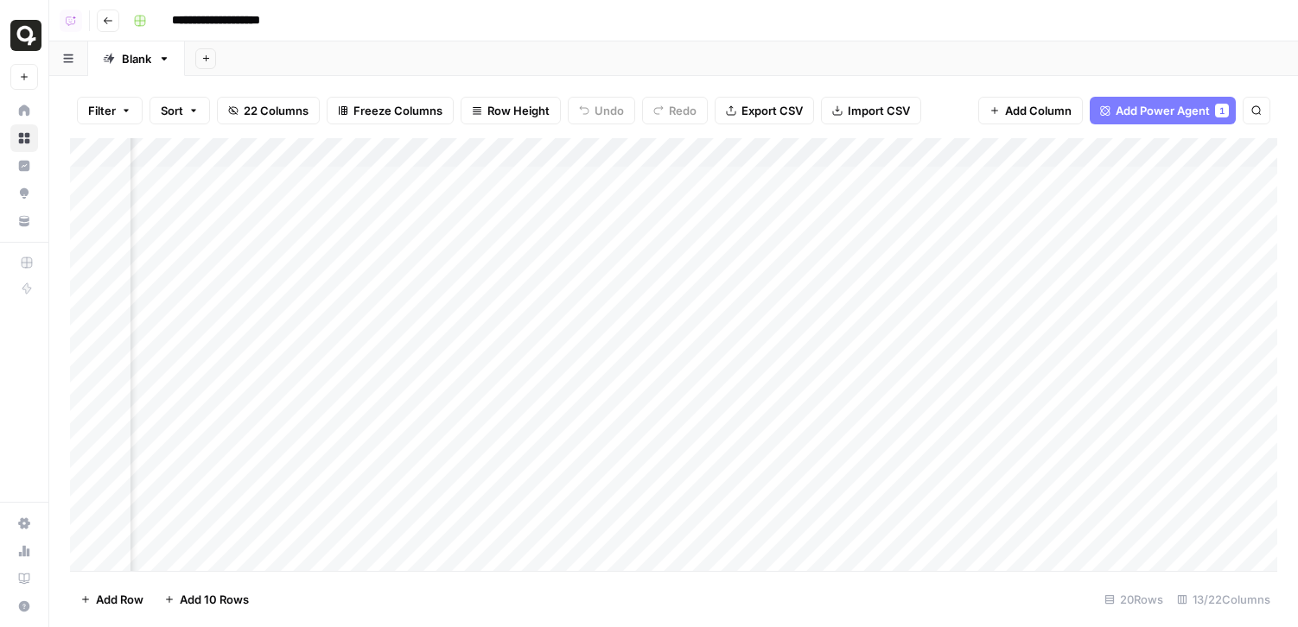
scroll to position [0, 1279]
click at [956, 154] on div "Add Column" at bounding box center [673, 354] width 1207 height 433
click at [774, 386] on span "Remove Column" at bounding box center [828, 385] width 151 height 17
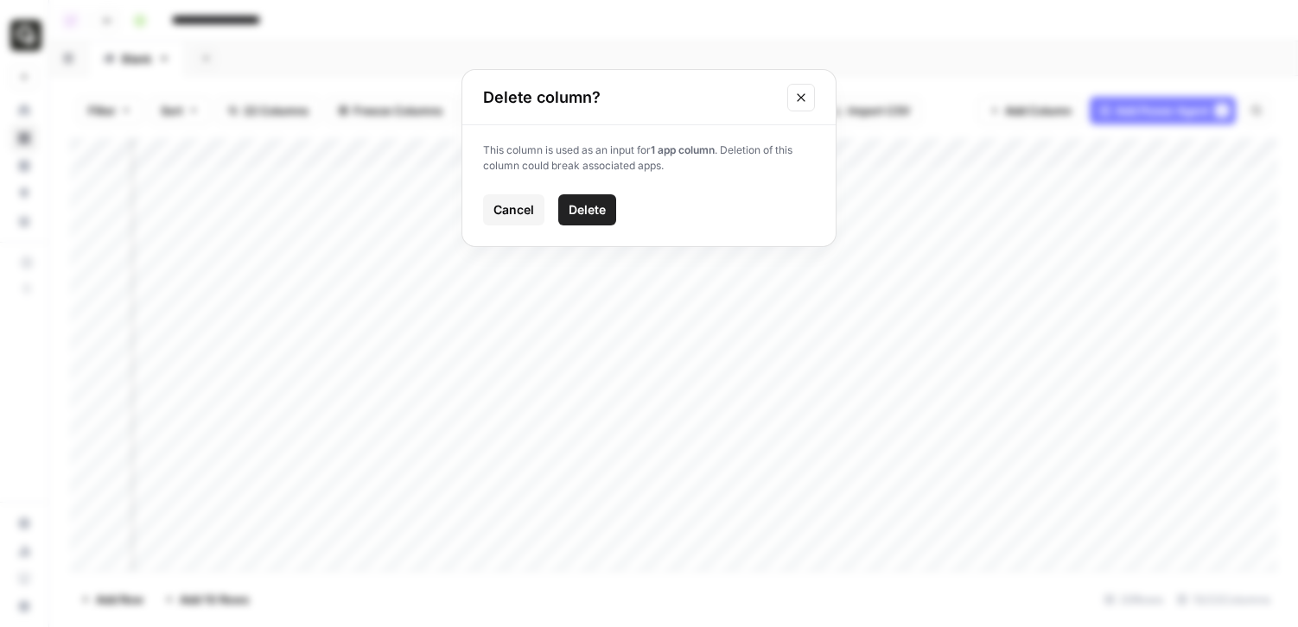
click at [598, 206] on span "Delete" at bounding box center [587, 209] width 37 height 17
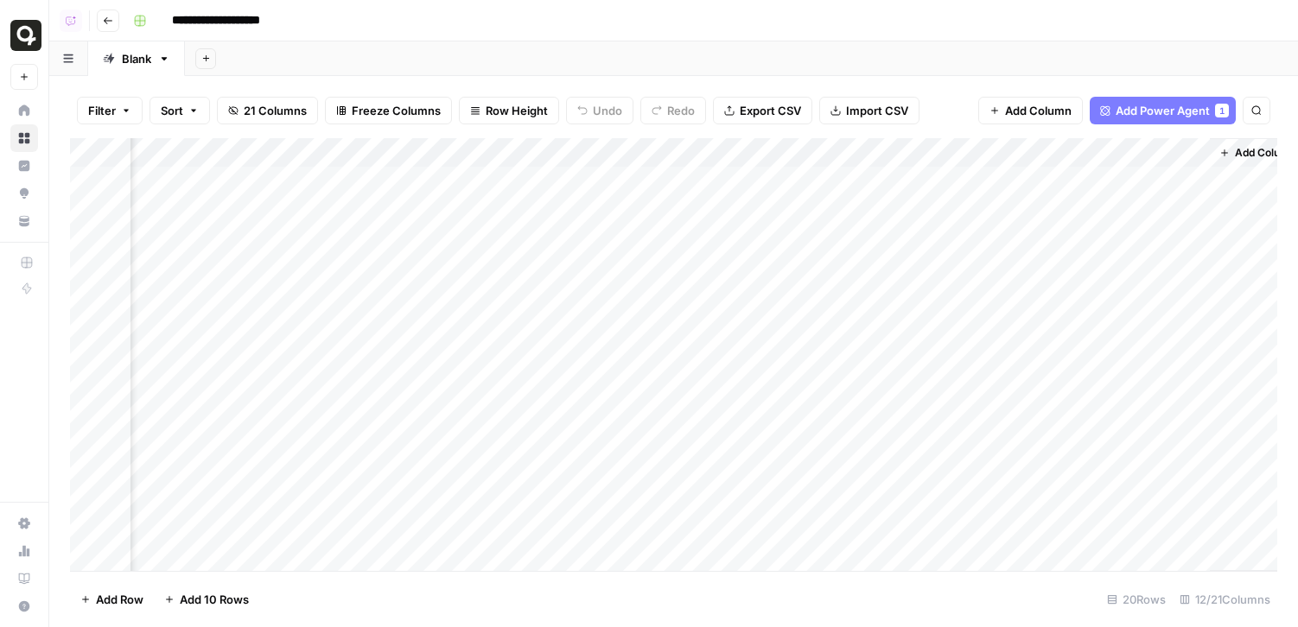
click at [856, 148] on div "Add Column" at bounding box center [673, 354] width 1207 height 433
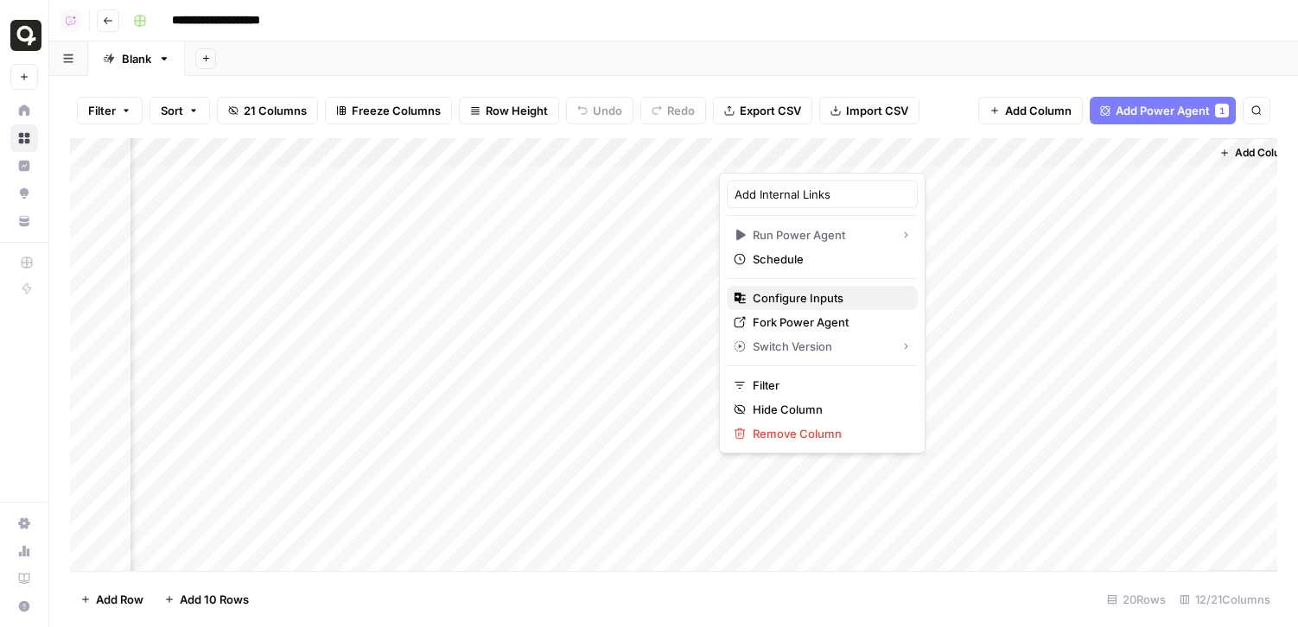
click at [789, 295] on span "Configure Inputs" at bounding box center [828, 297] width 151 height 17
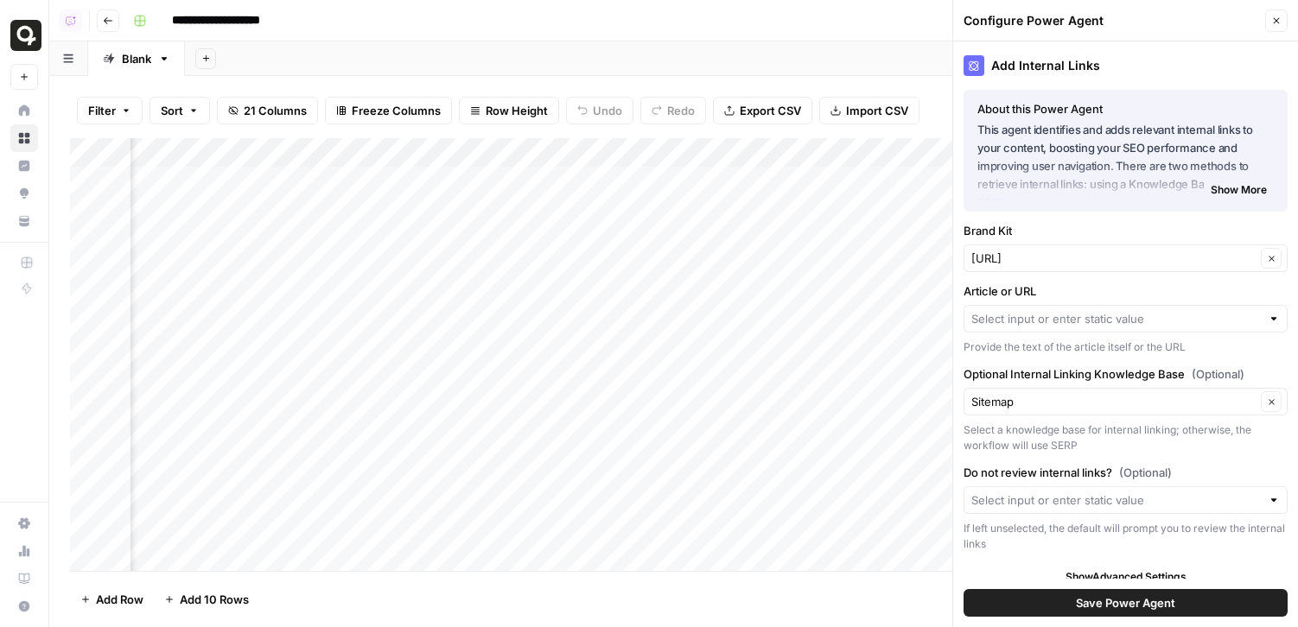
click at [1055, 327] on div at bounding box center [1125, 319] width 324 height 28
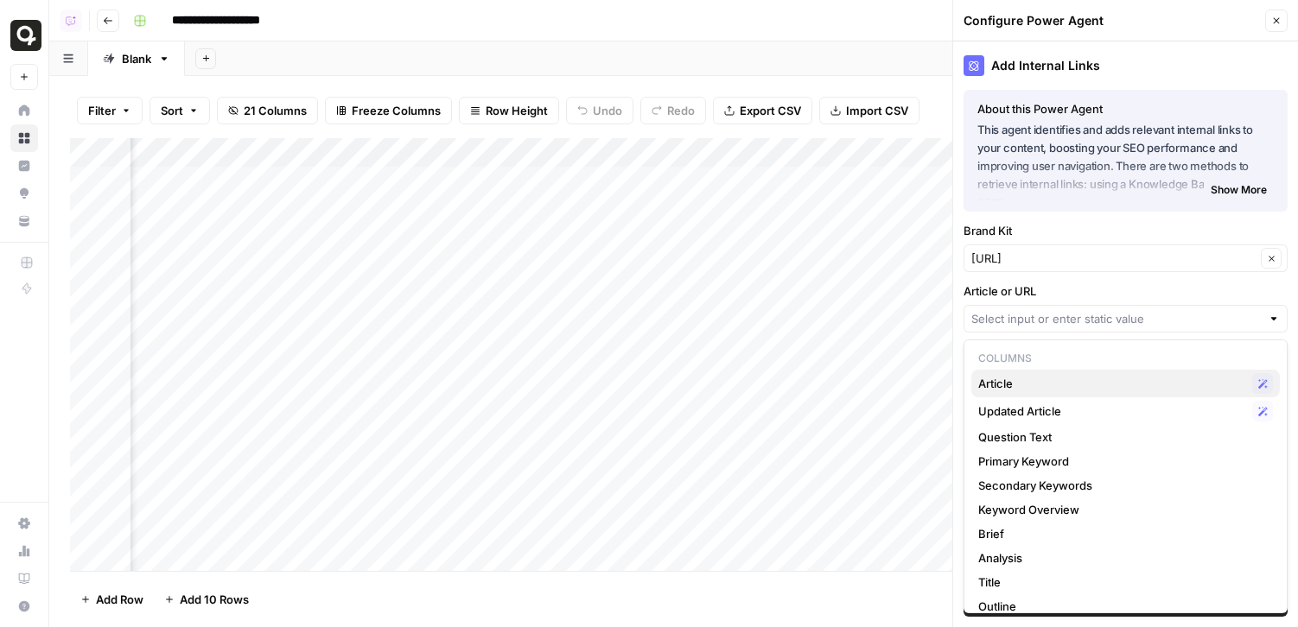
click at [1047, 379] on span "Article" at bounding box center [1111, 383] width 267 height 17
type input "Article"
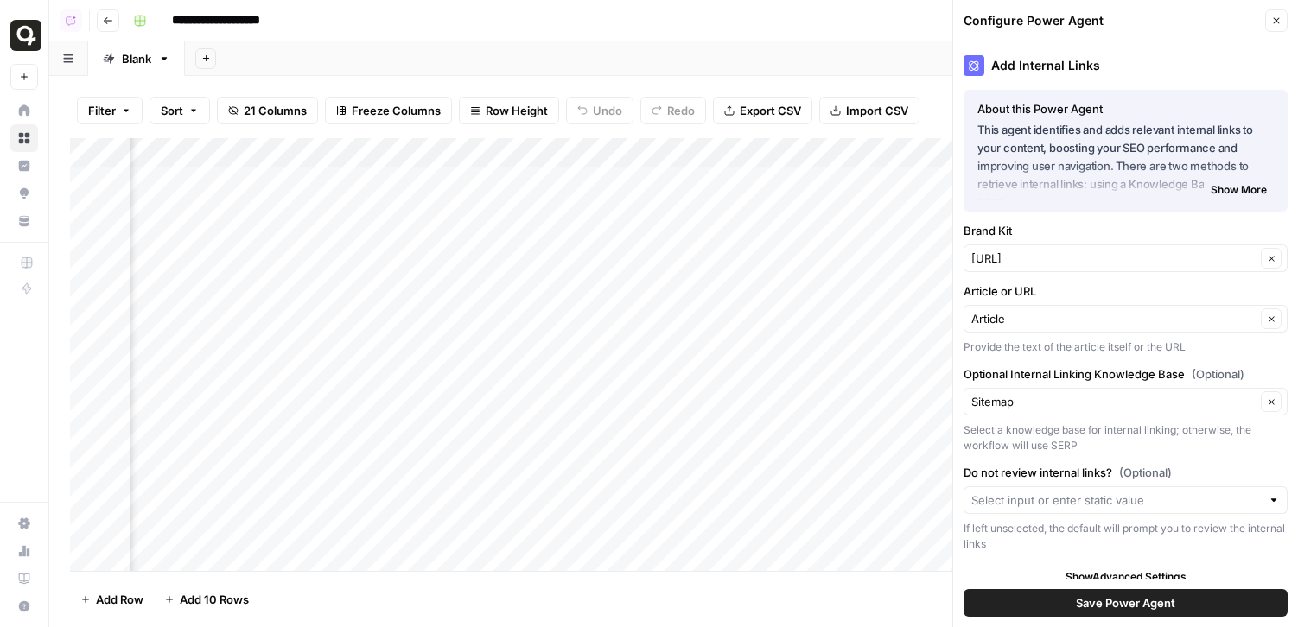
click at [1094, 605] on span "Save Power Agent" at bounding box center [1125, 602] width 99 height 17
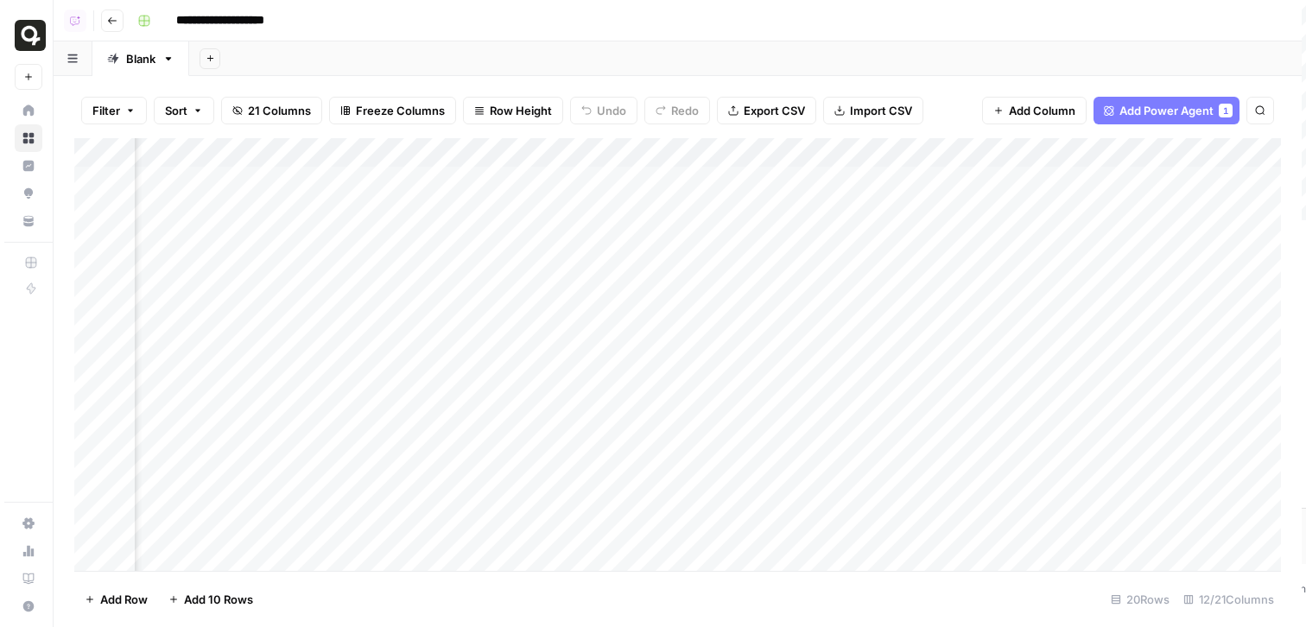
scroll to position [0, 0]
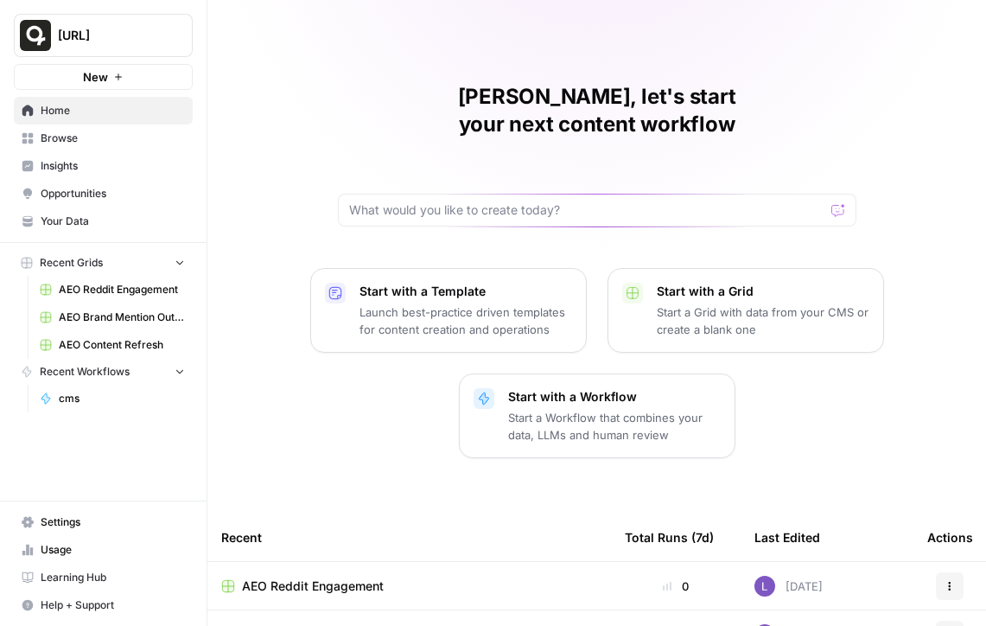
click at [136, 50] on button "[URL]" at bounding box center [103, 35] width 179 height 43
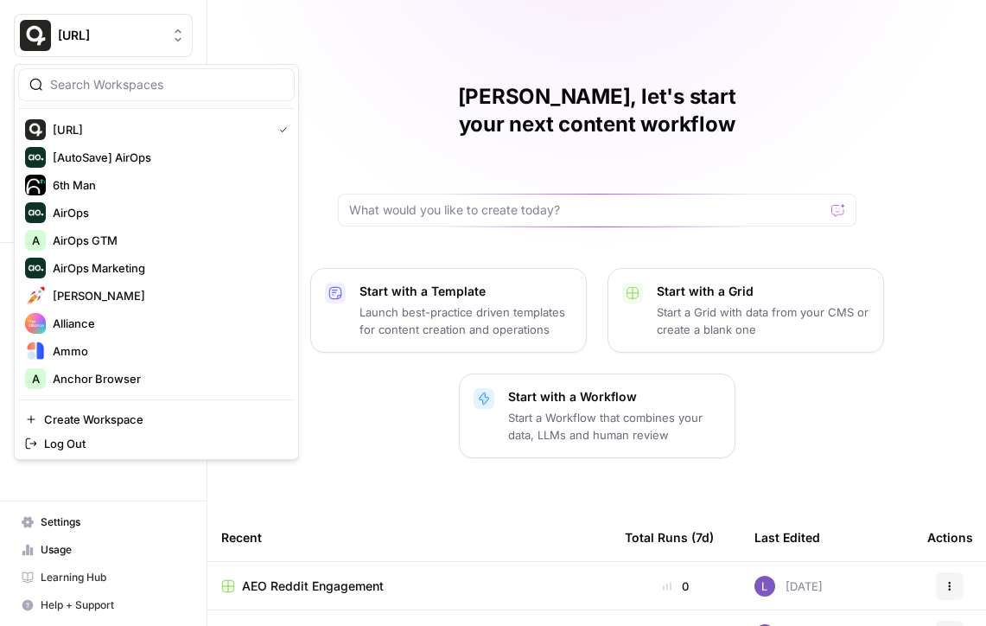
click at [192, 87] on input "search" at bounding box center [166, 84] width 233 height 17
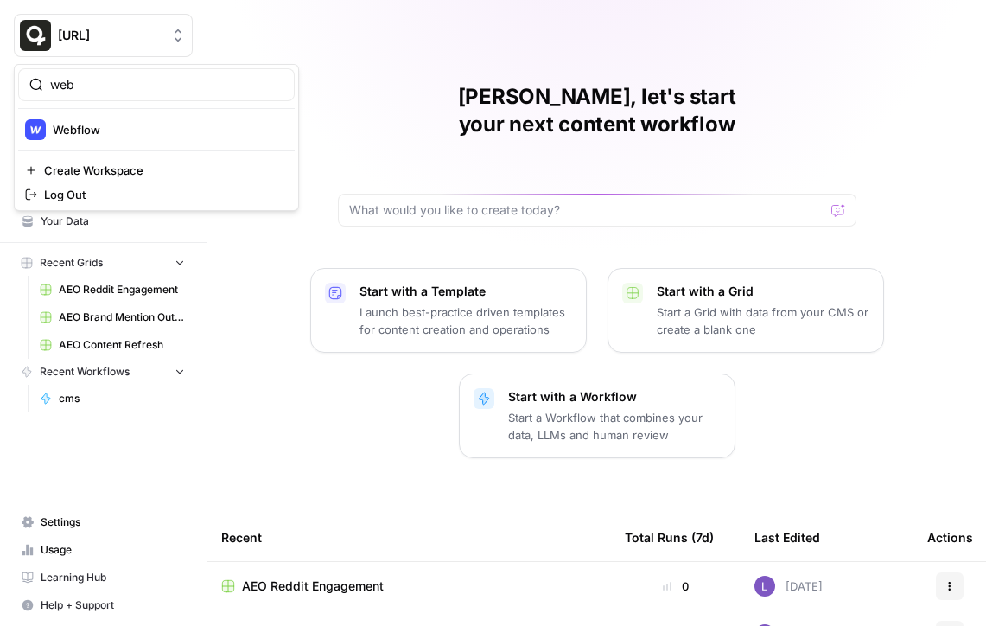
type input "web"
click at [144, 124] on span "Webflow" at bounding box center [167, 129] width 228 height 17
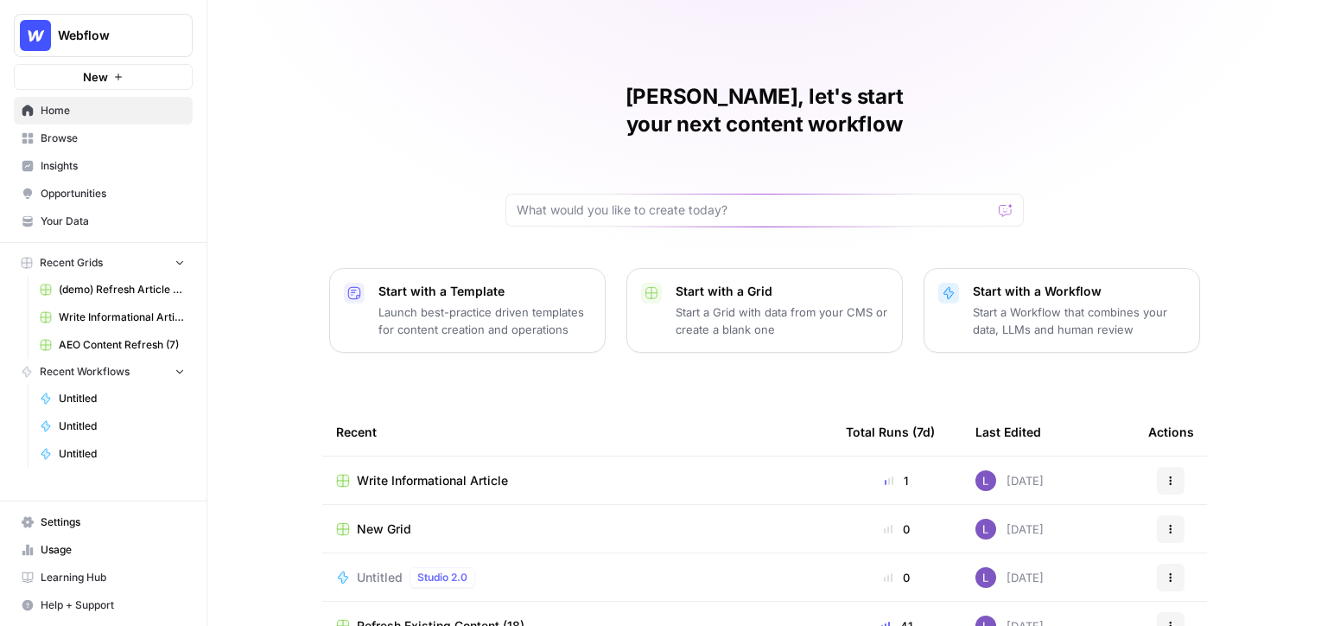
click at [163, 36] on div "Webflow" at bounding box center [122, 35] width 129 height 17
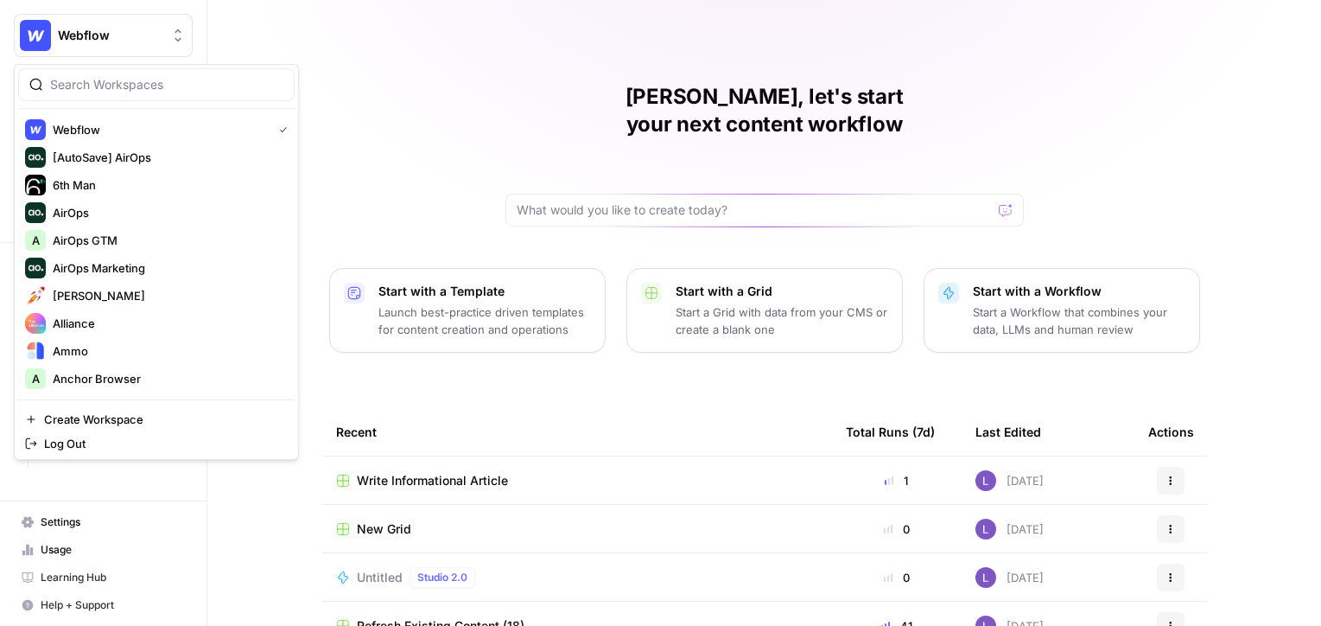
click at [298, 30] on div "Lily, let's start your next content workflow Start with a Template Launch best-…" at bounding box center [764, 411] width 1114 height 823
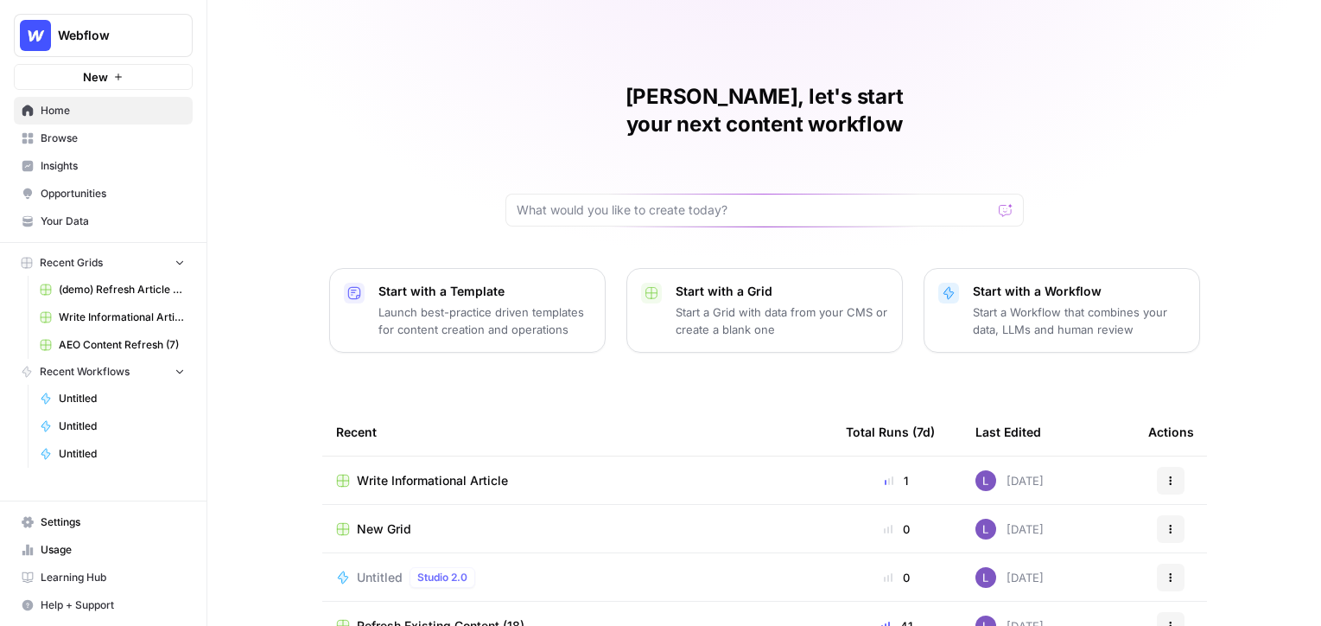
click at [86, 229] on link "Your Data" at bounding box center [103, 221] width 179 height 28
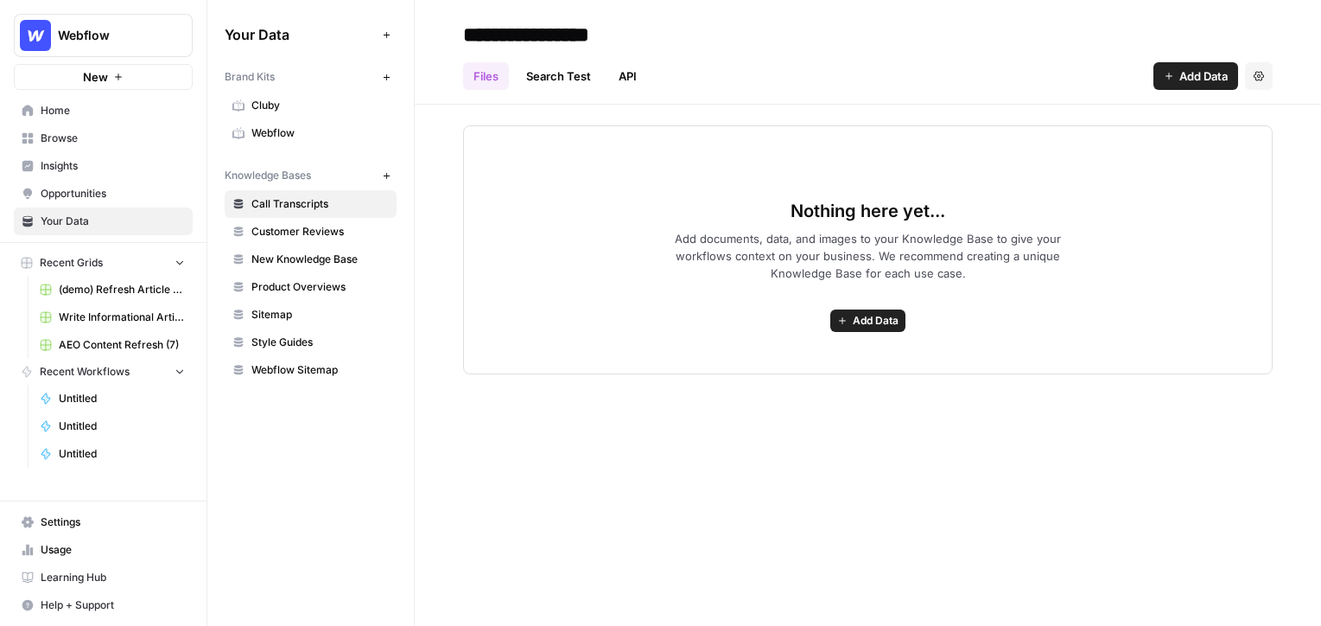
click at [292, 142] on link "Webflow" at bounding box center [311, 133] width 172 height 28
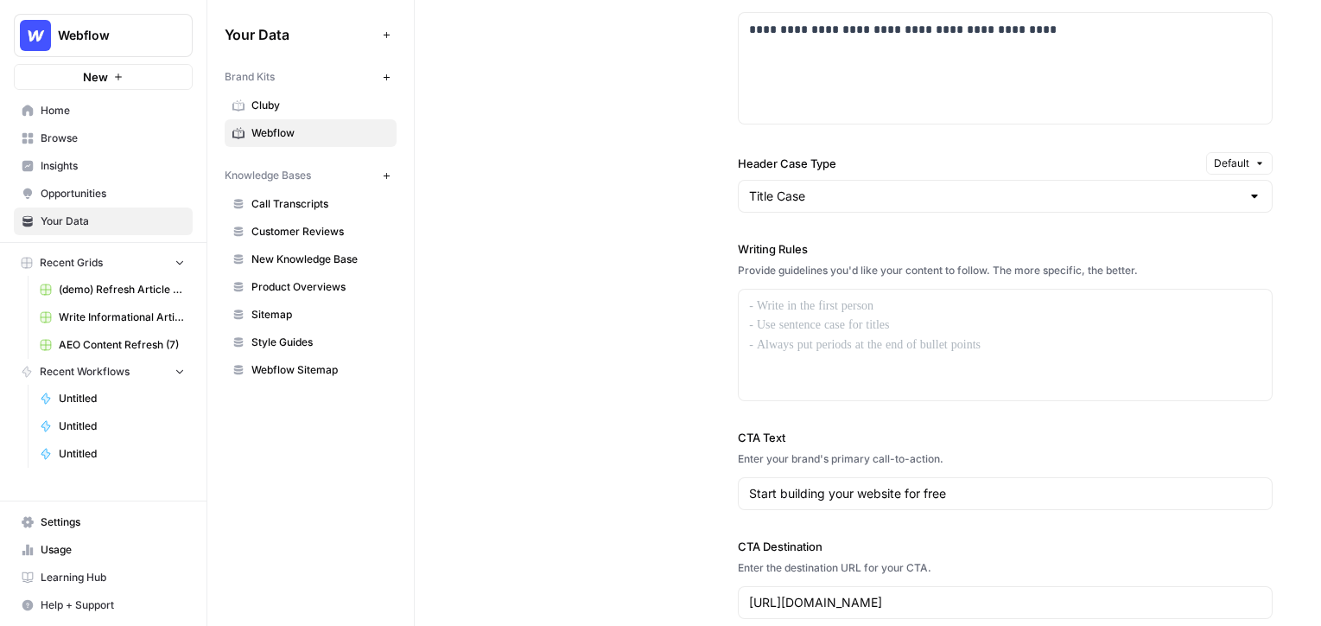
scroll to position [1349, 0]
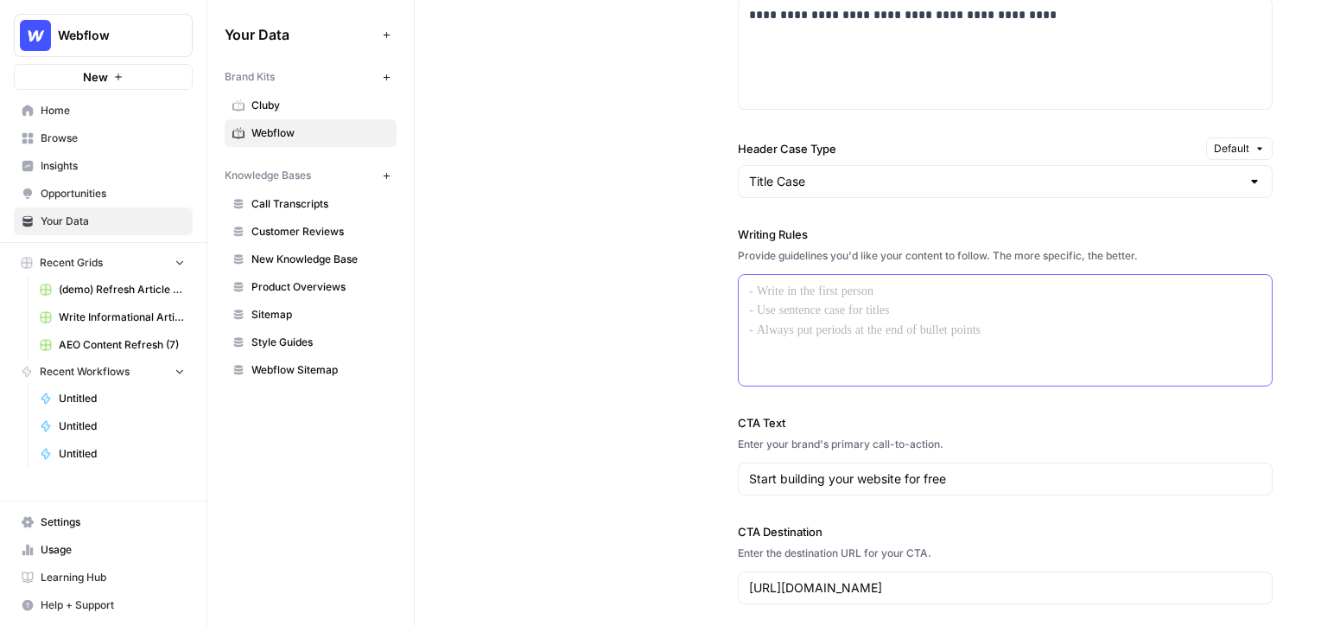
click at [848, 307] on div at bounding box center [1005, 330] width 533 height 111
drag, startPoint x: 738, startPoint y: 230, endPoint x: 885, endPoint y: 230, distance: 146.9
click at [886, 230] on label "Writing Rules" at bounding box center [1005, 234] width 535 height 17
click at [846, 333] on div at bounding box center [1005, 330] width 533 height 111
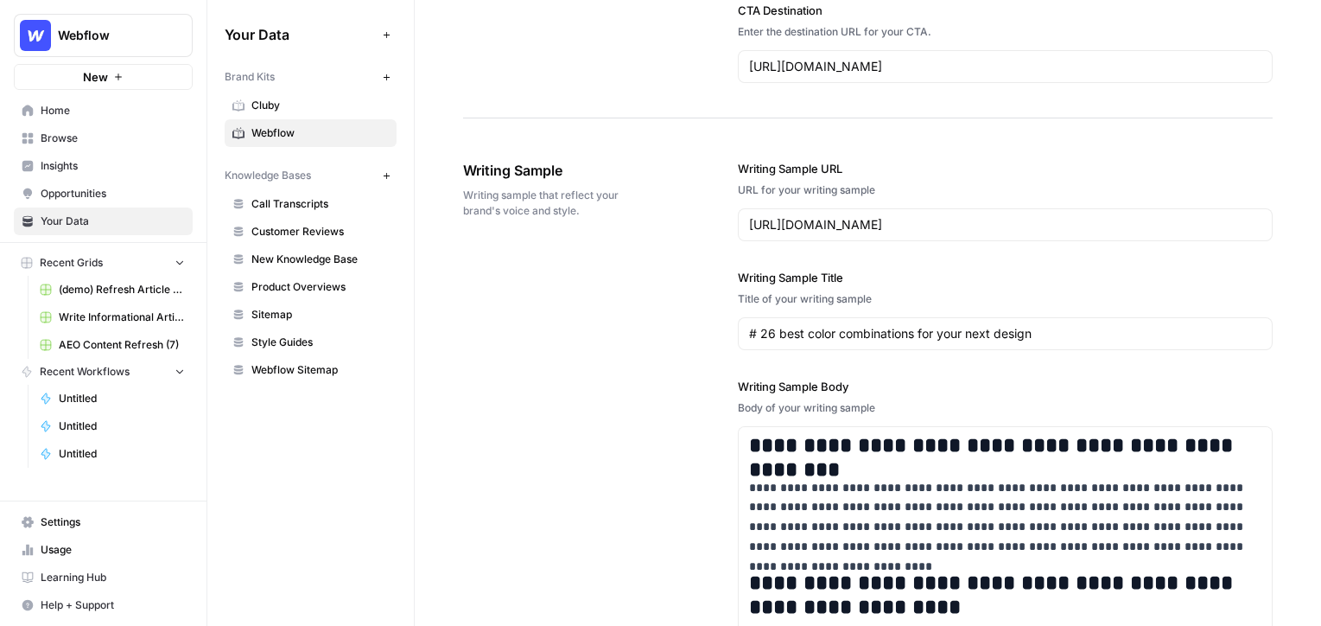
scroll to position [1881, 0]
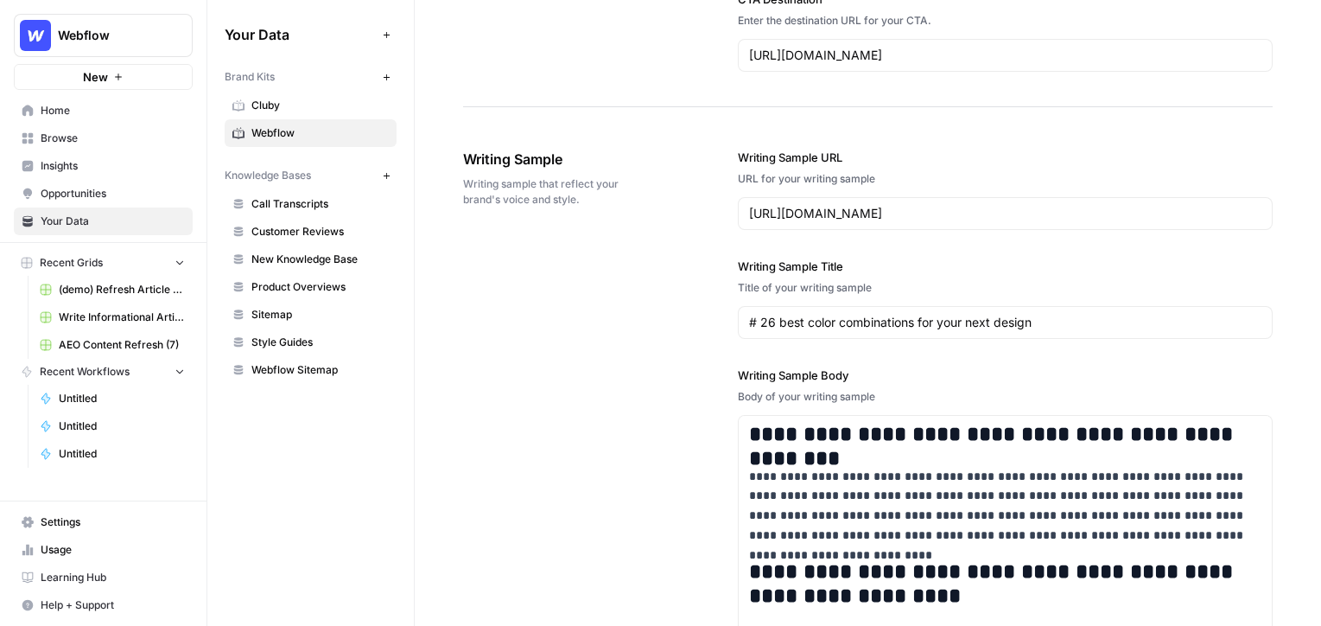
drag, startPoint x: 464, startPoint y: 165, endPoint x: 635, endPoint y: 165, distance: 171.1
click at [635, 165] on span "Writing Sample" at bounding box center [552, 159] width 178 height 21
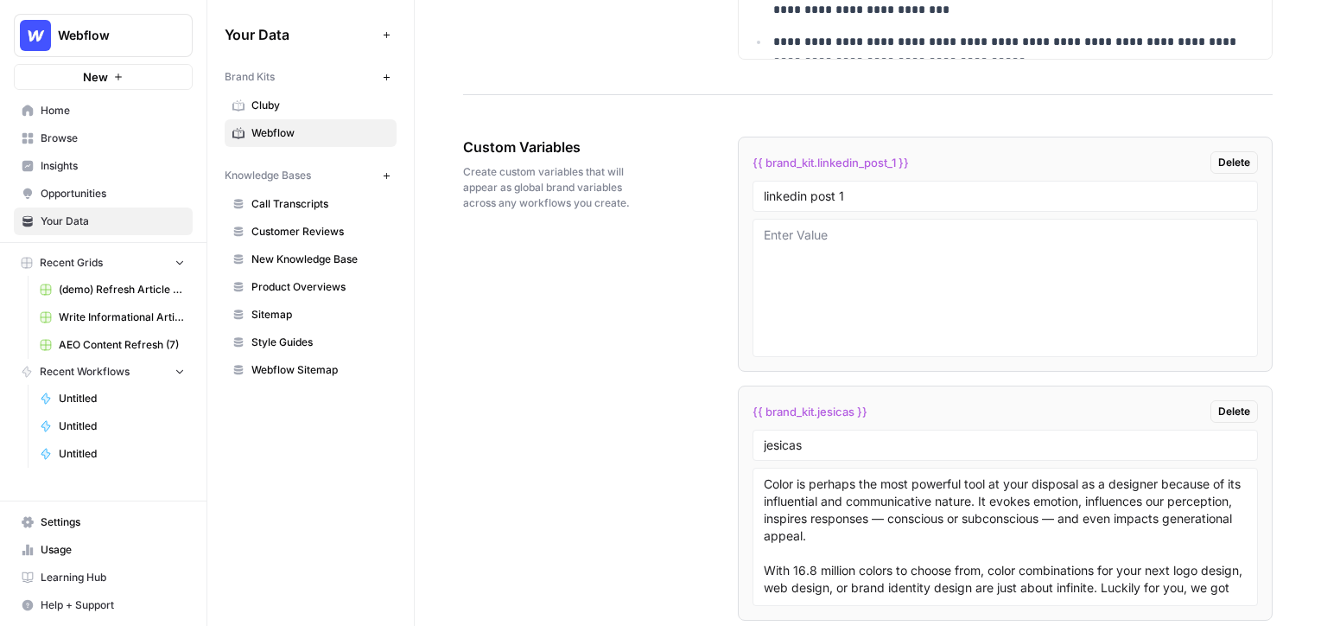
scroll to position [2738, 0]
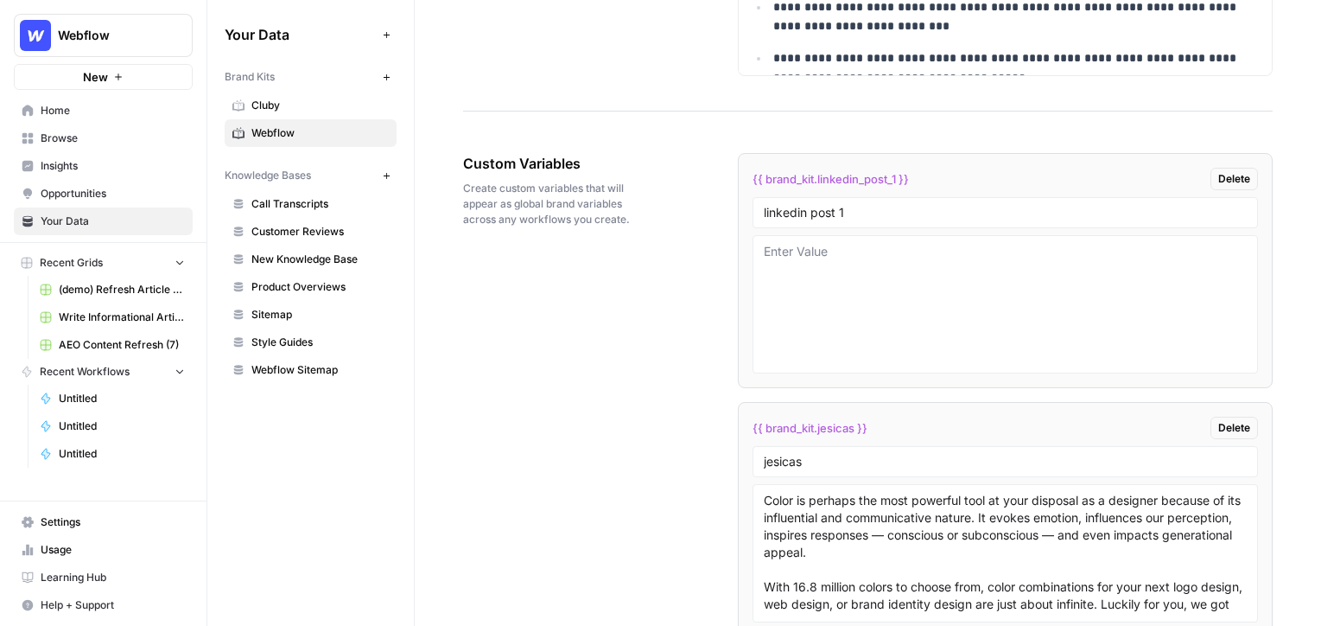
click at [275, 201] on span "Call Transcripts" at bounding box center [319, 204] width 137 height 16
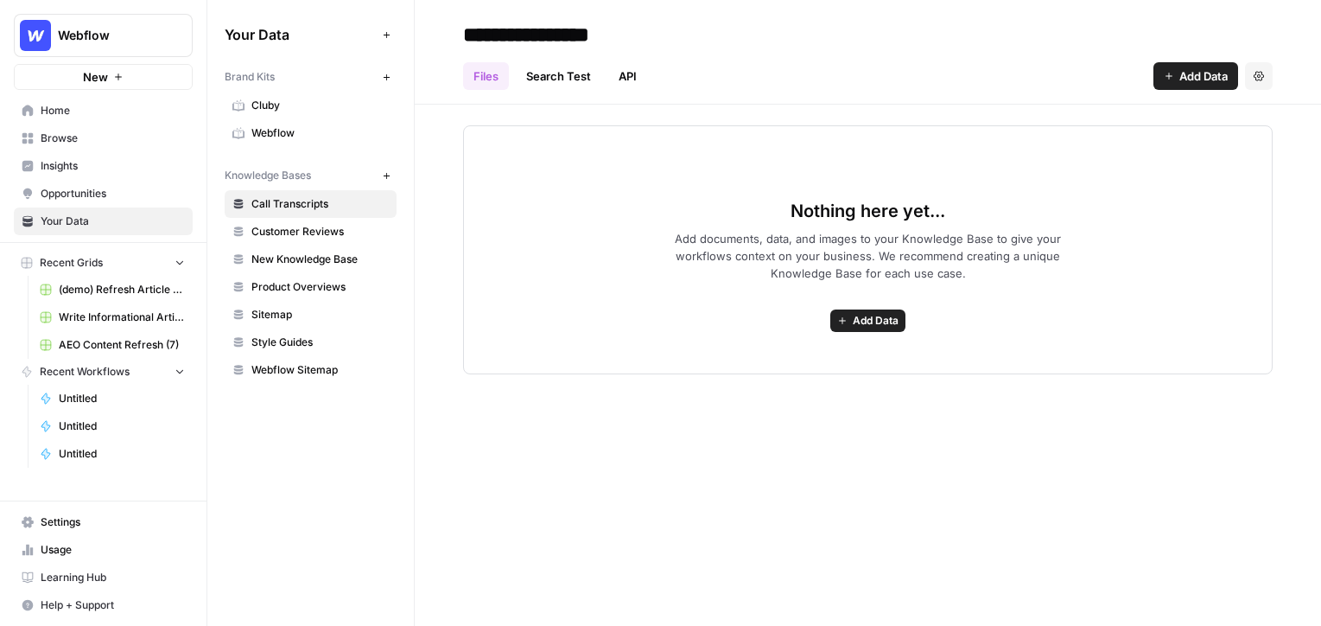
click at [870, 319] on span "Add Data" at bounding box center [876, 321] width 46 height 16
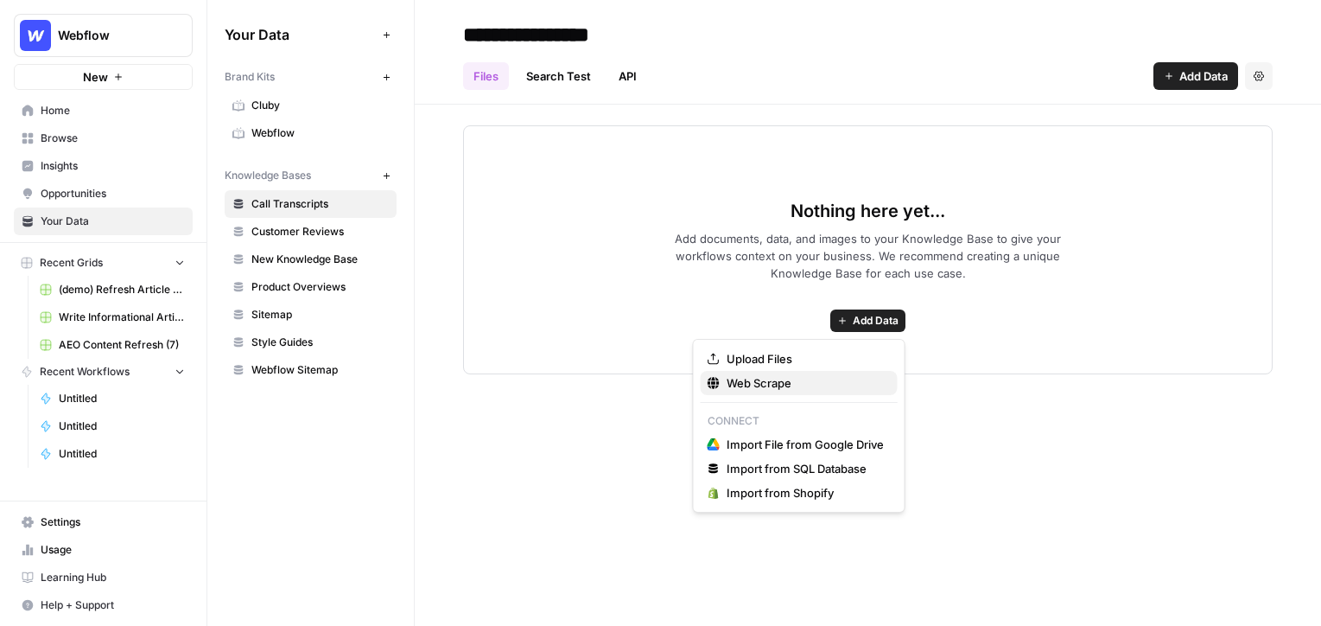
click at [767, 382] on span "Web Scrape" at bounding box center [805, 382] width 157 height 17
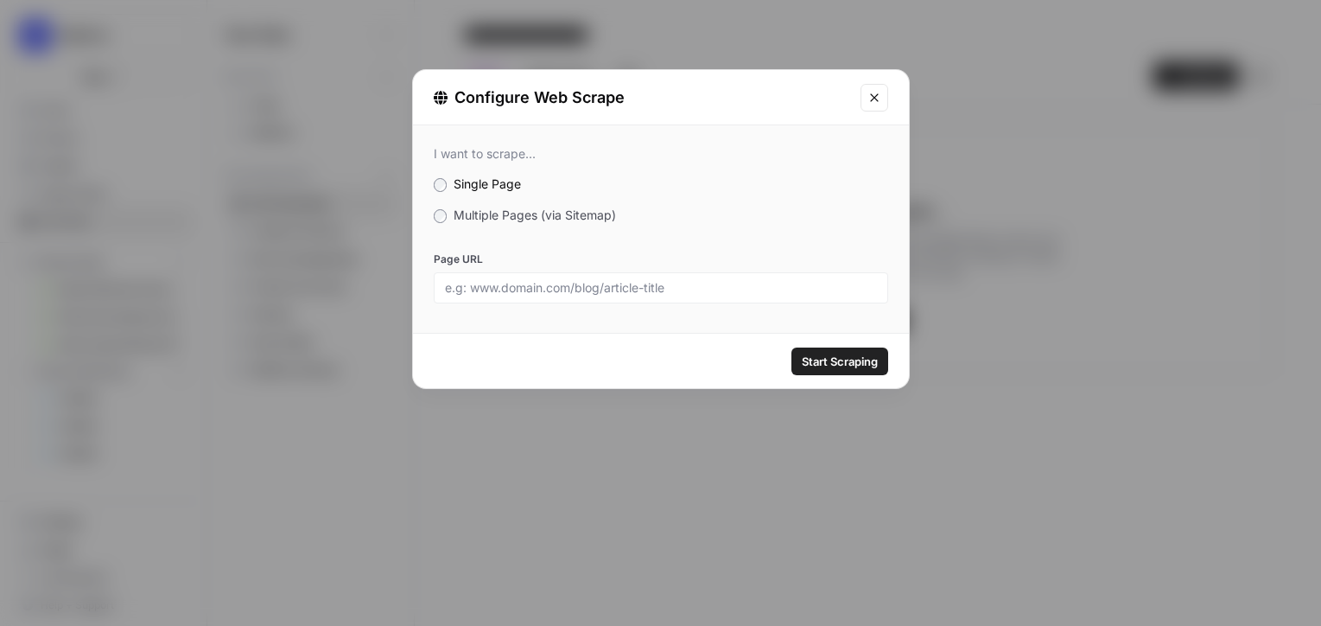
click at [878, 107] on button "Close modal" at bounding box center [875, 98] width 28 height 28
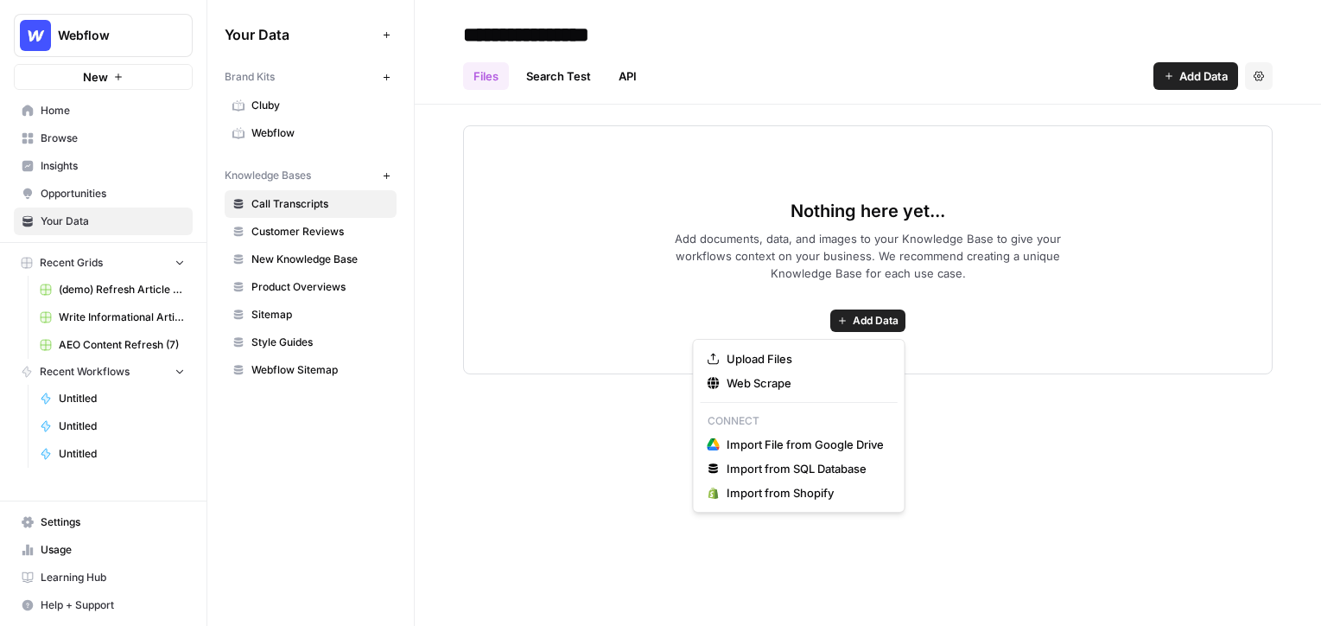
click at [848, 328] on button "Add Data" at bounding box center [867, 320] width 75 height 22
click at [771, 384] on span "Web Scrape" at bounding box center [805, 382] width 157 height 17
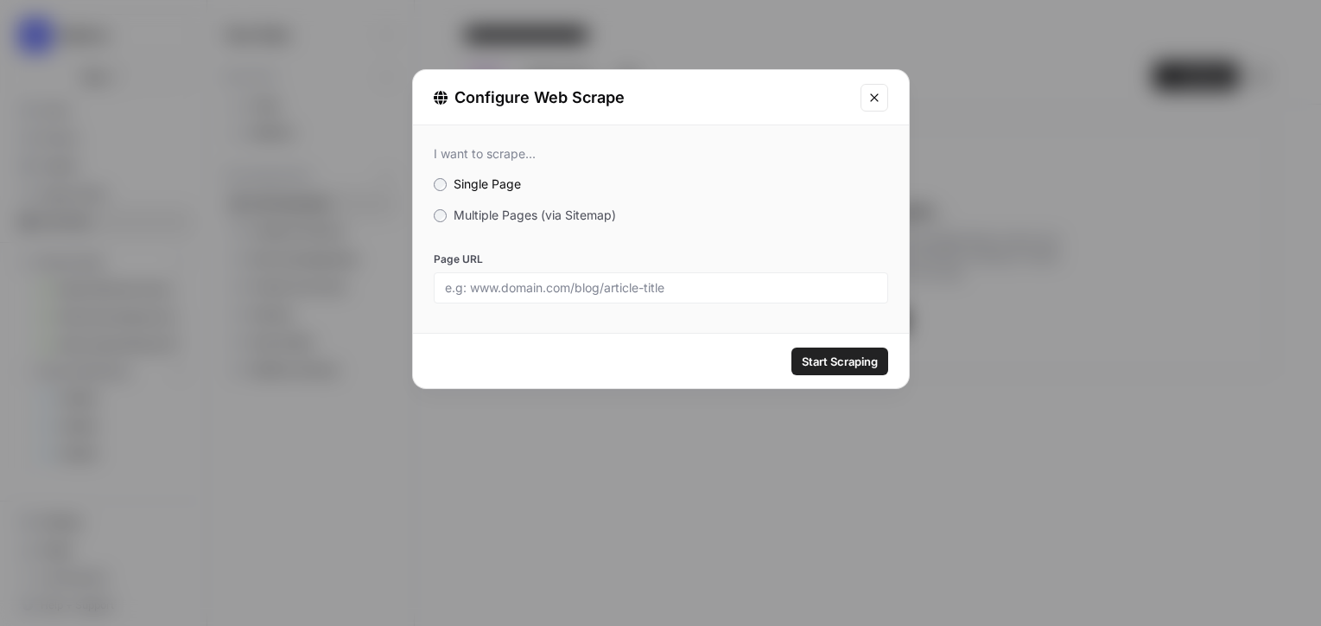
click at [547, 219] on span "Multiple Pages (via Sitemap)" at bounding box center [535, 214] width 162 height 15
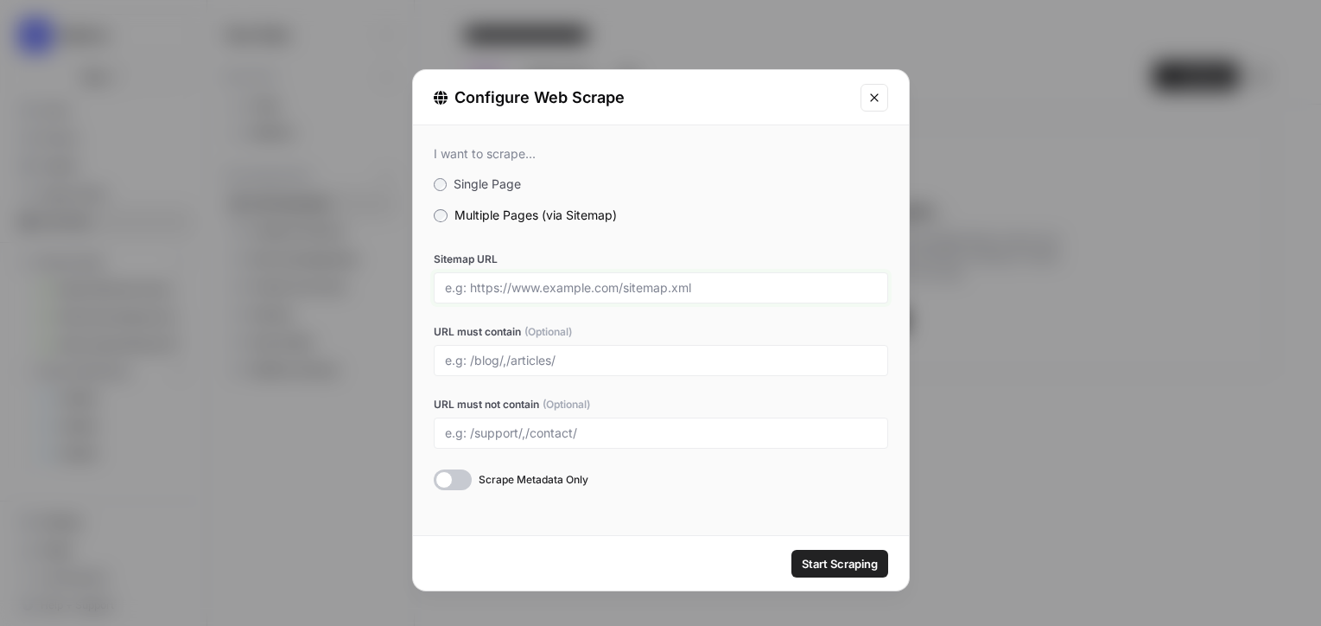
click at [614, 294] on input "Sitemap URL" at bounding box center [661, 288] width 432 height 16
drag, startPoint x: 445, startPoint y: 289, endPoint x: 618, endPoint y: 290, distance: 172.8
click at [618, 290] on input "Sitemap URL" at bounding box center [661, 288] width 432 height 16
click at [619, 288] on input "Sitemap URL" at bounding box center [661, 288] width 432 height 16
drag, startPoint x: 619, startPoint y: 288, endPoint x: 702, endPoint y: 281, distance: 82.4
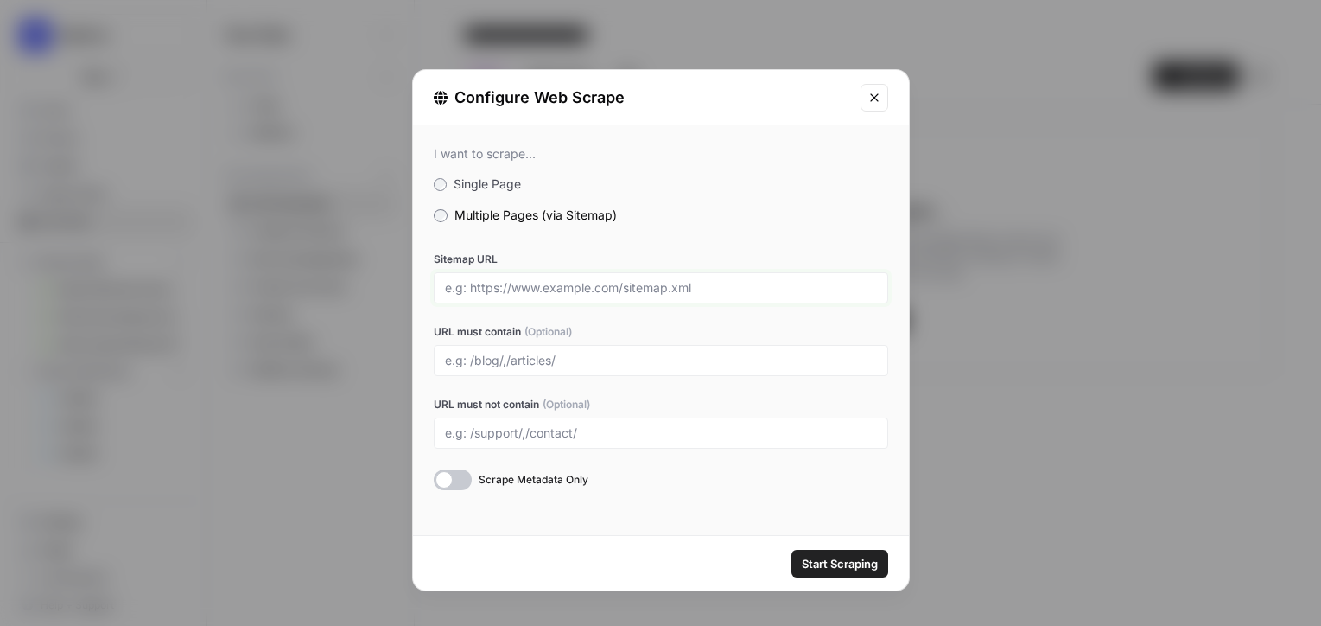
click at [702, 282] on input "Sitemap URL" at bounding box center [661, 288] width 432 height 16
click at [702, 281] on input "Sitemap URL" at bounding box center [661, 288] width 432 height 16
click at [734, 246] on div "I want to scrape... Single Page Multiple Pages (via Sitemap) Sitemap URL URL mu…" at bounding box center [661, 317] width 496 height 385
click at [485, 356] on input "URL must contain (Optional)" at bounding box center [661, 361] width 432 height 16
click at [874, 97] on icon "Close modal" at bounding box center [874, 97] width 8 height 8
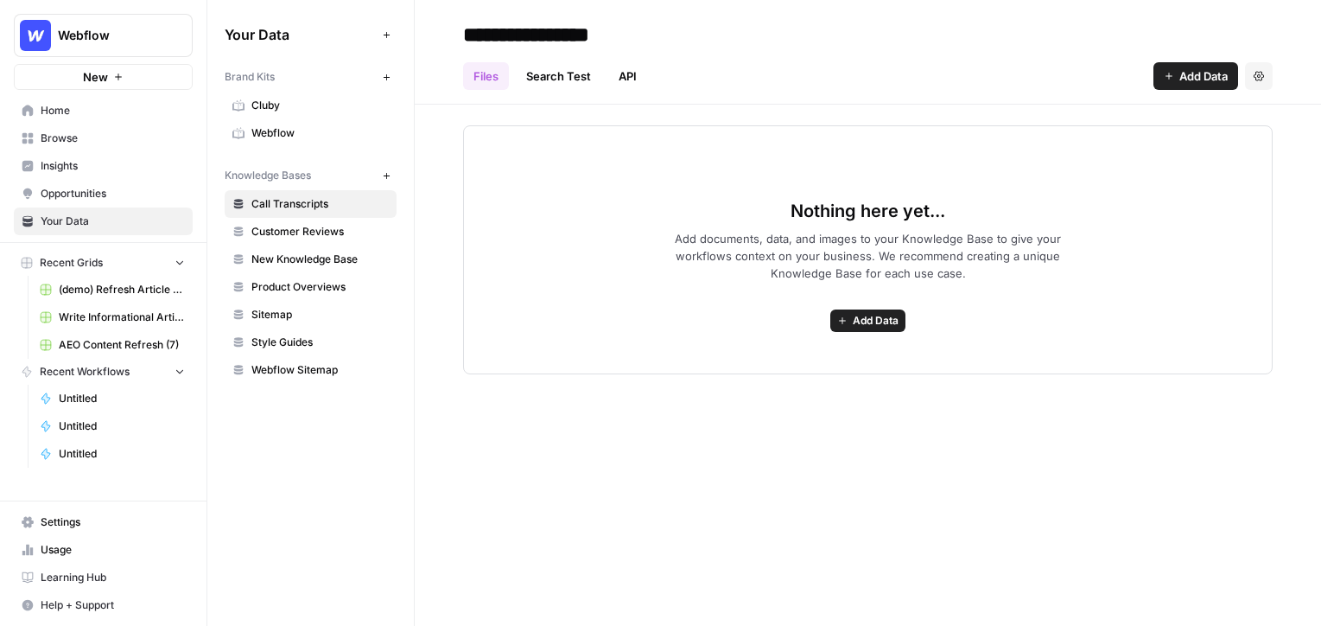
click at [124, 141] on span "Browse" at bounding box center [113, 138] width 144 height 16
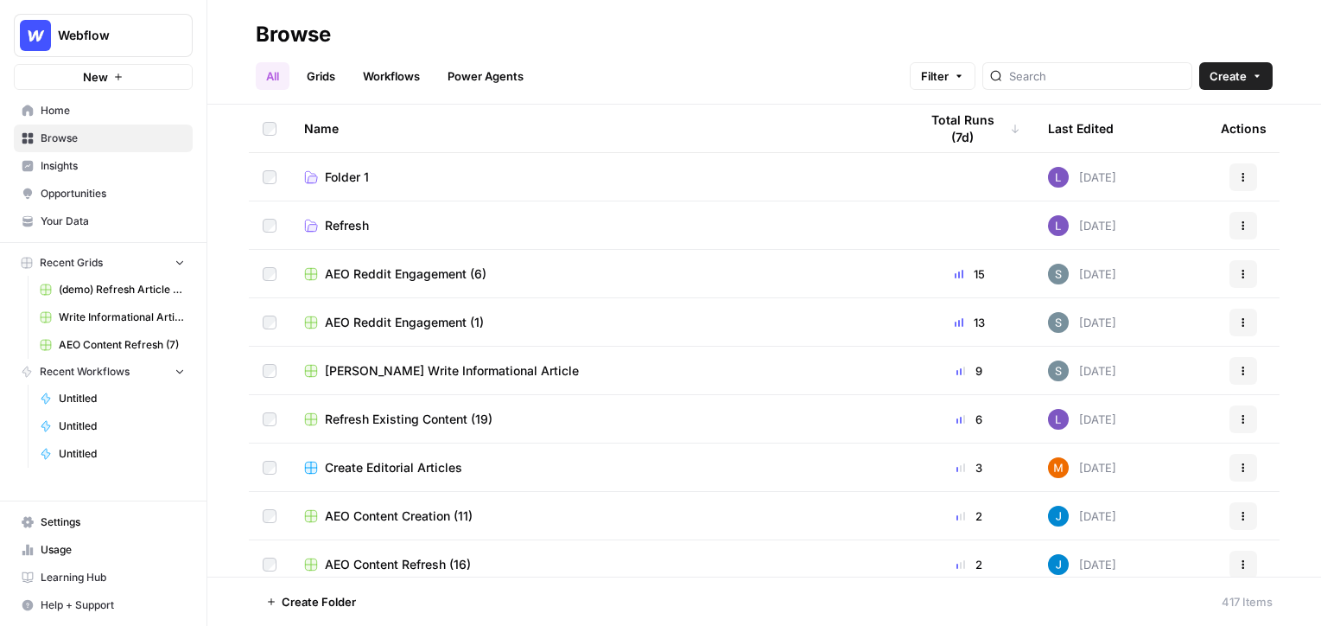
click at [124, 141] on span "Browse" at bounding box center [113, 138] width 144 height 16
click at [397, 80] on link "Workflows" at bounding box center [392, 76] width 78 height 28
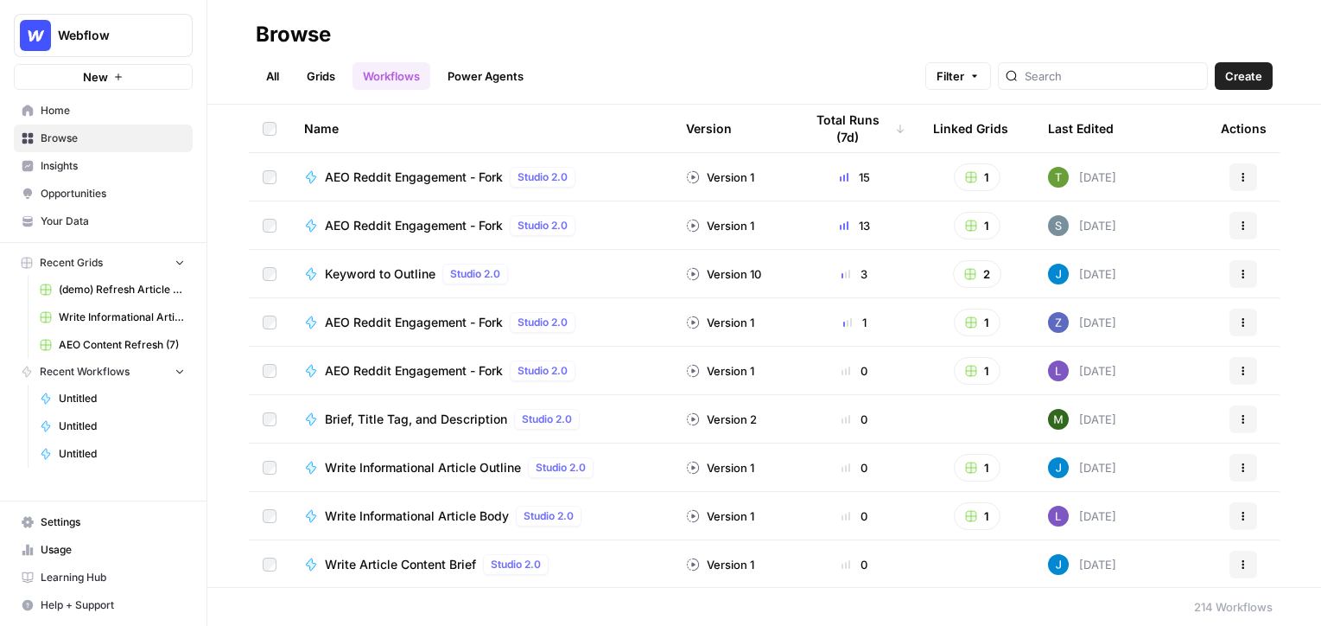
click at [985, 76] on span "Create" at bounding box center [1243, 75] width 37 height 17
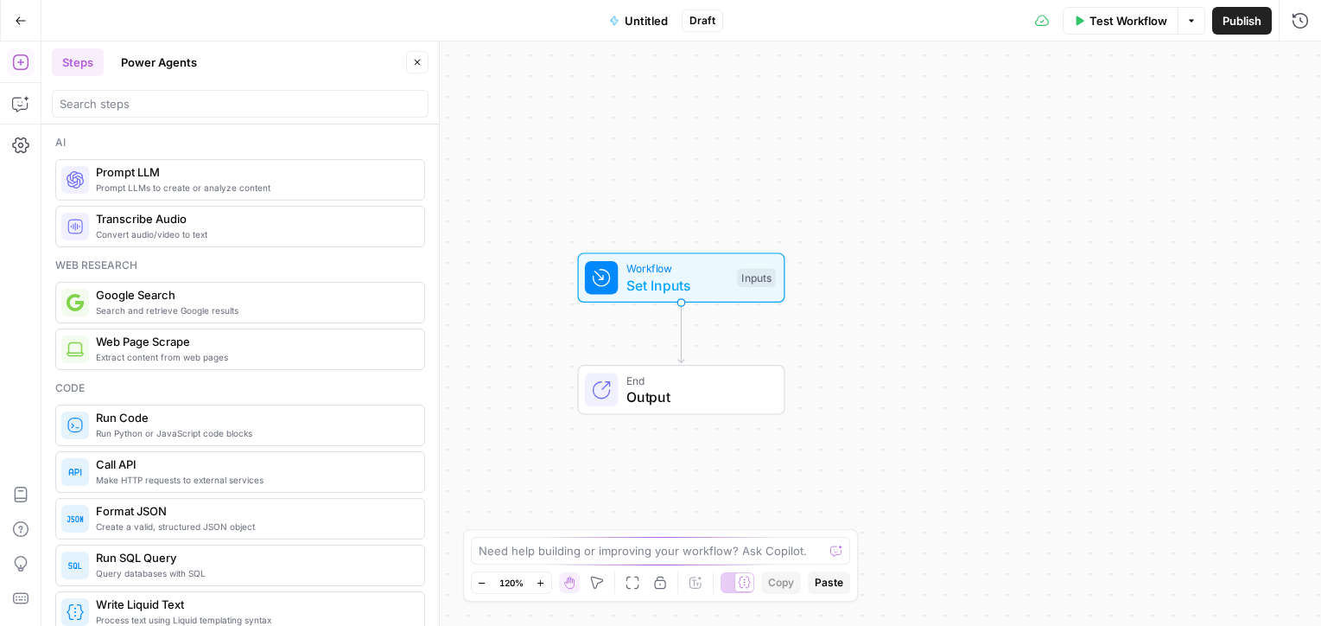
scroll to position [25, 0]
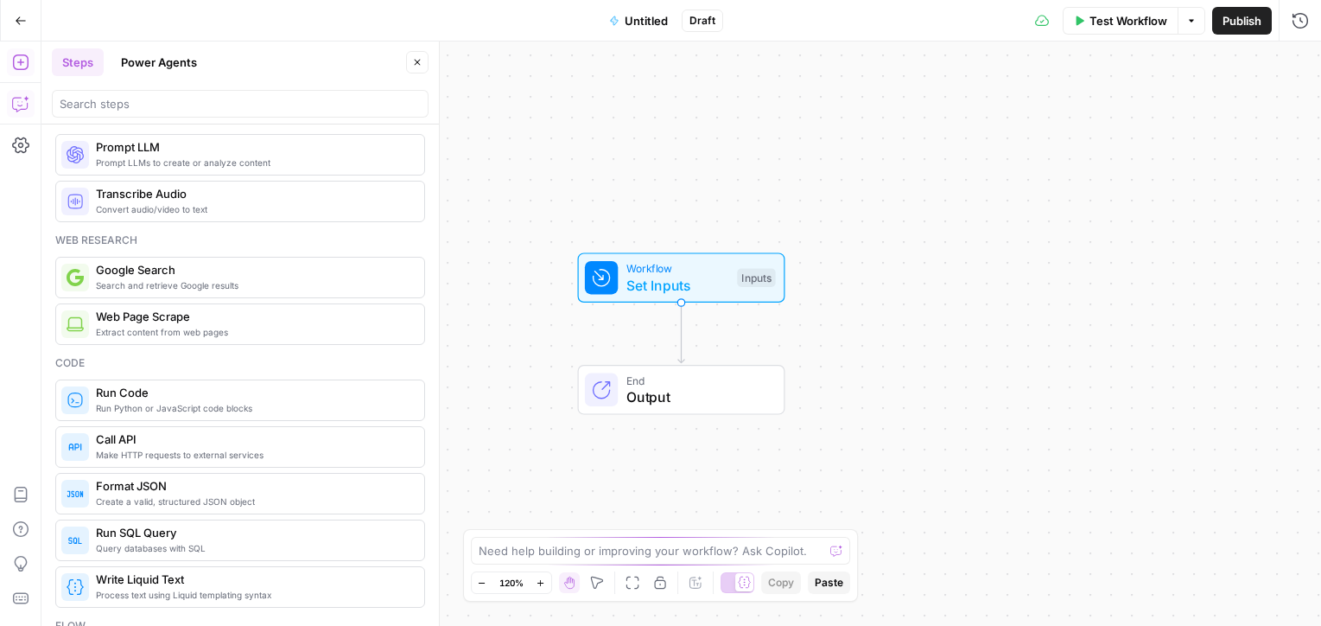
click at [15, 100] on icon "button" at bounding box center [20, 103] width 17 height 17
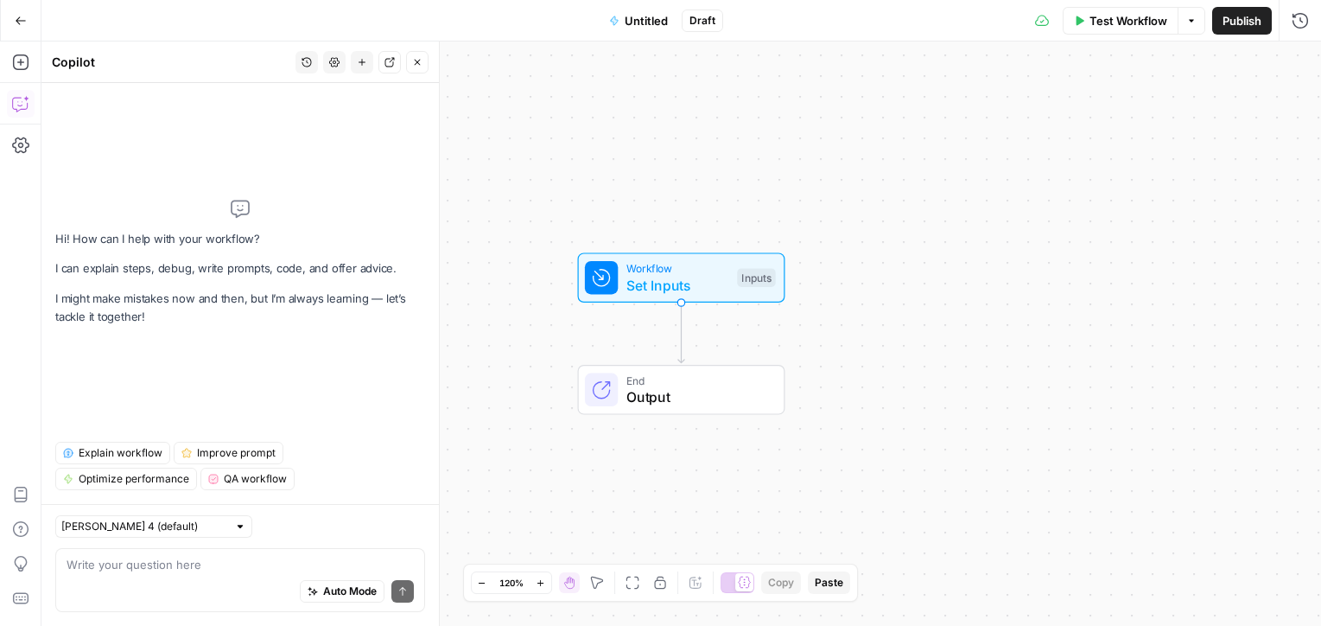
click at [116, 596] on div "Auto Mode Send" at bounding box center [240, 592] width 347 height 38
click at [262, 376] on div "Hi! How can I help with your workflow? I can explain steps, debug, write prompt…" at bounding box center [240, 262] width 370 height 331
click at [33, 59] on button "Add Steps" at bounding box center [21, 62] width 28 height 28
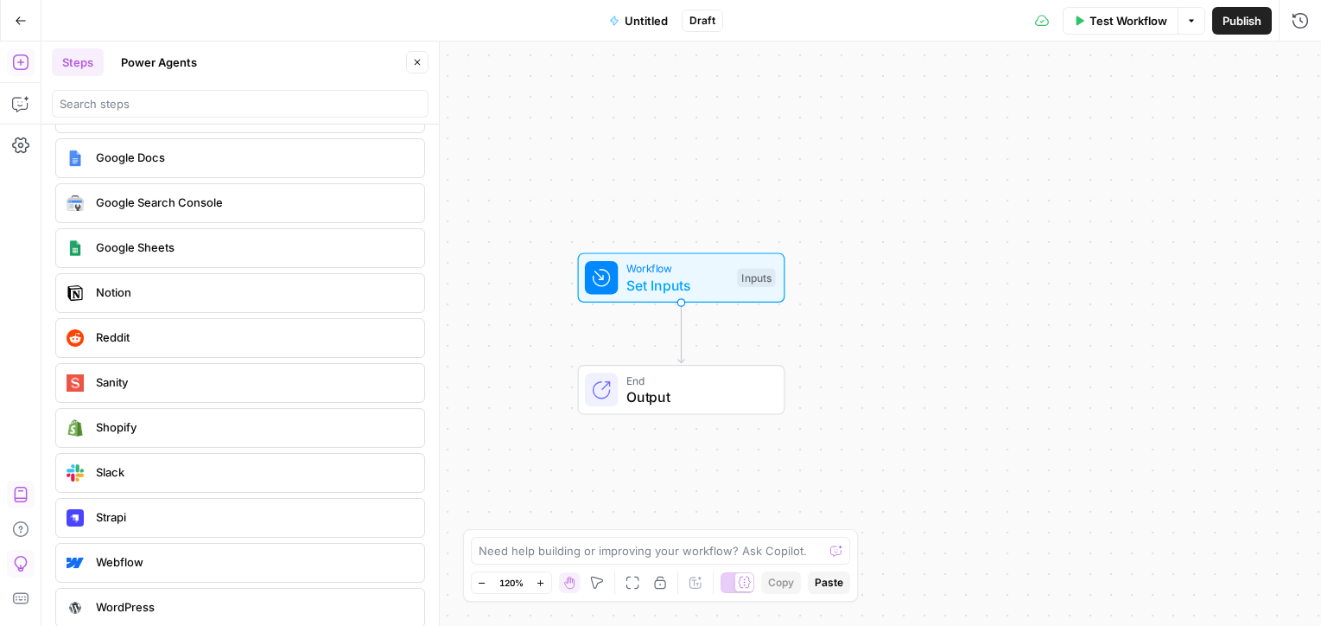
scroll to position [3494, 0]
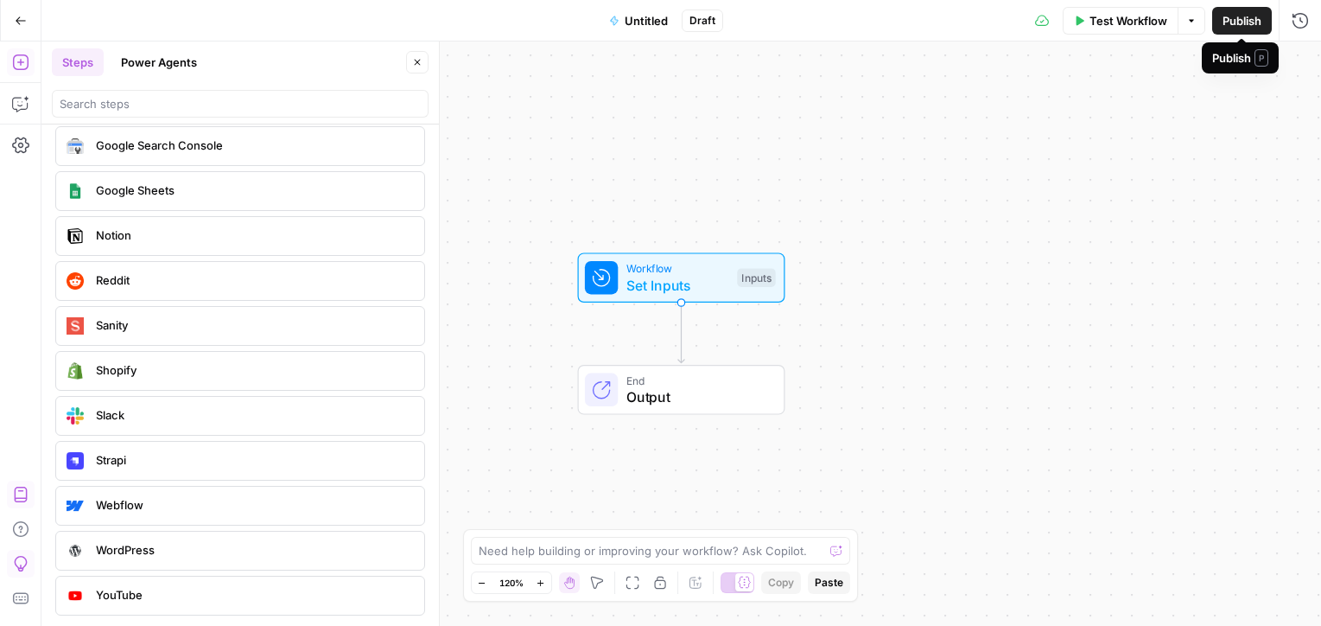
click at [985, 28] on span "Publish" at bounding box center [1242, 20] width 39 height 17
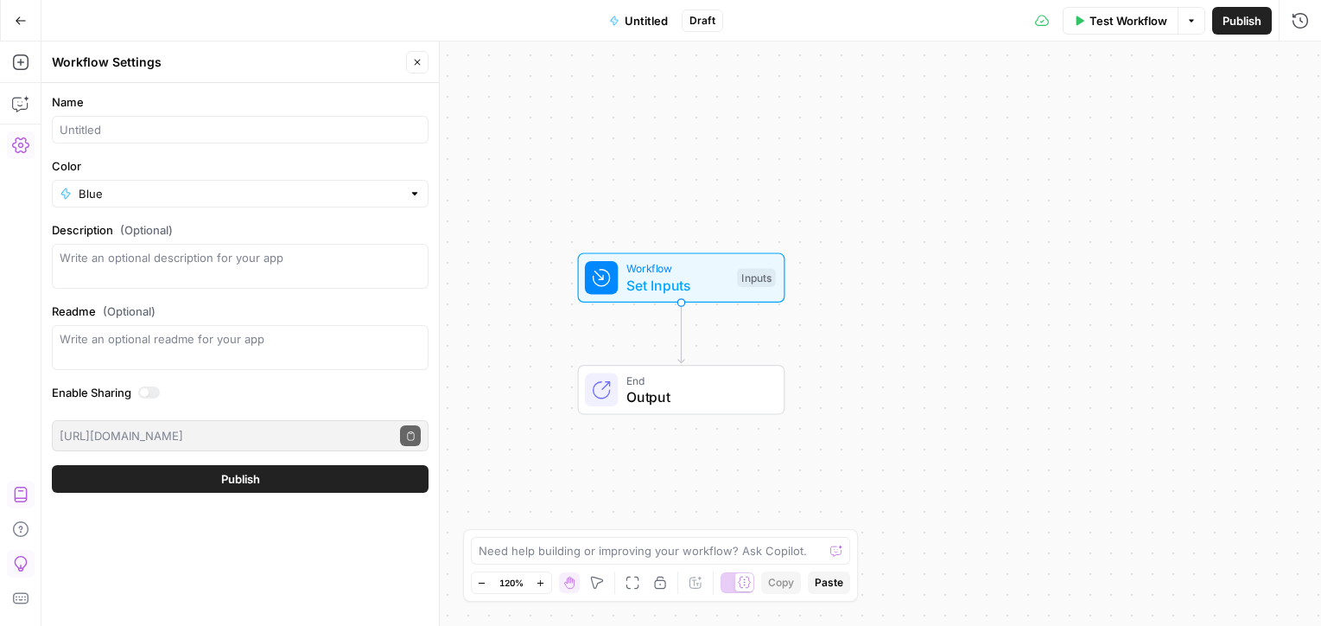
drag, startPoint x: 729, startPoint y: 149, endPoint x: 670, endPoint y: 175, distance: 63.9
click at [690, 166] on div "Go Back Untitled Draft Test Workflow Options Publish Run History Add Steps Copi…" at bounding box center [660, 313] width 1321 height 626
click at [215, 135] on input "Name" at bounding box center [240, 129] width 361 height 17
type input "test"
click at [52, 465] on button "Publish" at bounding box center [240, 479] width 377 height 28
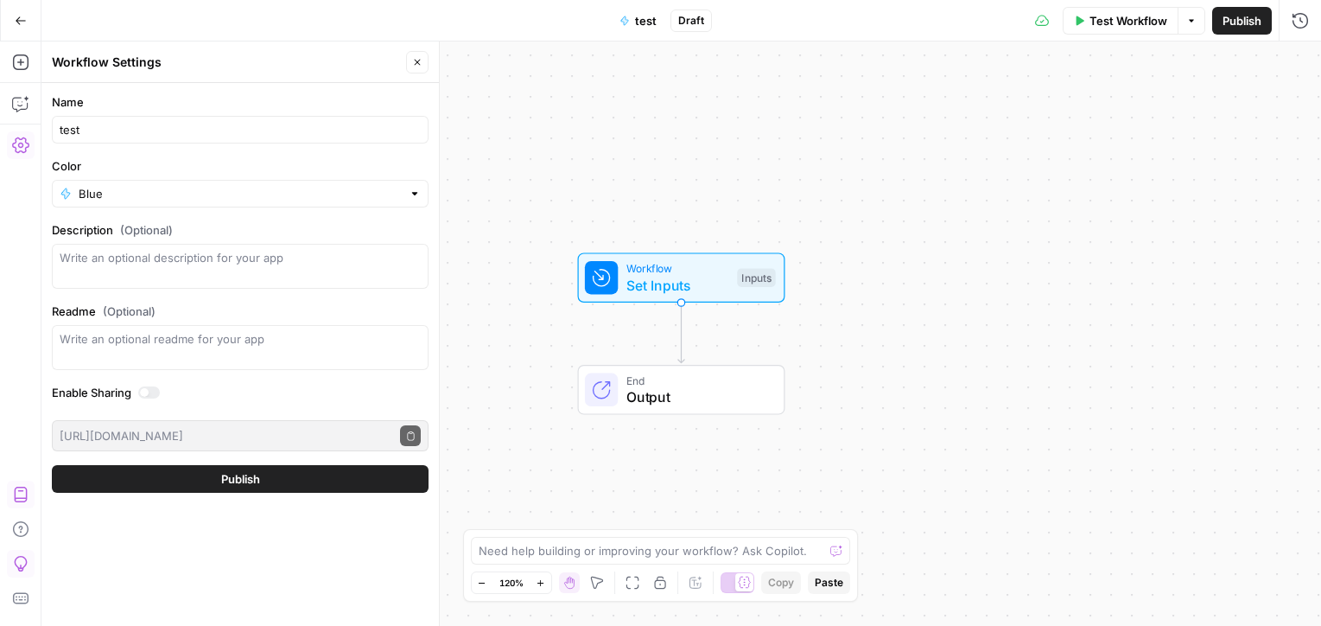
click at [182, 484] on button "Publish" at bounding box center [240, 479] width 377 height 28
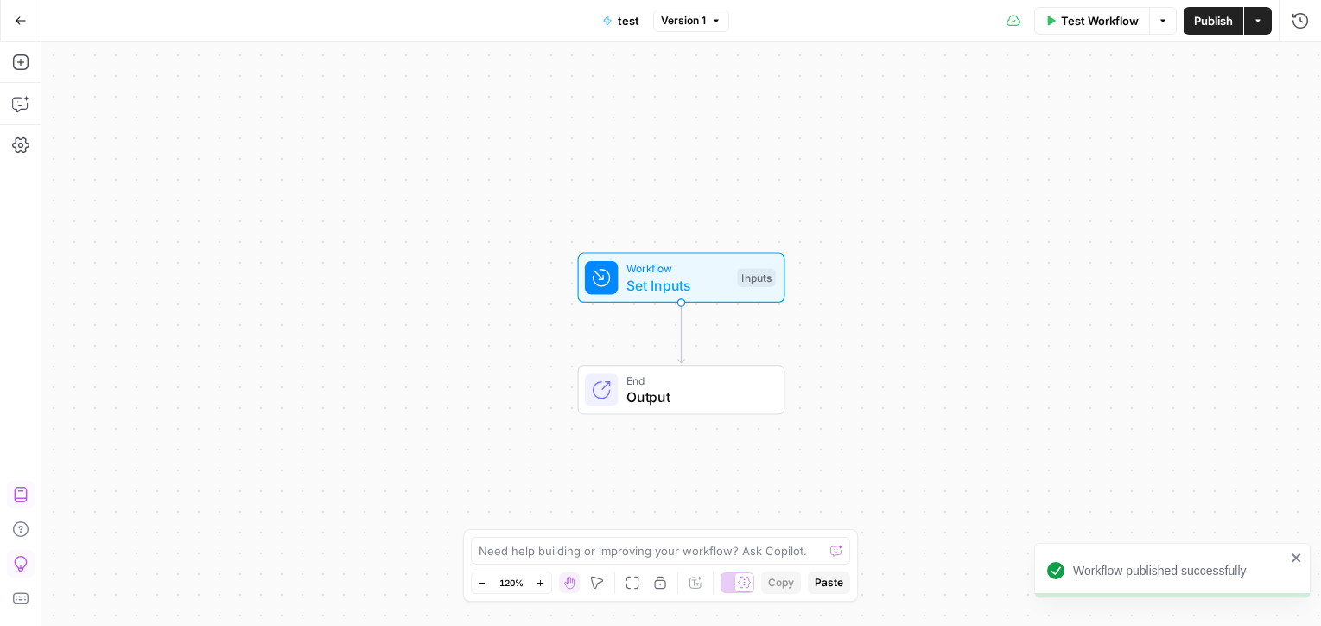
click at [985, 17] on span "Publish" at bounding box center [1213, 20] width 39 height 17
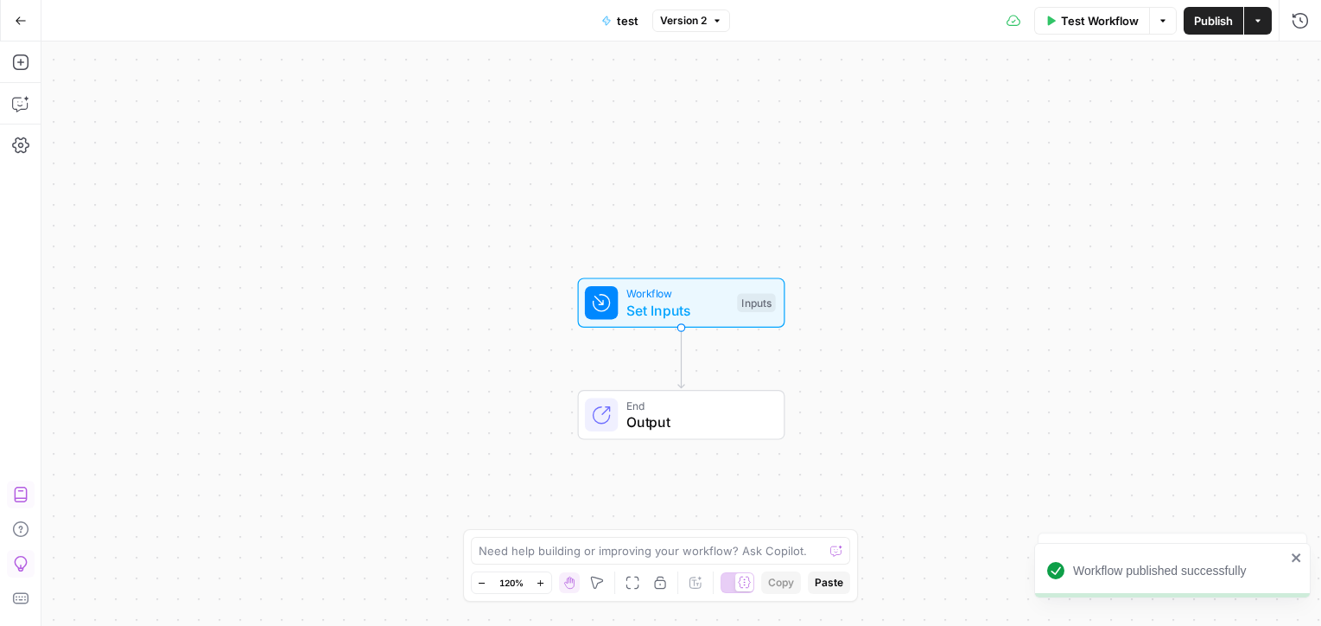
click at [19, 28] on button "Go Back" at bounding box center [20, 20] width 31 height 31
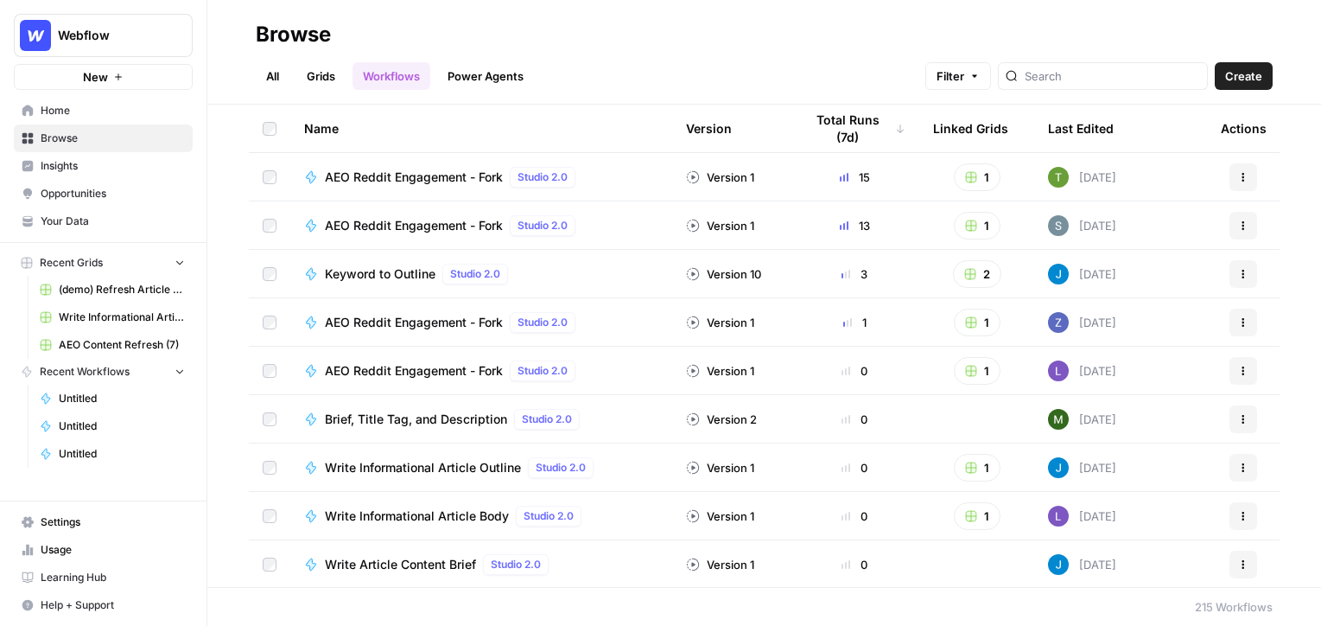
click at [339, 76] on link "Grids" at bounding box center [320, 76] width 49 height 28
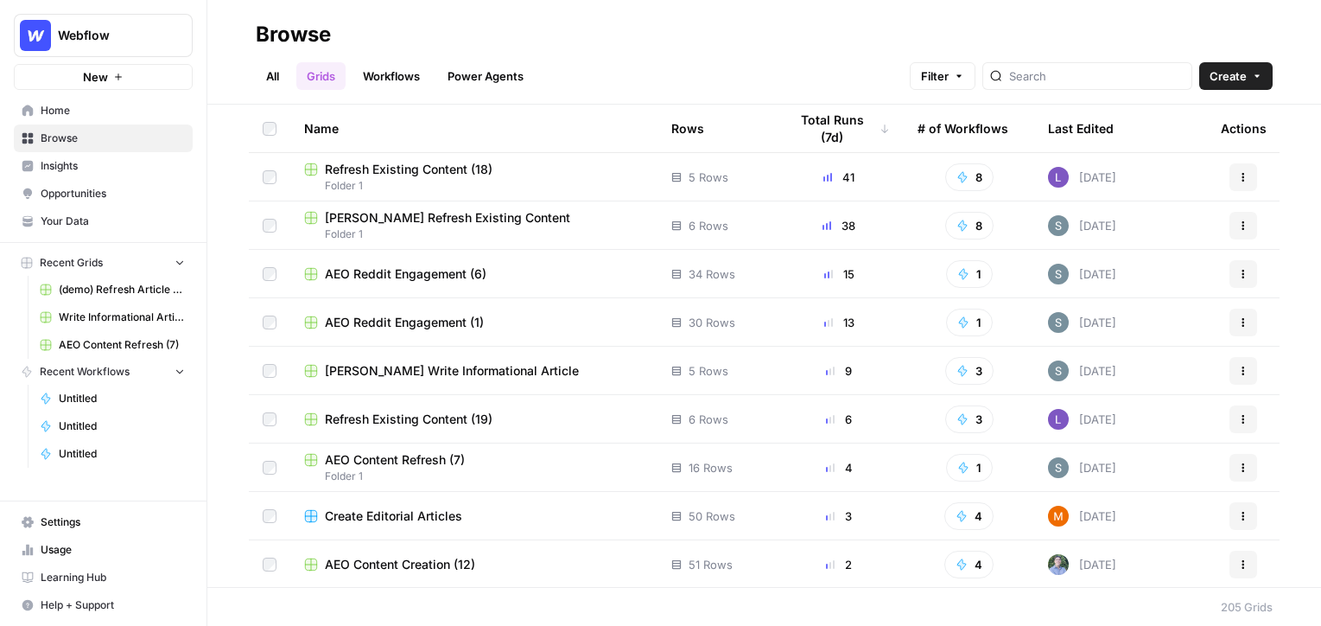
click at [985, 74] on button "Create" at bounding box center [1235, 76] width 73 height 28
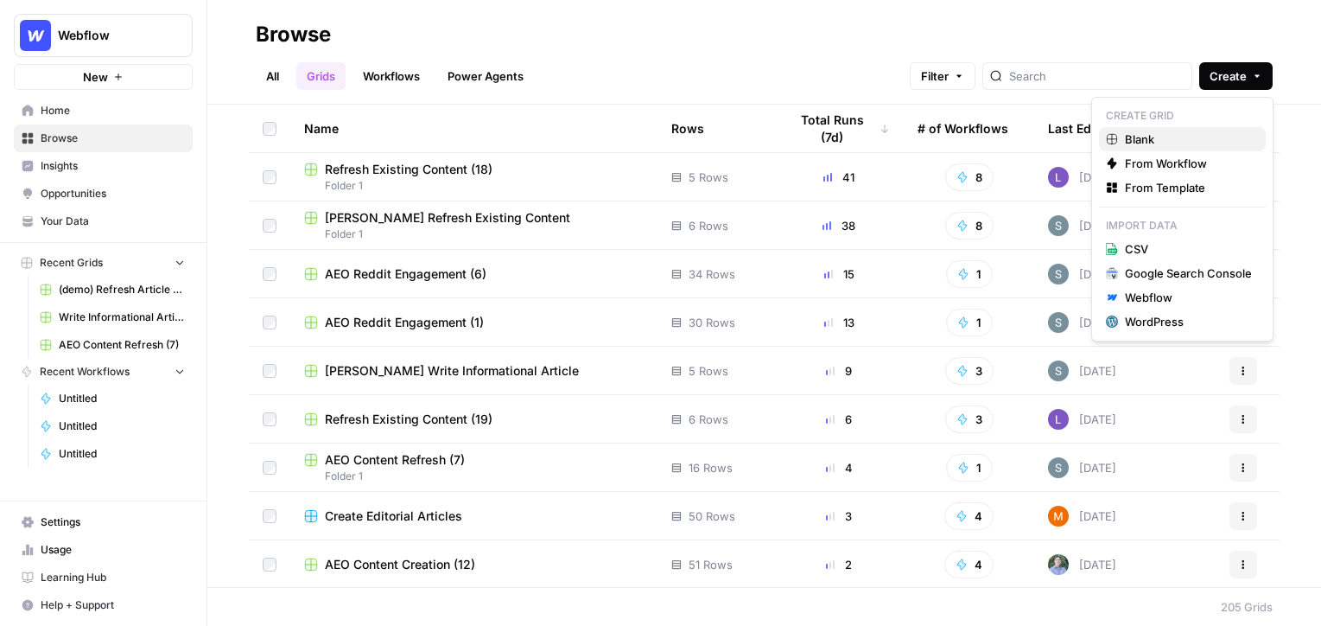
click at [985, 138] on span "Blank" at bounding box center [1188, 138] width 127 height 17
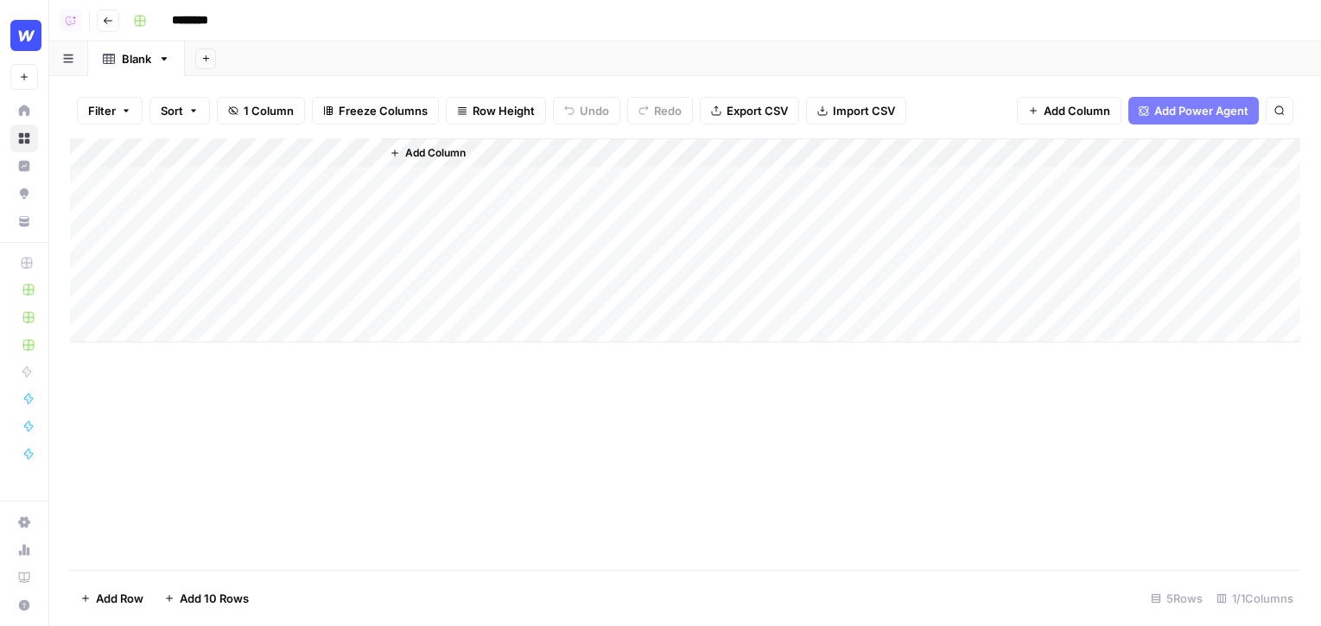
click at [985, 100] on button "Add Column" at bounding box center [1069, 111] width 105 height 28
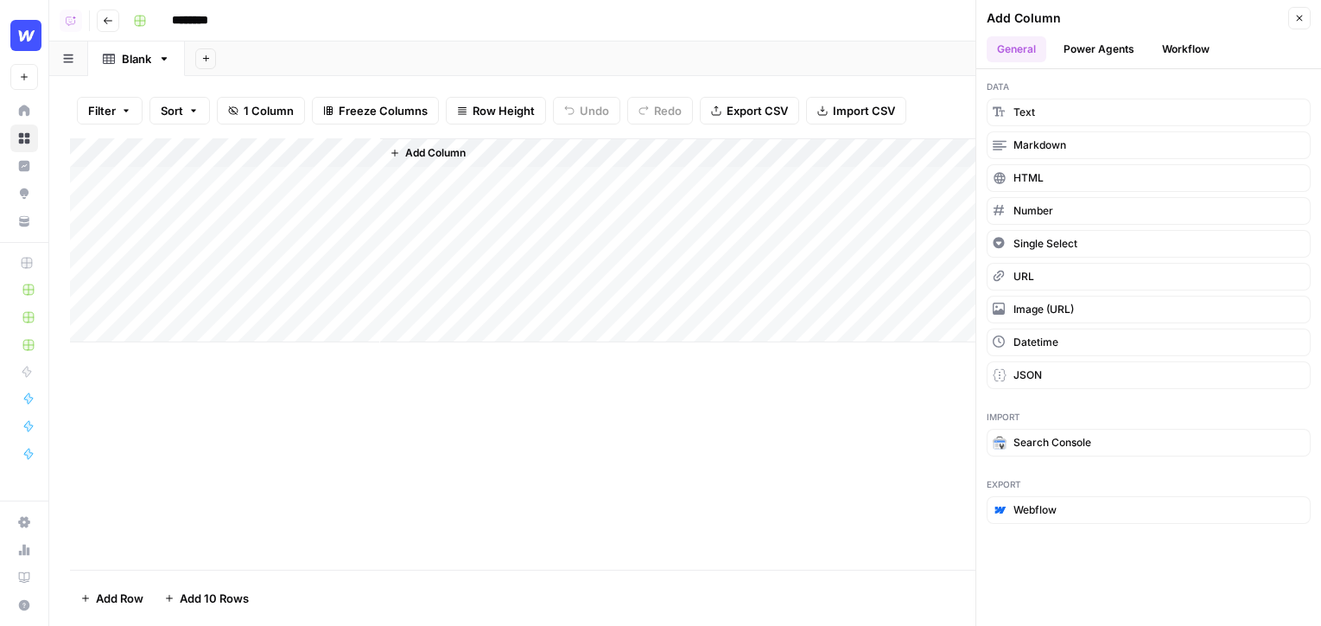
click at [985, 56] on button "Workflow" at bounding box center [1186, 49] width 68 height 26
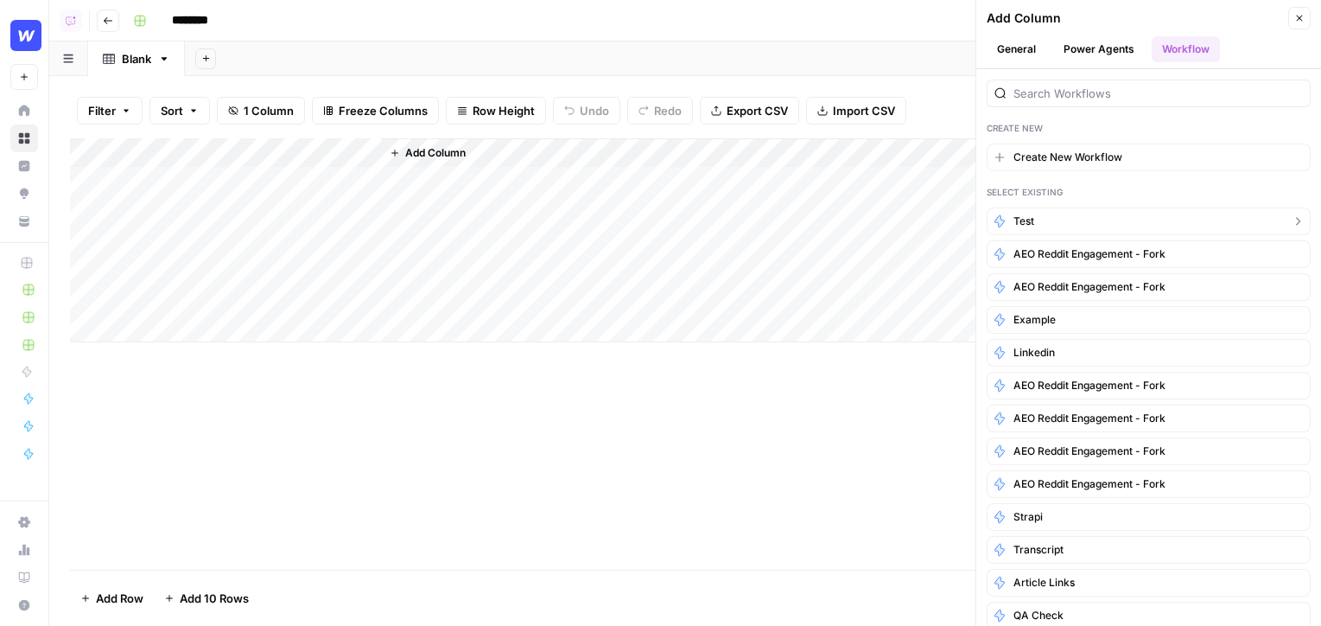
click at [985, 217] on button "test" at bounding box center [1149, 221] width 324 height 28
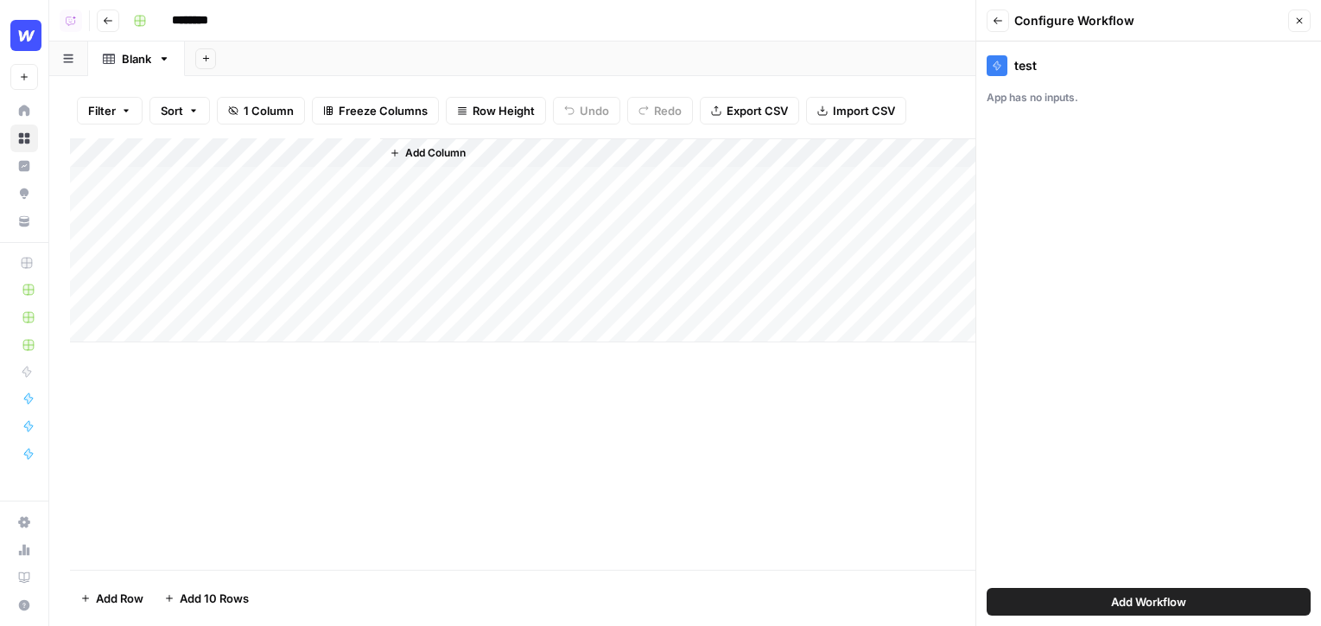
click at [985, 607] on span "Add Workflow" at bounding box center [1148, 601] width 75 height 17
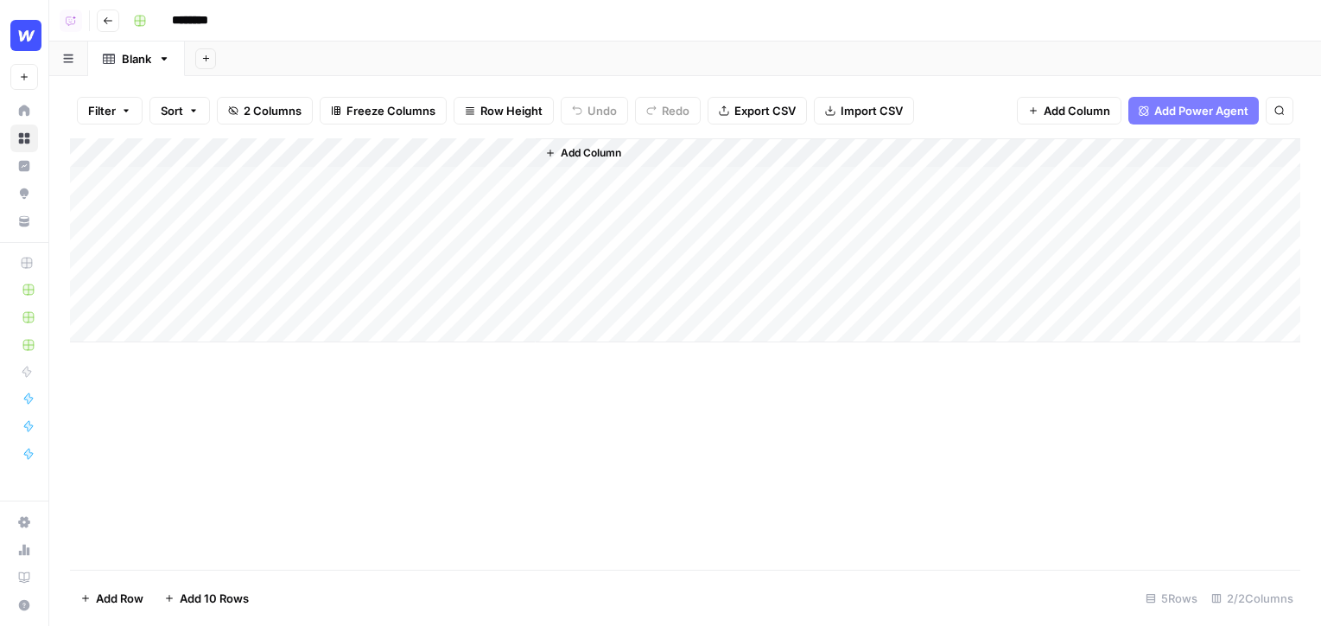
click at [499, 157] on div "Add Column" at bounding box center [685, 240] width 1230 height 204
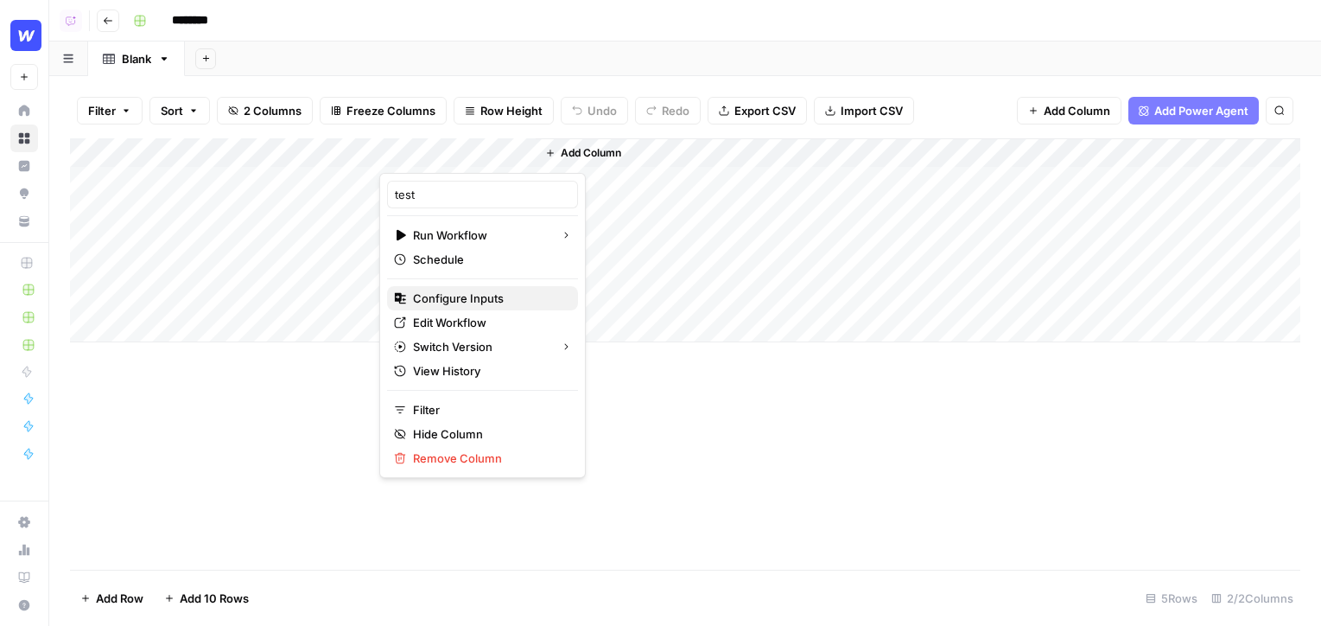
click at [429, 295] on span "Configure Inputs" at bounding box center [488, 297] width 151 height 17
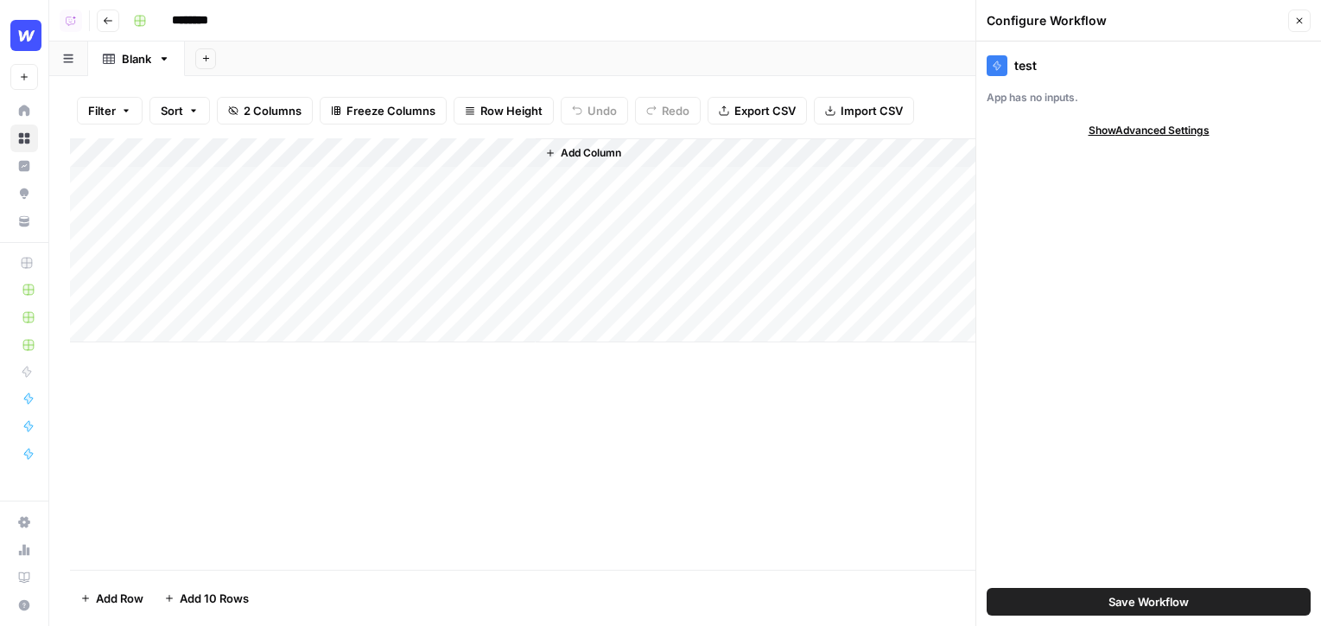
click at [715, 227] on div "Add Column" at bounding box center [918, 240] width 765 height 204
click at [985, 12] on button "Close" at bounding box center [1299, 21] width 22 height 22
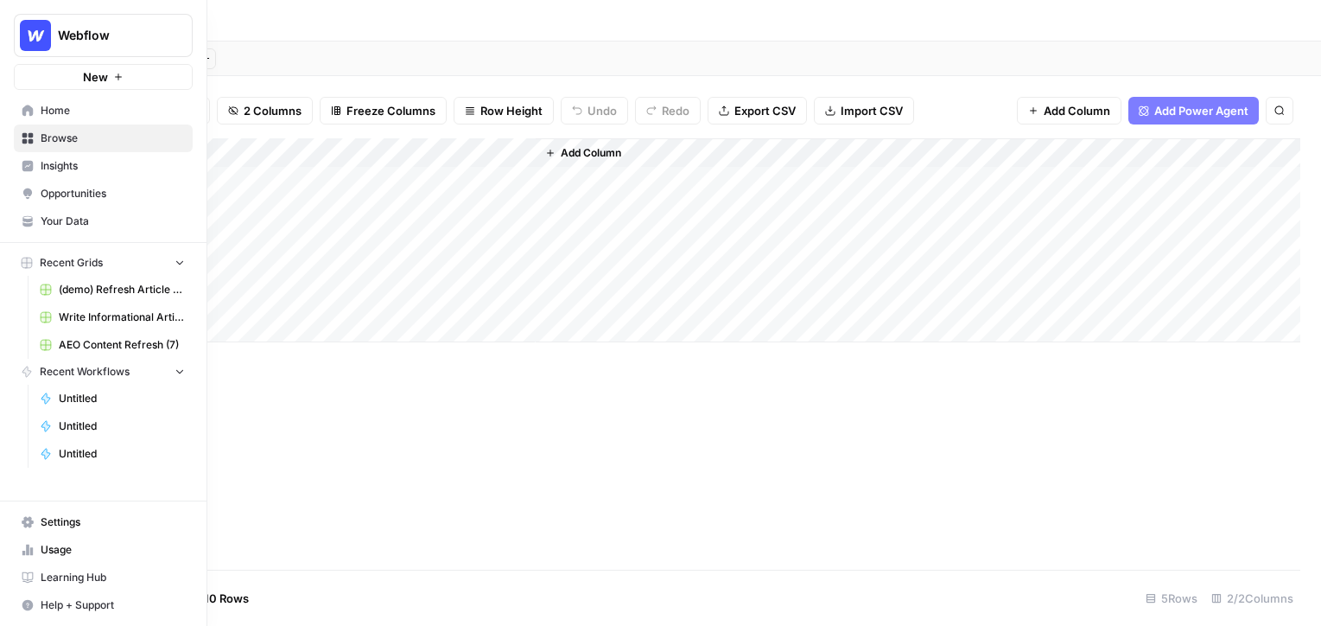
click at [74, 142] on span "Browse" at bounding box center [113, 138] width 144 height 16
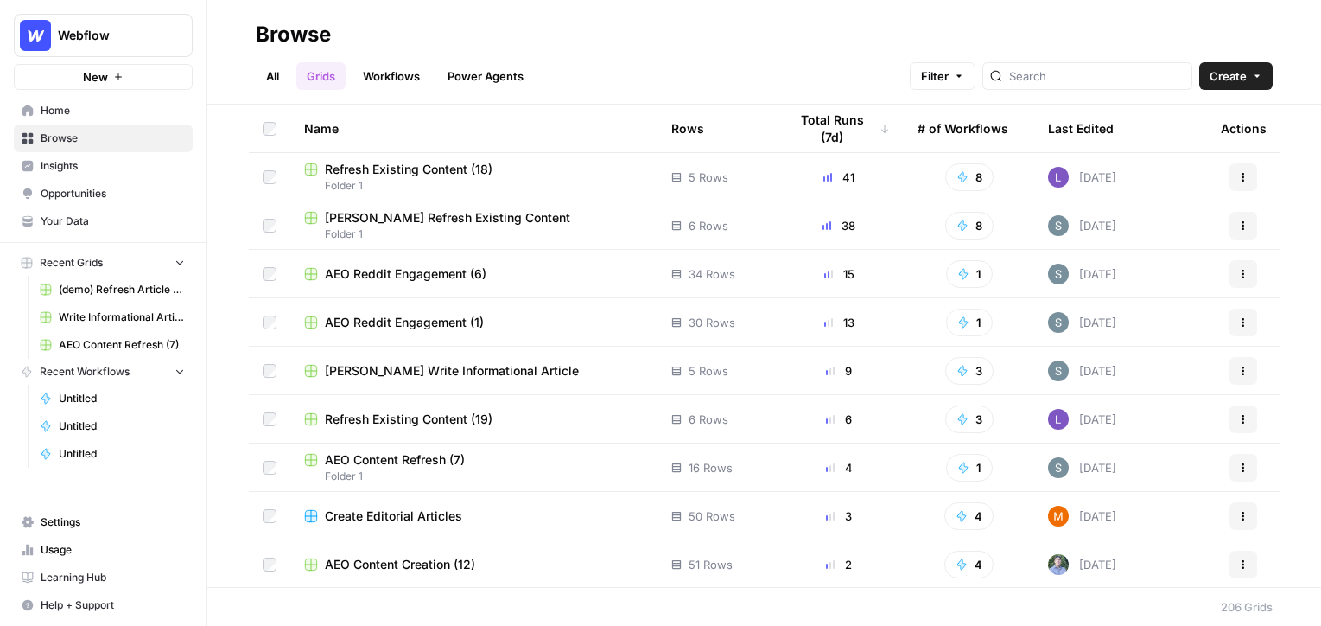
click at [130, 137] on span "Browse" at bounding box center [113, 138] width 144 height 16
click at [985, 90] on header "Browse All Grids Workflows Power Agents Filter Create" at bounding box center [764, 52] width 1114 height 105
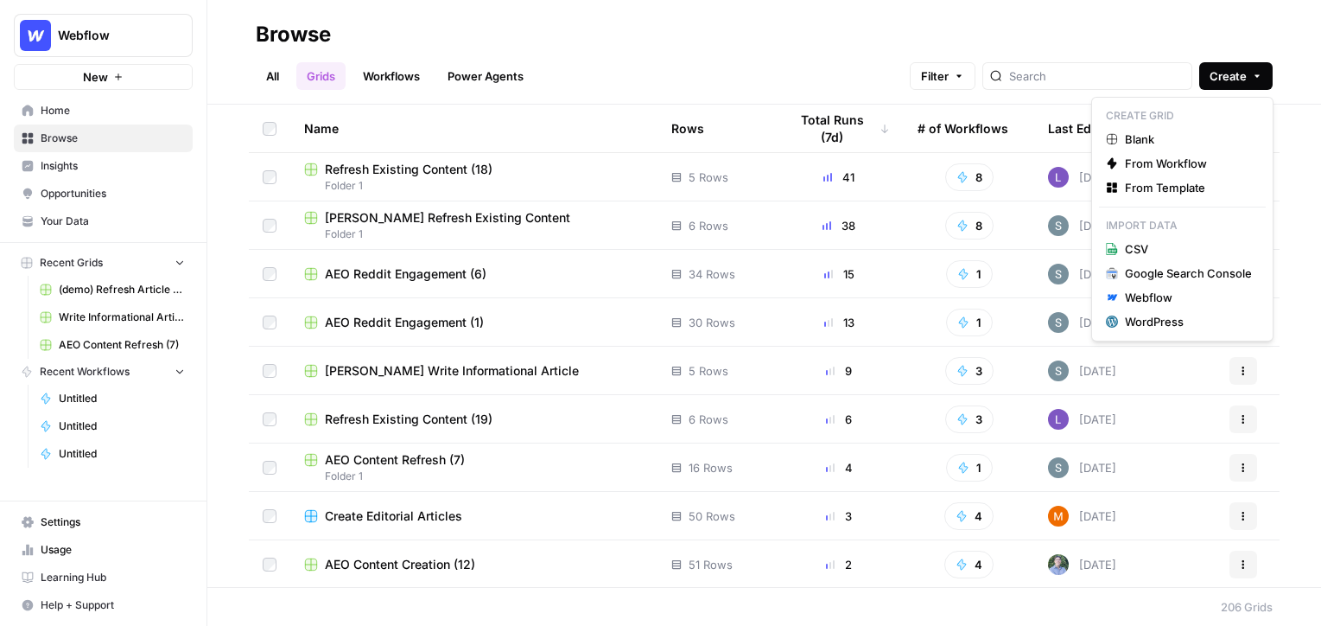
click at [985, 70] on button "Create" at bounding box center [1235, 76] width 73 height 28
click at [985, 180] on span "From Template" at bounding box center [1188, 187] width 127 height 17
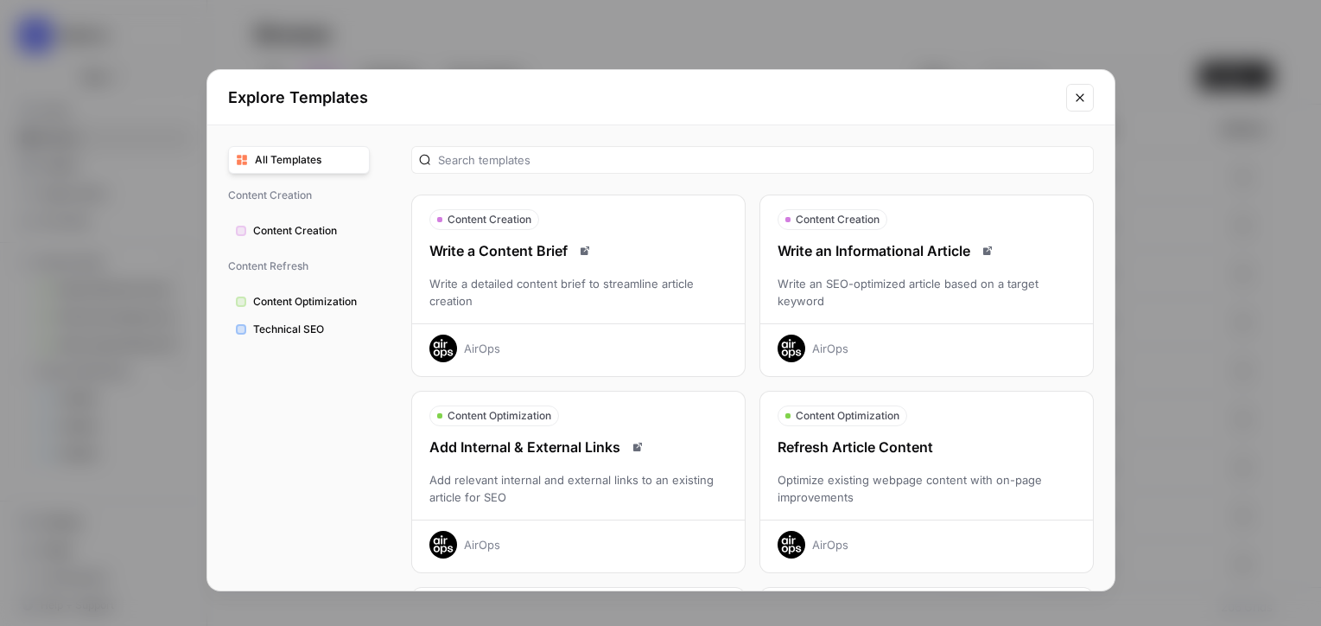
click at [948, 299] on div "Write an SEO-optimized article based on a target keyword" at bounding box center [926, 292] width 333 height 35
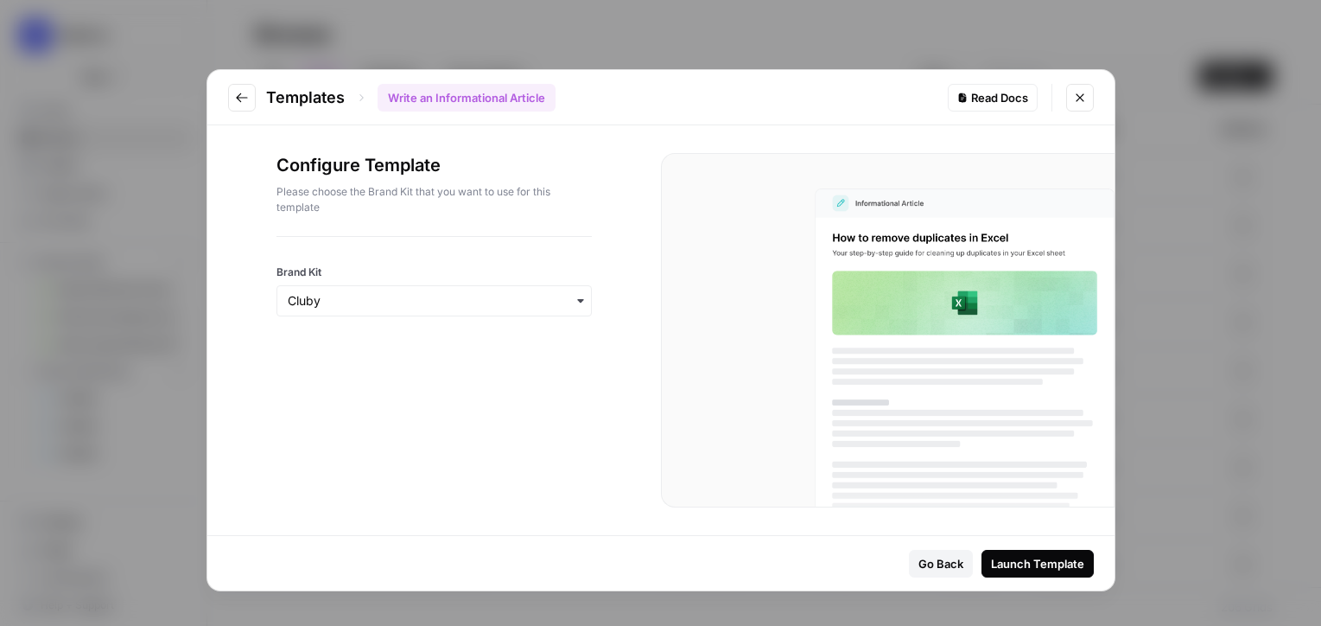
click at [264, 295] on div "Configure Template Please choose the Brand Kit that you want to use for this te…" at bounding box center [434, 330] width 454 height 410
click at [325, 298] on input "Brand Kit" at bounding box center [434, 300] width 293 height 17
click at [345, 383] on div "Webflow" at bounding box center [434, 380] width 314 height 33
click at [985, 552] on button "Launch Template" at bounding box center [1038, 564] width 112 height 28
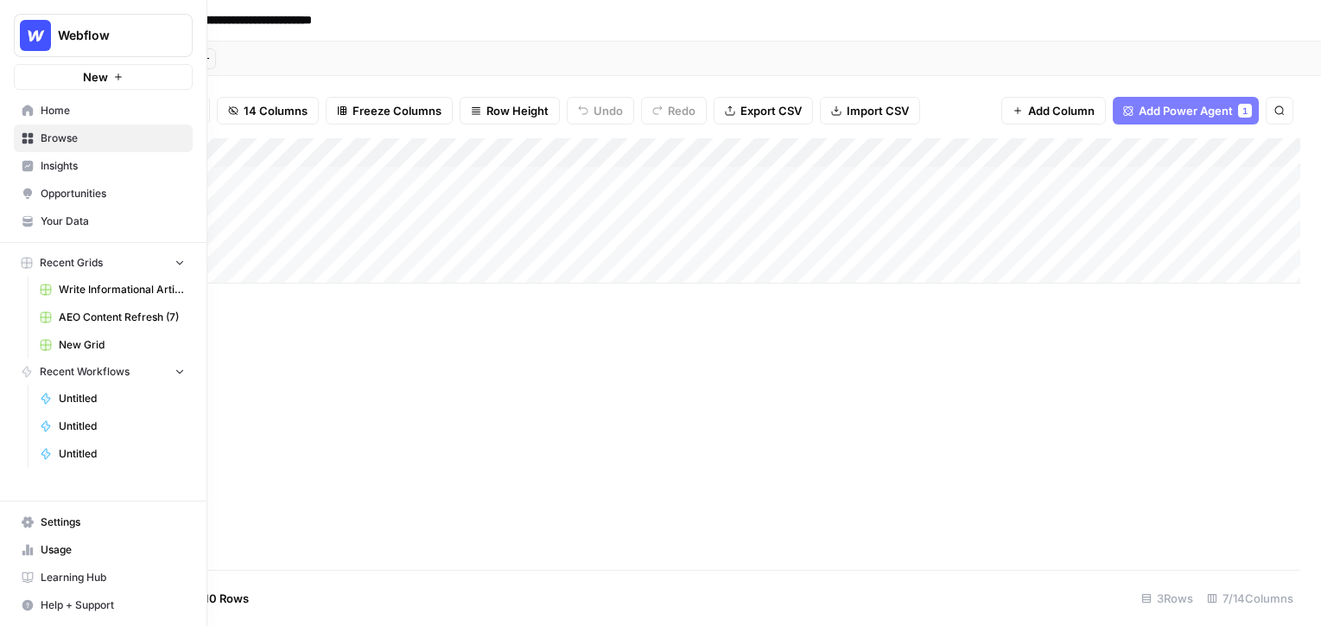
click at [98, 198] on span "Opportunities" at bounding box center [113, 194] width 144 height 16
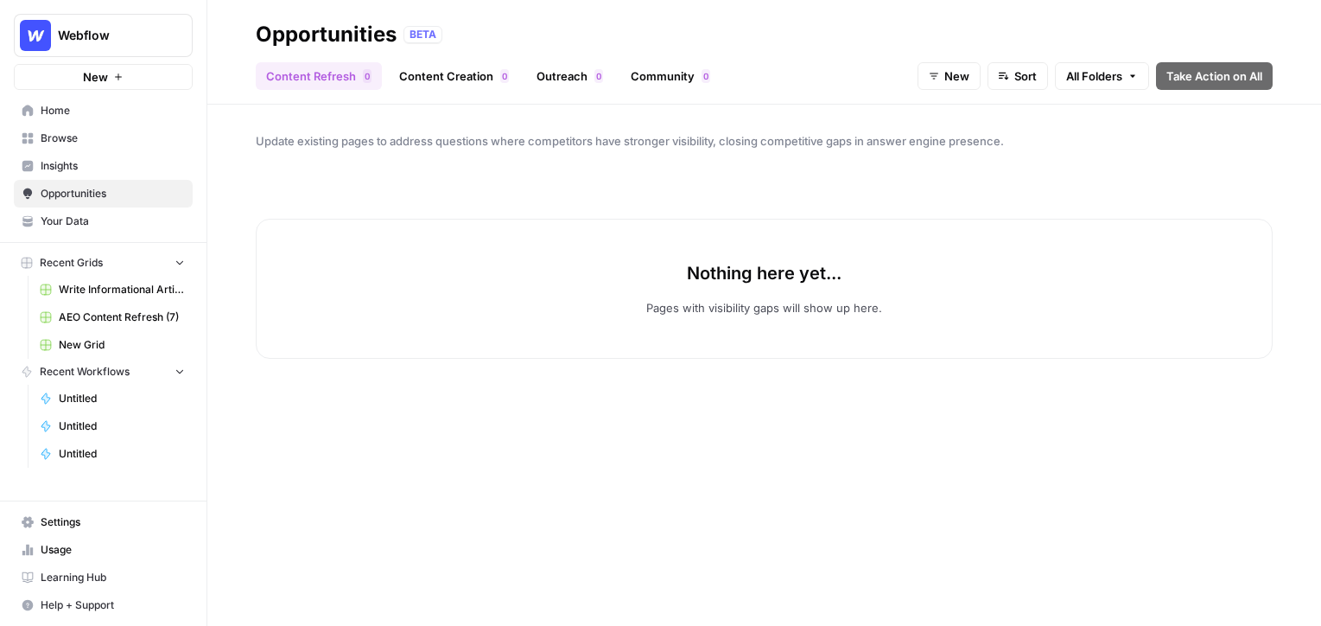
click at [436, 82] on link "Content Creation 0" at bounding box center [454, 76] width 130 height 28
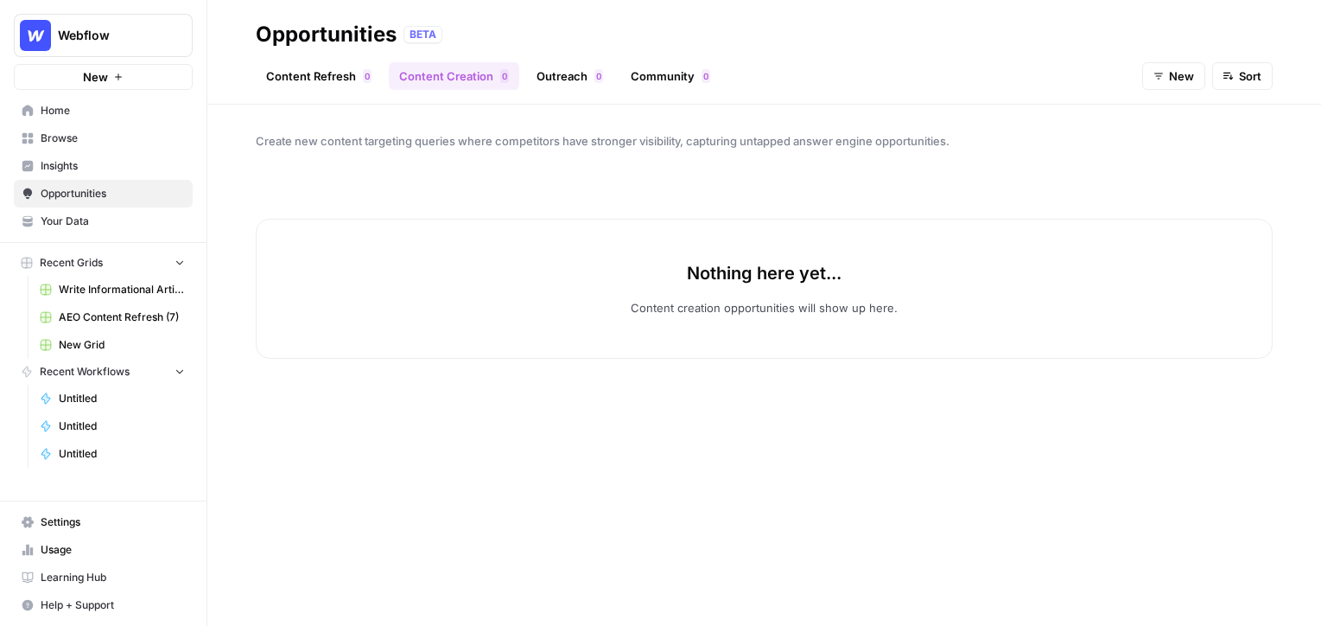
click at [985, 79] on button "New" at bounding box center [1173, 76] width 63 height 28
click at [985, 162] on div "button" at bounding box center [1164, 165] width 12 height 12
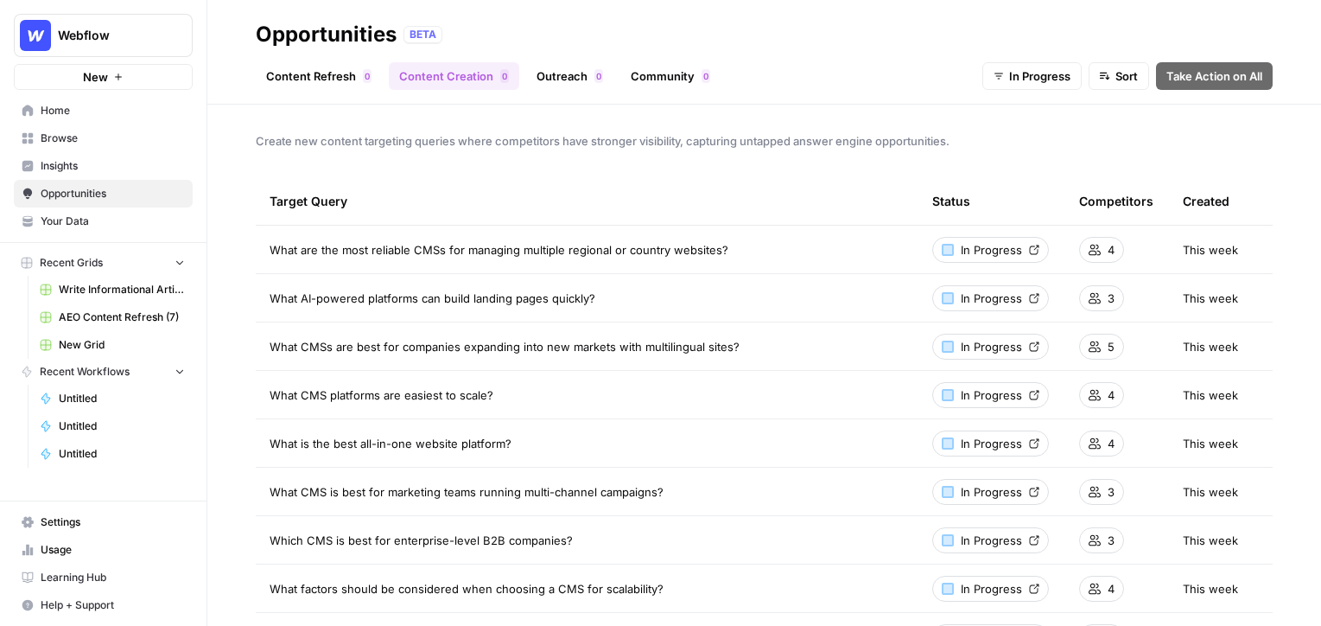
drag, startPoint x: 273, startPoint y: 221, endPoint x: 331, endPoint y: 588, distance: 371.7
click at [721, 158] on div "Create new content targeting queries where competitors have stronger visibility…" at bounding box center [764, 365] width 1114 height 521
click at [86, 316] on span "AEO Content Refresh (7)" at bounding box center [122, 317] width 126 height 16
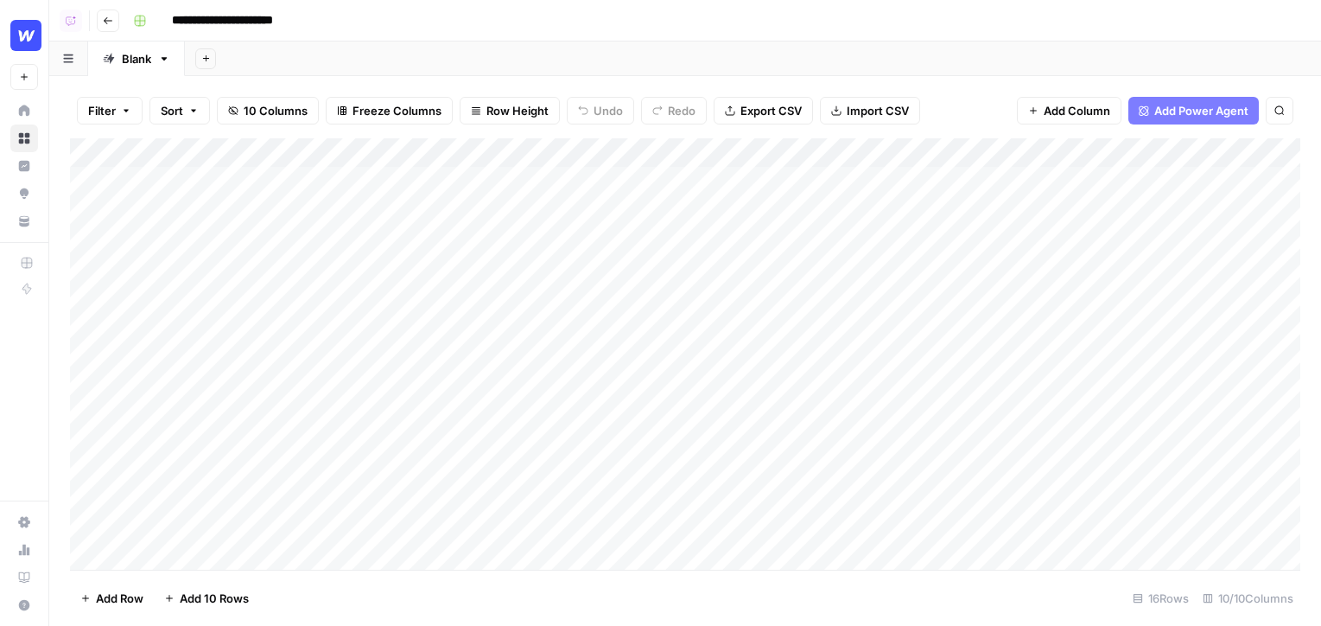
scroll to position [96, 1]
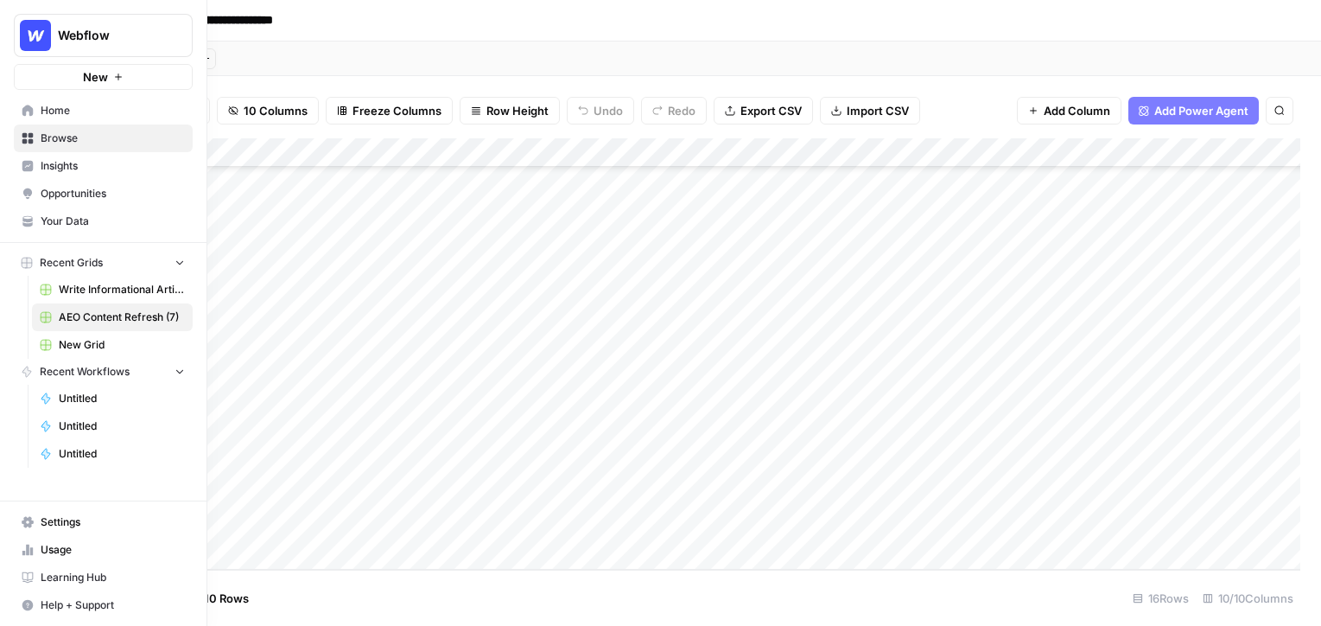
click at [35, 548] on link "Usage" at bounding box center [103, 550] width 179 height 28
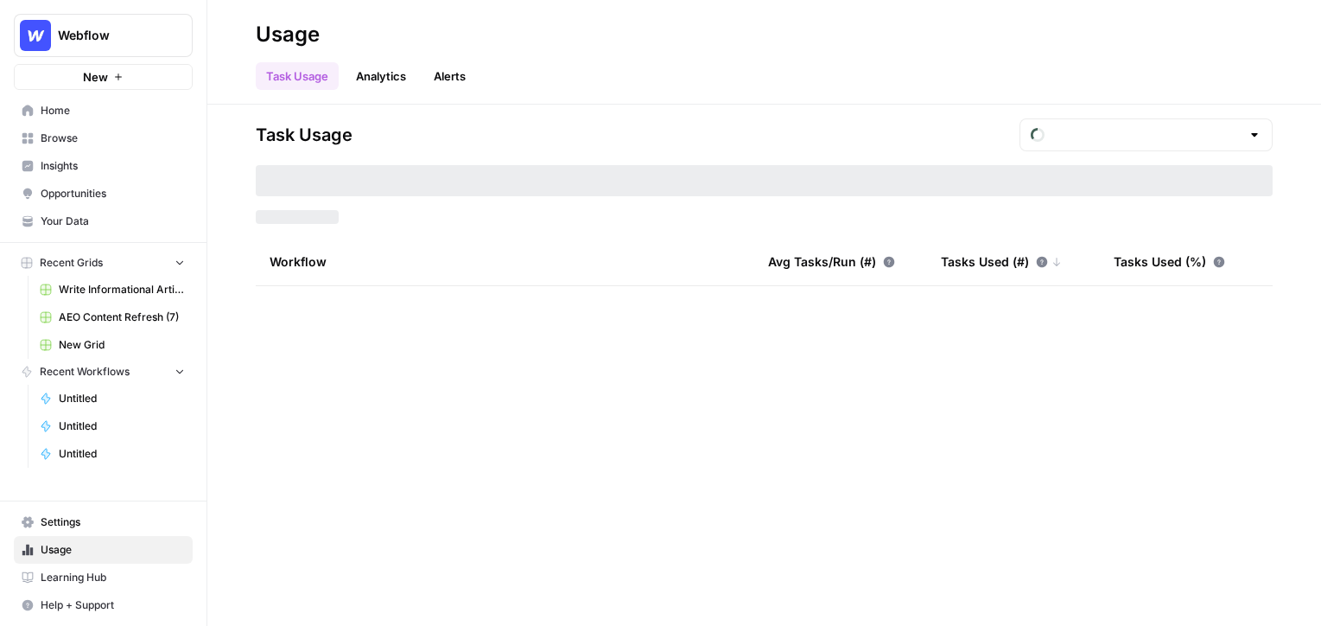
type input "September Tasks"
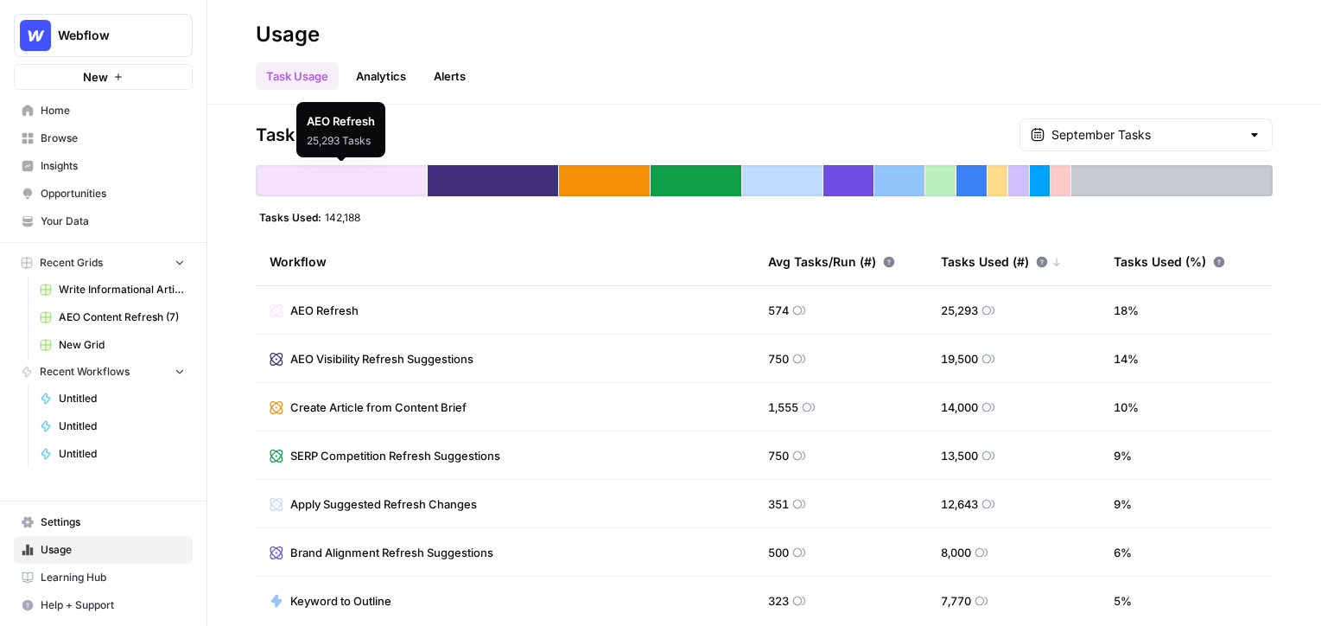
click at [390, 73] on link "Analytics" at bounding box center [381, 76] width 71 height 28
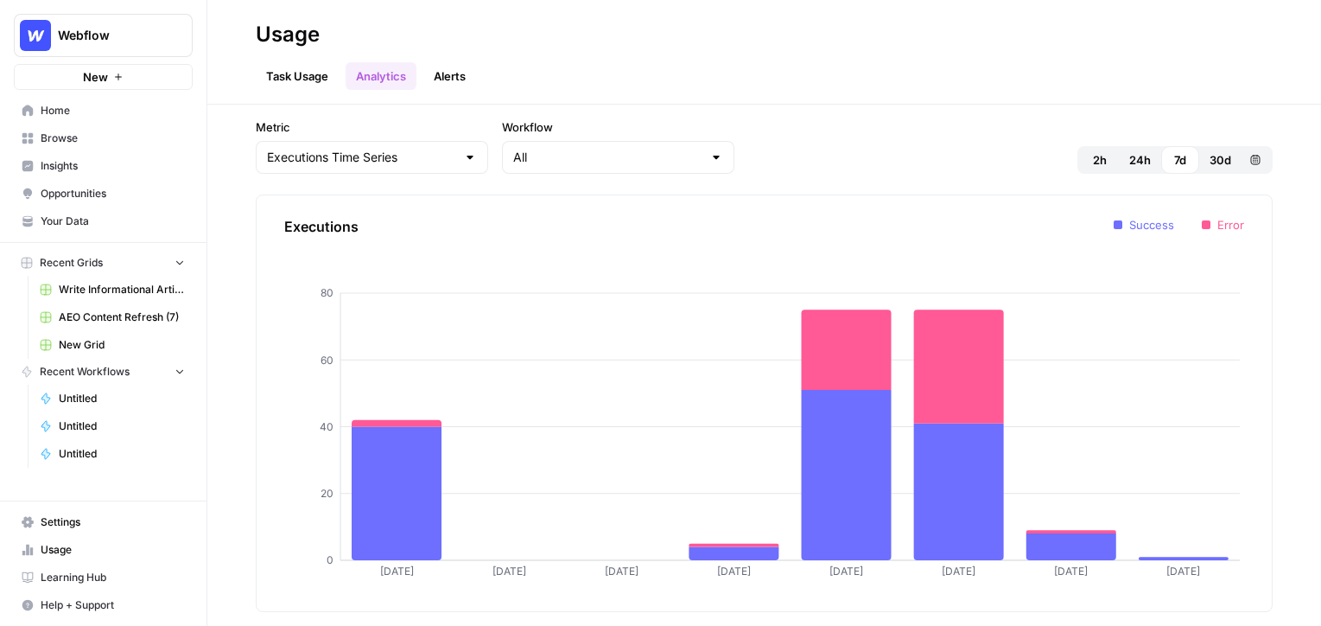
click at [284, 73] on link "Task Usage" at bounding box center [297, 76] width 83 height 28
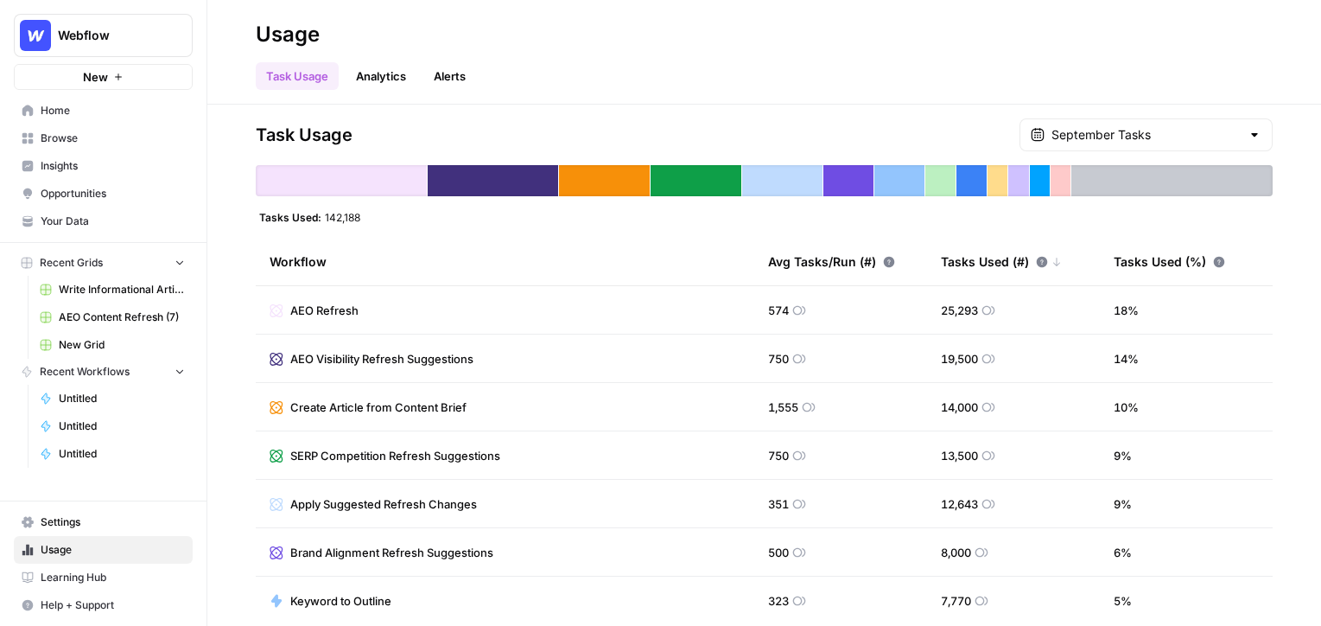
click at [77, 146] on link "Browse" at bounding box center [103, 138] width 179 height 28
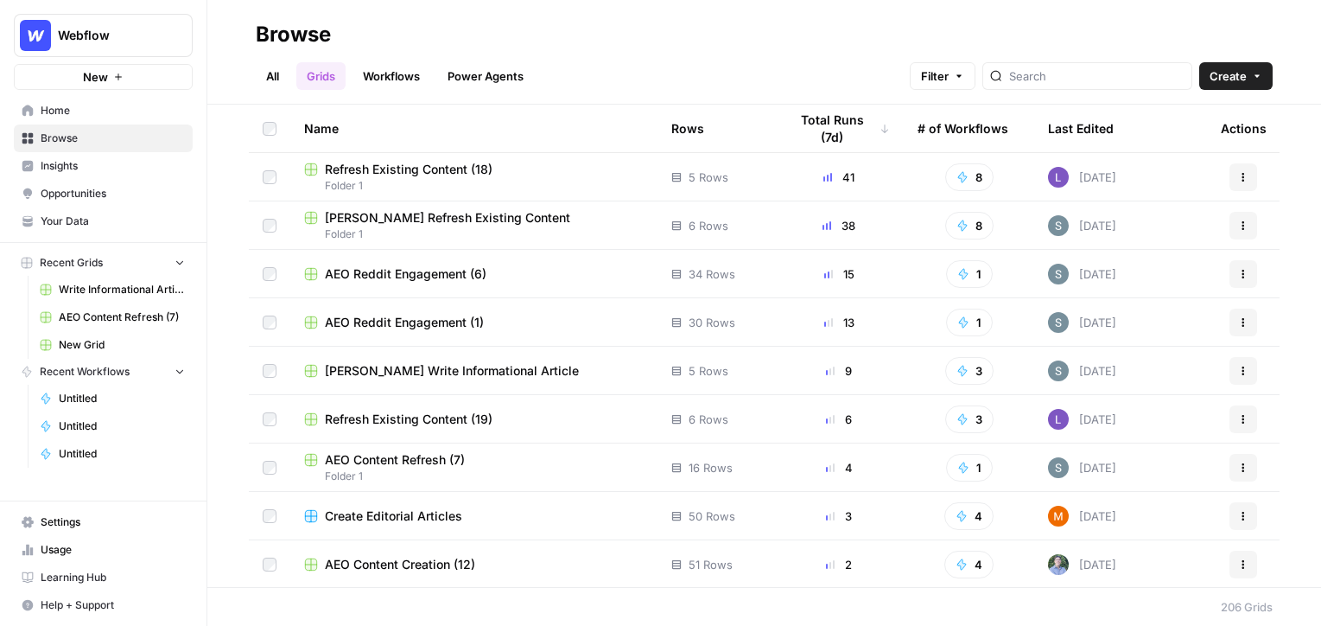
click at [353, 168] on span "Refresh Existing Content (18)" at bounding box center [409, 169] width 168 height 17
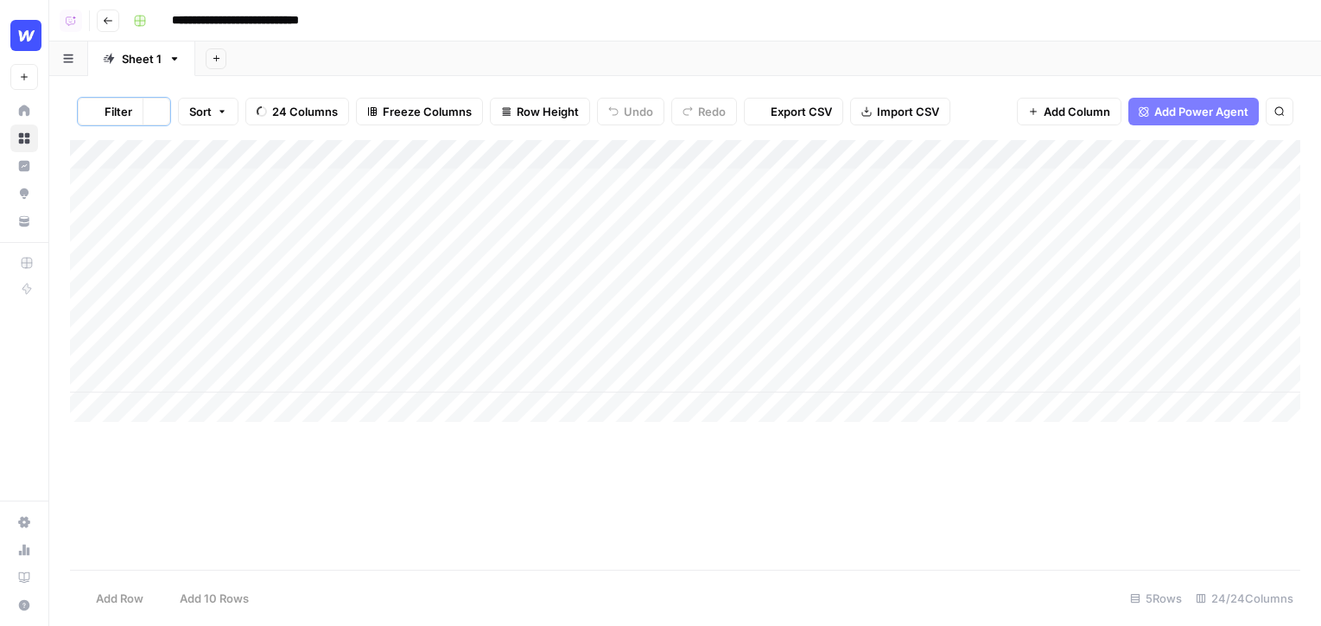
click at [985, 106] on span "Add Power Agent" at bounding box center [1201, 111] width 94 height 17
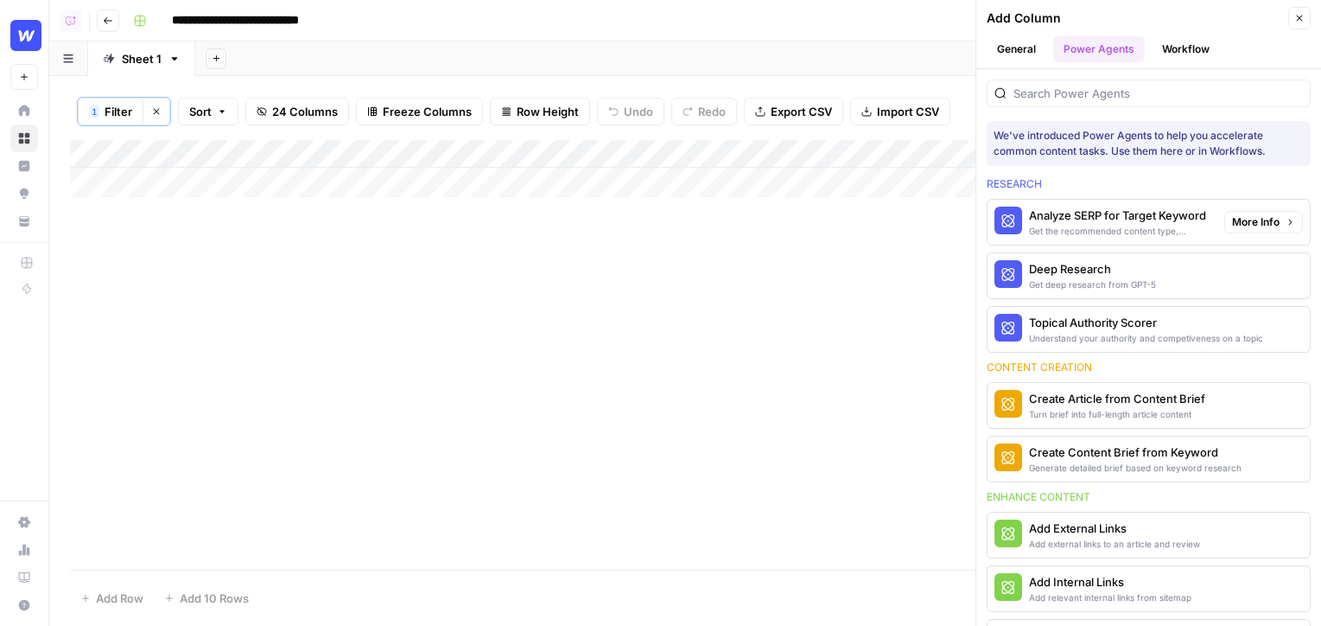
click at [985, 220] on span "More Info" at bounding box center [1256, 222] width 48 height 16
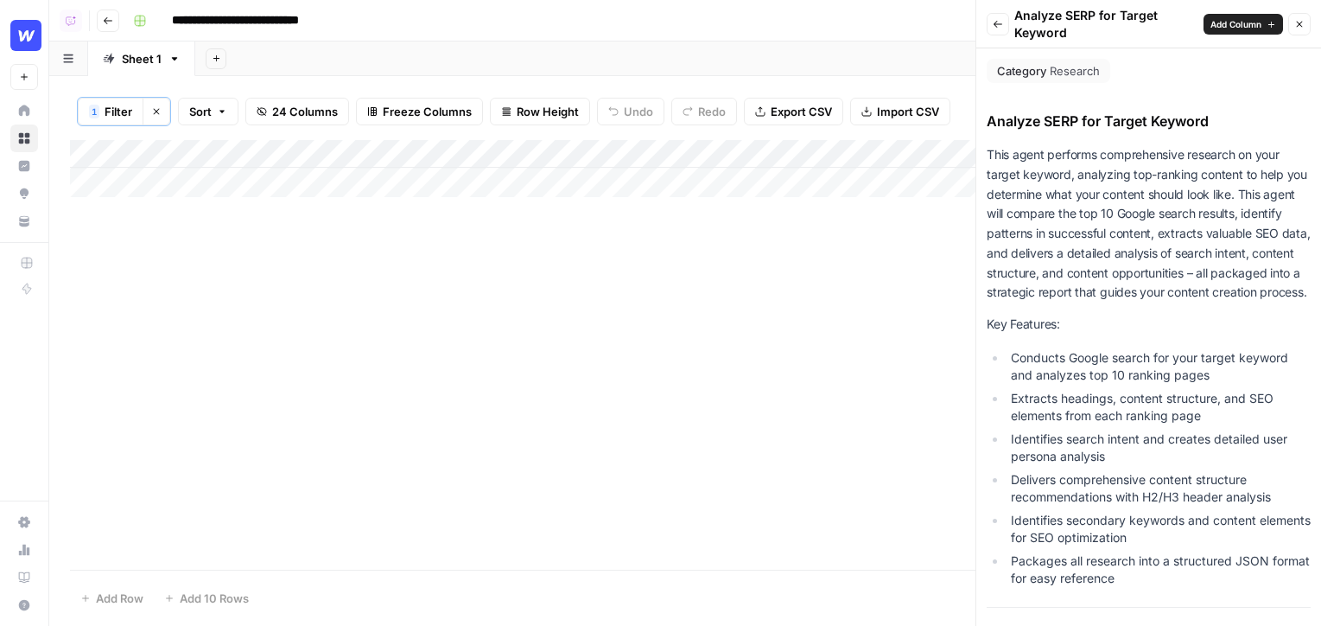
scroll to position [836, 0]
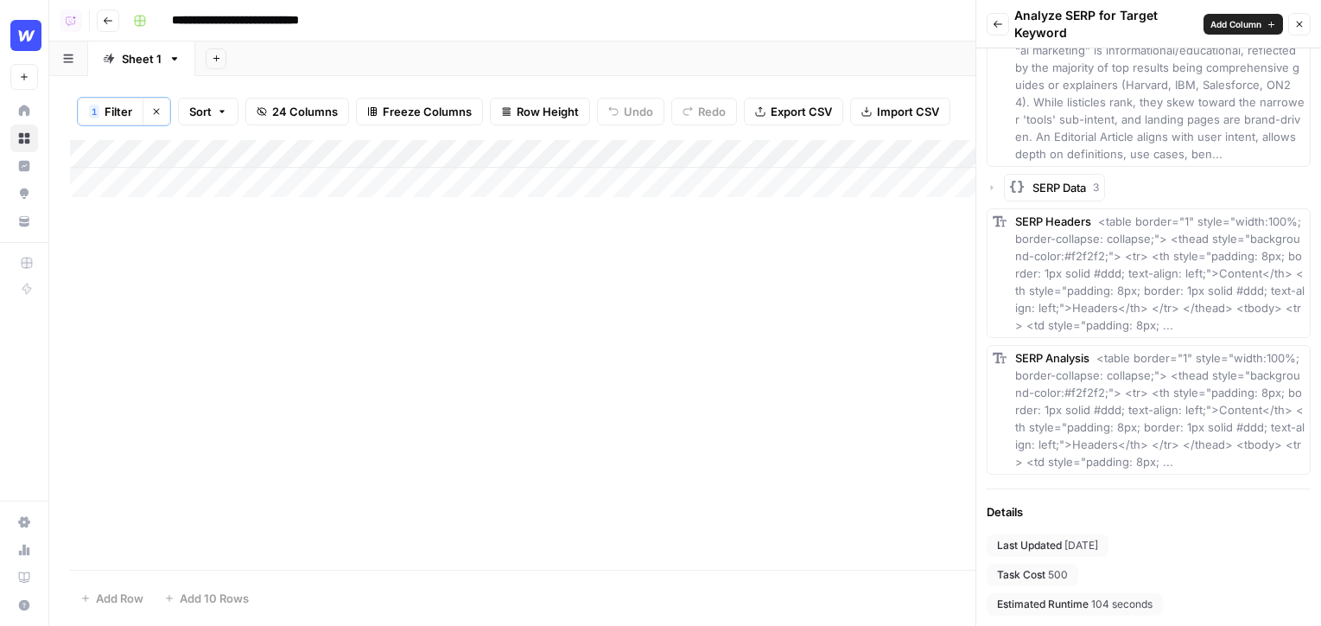
drag, startPoint x: 1098, startPoint y: 572, endPoint x: 982, endPoint y: 570, distance: 116.7
click at [985, 29] on button "Back" at bounding box center [998, 24] width 22 height 22
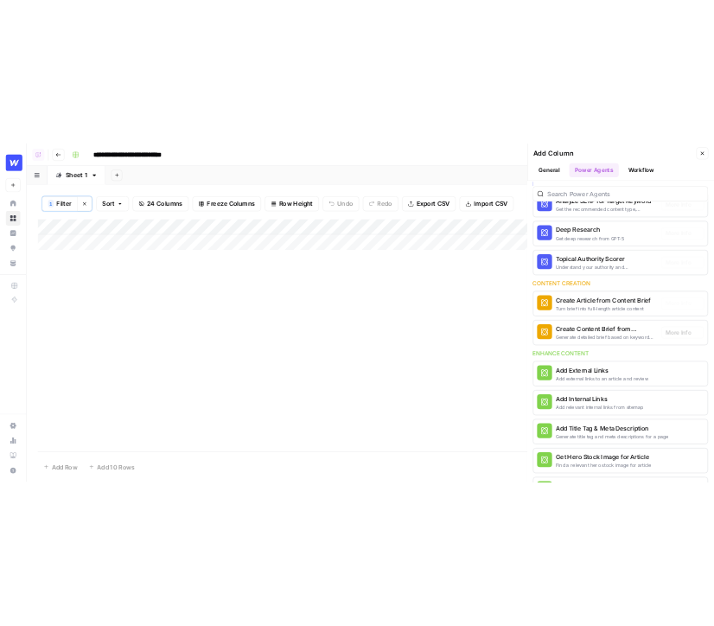
scroll to position [108, 0]
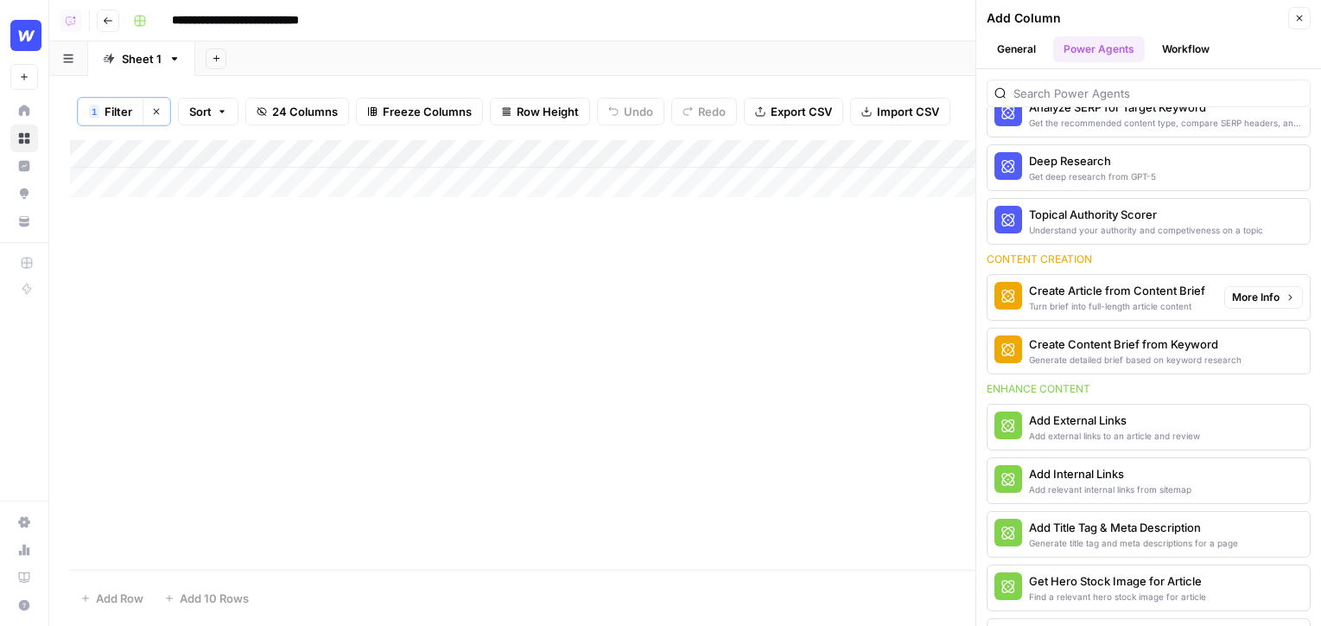
click at [985, 302] on span "More Info" at bounding box center [1256, 297] width 48 height 16
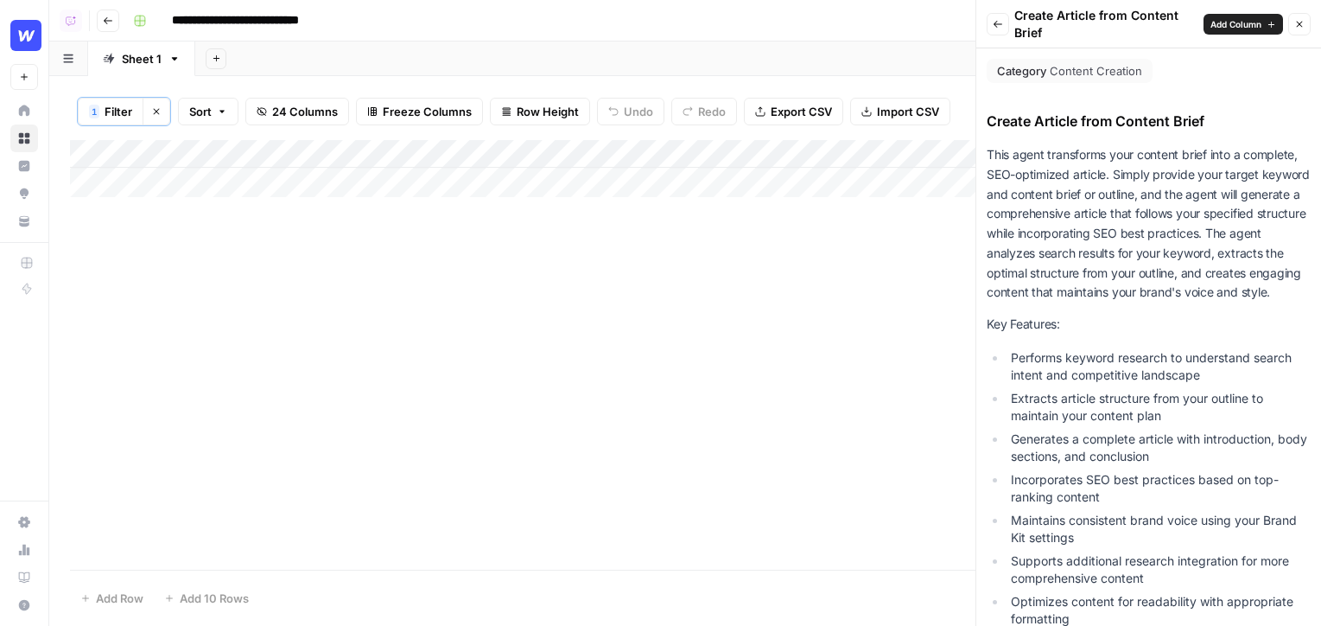
click at [985, 34] on button "Close" at bounding box center [1299, 24] width 22 height 22
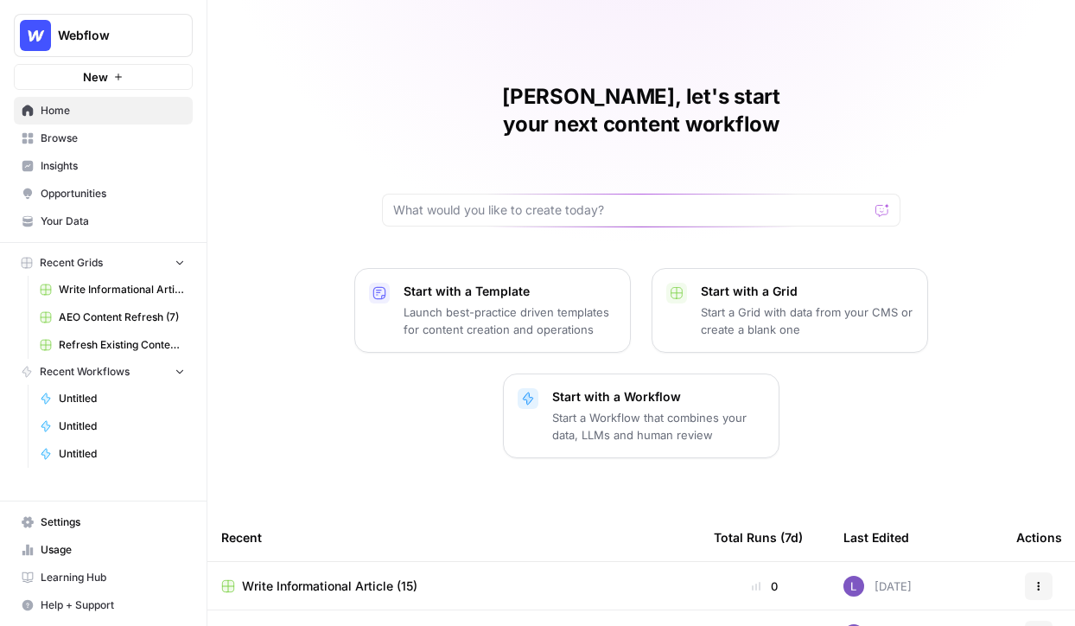
click at [138, 137] on span "Browse" at bounding box center [113, 138] width 144 height 16
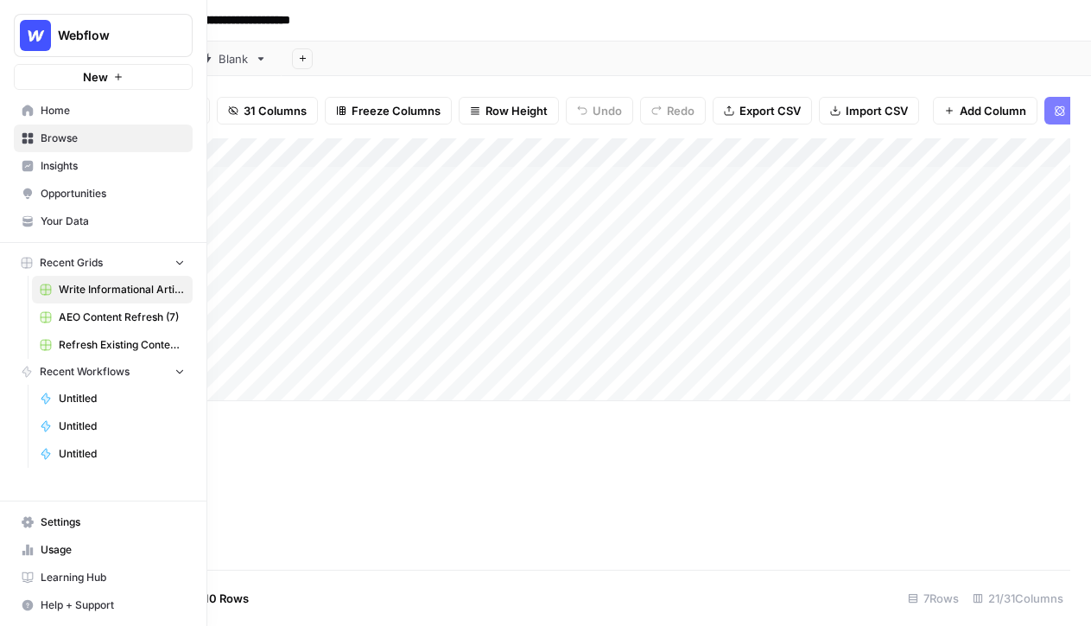
click at [51, 111] on span "Home" at bounding box center [113, 111] width 144 height 16
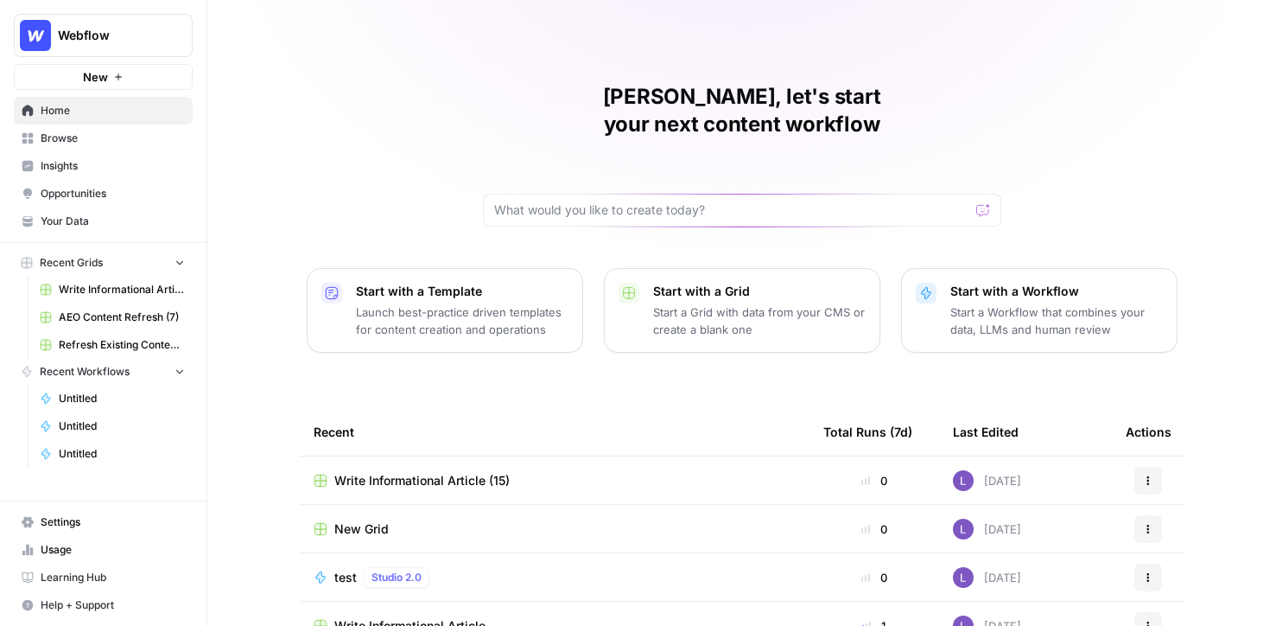
click at [67, 224] on span "Your Data" at bounding box center [113, 221] width 144 height 16
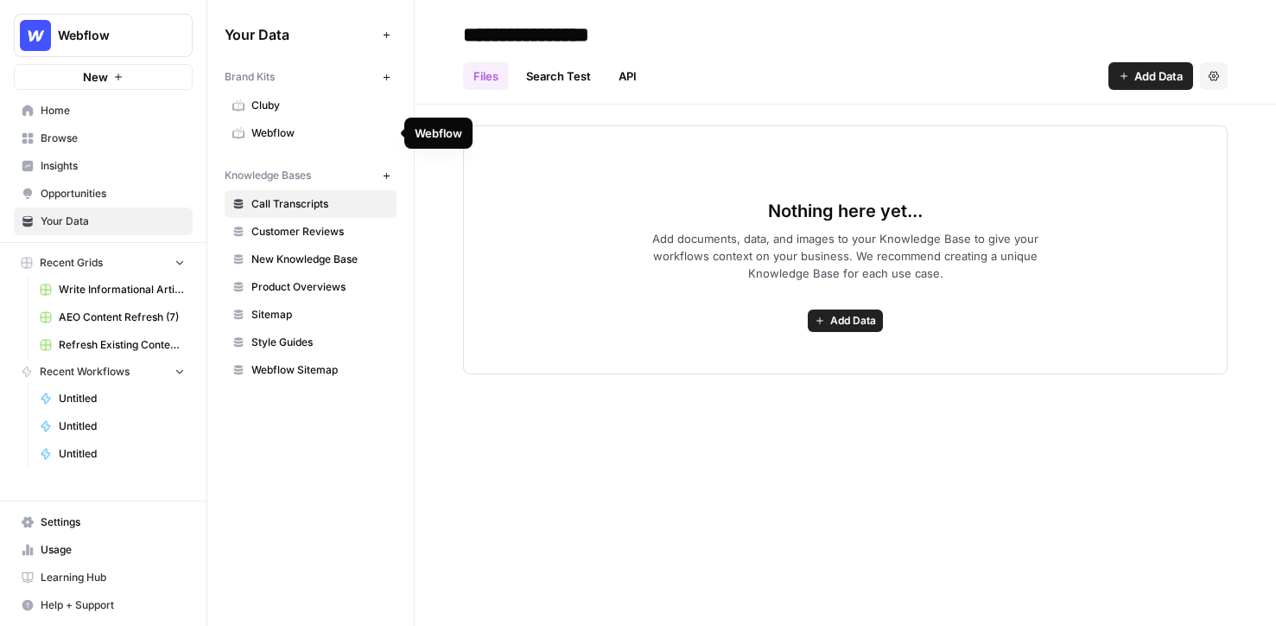
click at [337, 135] on span "Webflow" at bounding box center [319, 133] width 137 height 16
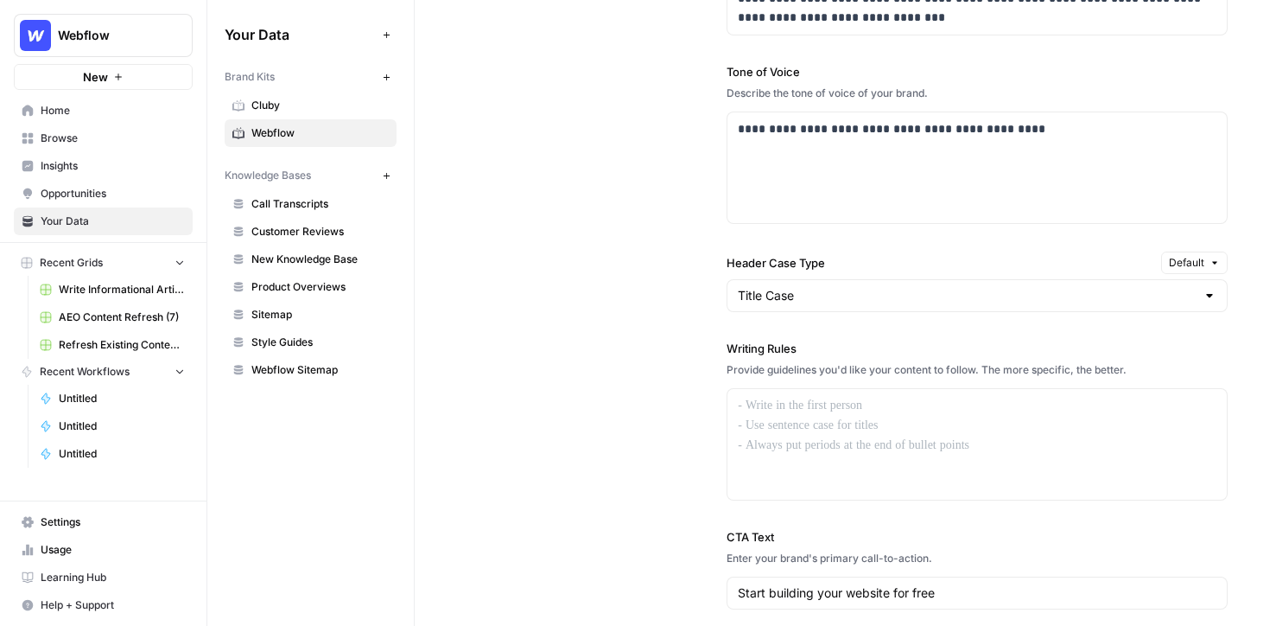
scroll to position [1259, 0]
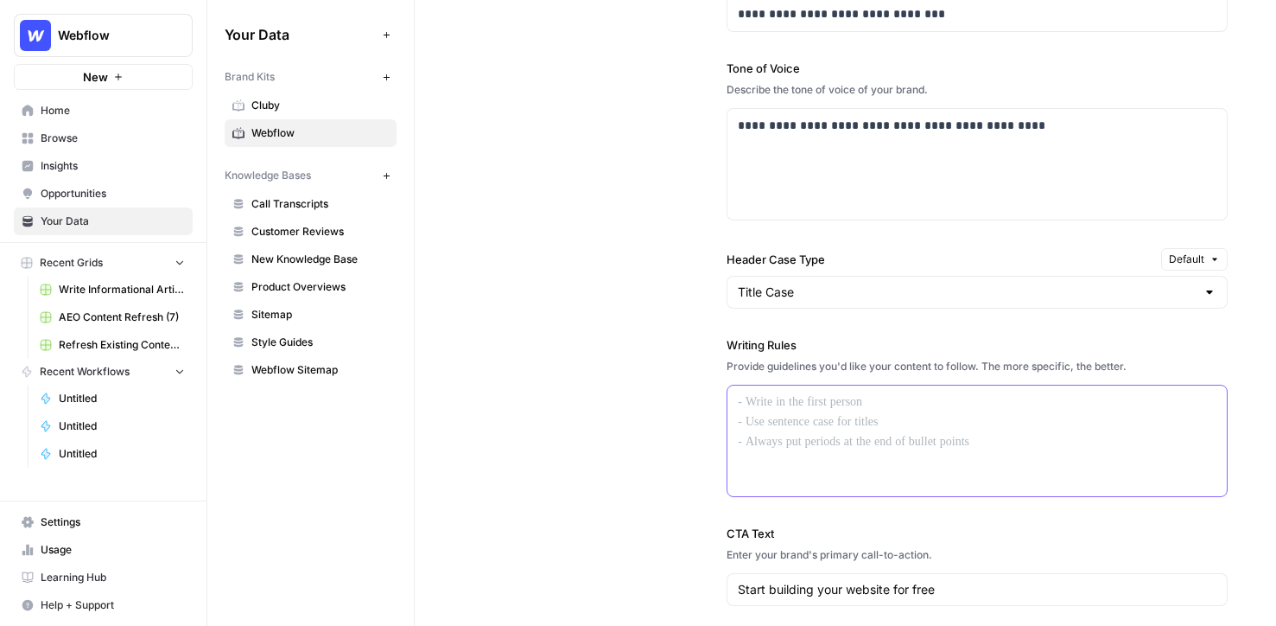
click at [785, 419] on div at bounding box center [976, 440] width 499 height 111
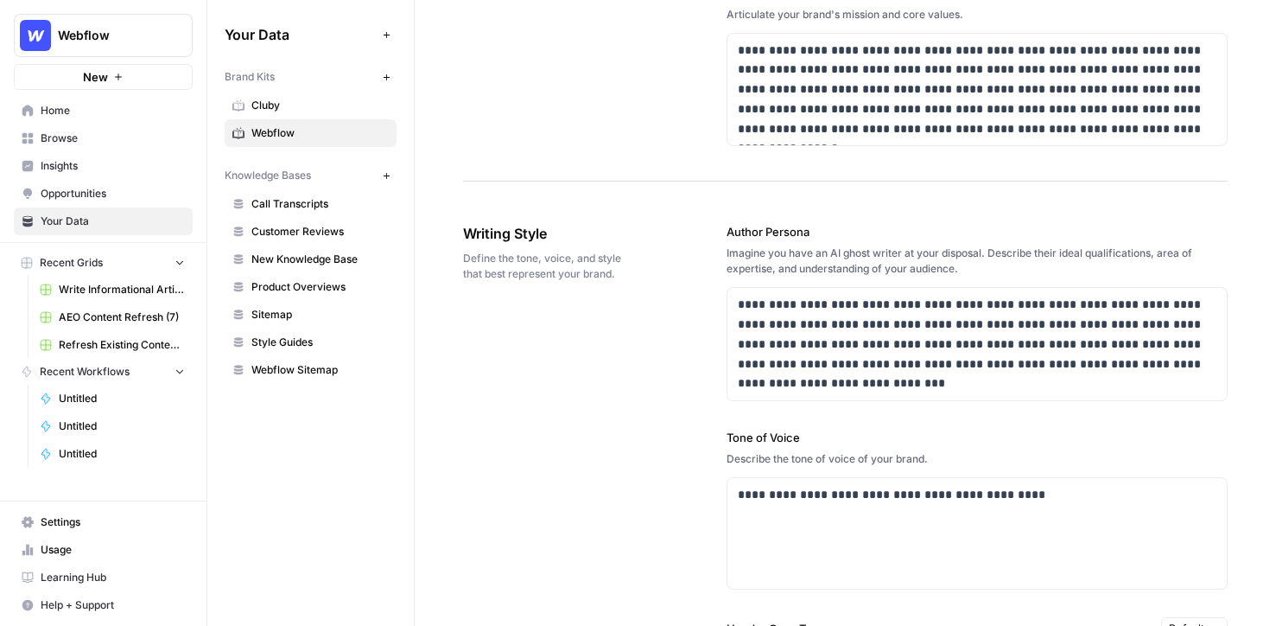
scroll to position [892, 0]
click at [276, 211] on span "Call Transcripts" at bounding box center [319, 204] width 137 height 16
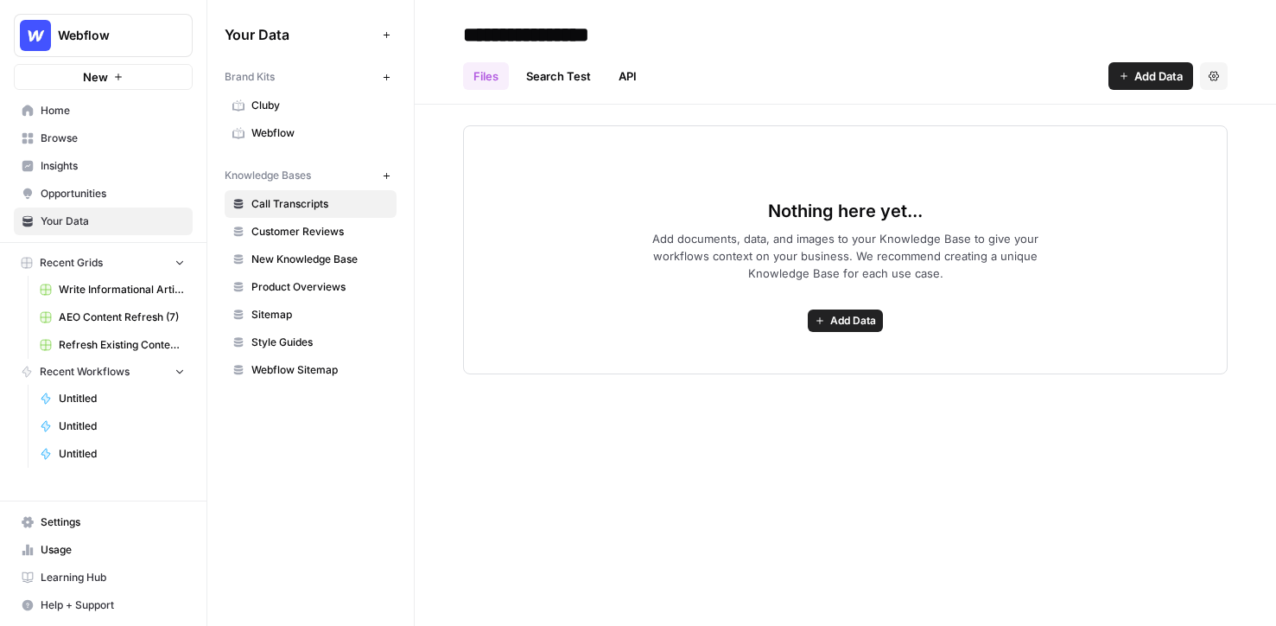
click at [840, 315] on span "Add Data" at bounding box center [853, 321] width 46 height 16
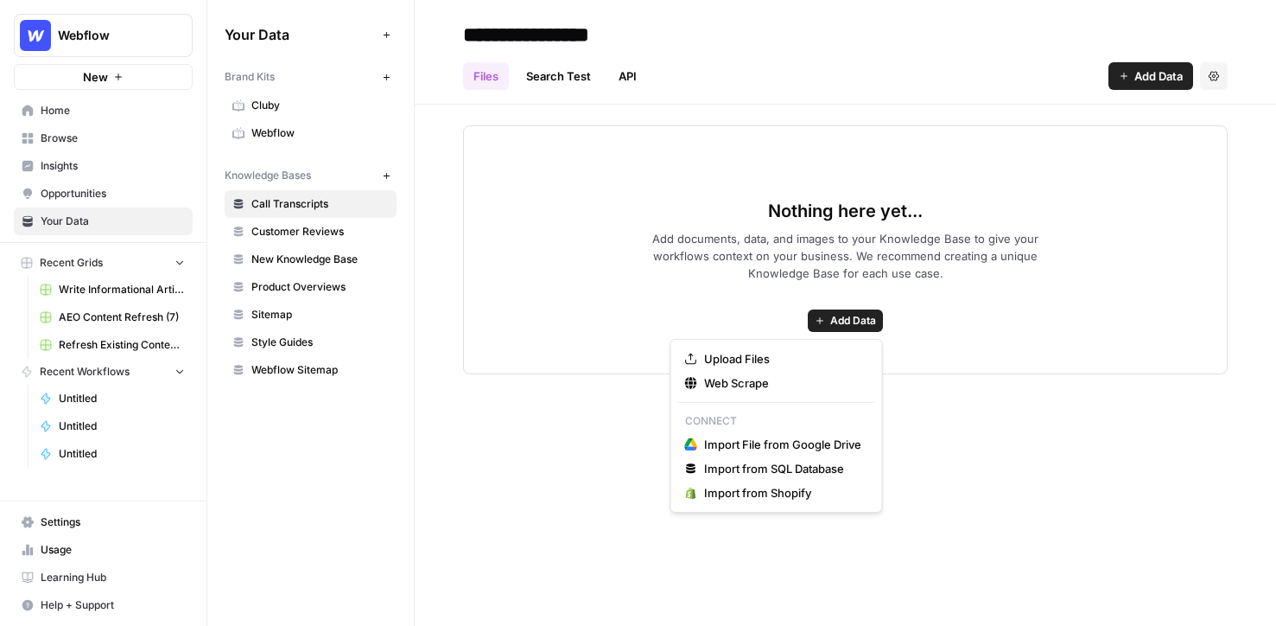
click at [806, 345] on div "Upload Files Web Scrape Connect Import File from Google Drive Import from SQL D…" at bounding box center [776, 426] width 213 height 174
click at [796, 353] on span "Upload Files" at bounding box center [782, 358] width 157 height 17
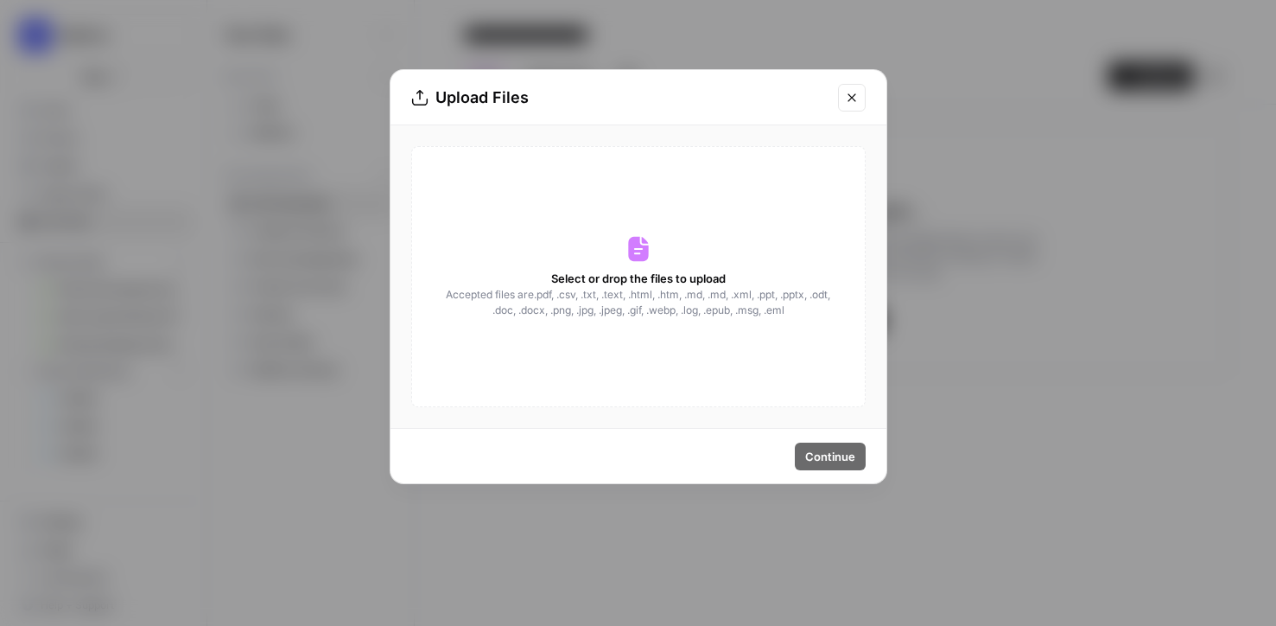
click at [851, 94] on icon "Close modal" at bounding box center [852, 98] width 14 height 14
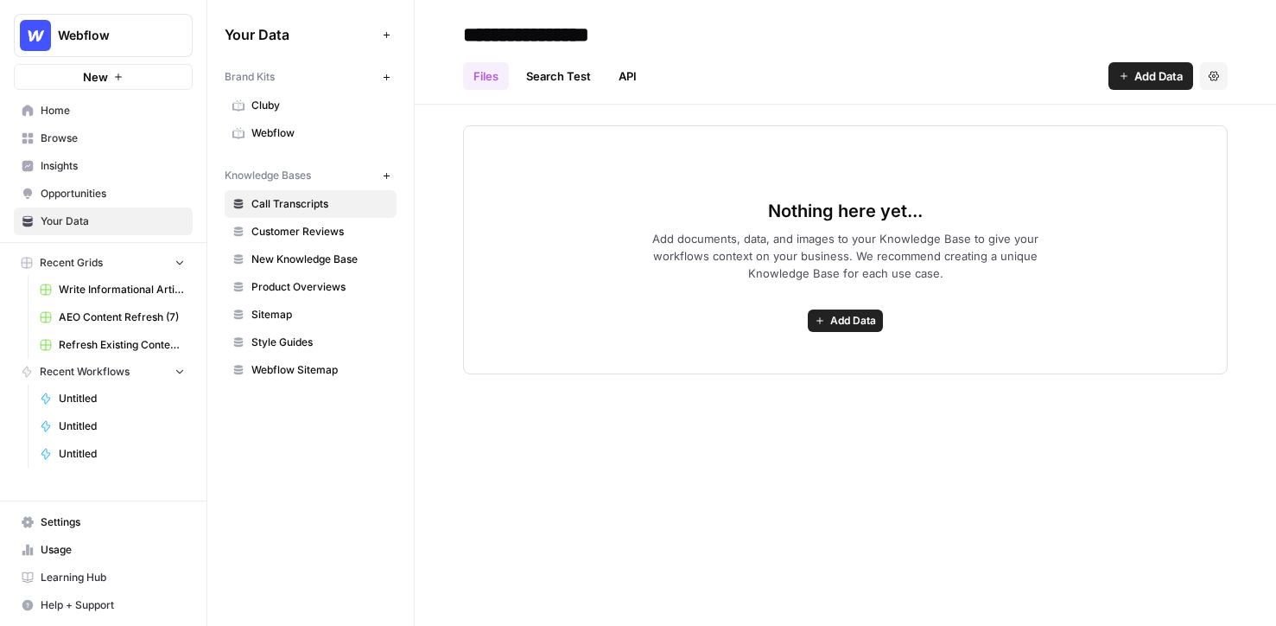
click at [841, 336] on div "Nothing here yet... Add documents, data, and images to your Knowledge Base to g…" at bounding box center [845, 249] width 765 height 249
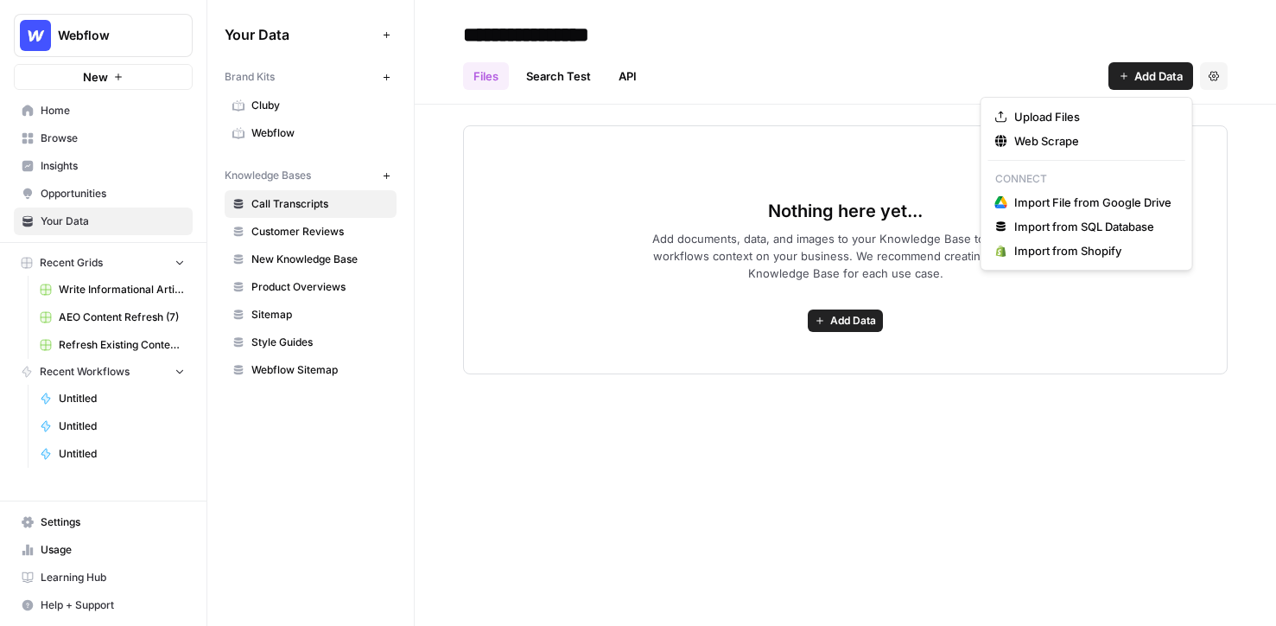
click at [864, 78] on span "Add Data" at bounding box center [1158, 75] width 48 height 17
click at [864, 143] on span "Web Scrape" at bounding box center [1092, 140] width 157 height 17
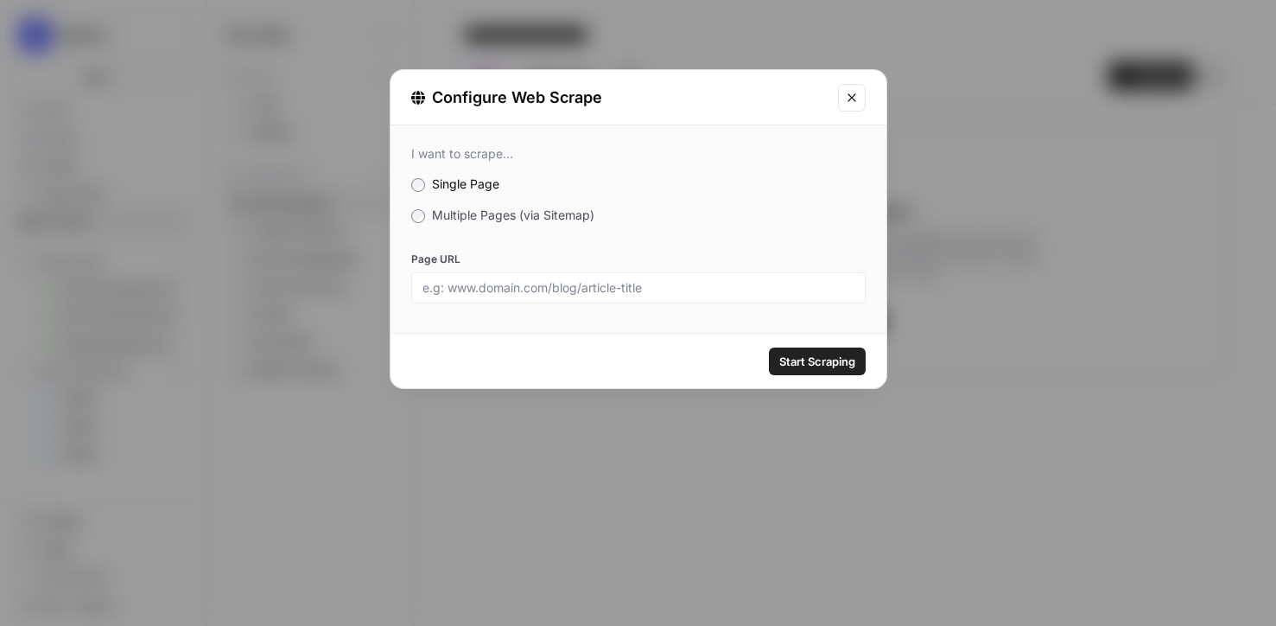
click at [497, 218] on span "Multiple Pages (via Sitemap)" at bounding box center [513, 214] width 162 height 15
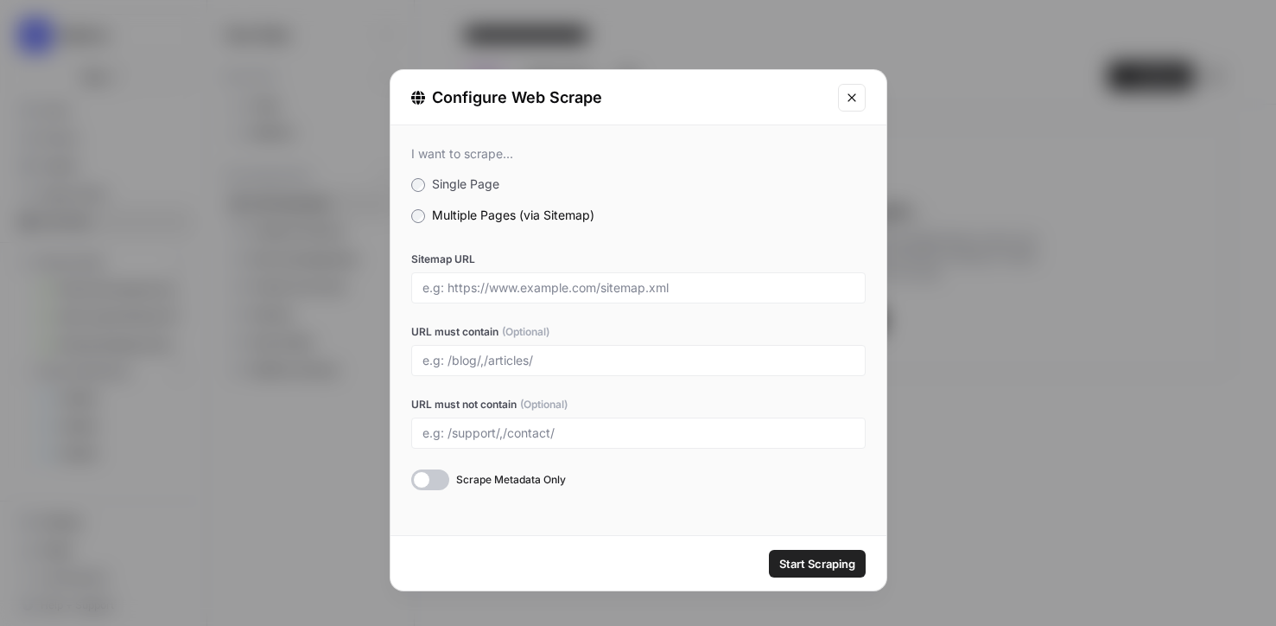
click at [475, 297] on div at bounding box center [638, 287] width 454 height 31
click at [450, 289] on input "Sitemap URL" at bounding box center [638, 288] width 432 height 16
paste input "https://cooth.com/"
type input "https://cooth.com/"
drag, startPoint x: 597, startPoint y: 287, endPoint x: 679, endPoint y: 287, distance: 82.1
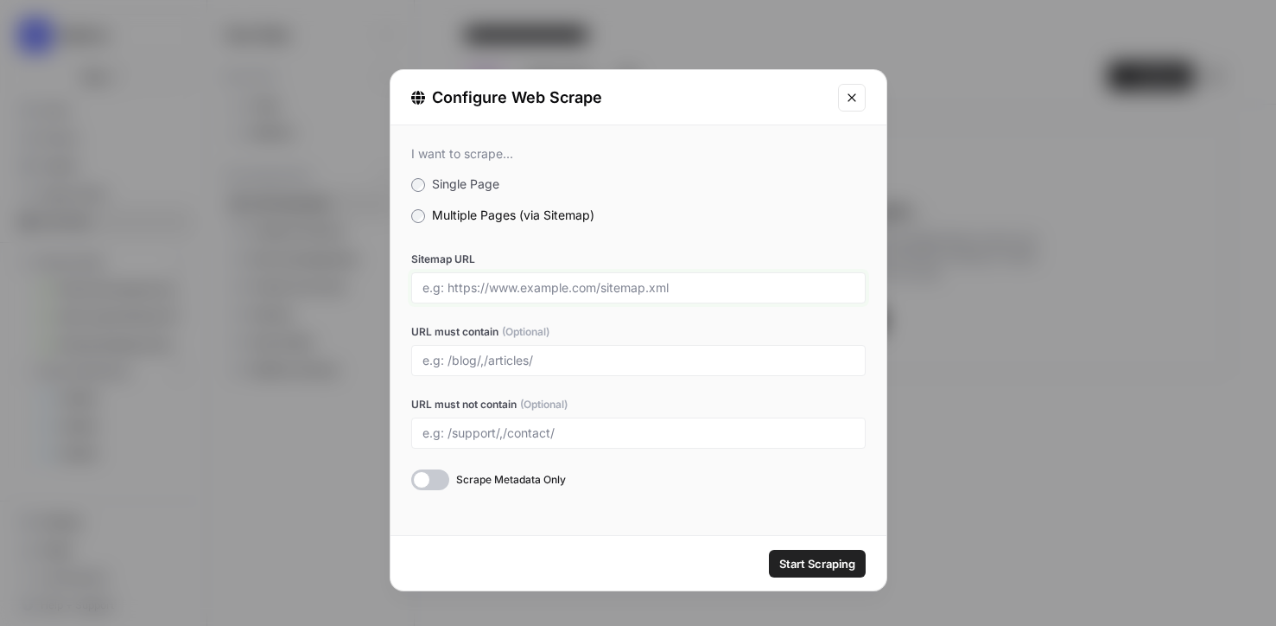
click at [679, 287] on input "Sitemap URL" at bounding box center [638, 288] width 432 height 16
paste input "https://cooth.com/"
type input "https://cooth.com/sitemap.xml"
click at [592, 359] on input "URL must contain (Optional)" at bounding box center [638, 361] width 432 height 16
type input "blogs"
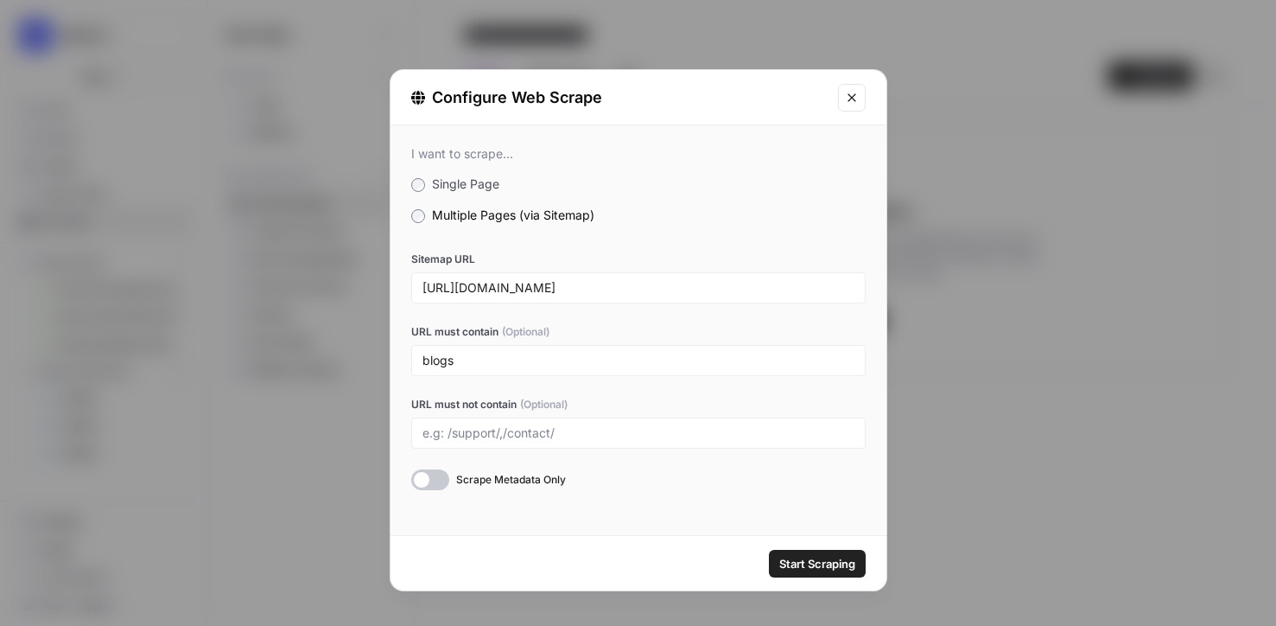
click at [841, 572] on button "Start Scraping" at bounding box center [817, 564] width 97 height 28
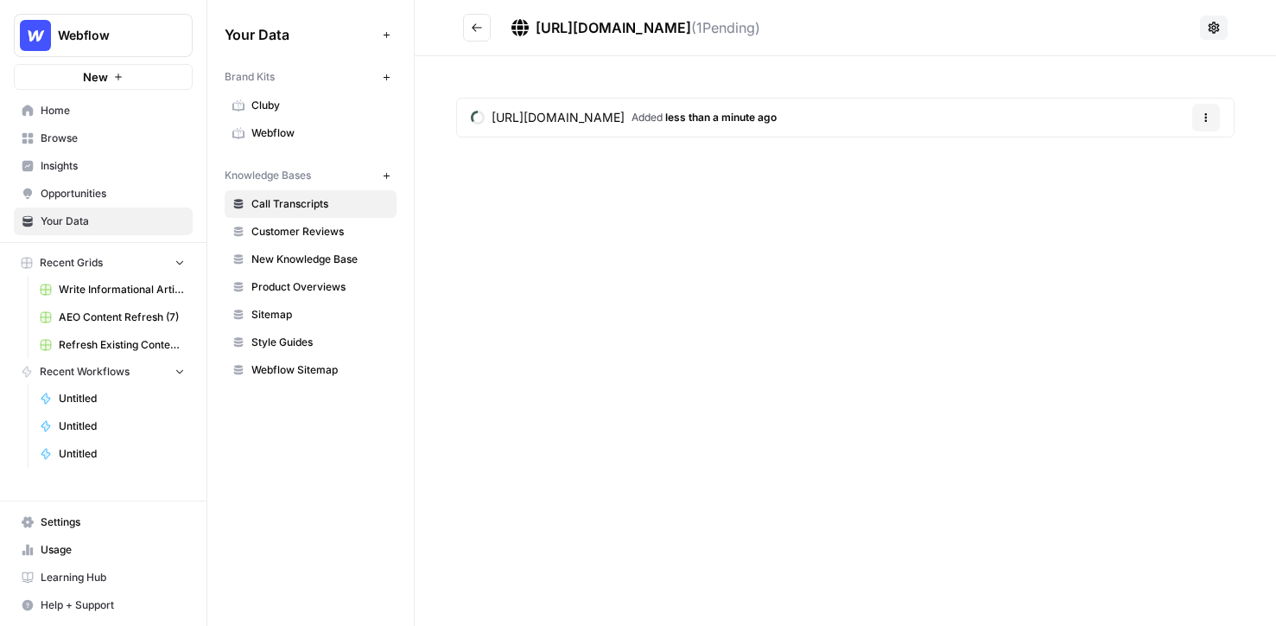
click at [477, 31] on icon "Go back" at bounding box center [477, 28] width 12 height 12
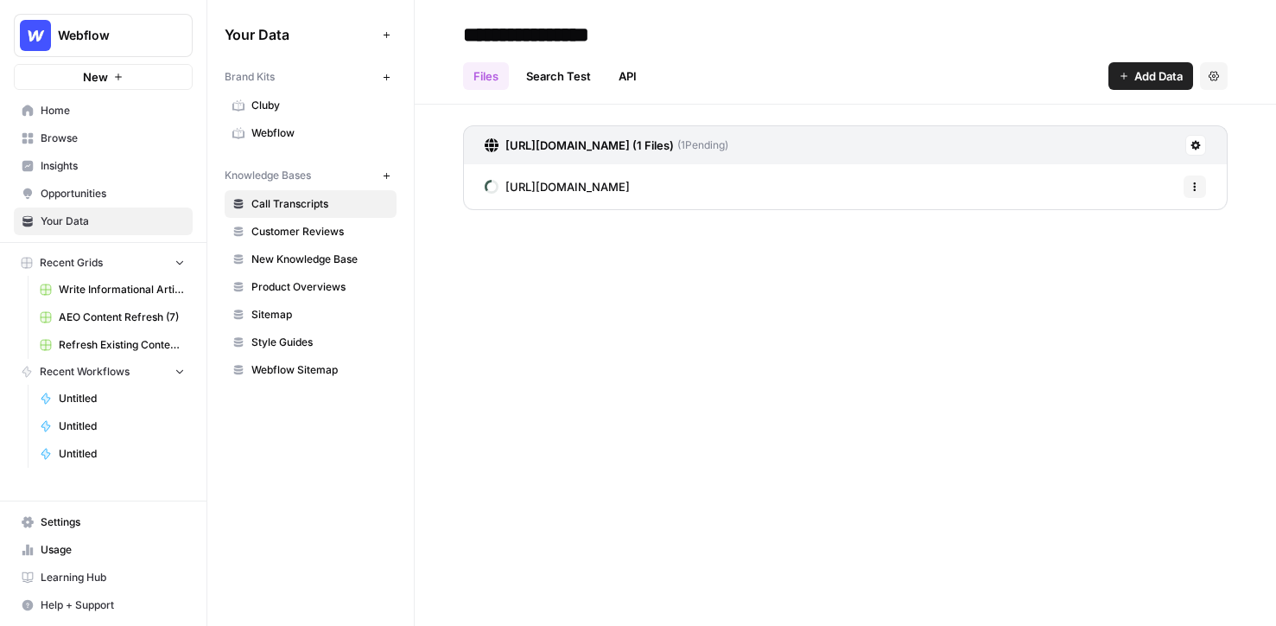
click at [528, 32] on input "**********" at bounding box center [594, 34] width 276 height 35
click at [640, 22] on input "*******" at bounding box center [594, 34] width 276 height 35
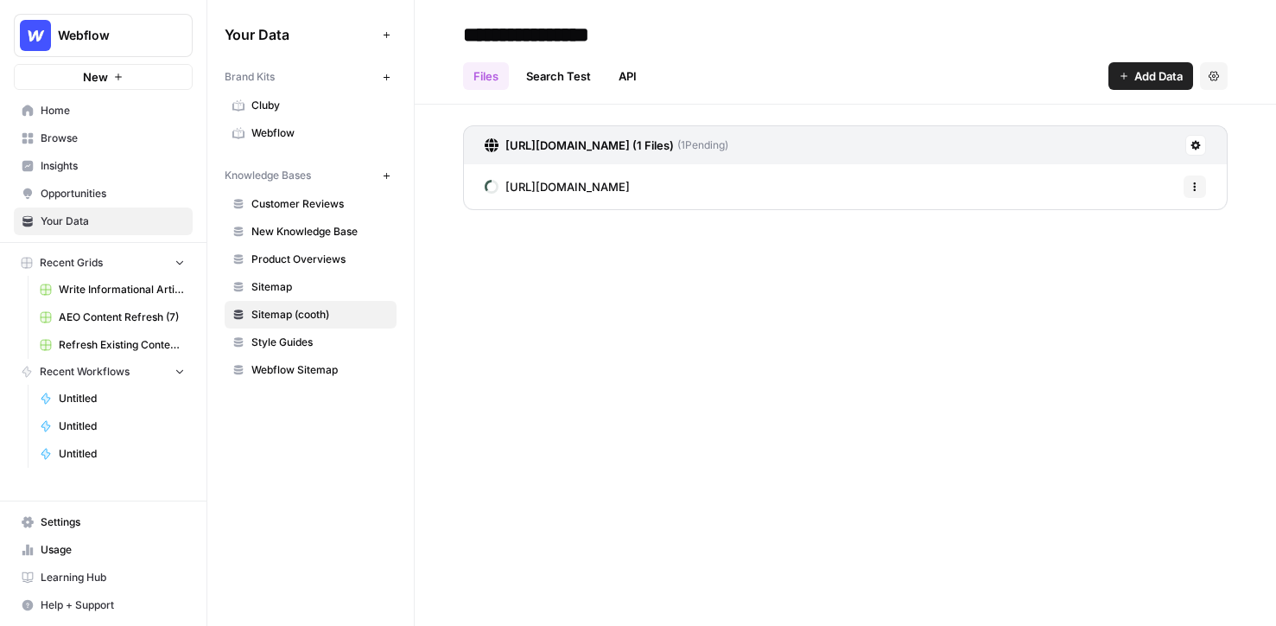
type input "**********"
click at [647, 322] on div "**********" at bounding box center [845, 313] width 861 height 626
click at [559, 32] on input "**********" at bounding box center [594, 34] width 276 height 35
drag, startPoint x: 619, startPoint y: 33, endPoint x: 529, endPoint y: 33, distance: 90.7
click at [529, 33] on input "**********" at bounding box center [594, 34] width 276 height 35
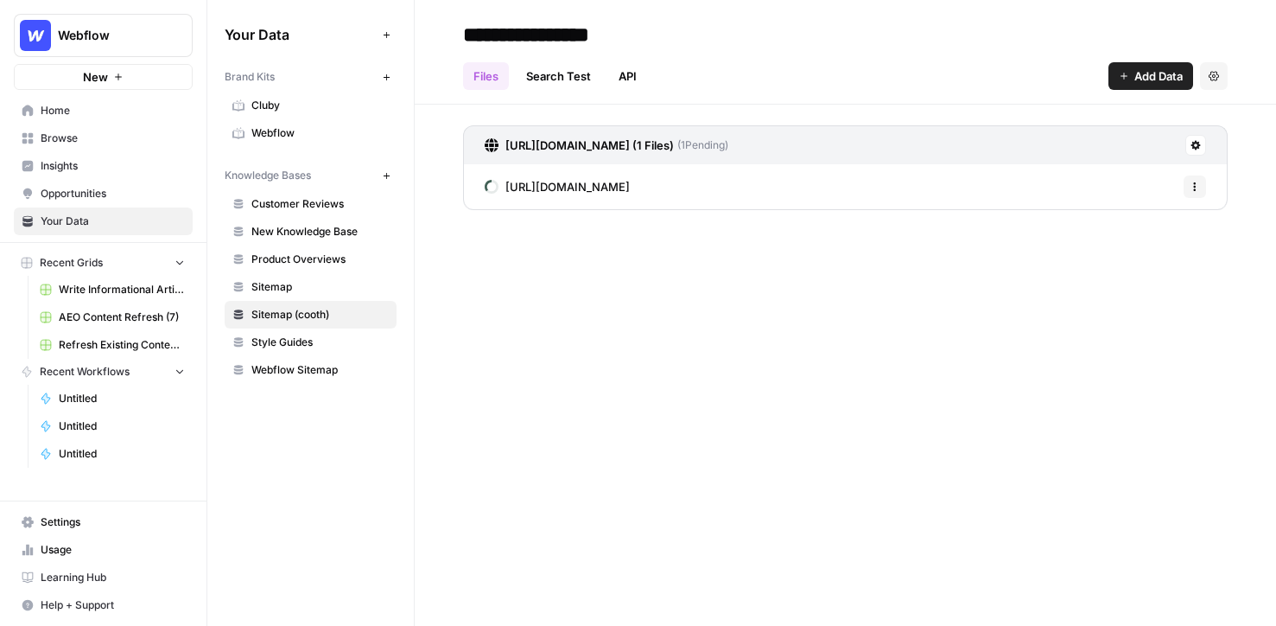
click at [105, 136] on span "Browse" at bounding box center [113, 138] width 144 height 16
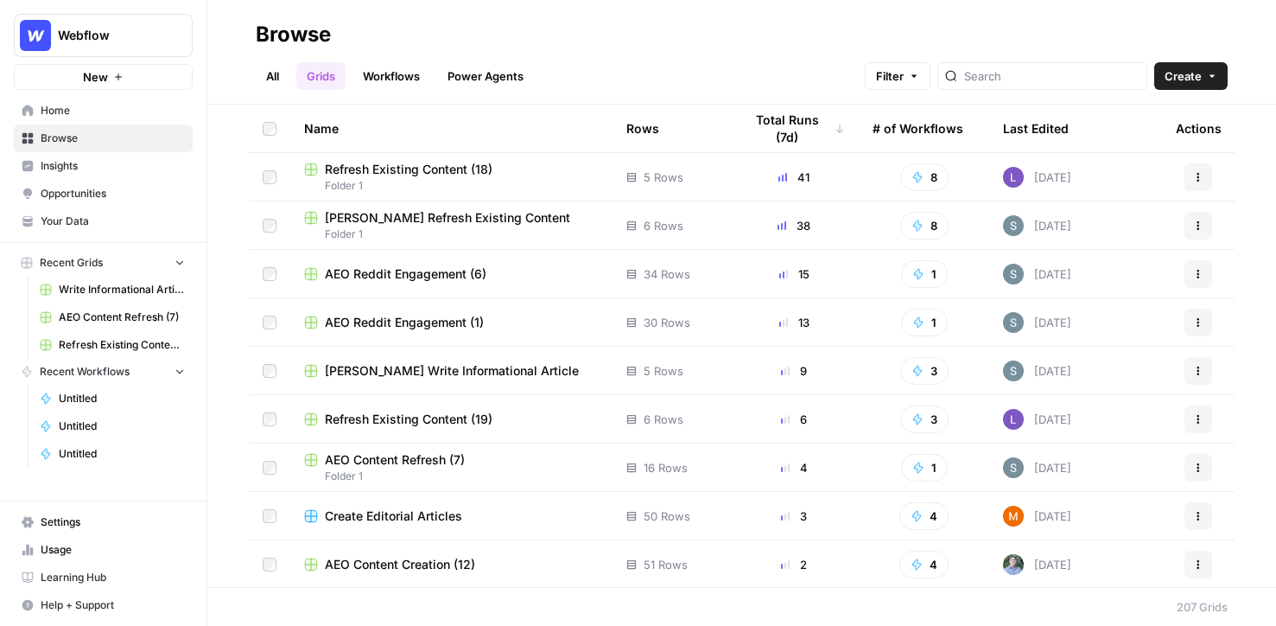
click at [289, 64] on link "All" at bounding box center [273, 76] width 34 height 28
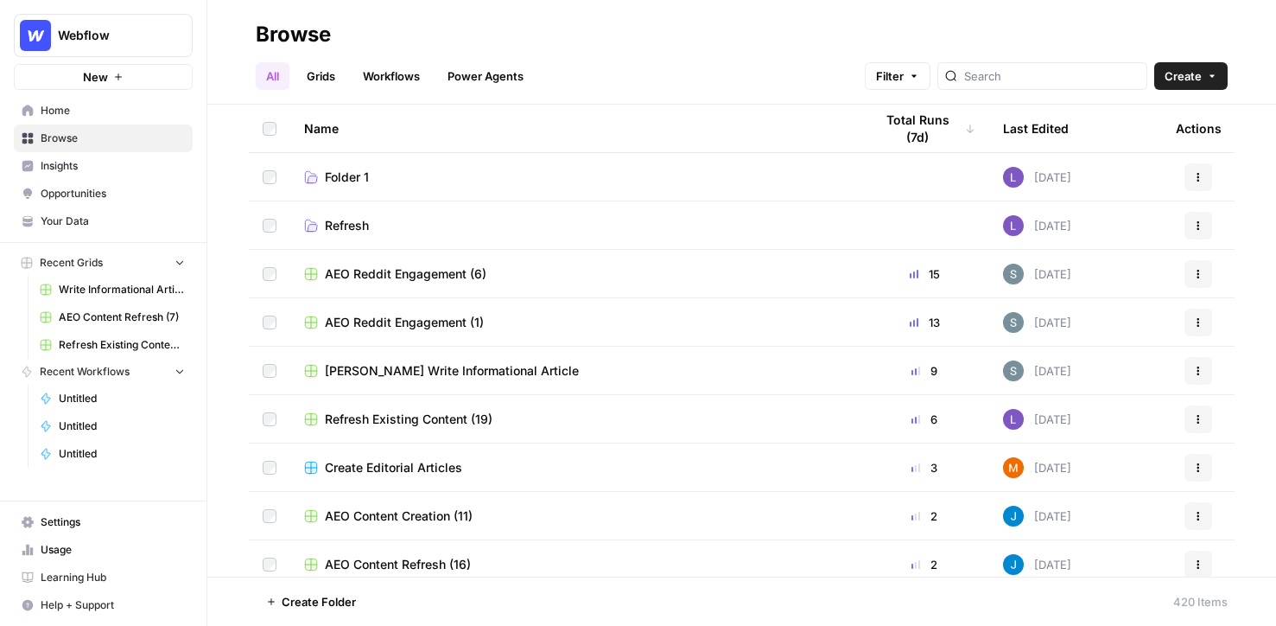
click at [410, 67] on link "Workflows" at bounding box center [392, 76] width 78 height 28
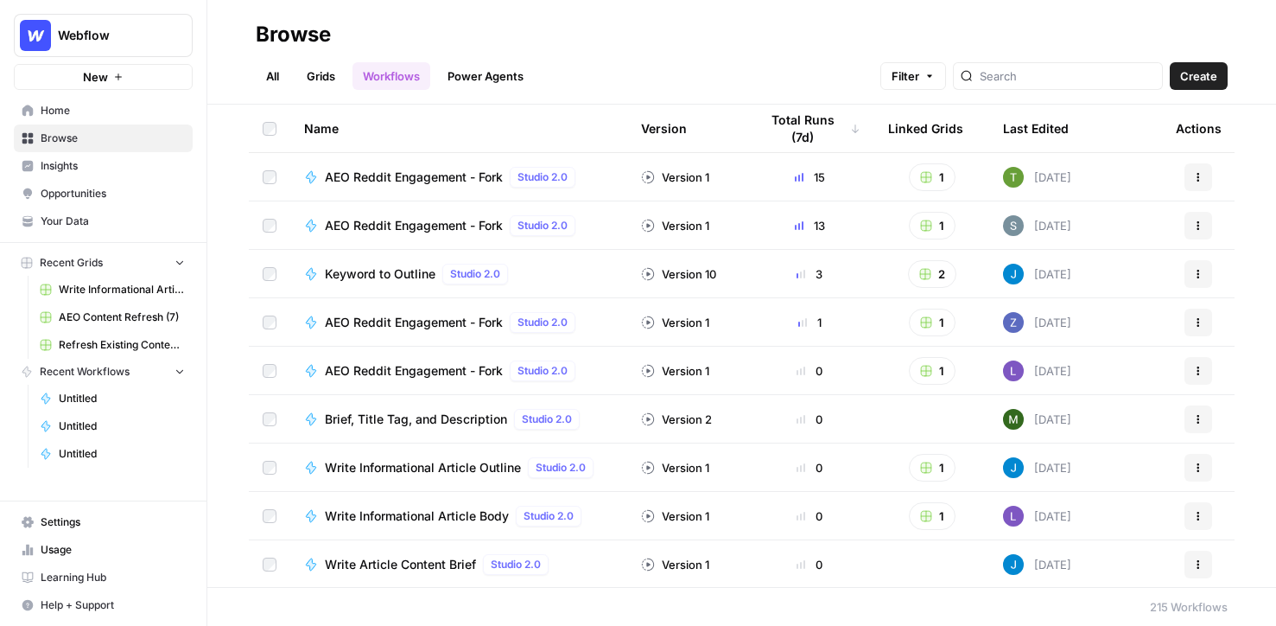
click at [864, 72] on span "Create" at bounding box center [1198, 75] width 37 height 17
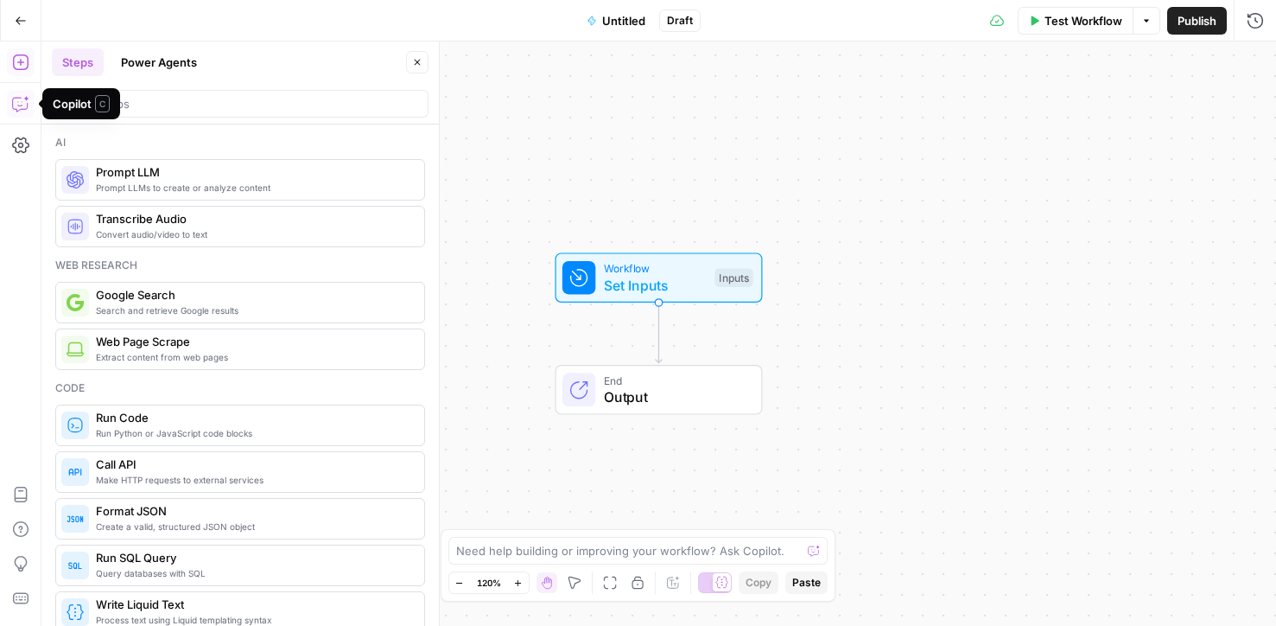
click at [25, 102] on icon "button" at bounding box center [20, 103] width 17 height 17
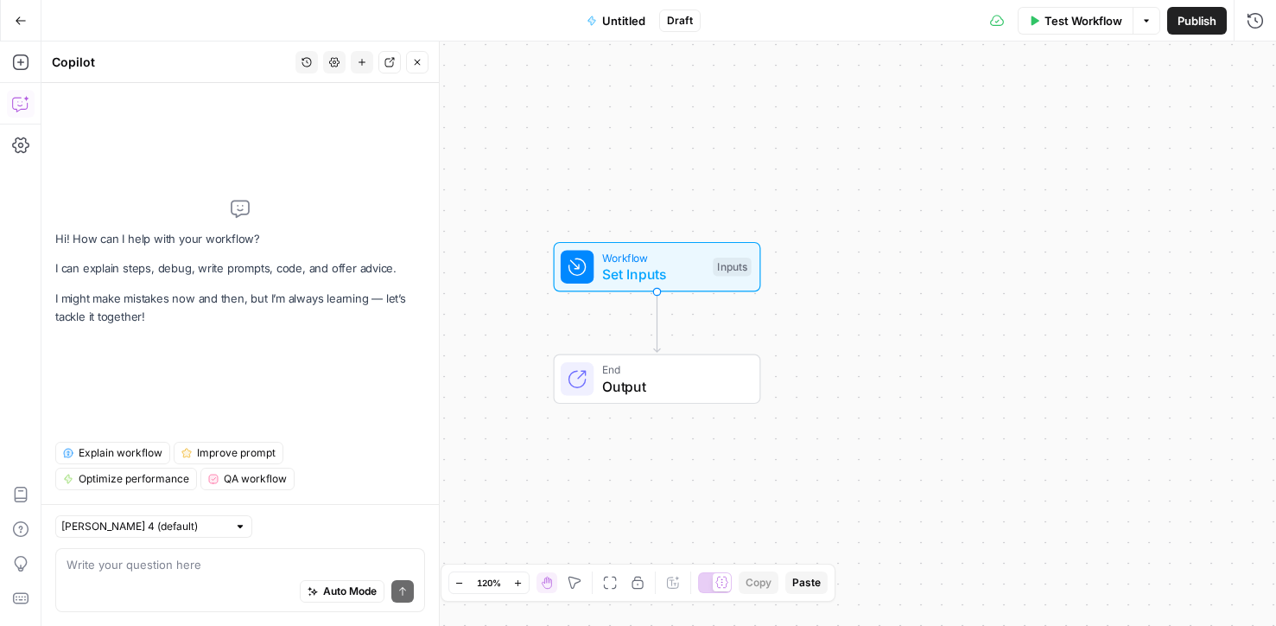
click at [22, 26] on icon "button" at bounding box center [21, 21] width 12 height 12
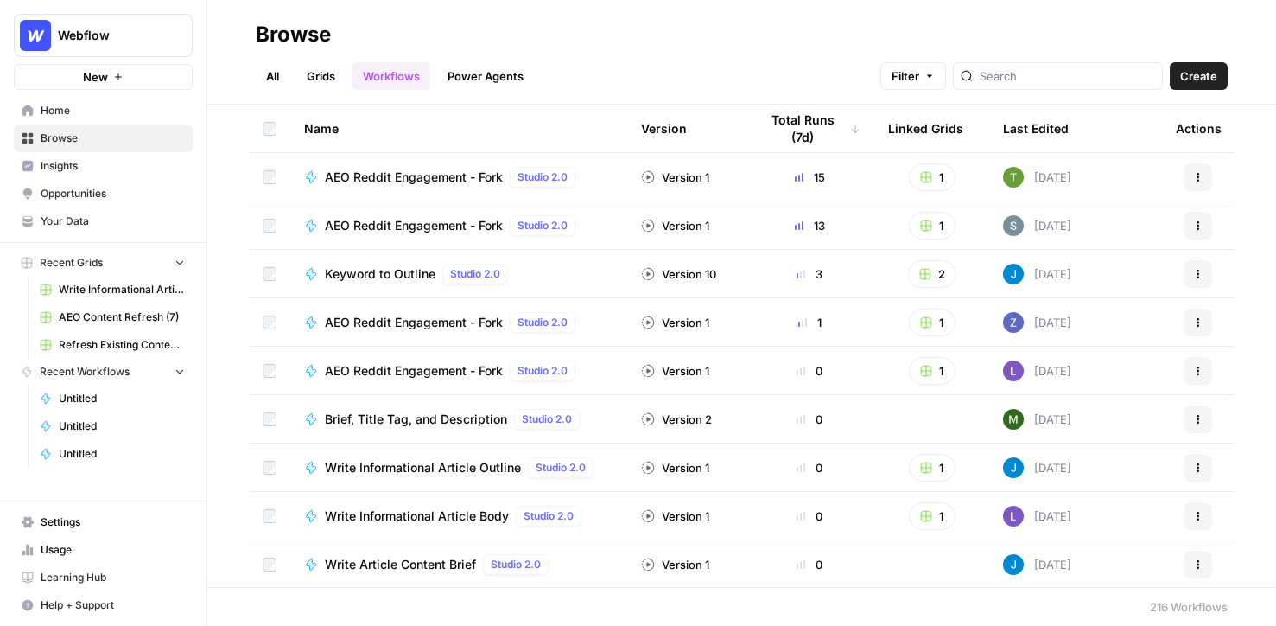
click at [333, 73] on link "Grids" at bounding box center [320, 76] width 49 height 28
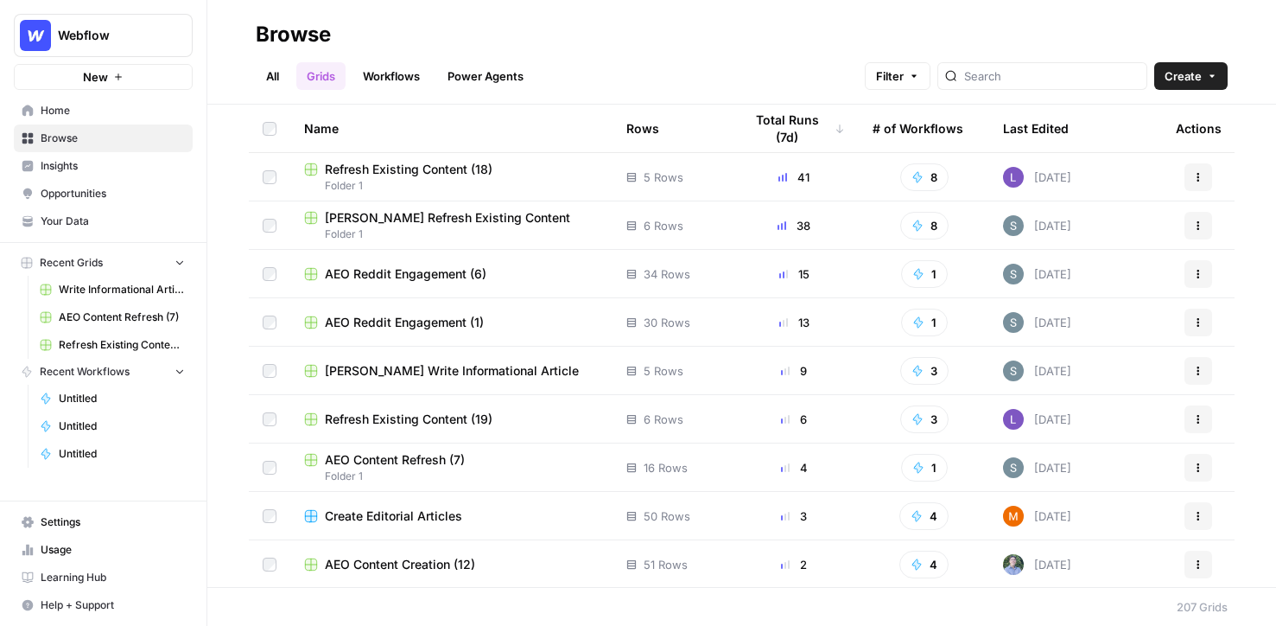
click at [324, 79] on link "Grids" at bounding box center [320, 76] width 49 height 28
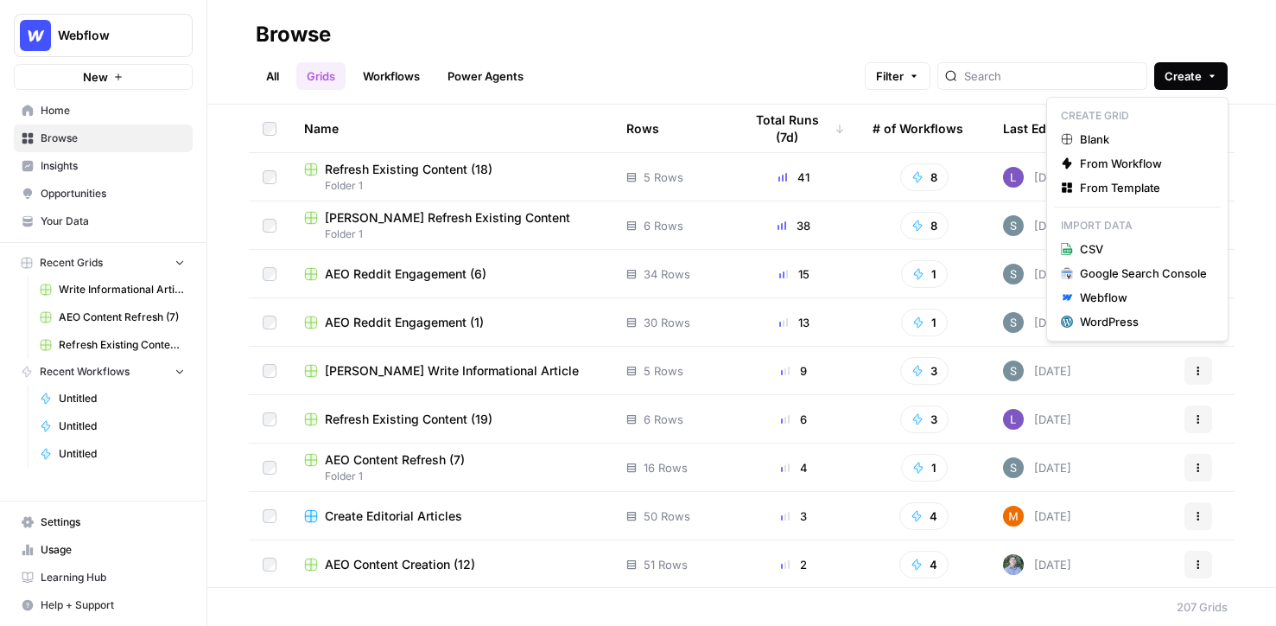
click at [864, 76] on icon "button" at bounding box center [1212, 76] width 10 height 10
click at [864, 194] on span "From Template" at bounding box center [1143, 187] width 127 height 17
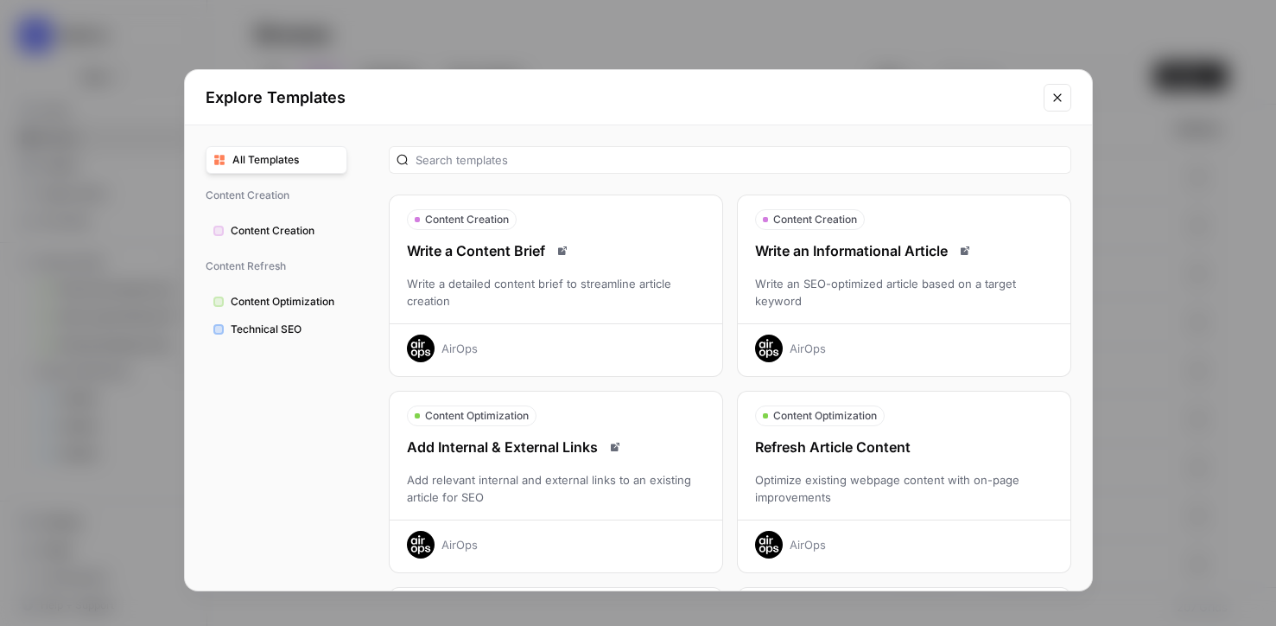
click at [864, 292] on div "Write an SEO-optimized article based on a target keyword" at bounding box center [904, 292] width 333 height 35
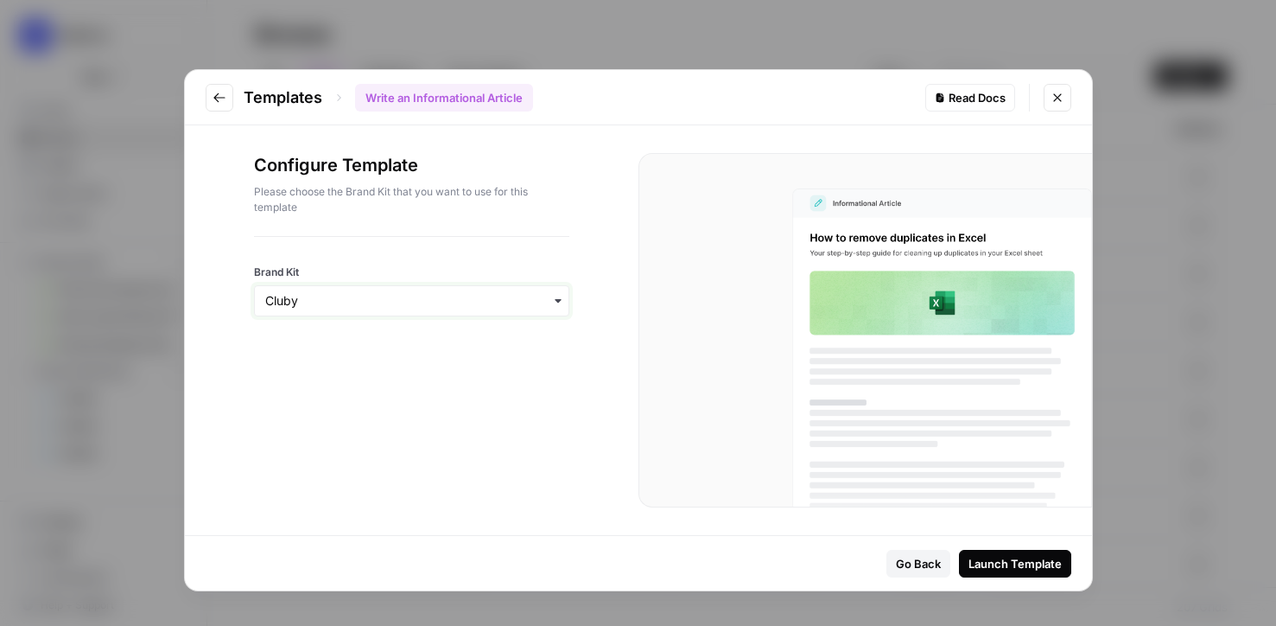
click at [465, 296] on input "Brand Kit" at bounding box center [411, 300] width 293 height 17
click at [410, 372] on div "Webflow" at bounding box center [412, 380] width 314 height 33
click at [864, 562] on div "Launch Template" at bounding box center [1015, 563] width 93 height 17
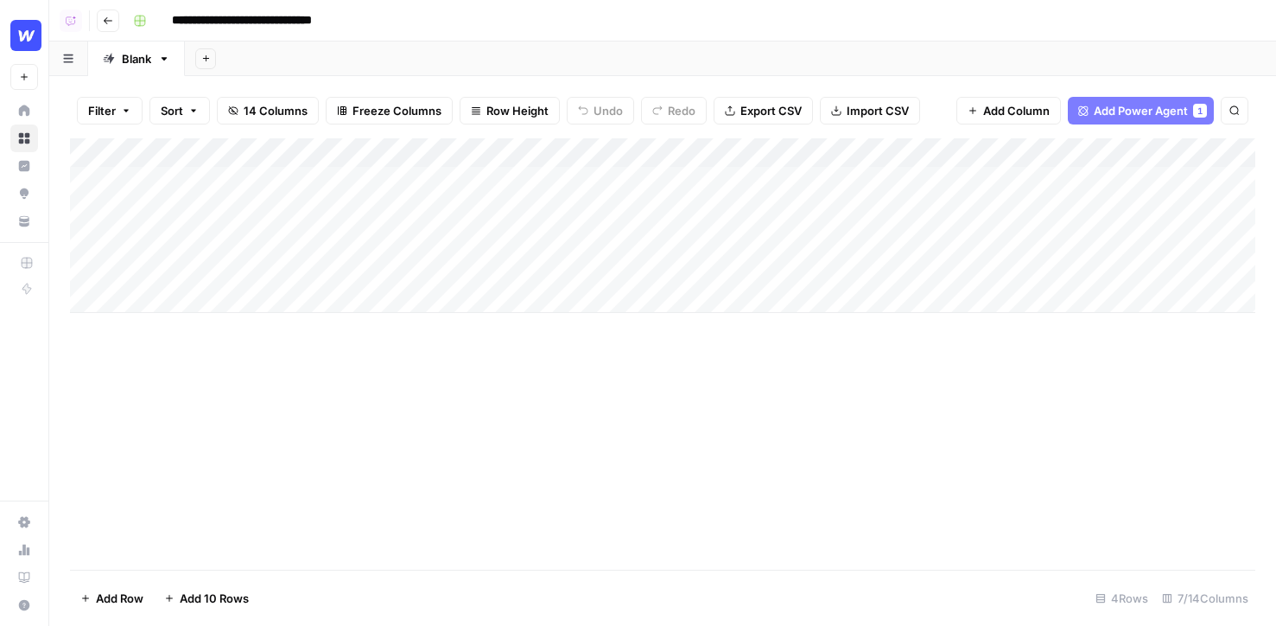
click at [194, 299] on div "Add Column" at bounding box center [662, 225] width 1185 height 175
click at [212, 328] on div "Add Column" at bounding box center [662, 240] width 1185 height 204
click at [239, 270] on div "Add Column" at bounding box center [662, 269] width 1185 height 263
type textarea "**********"
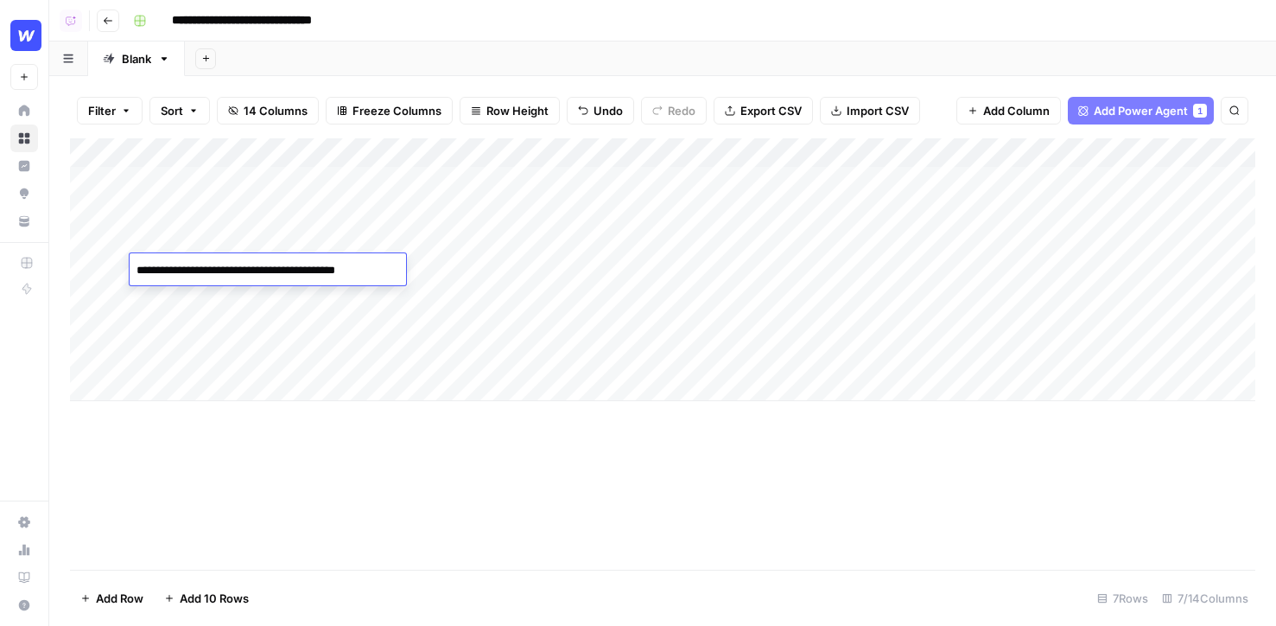
click at [279, 480] on div "Add Column" at bounding box center [662, 353] width 1185 height 431
click at [588, 151] on div "Add Column" at bounding box center [662, 269] width 1185 height 263
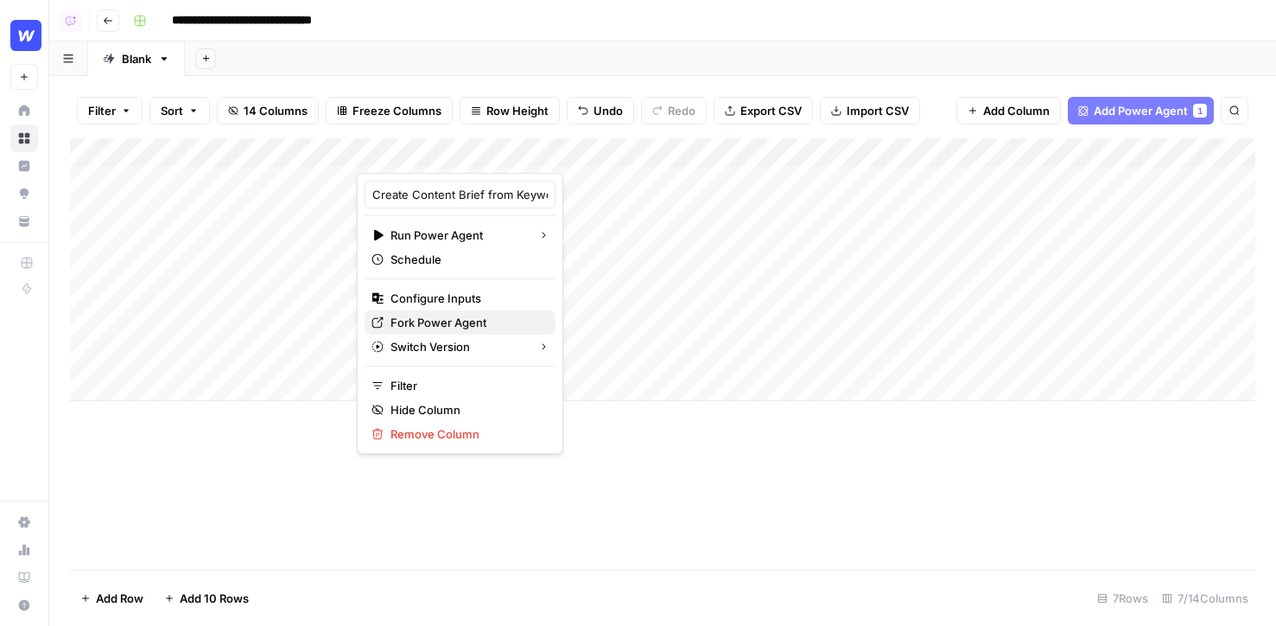
click at [451, 321] on span "Fork Power Agent" at bounding box center [466, 322] width 151 height 17
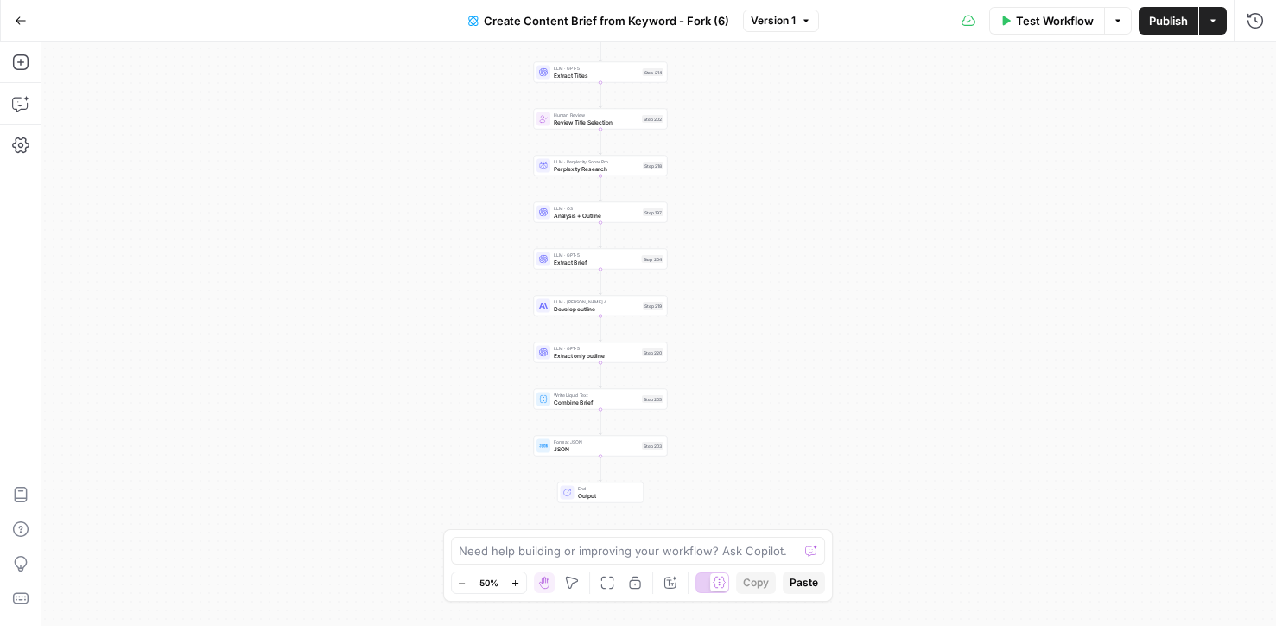
click at [1213, 14] on button "Actions" at bounding box center [1213, 21] width 28 height 28
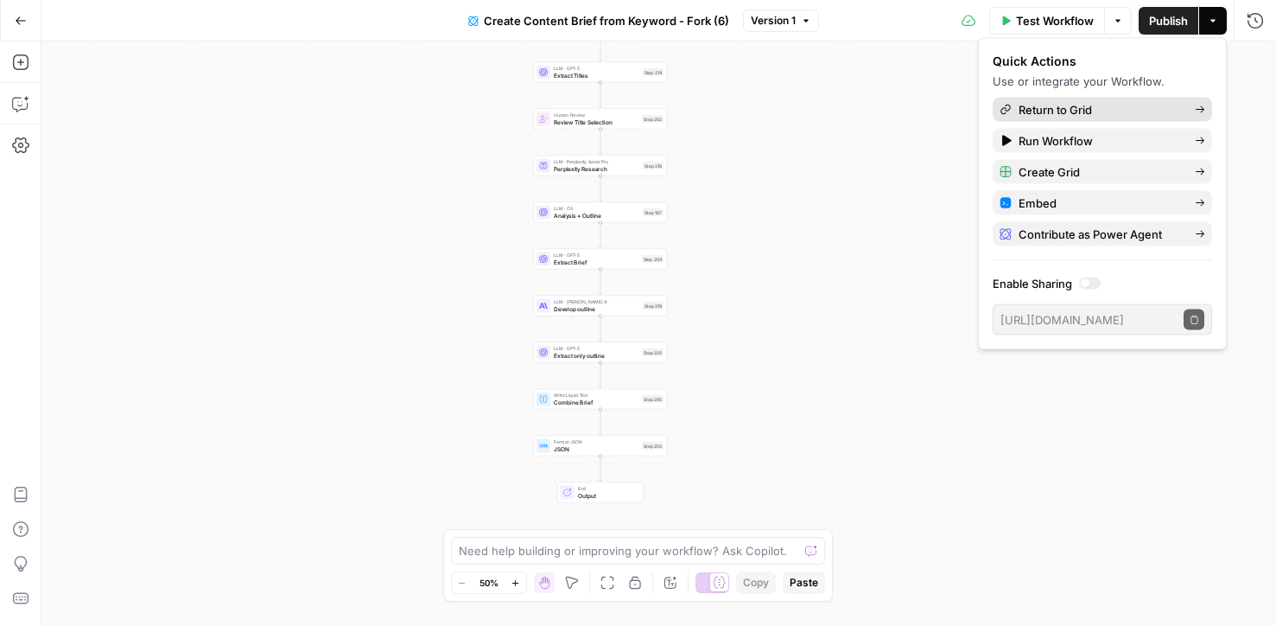
click at [1133, 98] on link "Return to Grid" at bounding box center [1102, 110] width 219 height 24
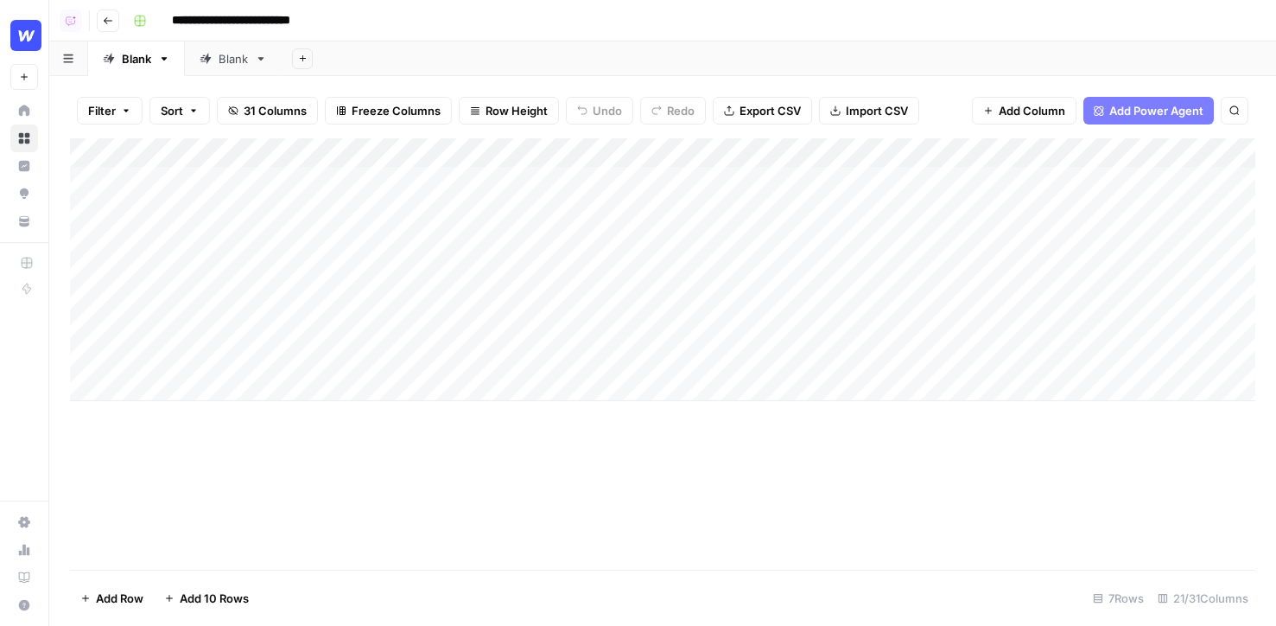
click at [481, 268] on div "Add Column" at bounding box center [662, 269] width 1185 height 263
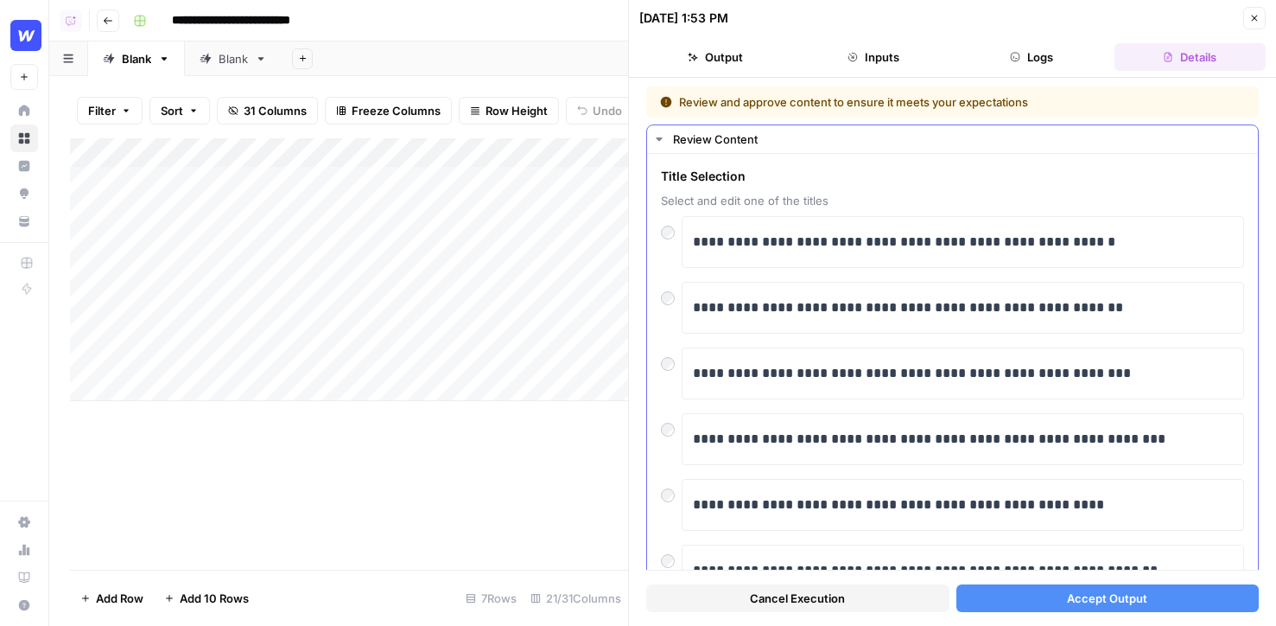
scroll to position [24, 0]
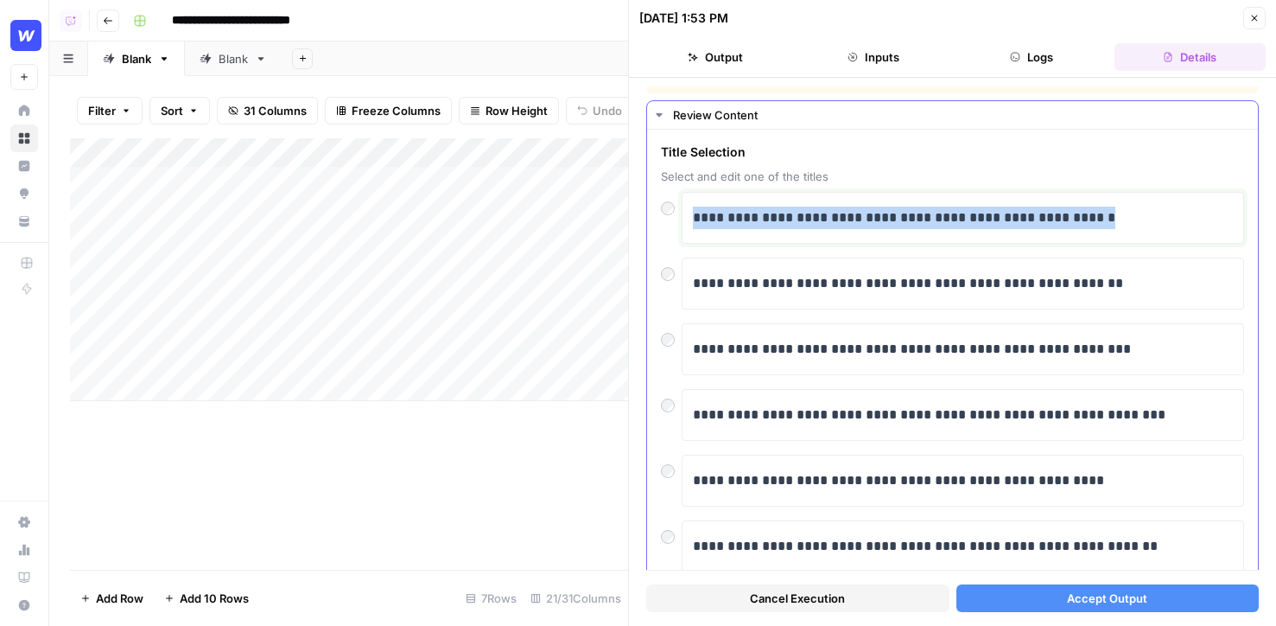
drag, startPoint x: 1143, startPoint y: 227, endPoint x: 681, endPoint y: 222, distance: 462.3
click at [681, 222] on div "**********" at bounding box center [952, 218] width 583 height 52
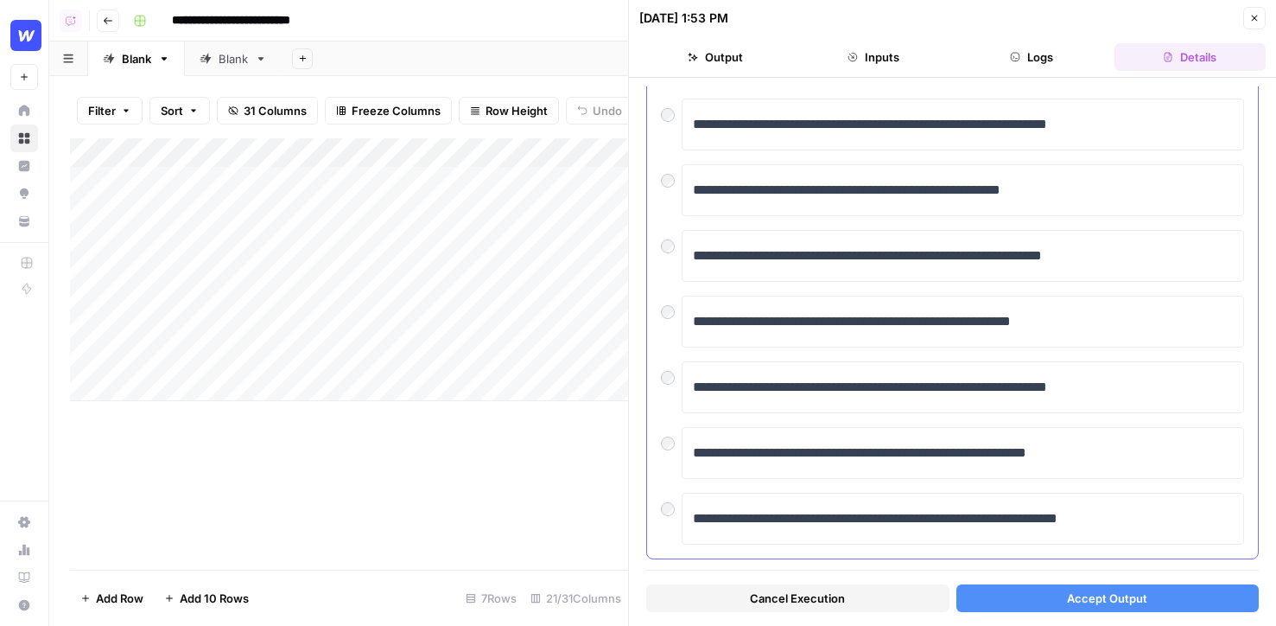
scroll to position [422, 0]
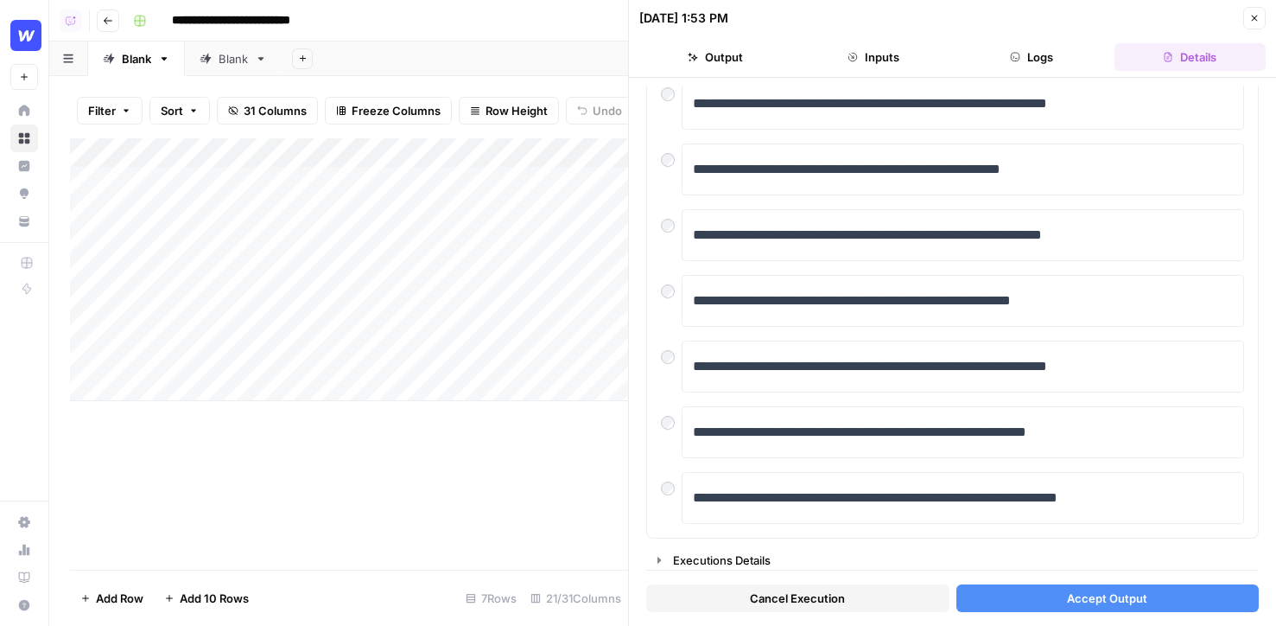
click at [1098, 603] on span "Accept Output" at bounding box center [1107, 597] width 80 height 17
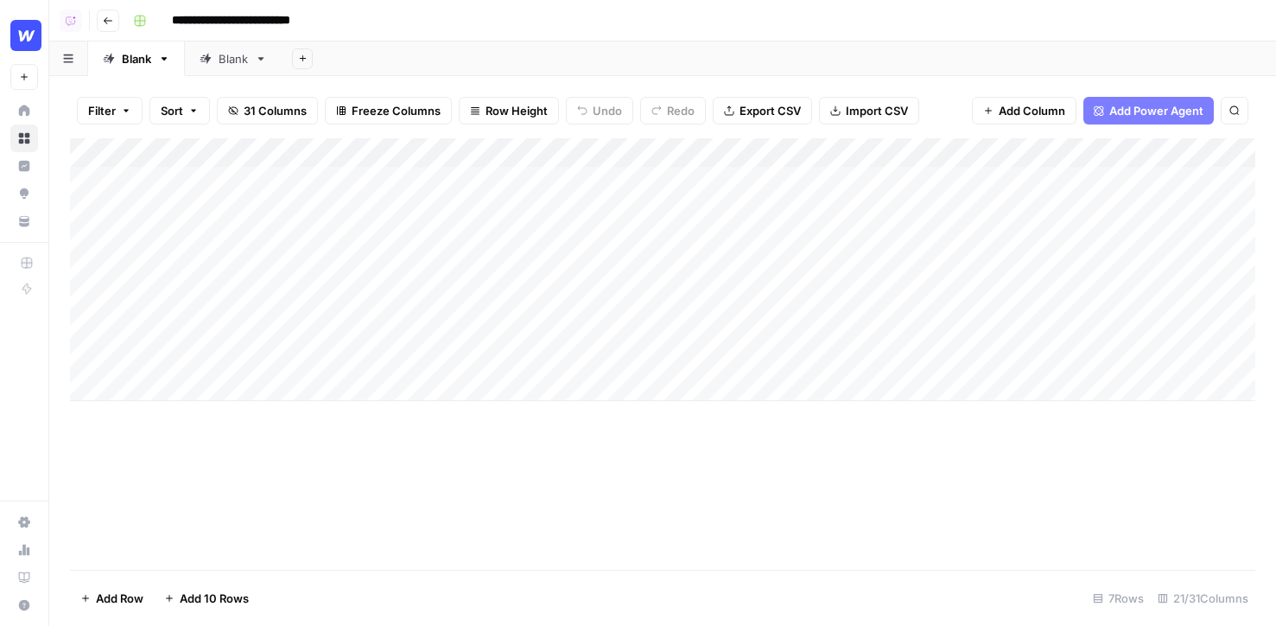
click at [694, 179] on div "Add Column" at bounding box center [662, 269] width 1185 height 263
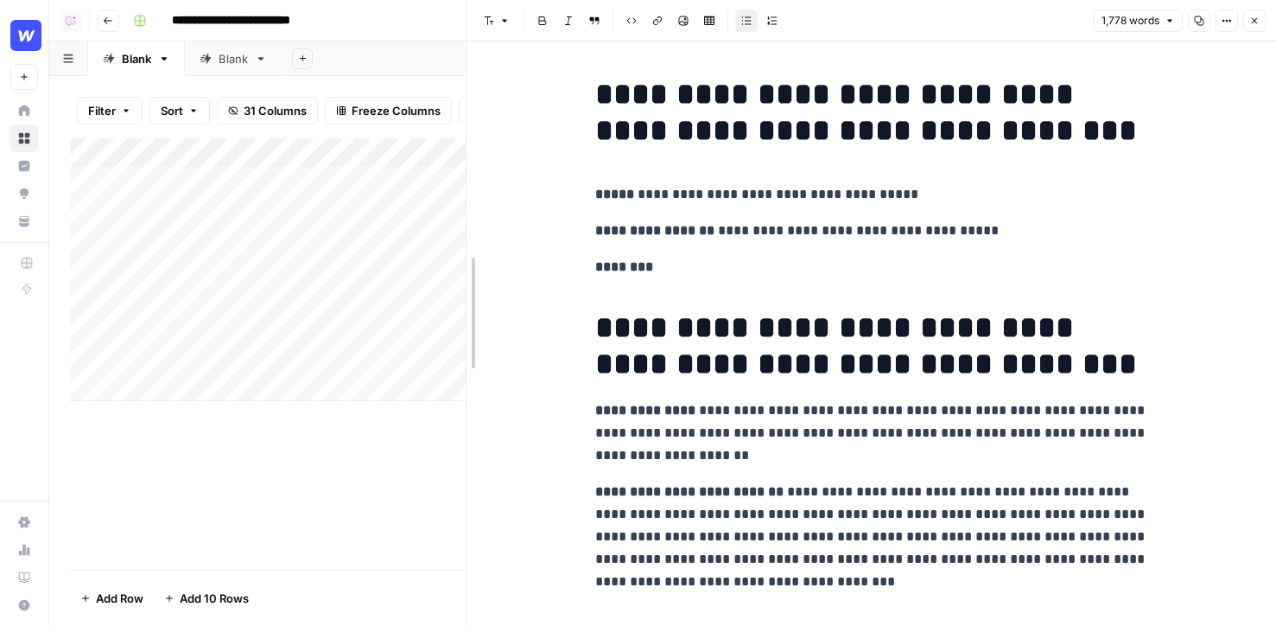
drag, startPoint x: 627, startPoint y: 164, endPoint x: 464, endPoint y: 162, distance: 163.3
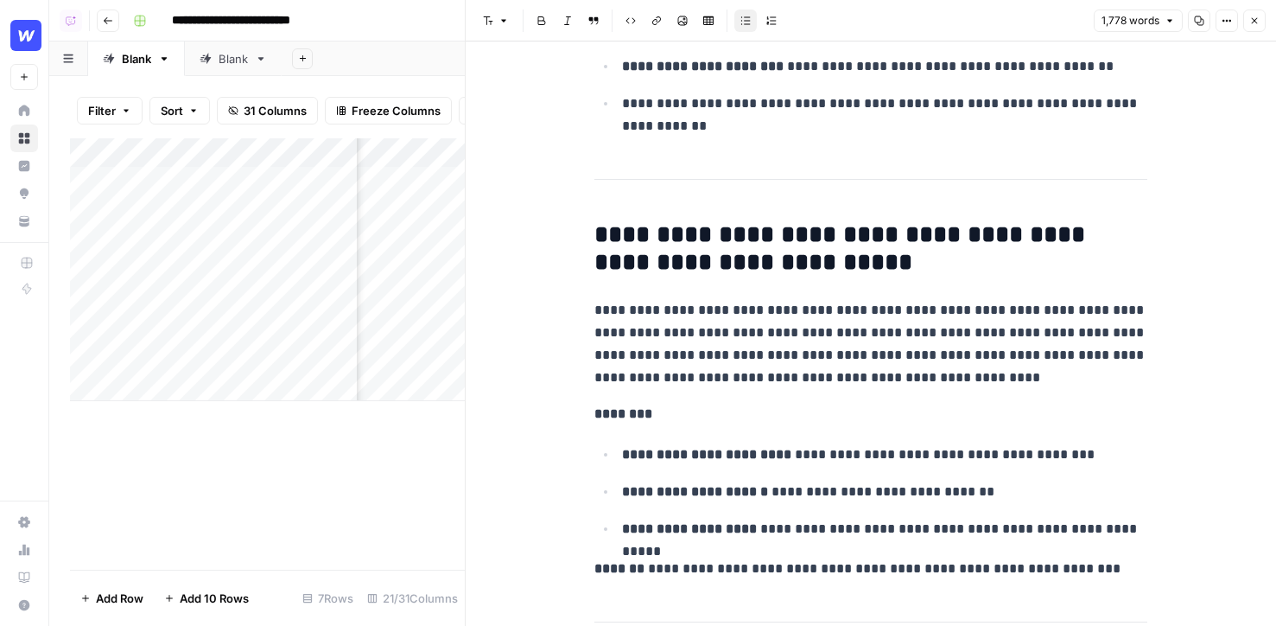
scroll to position [998, 0]
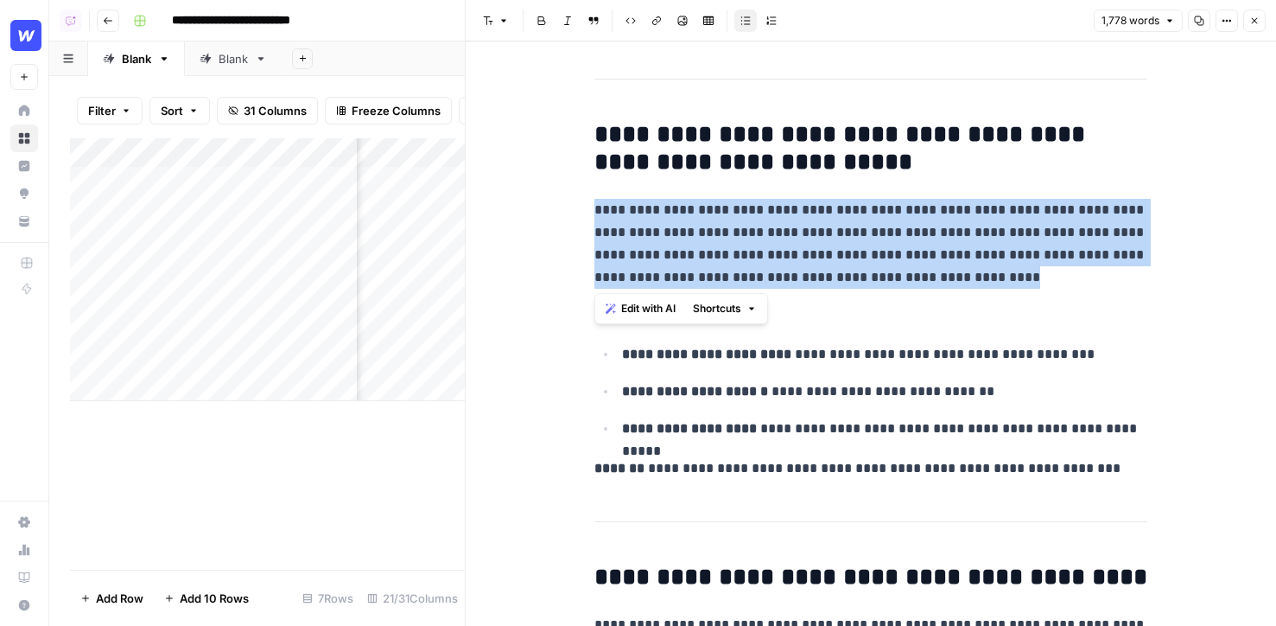
drag, startPoint x: 1024, startPoint y: 284, endPoint x: 584, endPoint y: 205, distance: 446.9
click at [645, 305] on span "Edit with AI" at bounding box center [648, 309] width 54 height 16
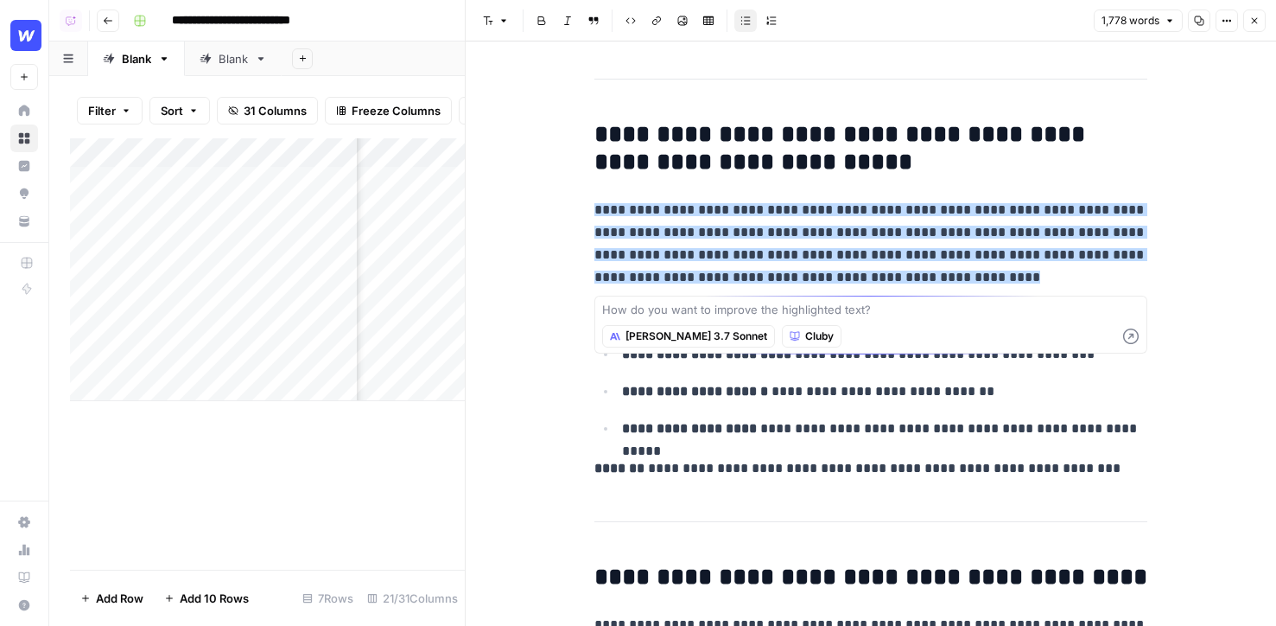
click at [805, 337] on span "Cluby" at bounding box center [819, 336] width 29 height 16
click at [778, 403] on span "Webflow" at bounding box center [770, 398] width 48 height 17
click at [638, 344] on button "[PERSON_NAME] 3.7 Sonnet" at bounding box center [688, 336] width 173 height 22
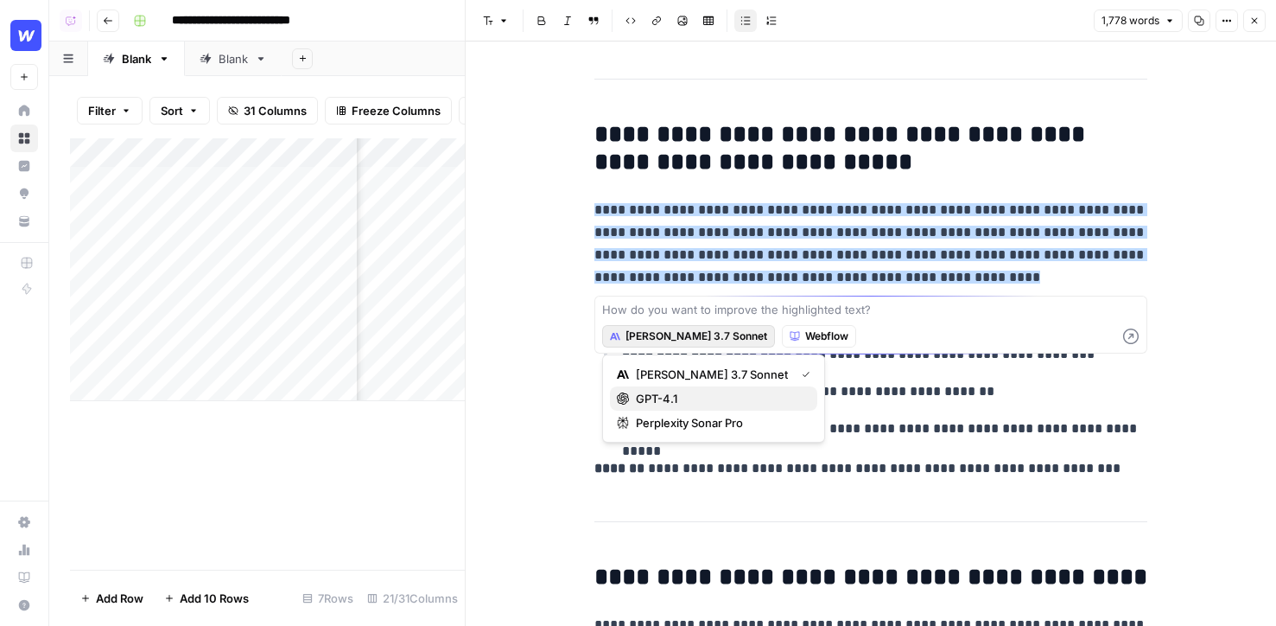
click at [660, 399] on span "GPT-4.1" at bounding box center [720, 398] width 168 height 17
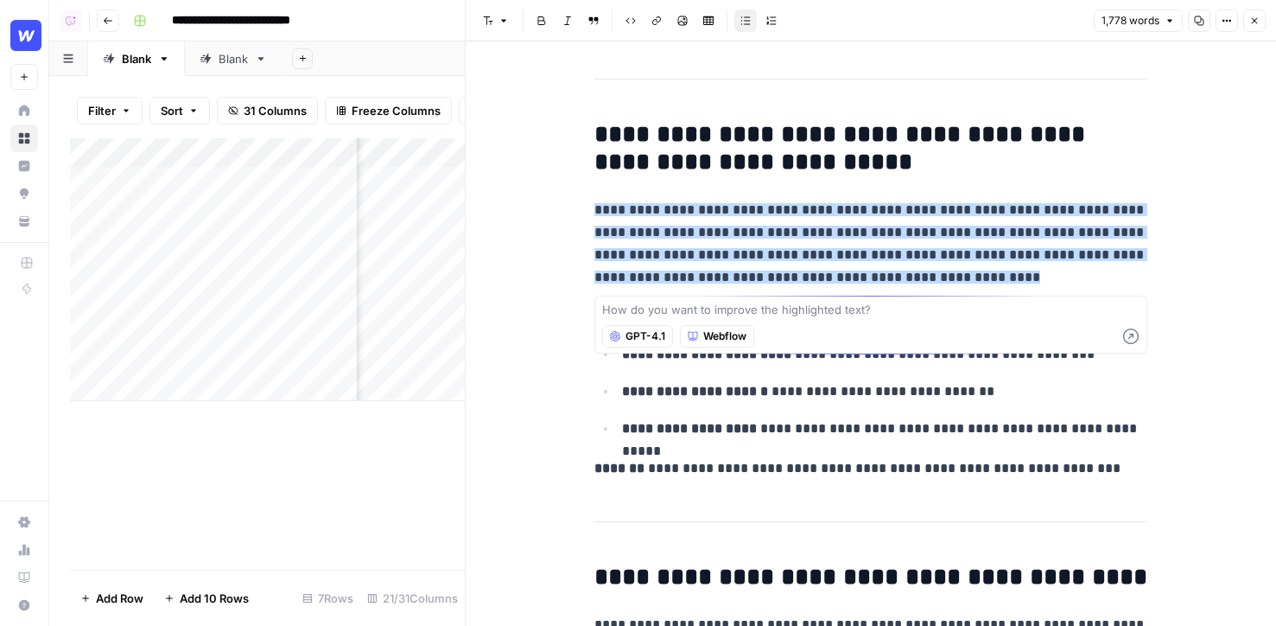
click at [931, 421] on p "**********" at bounding box center [884, 428] width 525 height 22
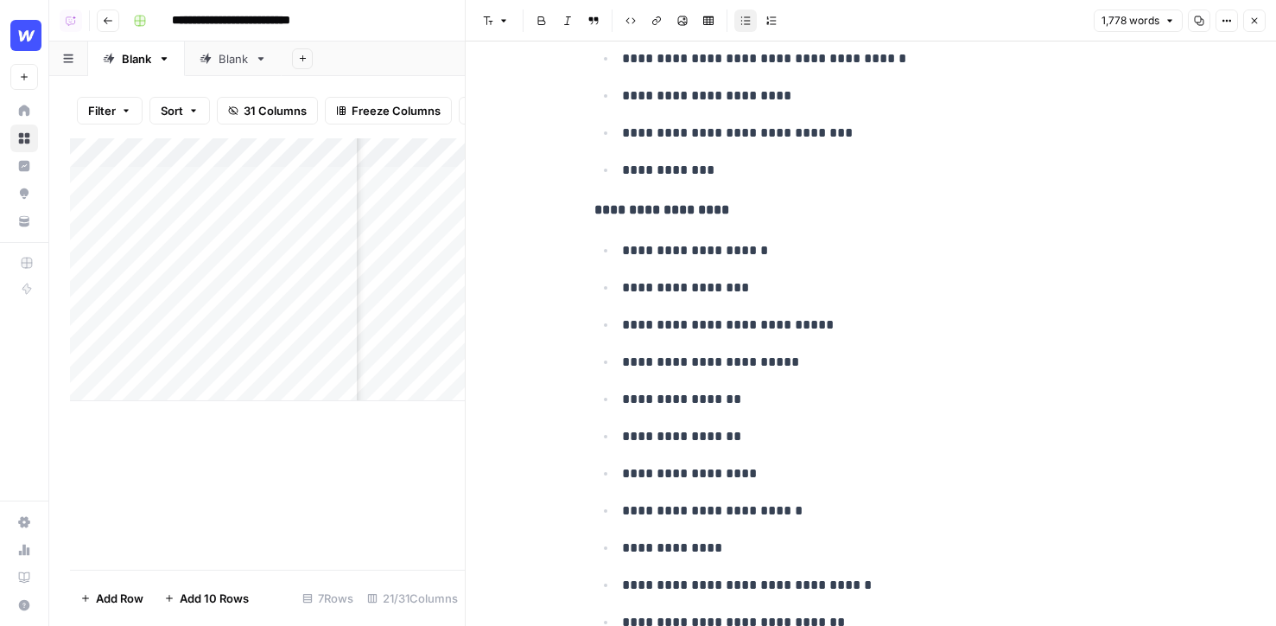
scroll to position [9491, 0]
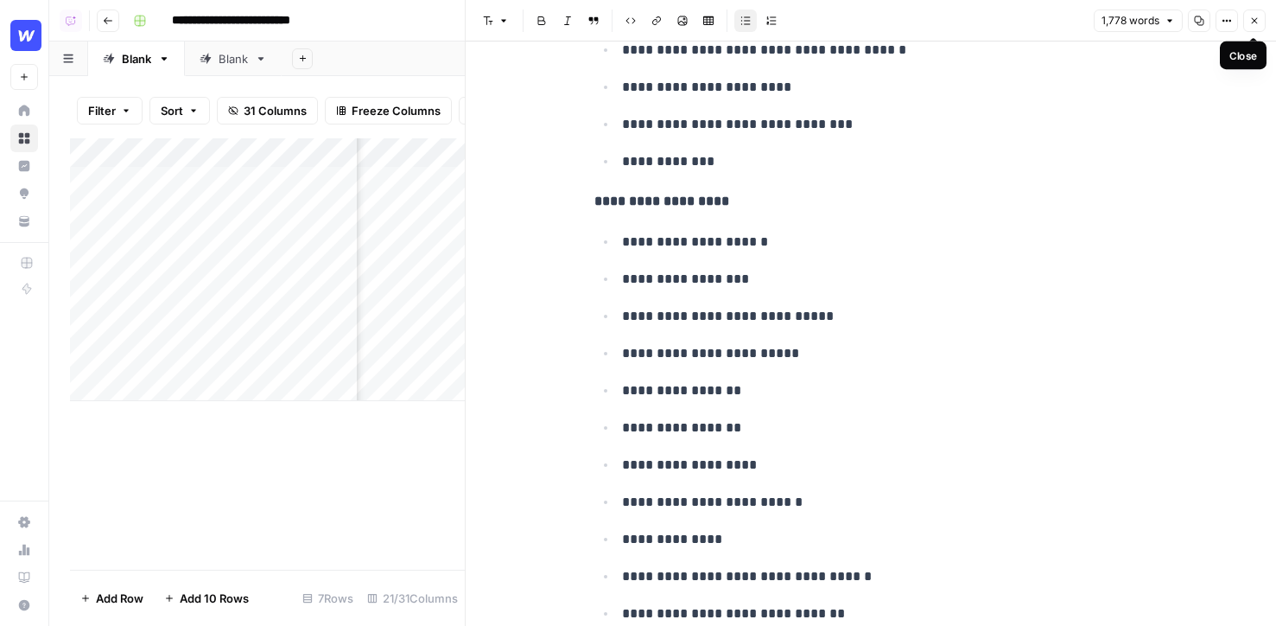
click at [1255, 16] on icon "button" at bounding box center [1254, 21] width 10 height 10
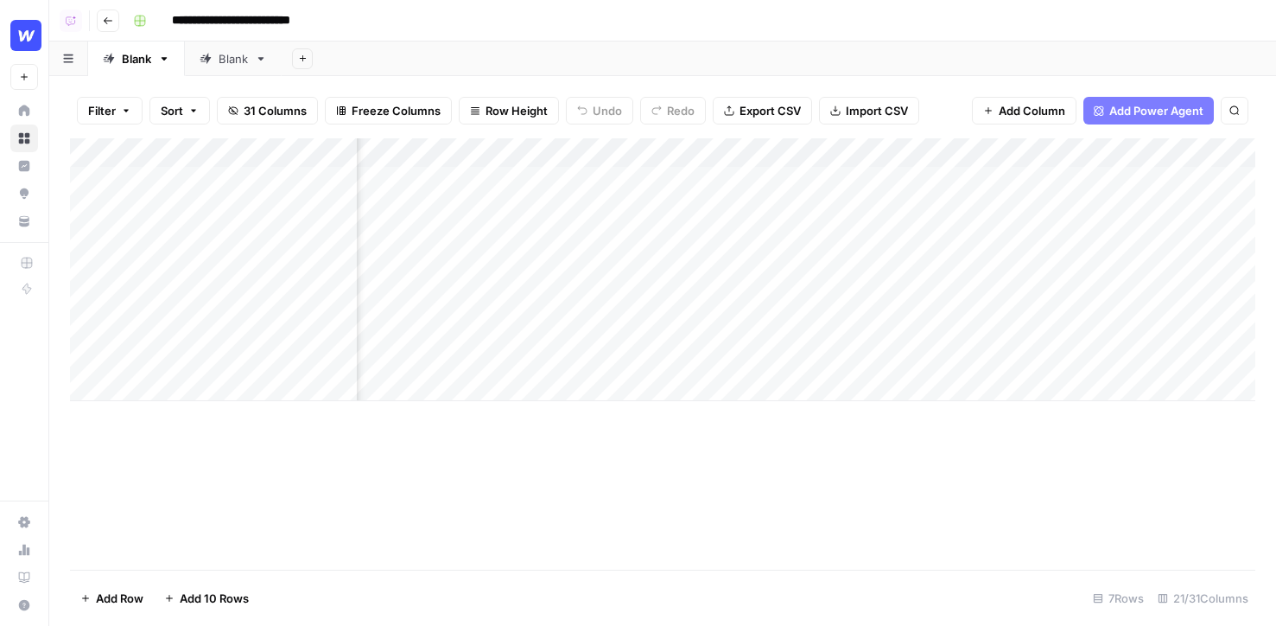
scroll to position [0, 166]
click at [969, 180] on div "Add Column" at bounding box center [662, 269] width 1185 height 263
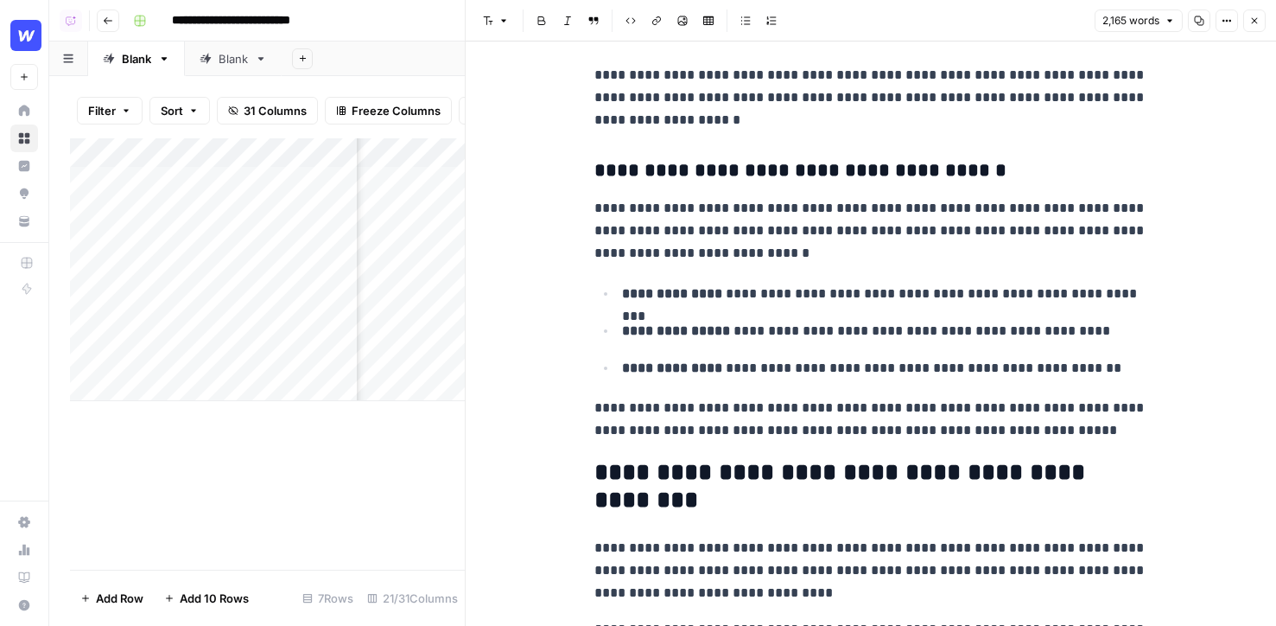
scroll to position [2007, 0]
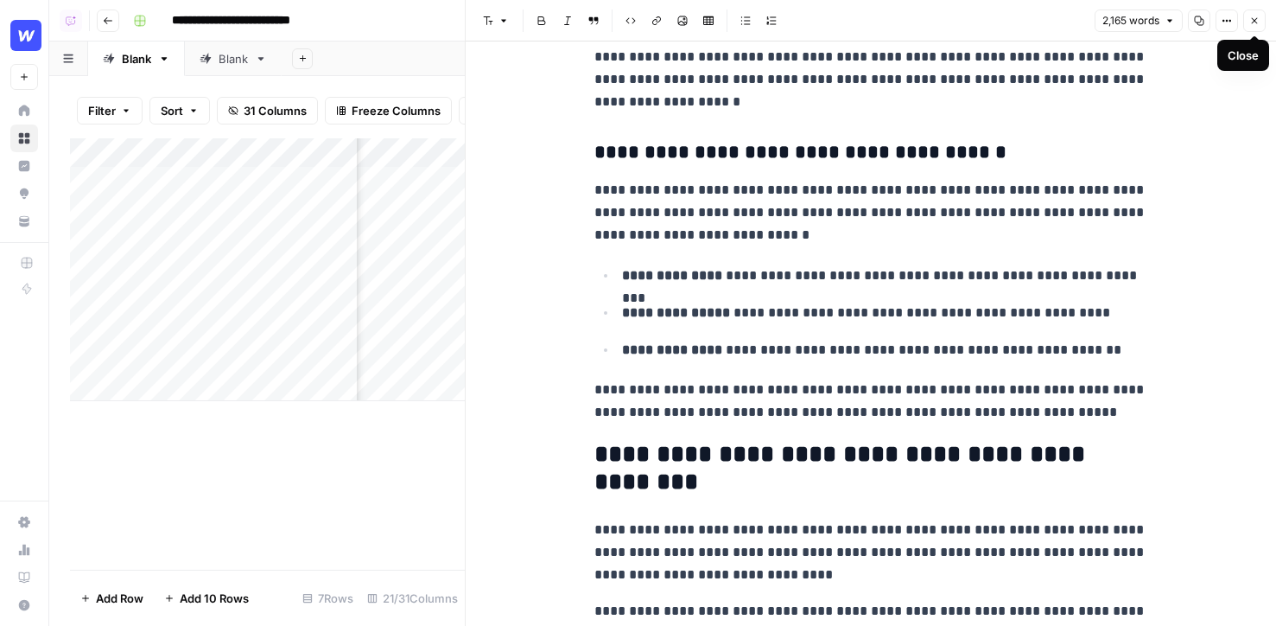
click at [1262, 18] on button "Close" at bounding box center [1254, 21] width 22 height 22
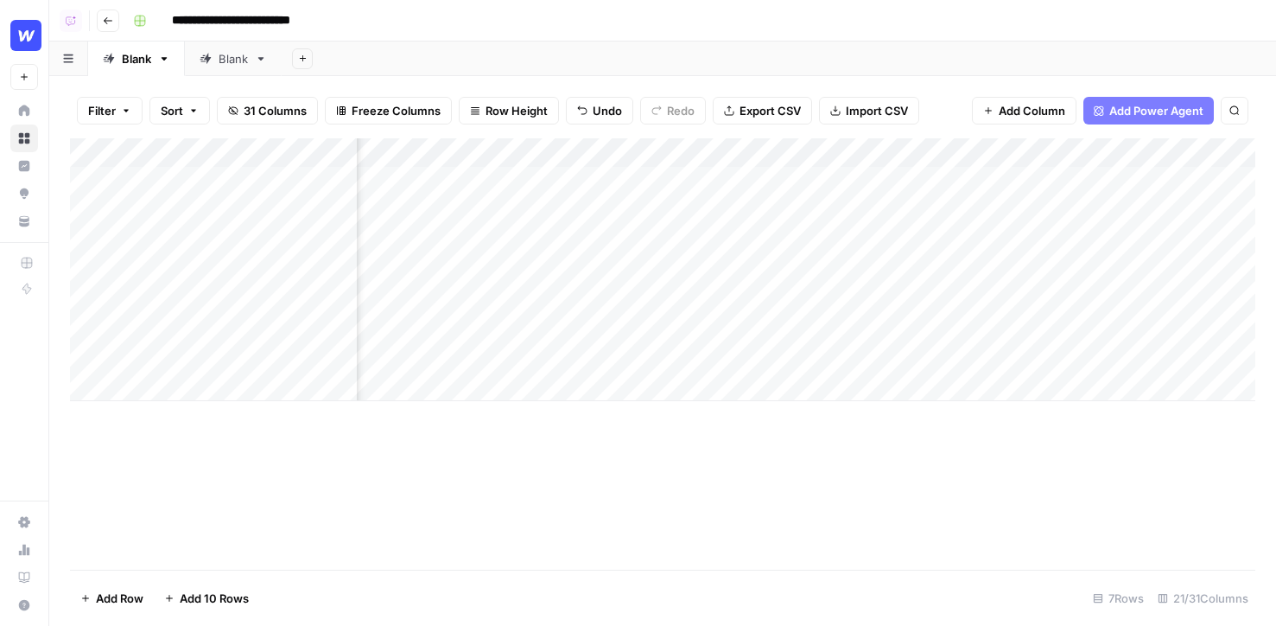
scroll to position [0, 181]
click at [1172, 105] on span "Add Power Agent" at bounding box center [1156, 110] width 94 height 17
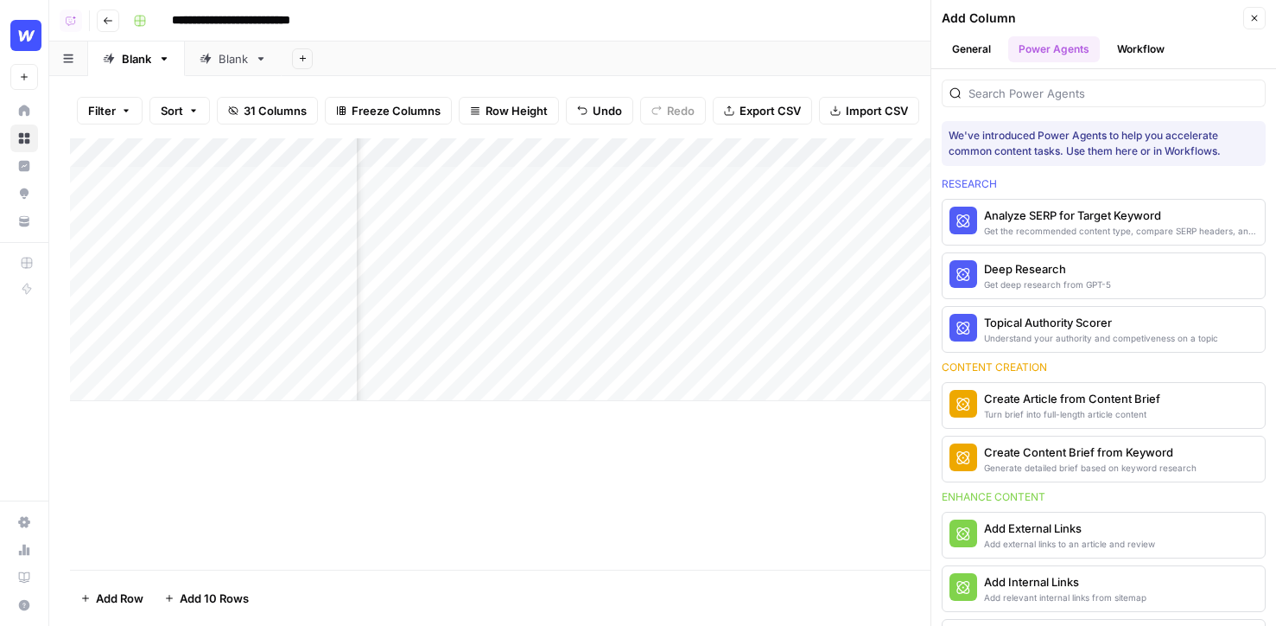
click at [1268, 14] on header "Add Column Close General Power Agents Workflow" at bounding box center [1103, 34] width 345 height 69
click at [1266, 18] on header "Add Column Close General Power Agents Workflow" at bounding box center [1103, 34] width 345 height 69
click at [1255, 13] on icon "button" at bounding box center [1254, 18] width 10 height 10
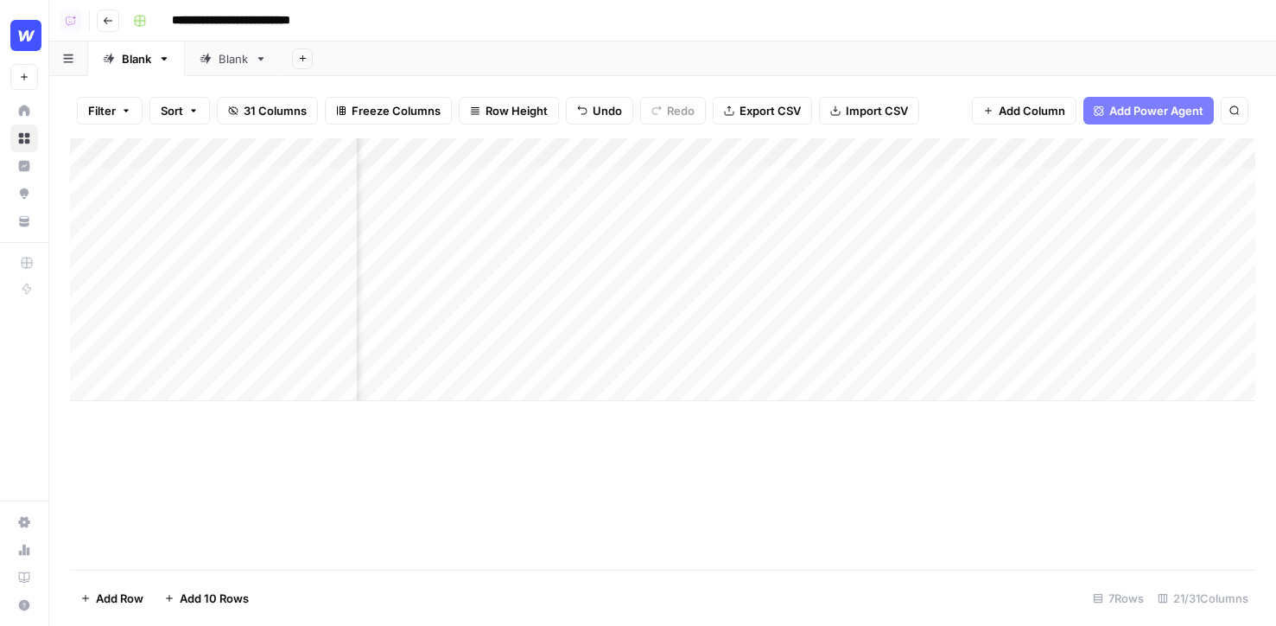
click at [1159, 109] on span "Add Power Agent" at bounding box center [1156, 110] width 94 height 17
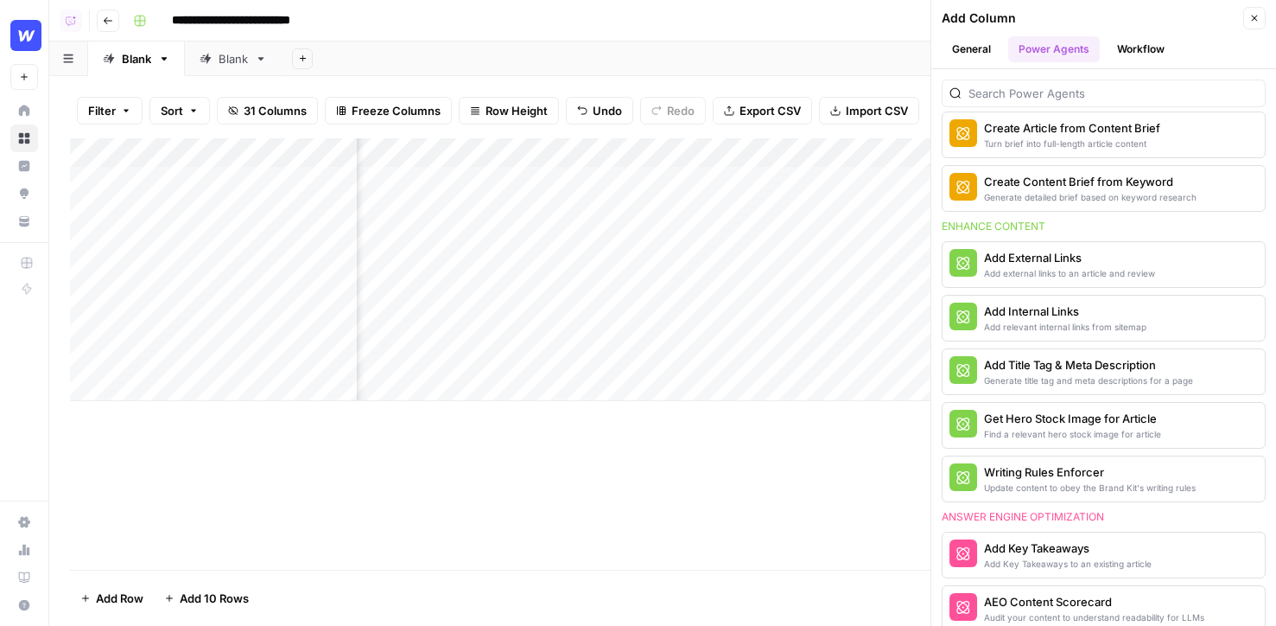
scroll to position [286, 0]
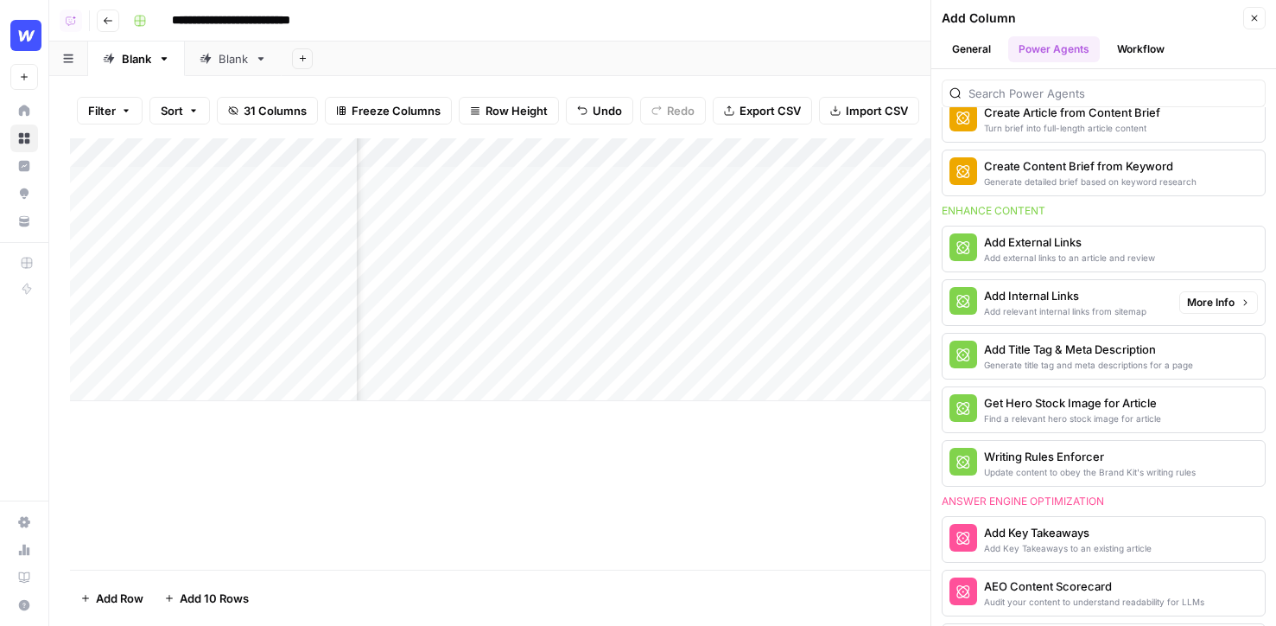
click at [1117, 313] on div "Add relevant internal links from sitemap" at bounding box center [1065, 311] width 162 height 14
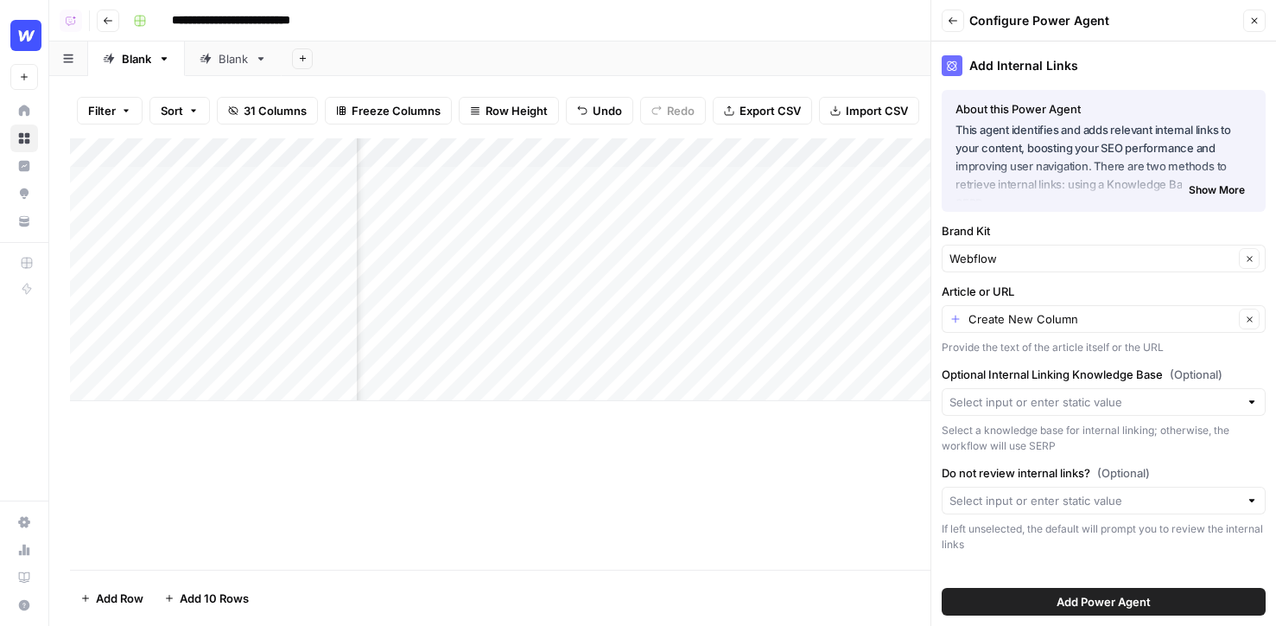
click at [1001, 334] on div "Article or URL Create New Column Clear Provide the text of the article itself o…" at bounding box center [1104, 319] width 324 height 73
click at [992, 328] on div "Create New Column Clear" at bounding box center [1104, 319] width 324 height 28
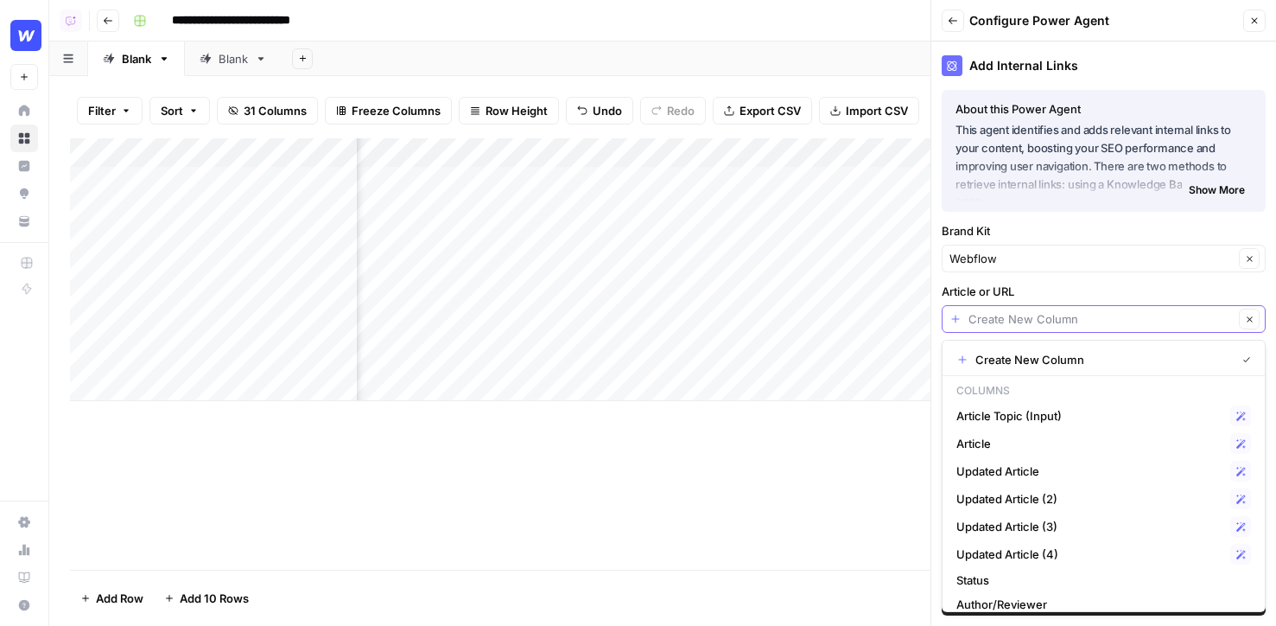
scroll to position [0, 277]
click at [992, 440] on span "Article" at bounding box center [1089, 443] width 267 height 17
type input "Article"
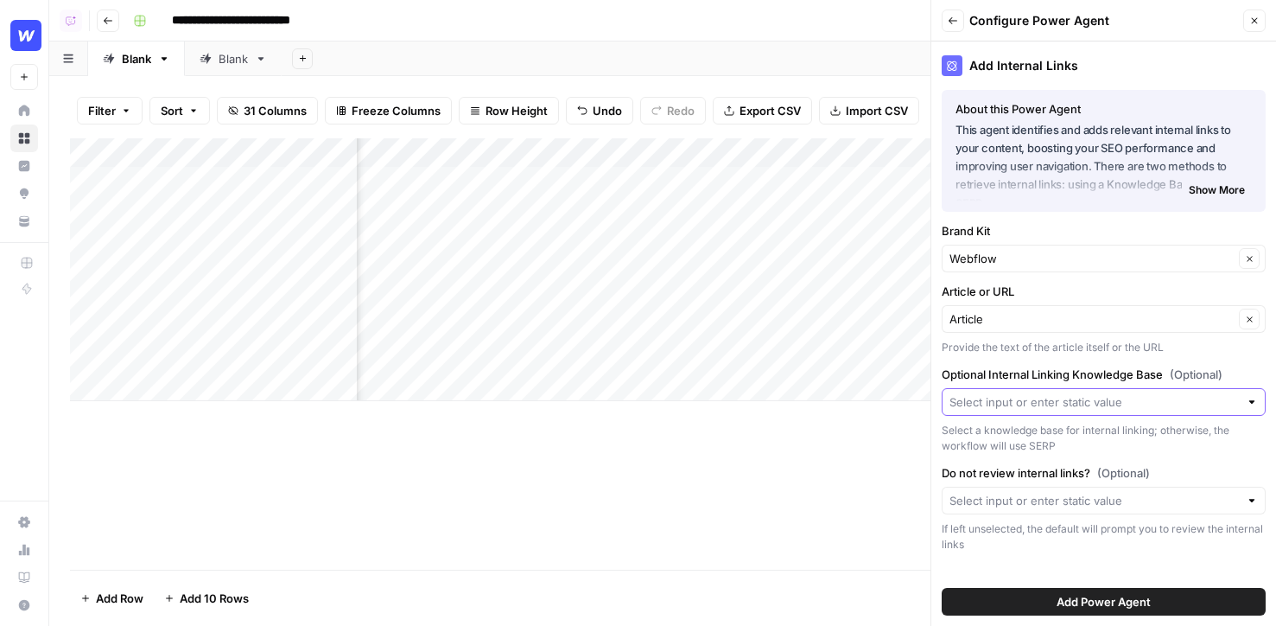
click at [1040, 397] on input "Optional Internal Linking Knowledge Base (Optional)" at bounding box center [1094, 401] width 289 height 17
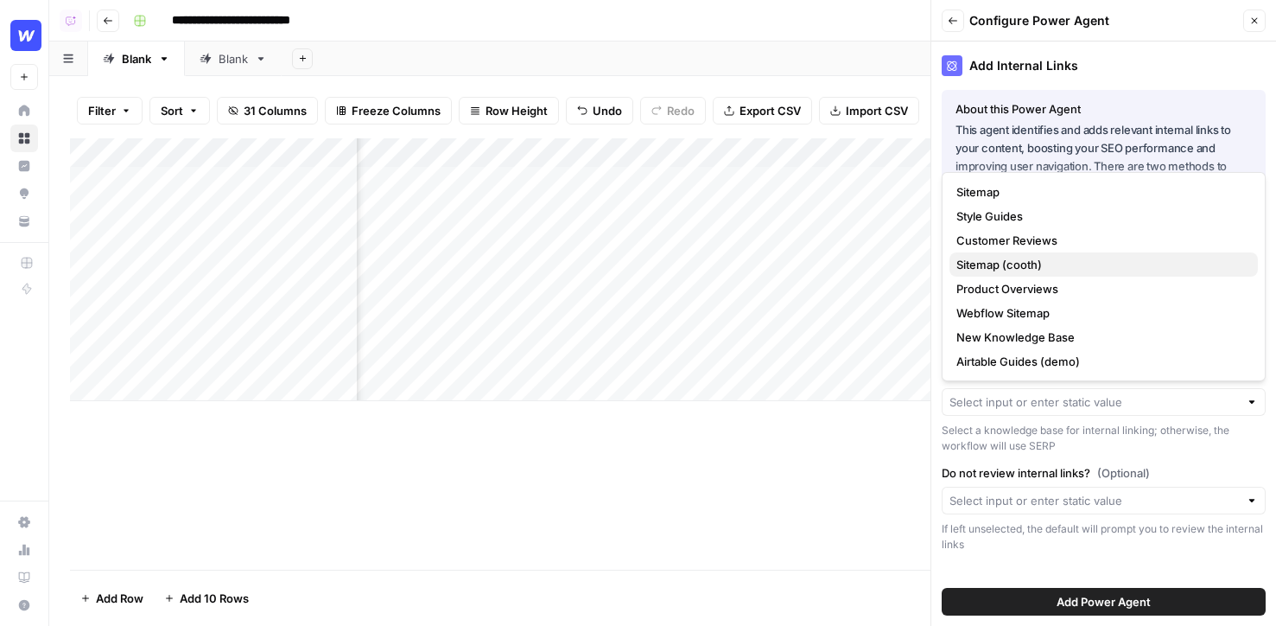
click at [1020, 267] on span "Sitemap (cooth)" at bounding box center [1100, 264] width 288 height 17
type input "Sitemap (cooth)"
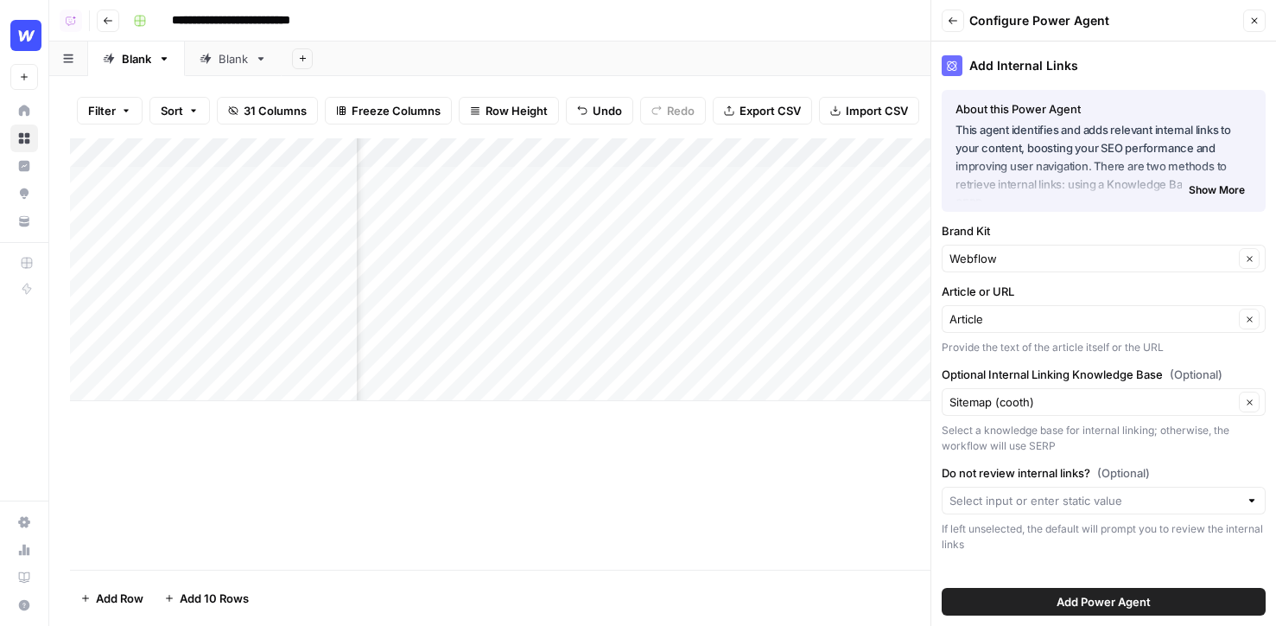
click at [1091, 595] on span "Add Power Agent" at bounding box center [1104, 601] width 94 height 17
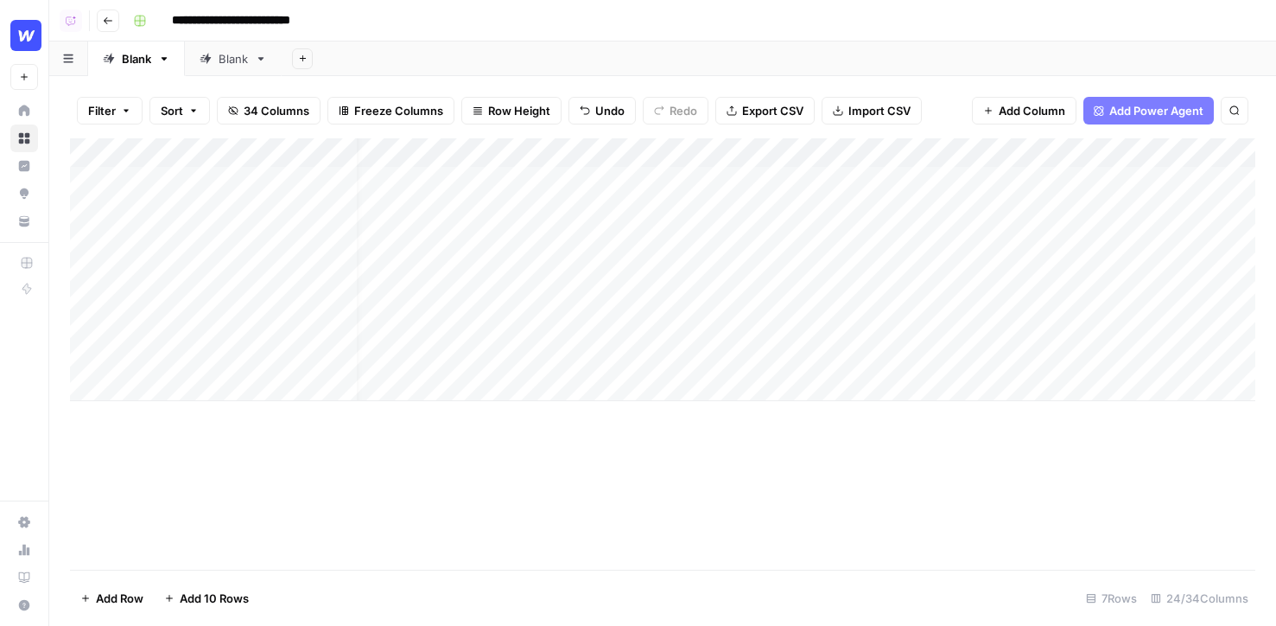
scroll to position [0, 0]
click at [1142, 112] on span "Add Power Agent" at bounding box center [1156, 110] width 94 height 17
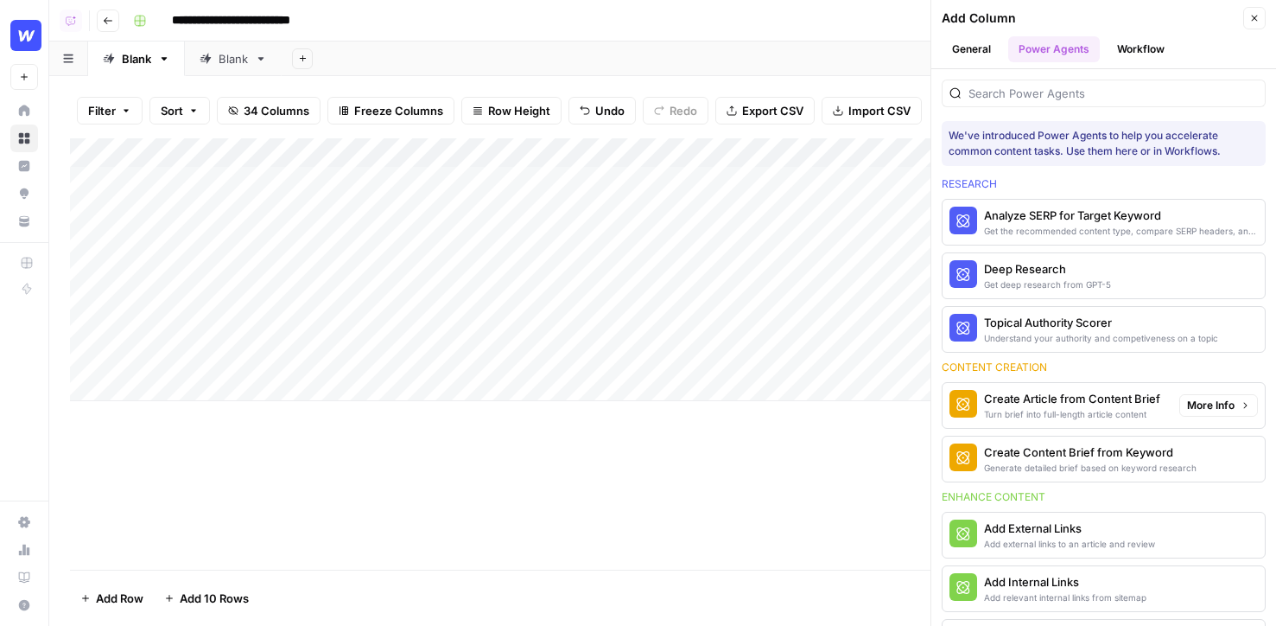
click at [1197, 409] on span "More Info" at bounding box center [1211, 405] width 48 height 16
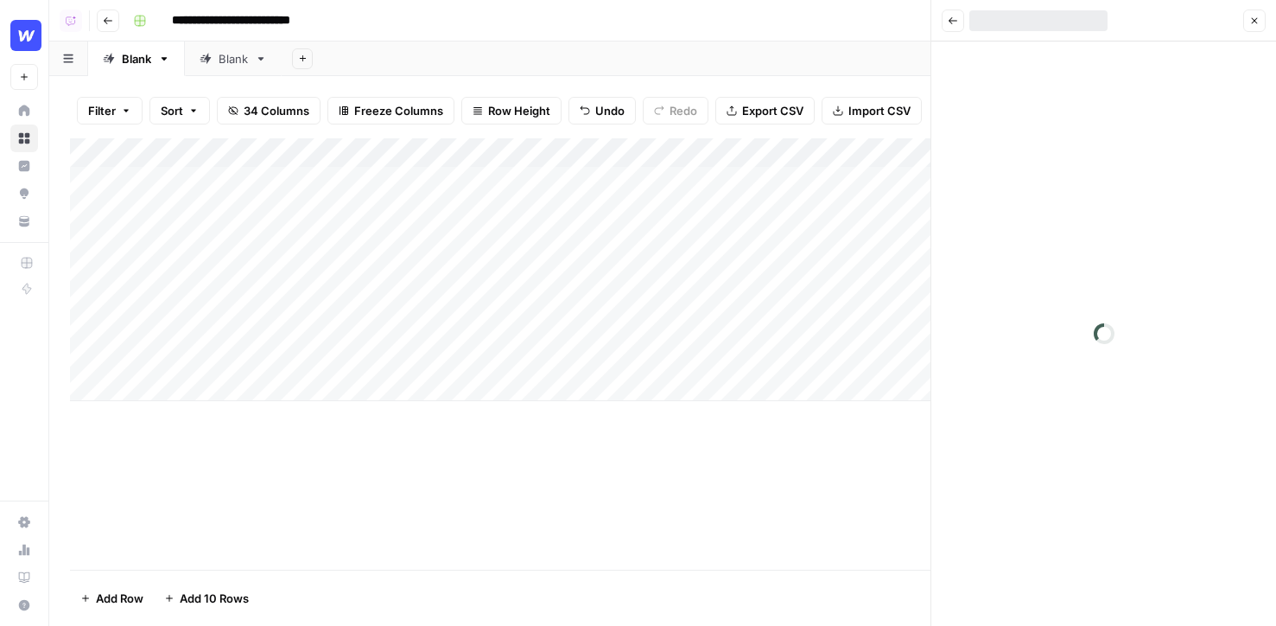
click at [956, 22] on icon "button" at bounding box center [953, 21] width 10 height 10
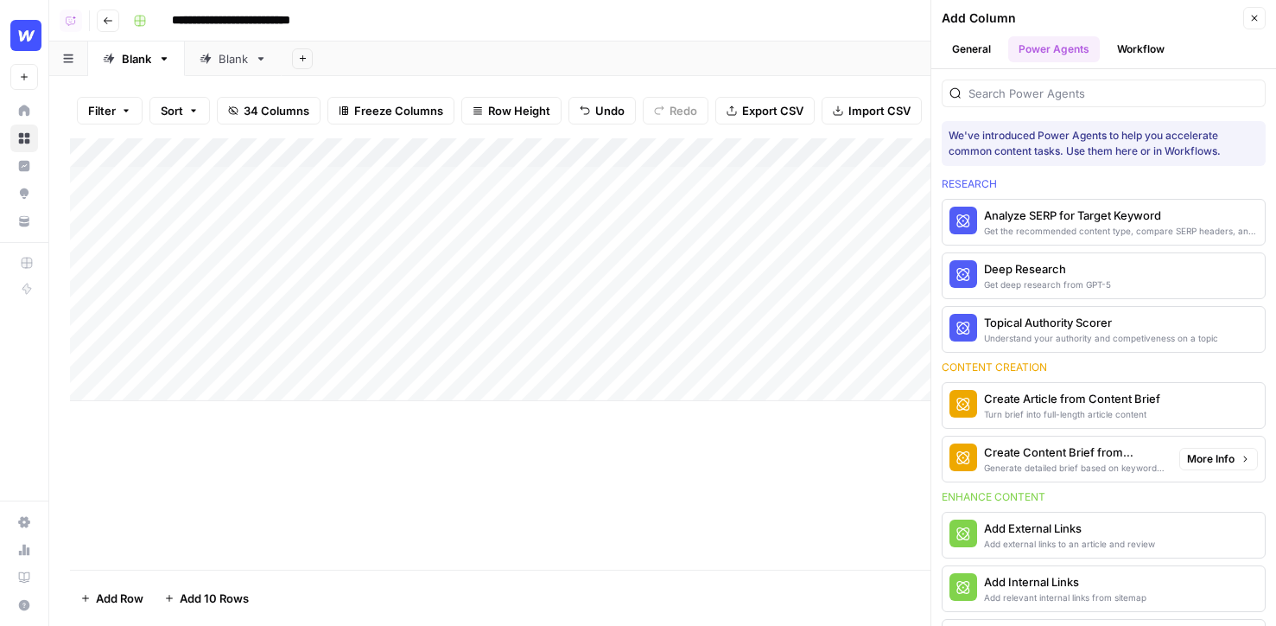
click at [1204, 463] on span "More Info" at bounding box center [1211, 459] width 48 height 16
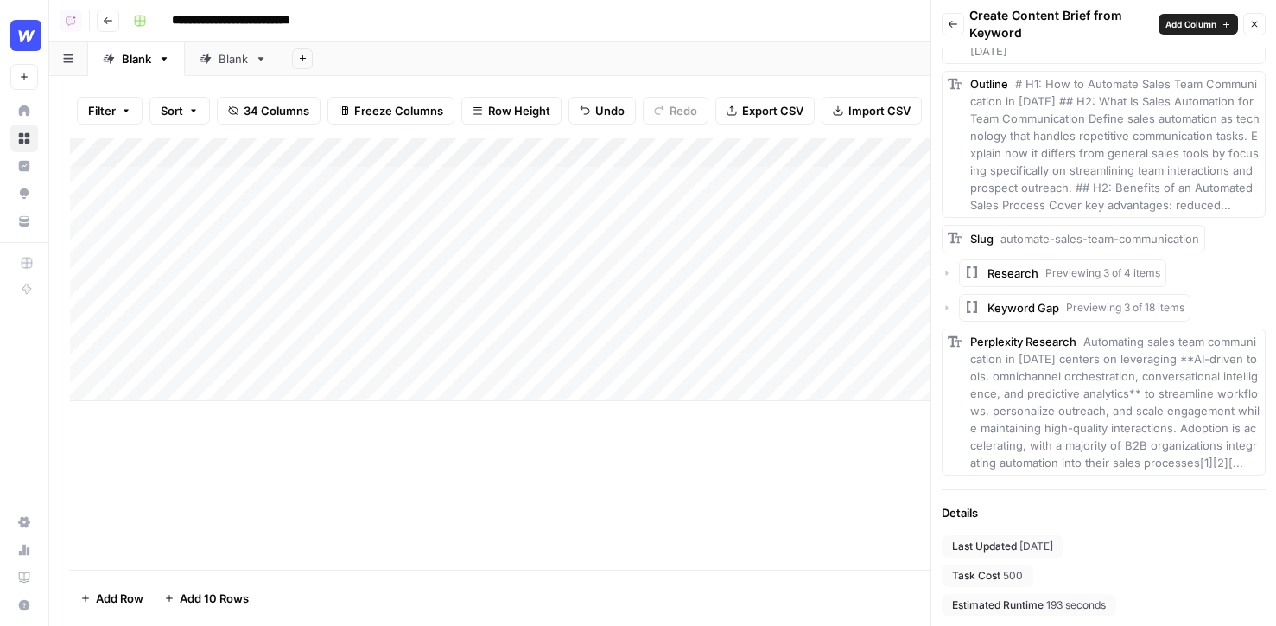
scroll to position [0, 67]
click at [28, 137] on icon at bounding box center [24, 138] width 12 height 12
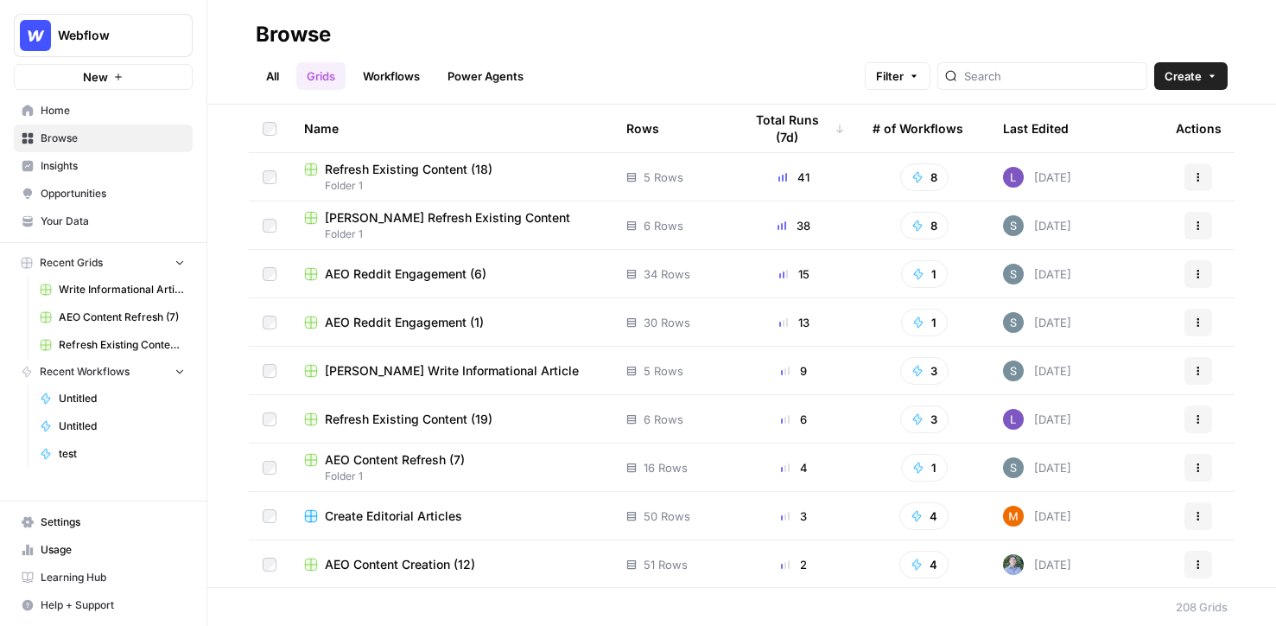
click at [109, 135] on span "Browse" at bounding box center [113, 138] width 144 height 16
click at [100, 171] on span "Insights" at bounding box center [113, 166] width 144 height 16
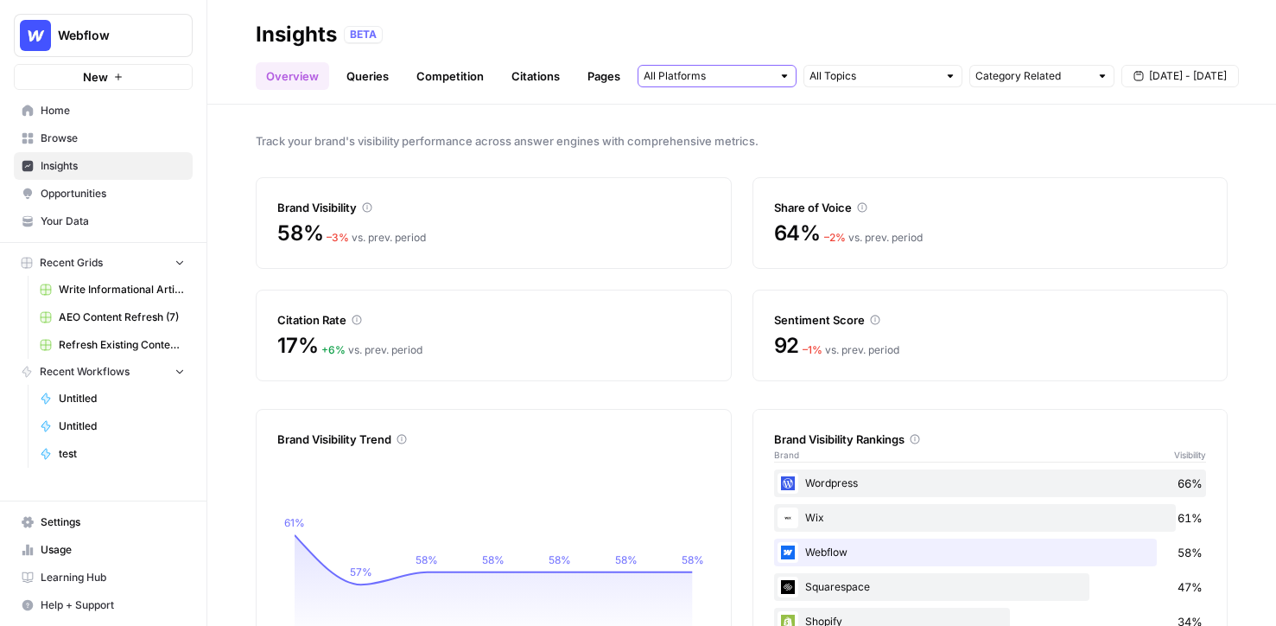
click at [658, 73] on input "text" at bounding box center [708, 75] width 128 height 17
click at [101, 199] on span "Opportunities" at bounding box center [113, 194] width 144 height 16
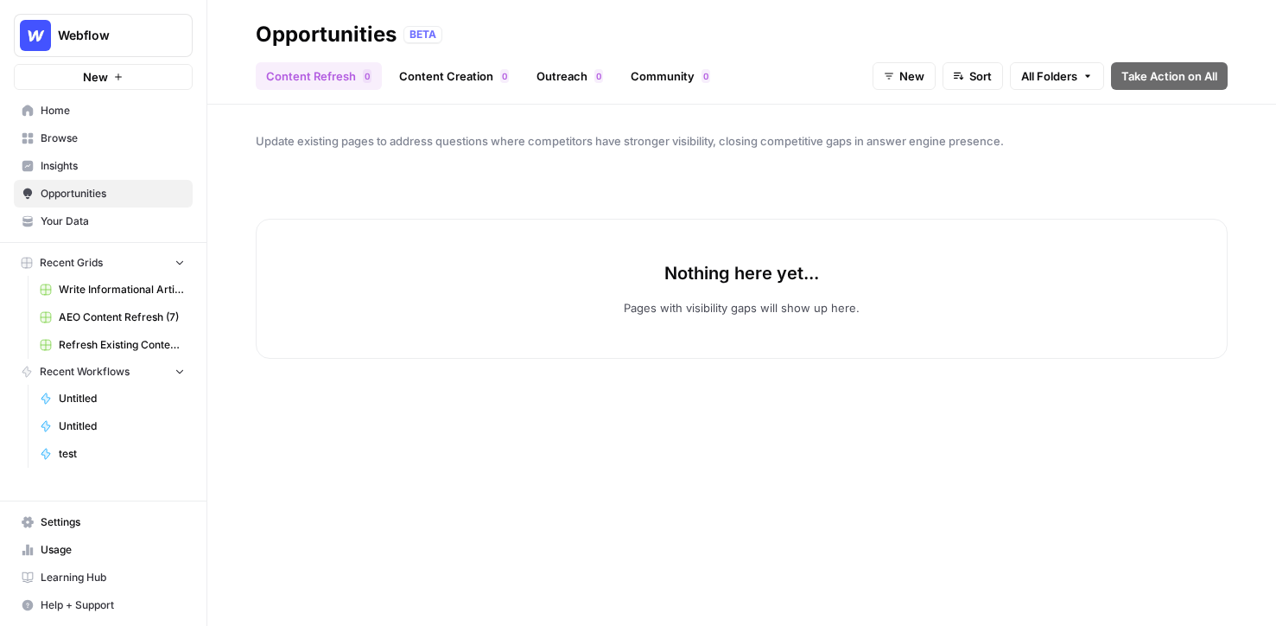
click at [916, 84] on span "New" at bounding box center [911, 75] width 25 height 17
click at [982, 79] on span "Sort" at bounding box center [980, 75] width 22 height 17
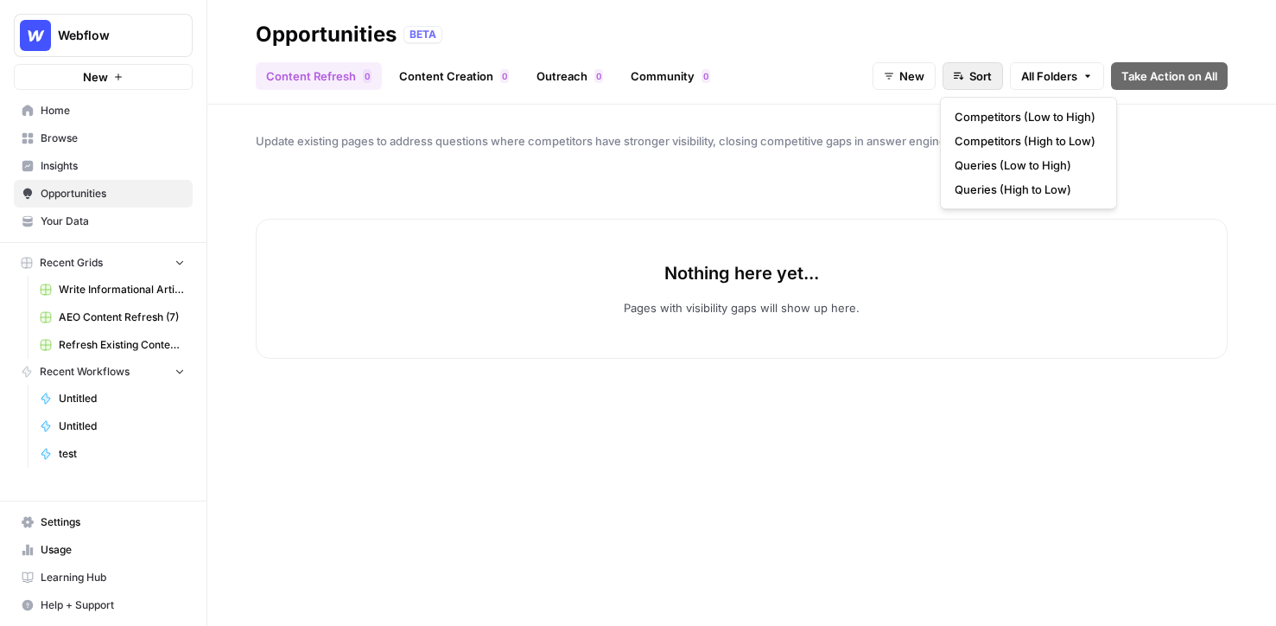
click at [1052, 81] on span "All Folders" at bounding box center [1049, 75] width 56 height 17
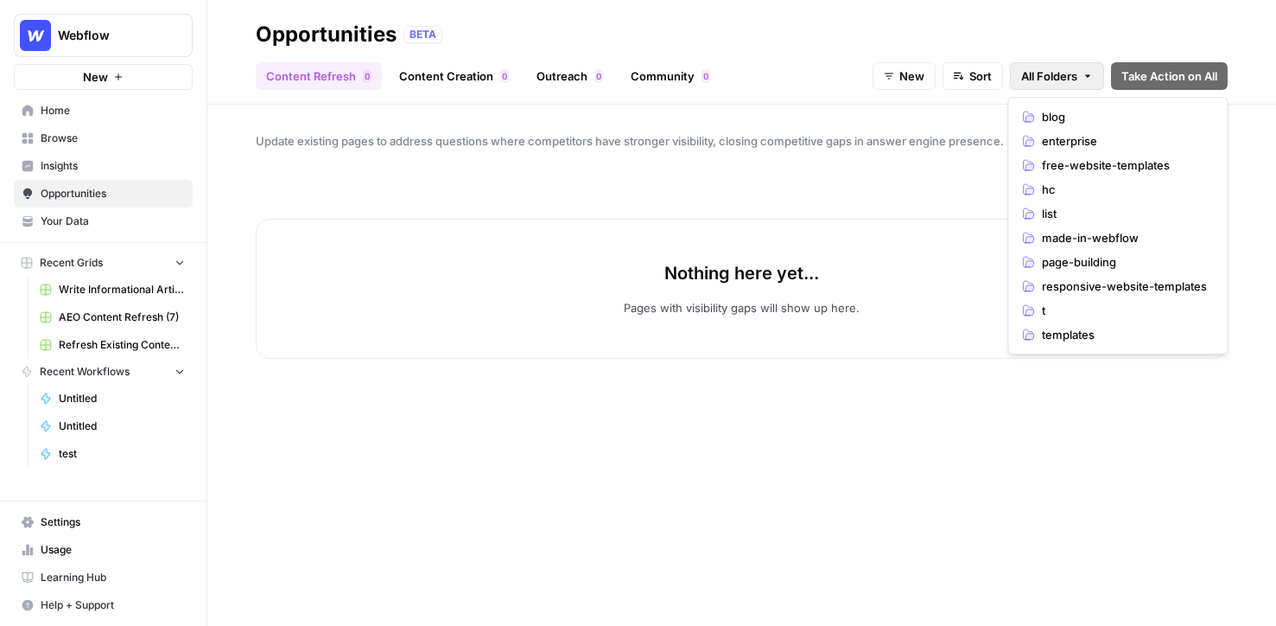
click at [917, 70] on span "New" at bounding box center [911, 75] width 25 height 17
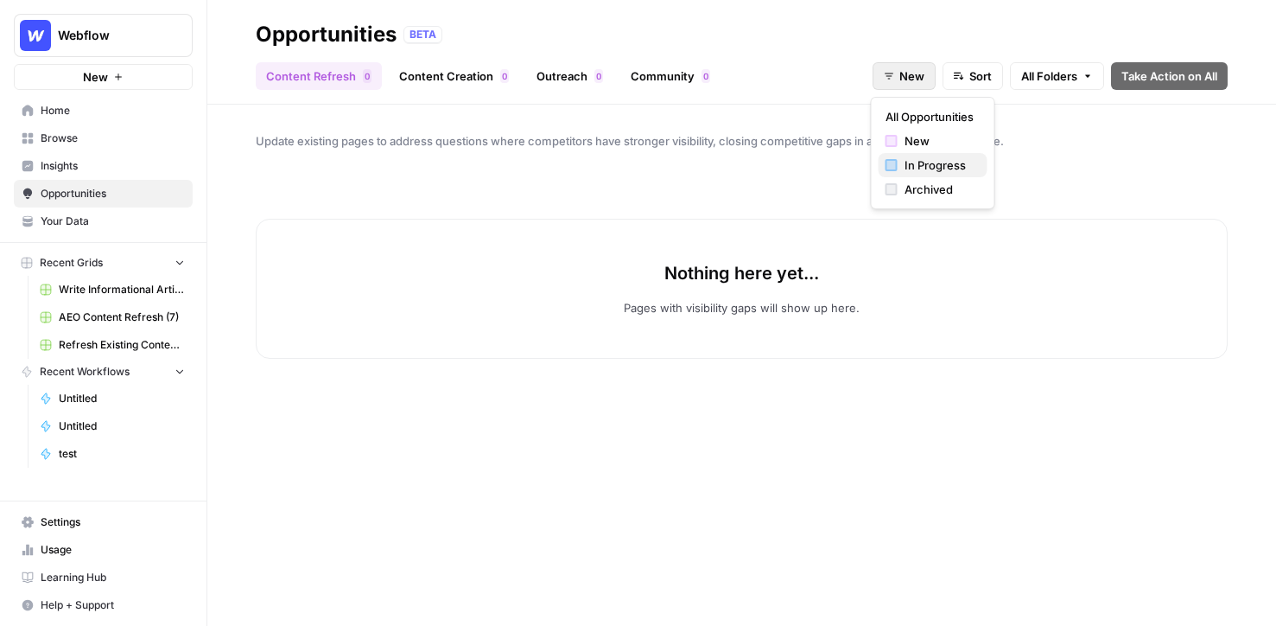
click at [935, 168] on span "In Progress" at bounding box center [939, 164] width 69 height 17
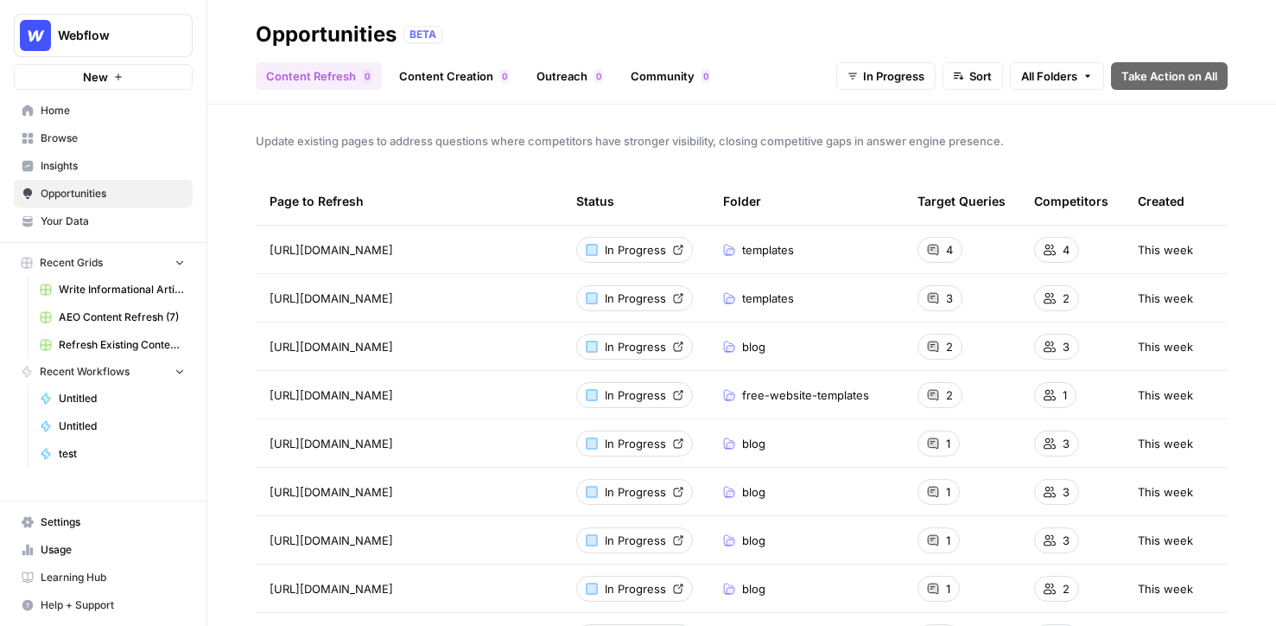
click at [442, 80] on link "Content Creation 0" at bounding box center [454, 76] width 130 height 28
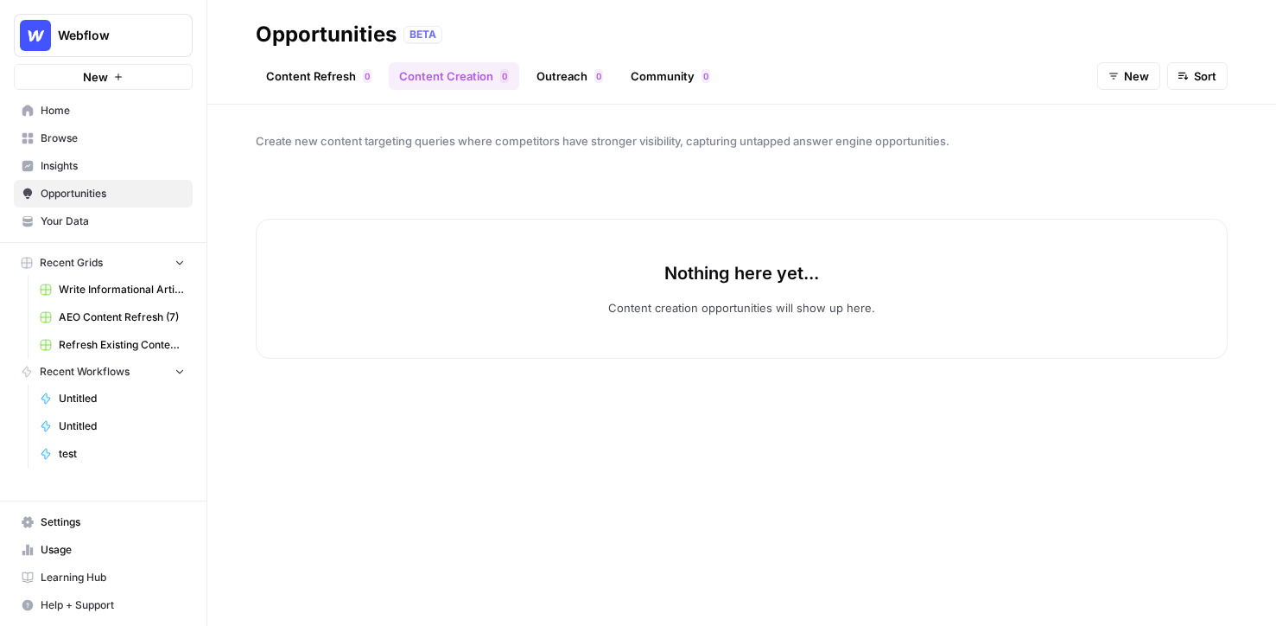
click at [1122, 80] on button "New" at bounding box center [1128, 76] width 63 height 28
click at [1163, 156] on span "In Progress" at bounding box center [1166, 164] width 69 height 17
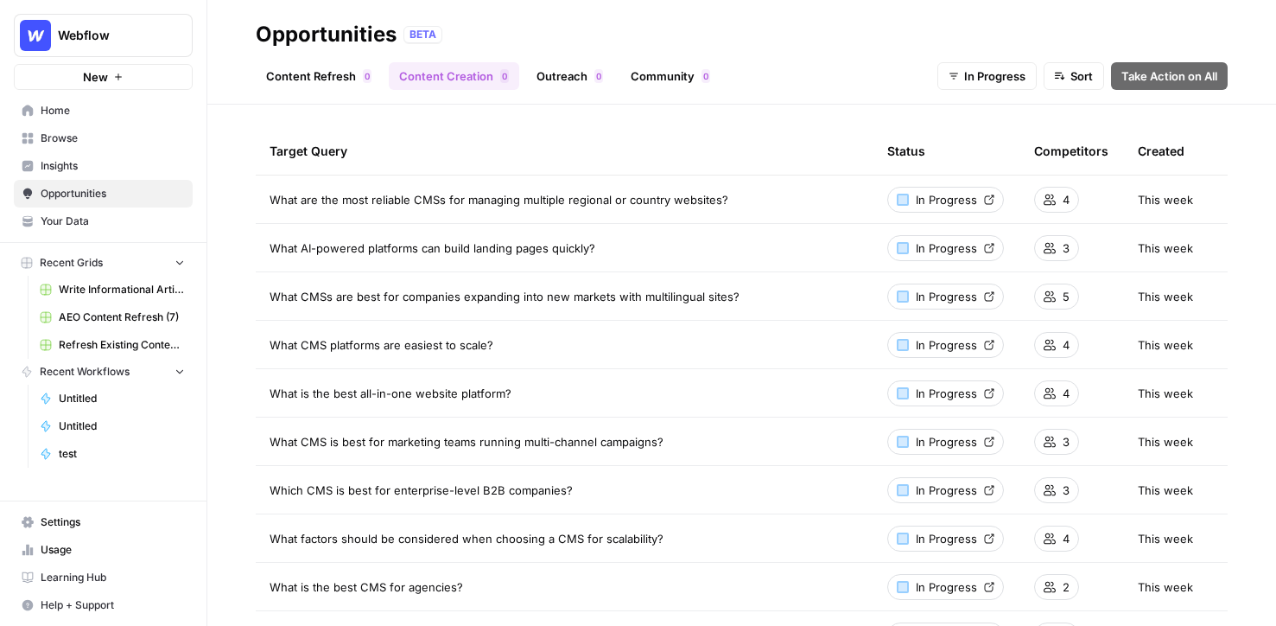
scroll to position [55, 0]
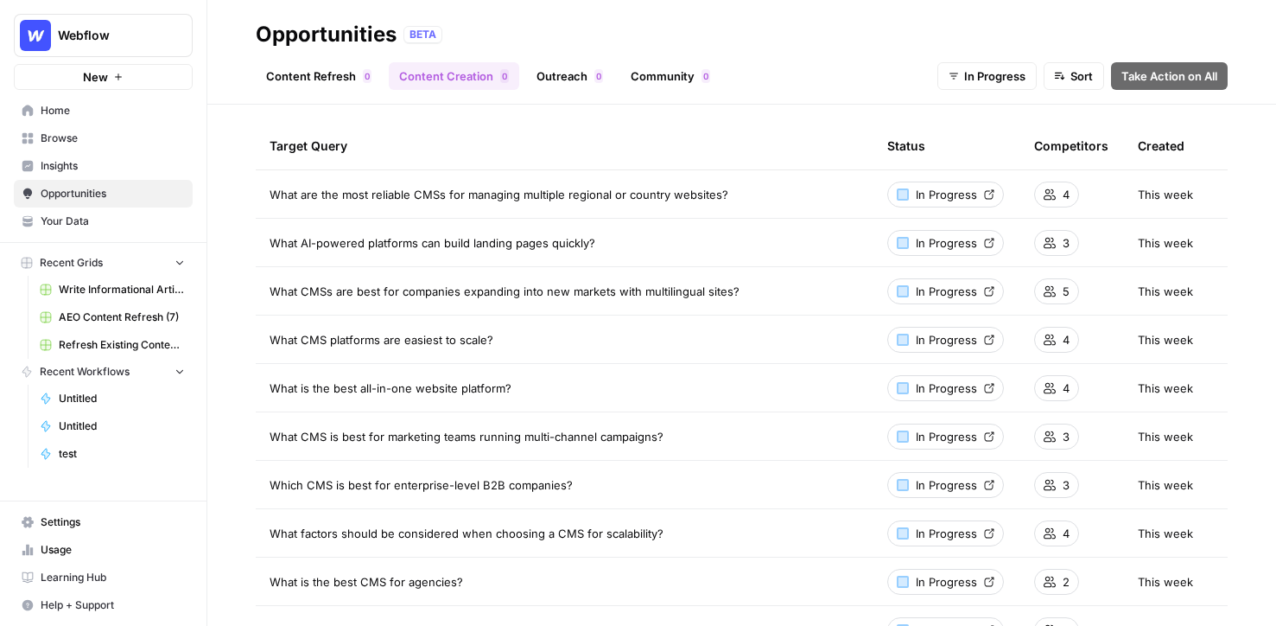
click at [356, 77] on link "Content Refresh 0" at bounding box center [319, 76] width 126 height 28
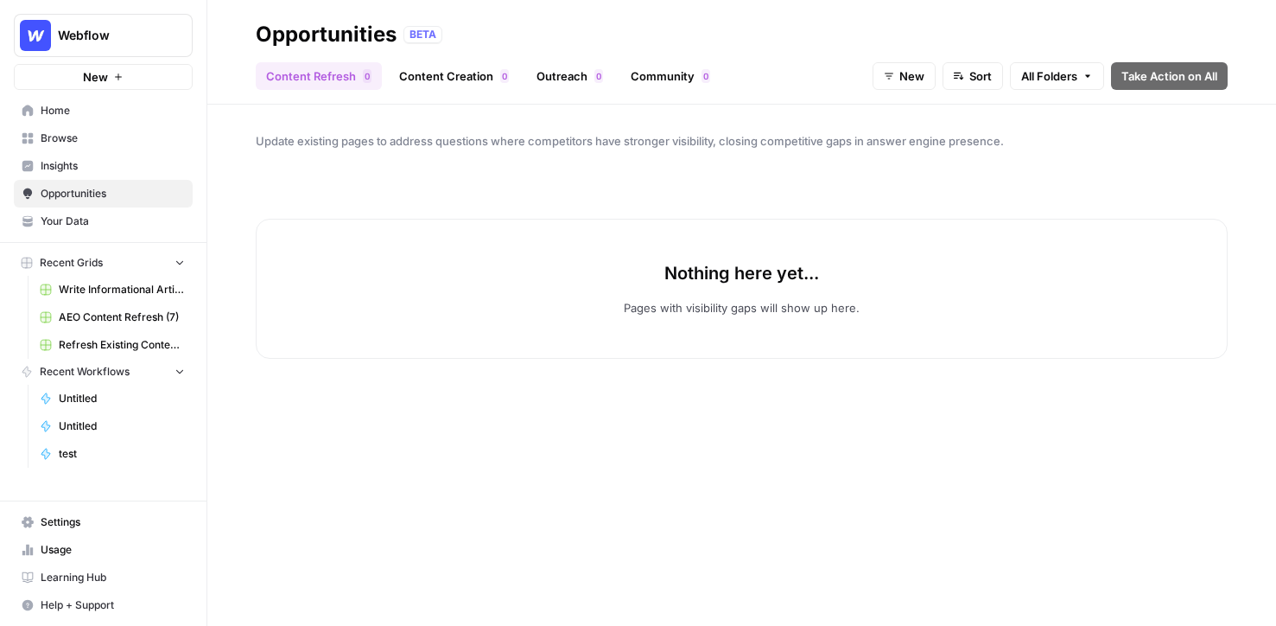
click at [1042, 86] on button "All Folders" at bounding box center [1057, 76] width 94 height 28
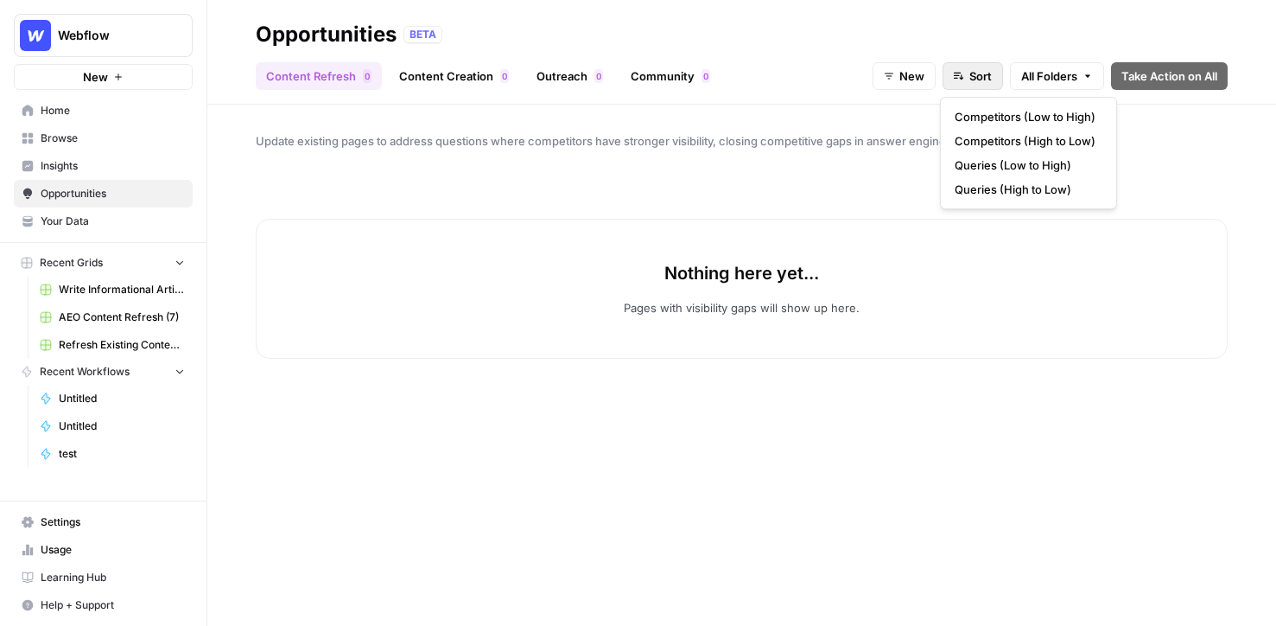
click at [971, 79] on span "Sort" at bounding box center [980, 75] width 22 height 17
click at [902, 89] on header "Opportunities BETA Content Refresh 0 Content Creation 0 Outreach 0 Community 0 …" at bounding box center [741, 52] width 1069 height 105
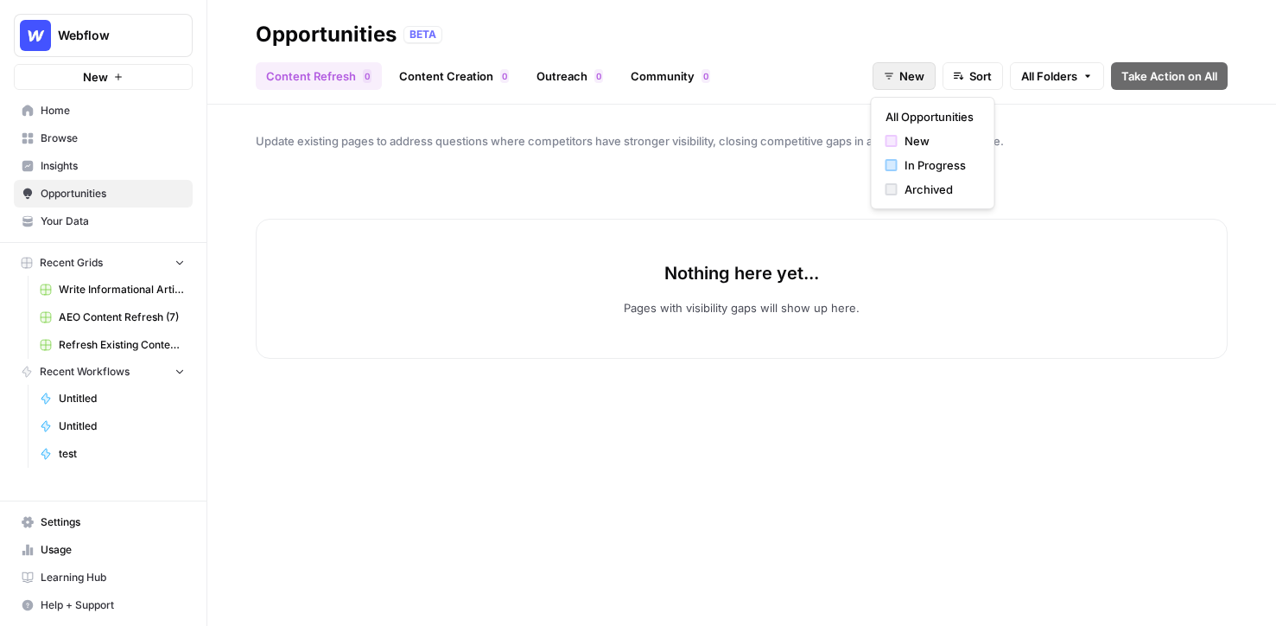
click at [898, 85] on button "New" at bounding box center [904, 76] width 63 height 28
click at [927, 164] on span "In Progress" at bounding box center [939, 164] width 69 height 17
